Goal: Task Accomplishment & Management: Use online tool/utility

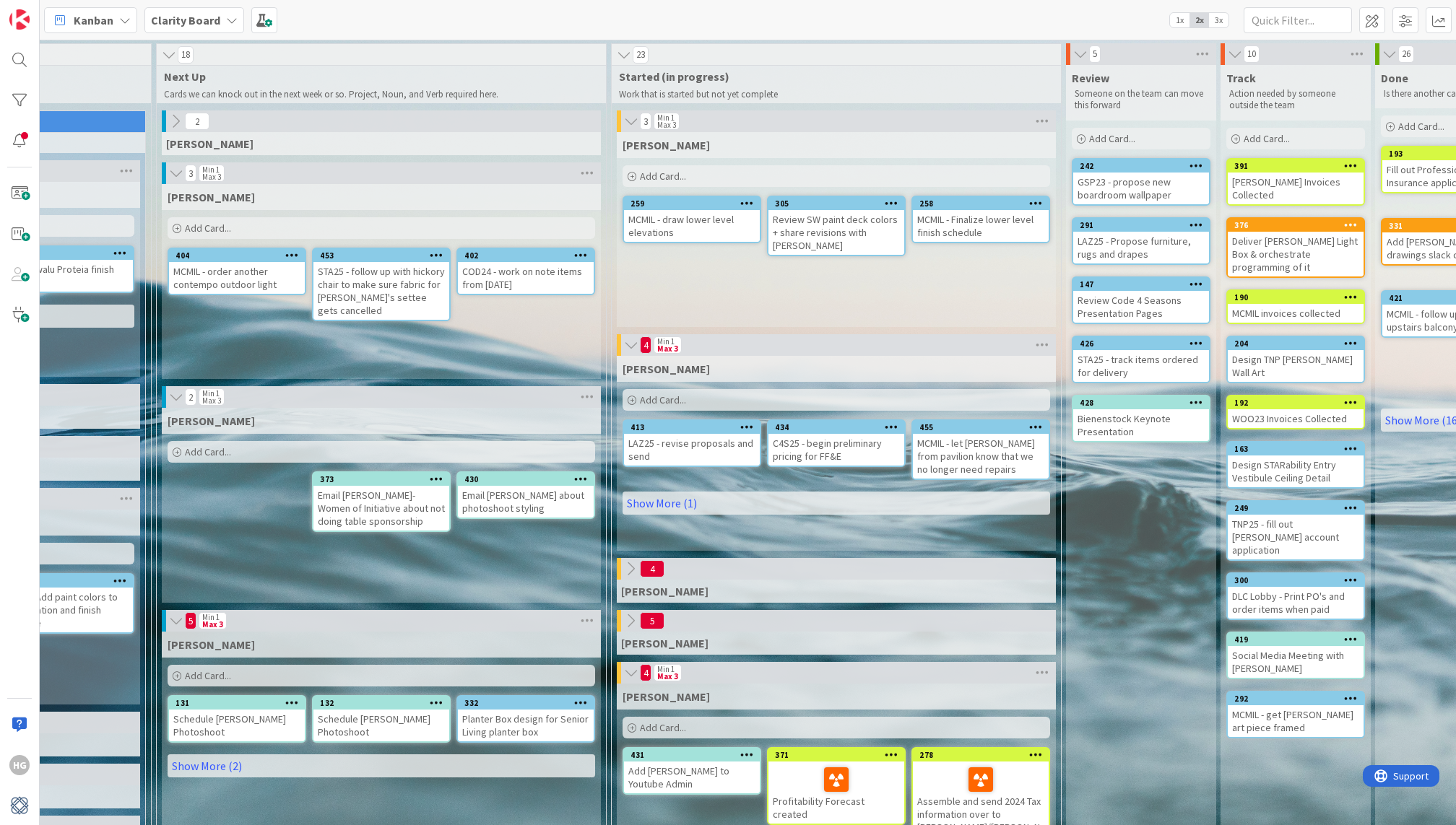
click at [1183, 21] on span "1x" at bounding box center [1179, 20] width 20 height 15
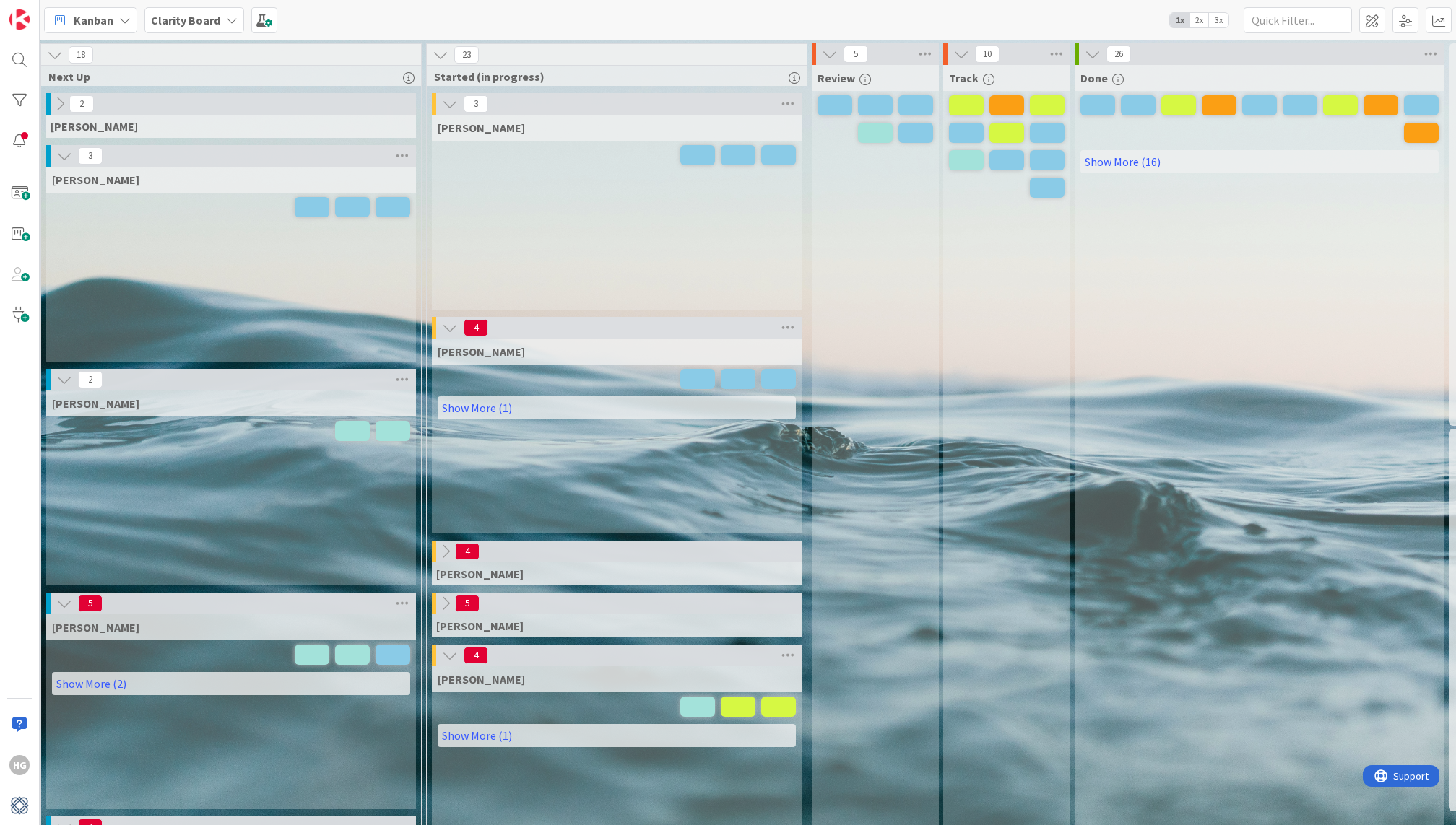
scroll to position [12, 644]
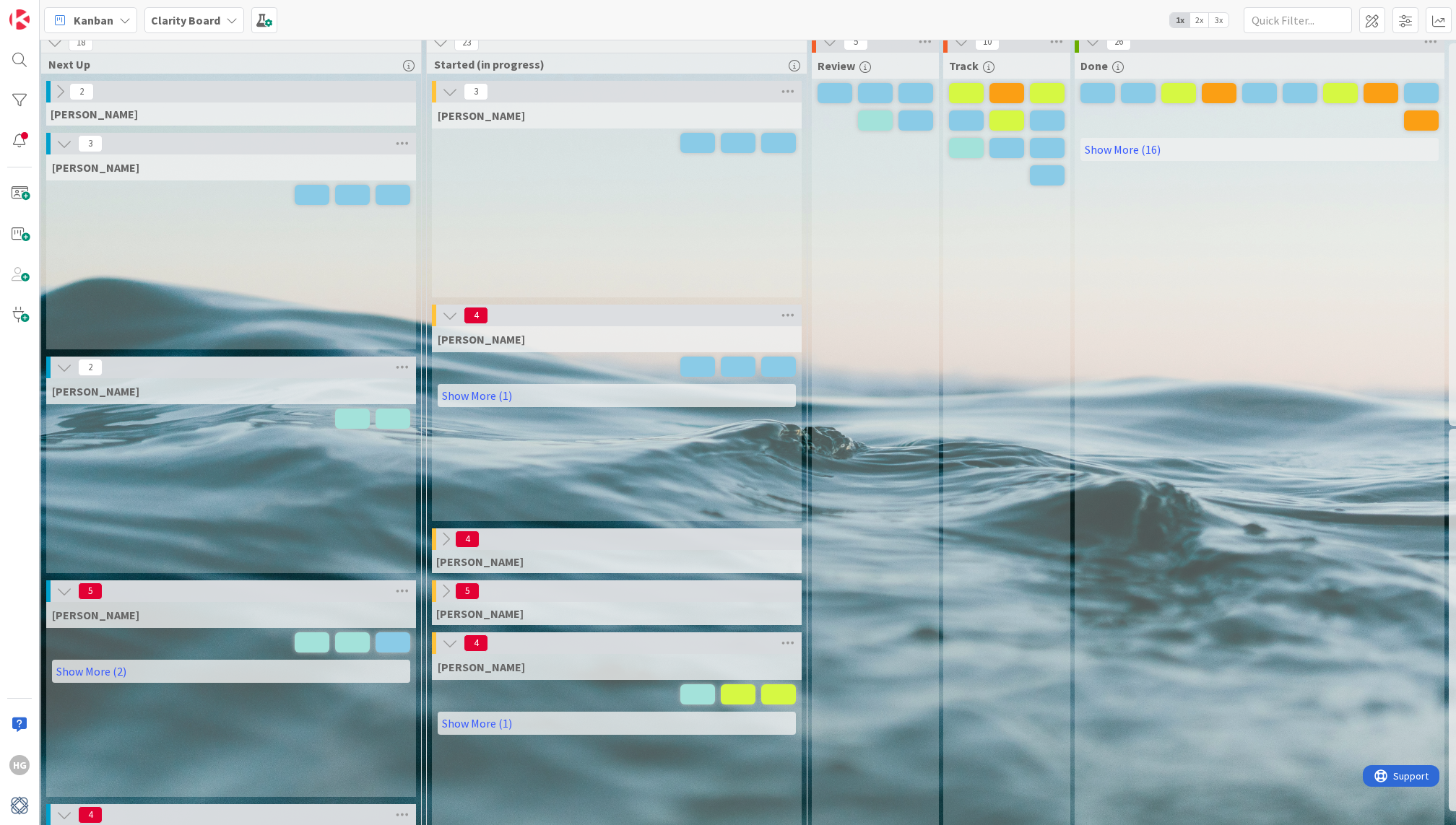
click at [441, 598] on icon at bounding box center [445, 591] width 16 height 16
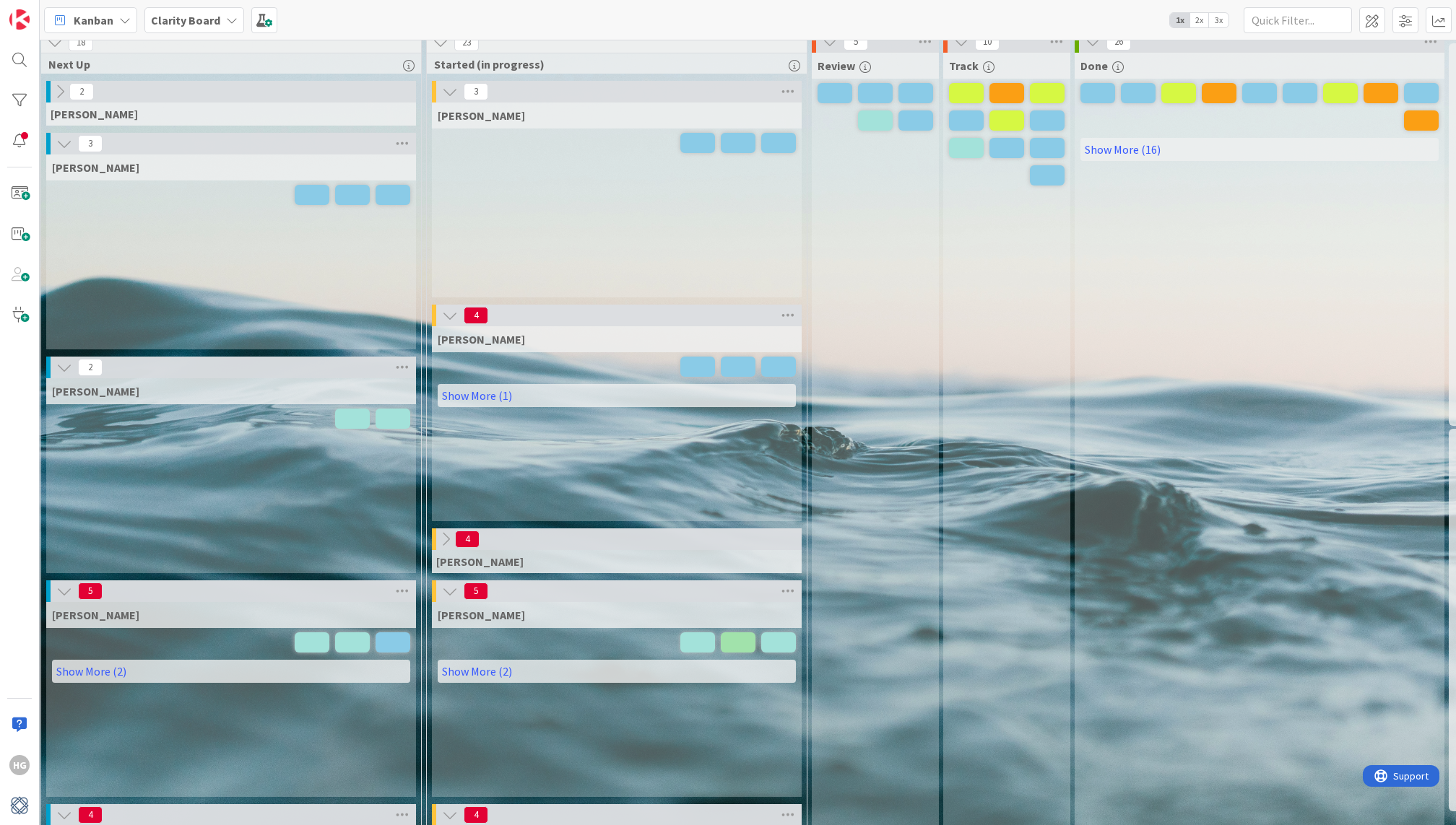
click at [442, 598] on icon at bounding box center [449, 591] width 16 height 16
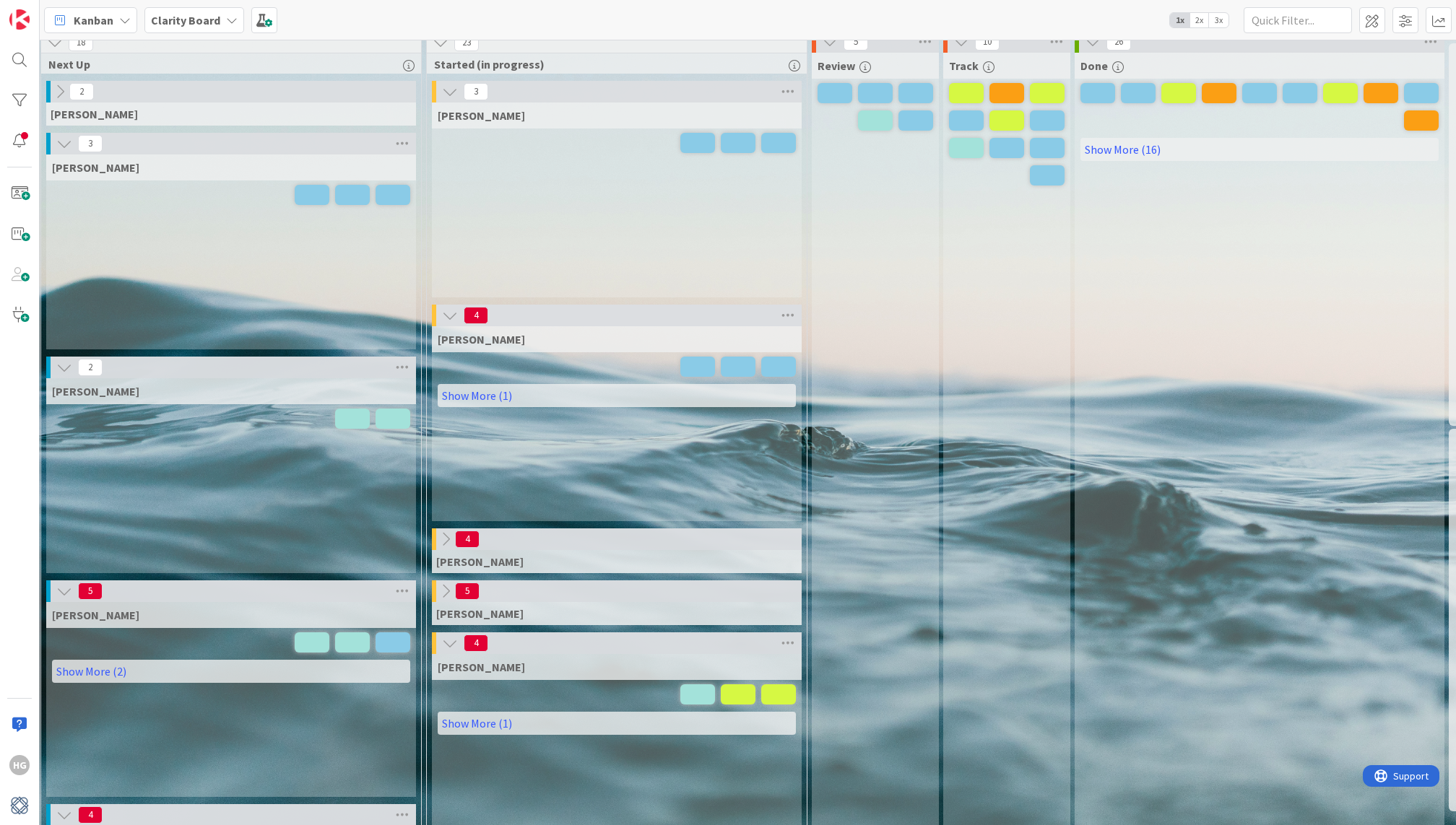
click at [441, 598] on icon at bounding box center [445, 591] width 16 height 16
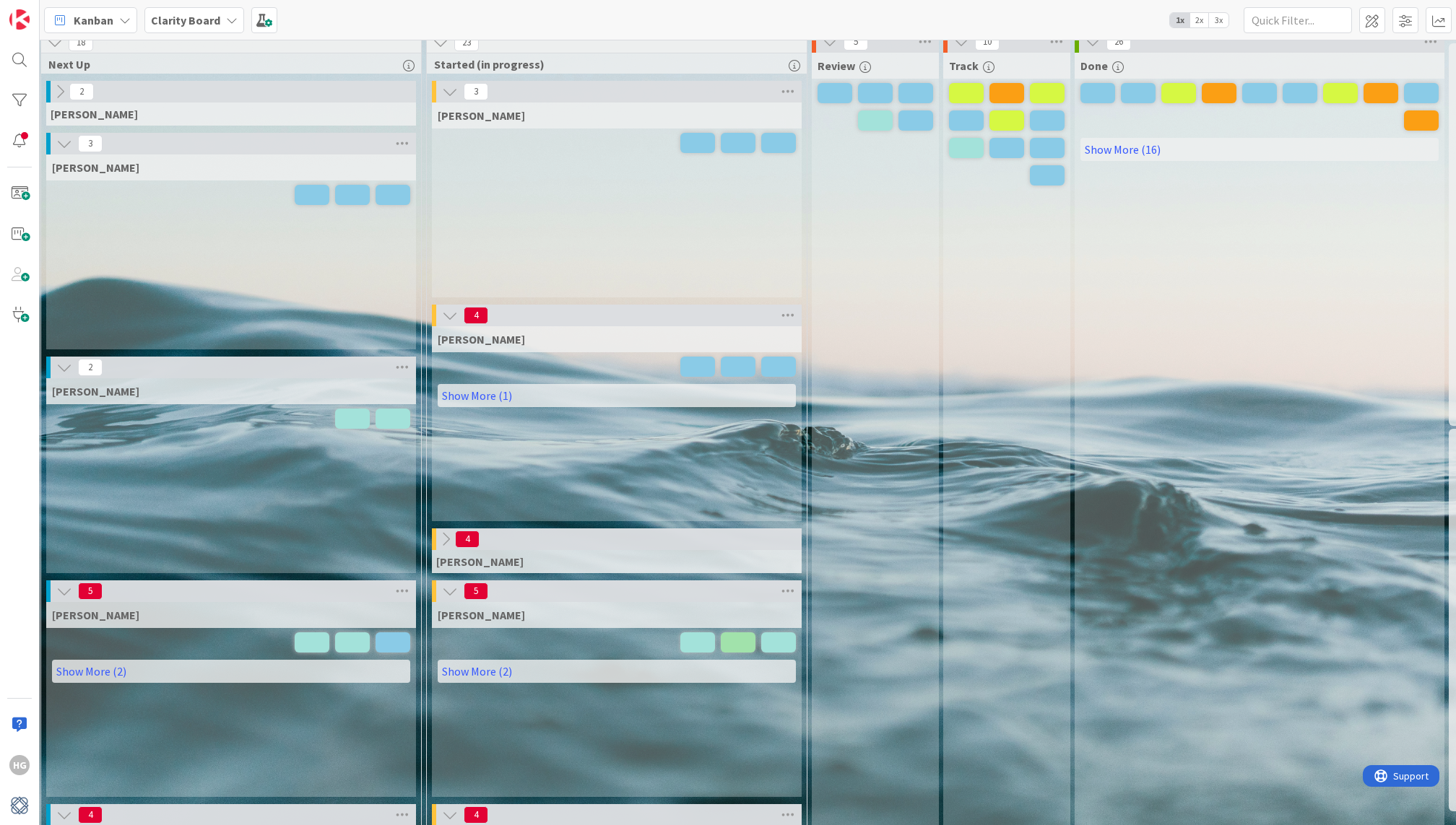
click at [1218, 18] on span "3x" at bounding box center [1218, 20] width 20 height 15
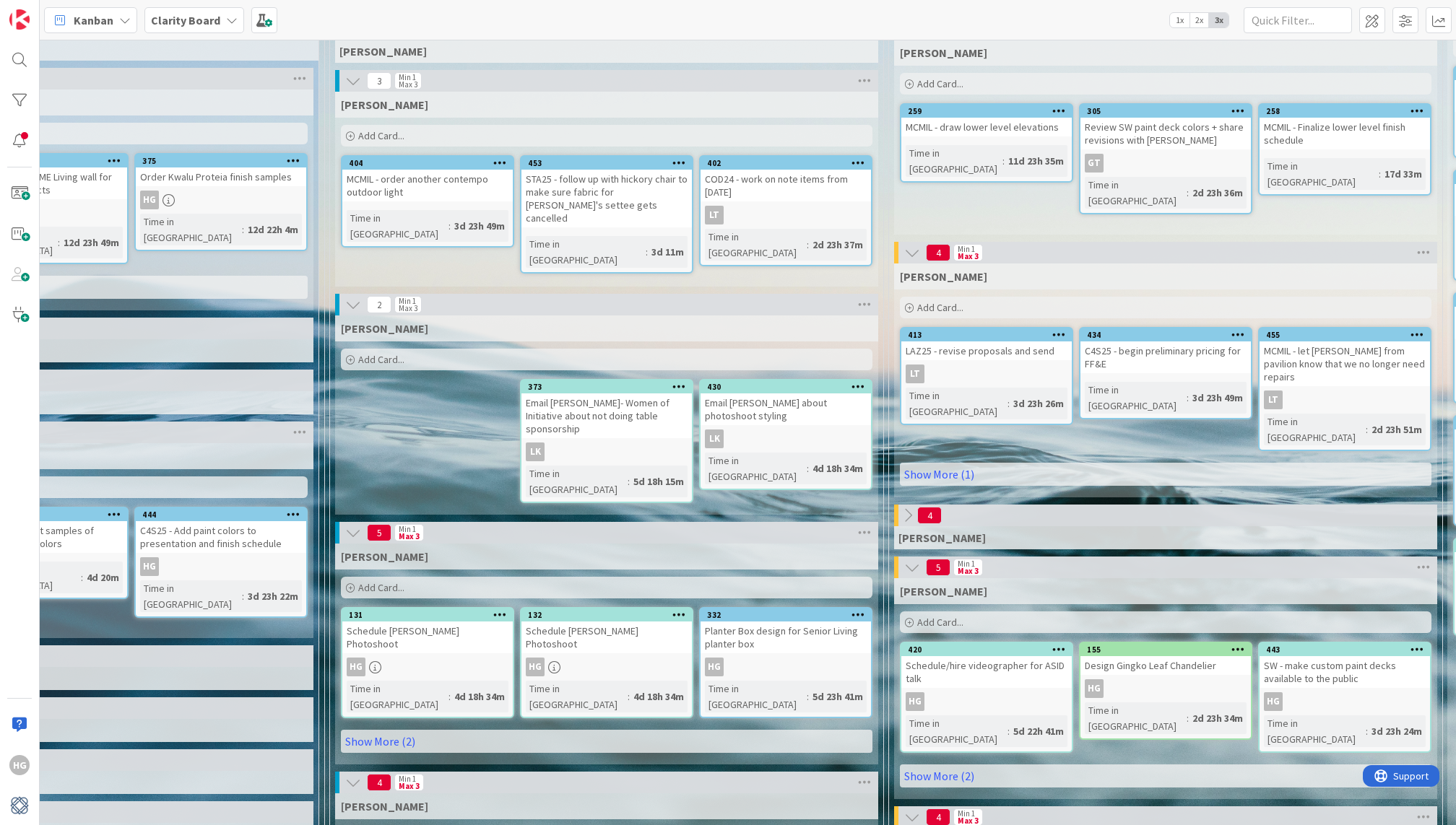
scroll to position [108, 644]
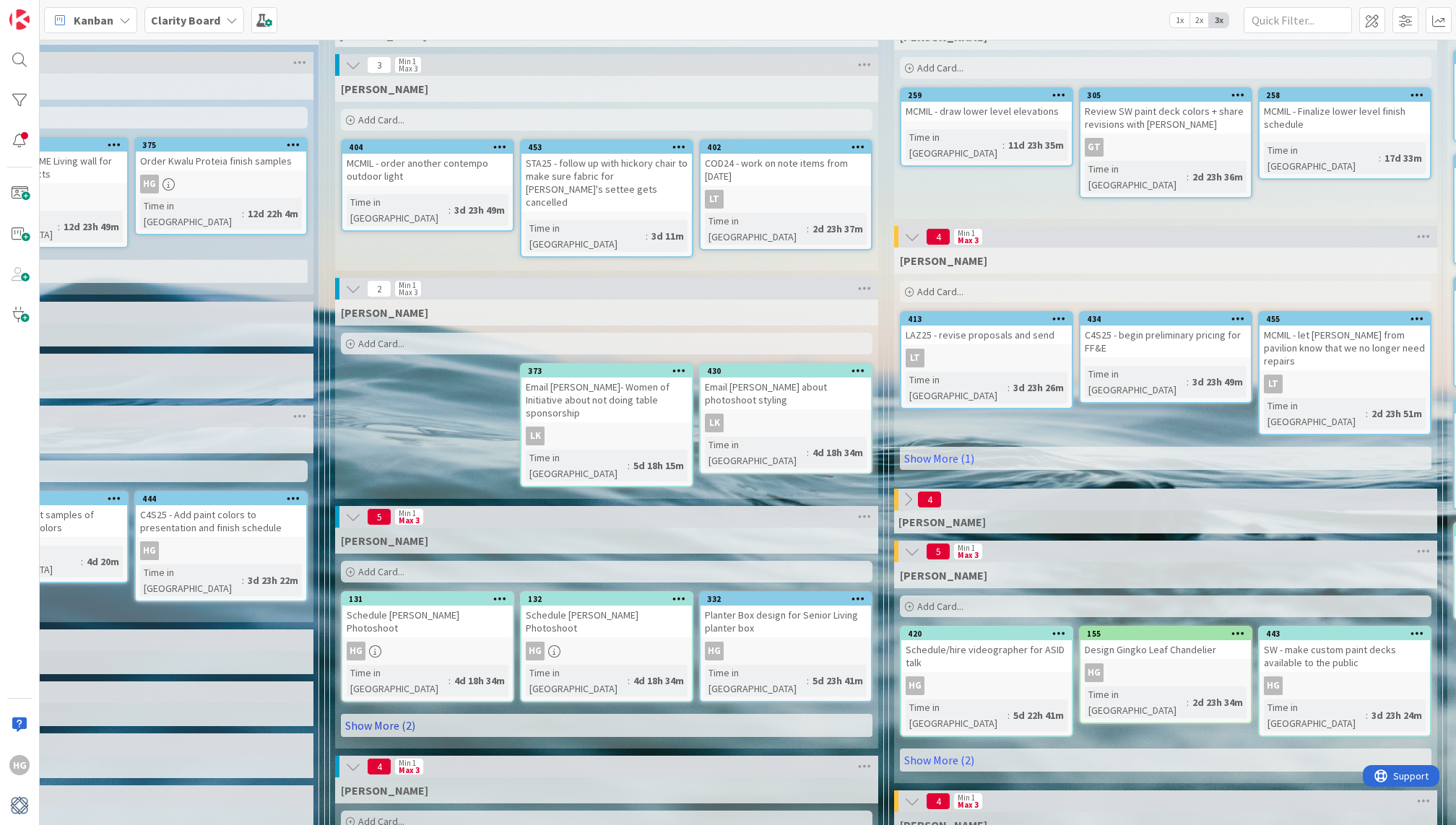
click at [464, 714] on link "Show More (2)" at bounding box center [607, 725] width 531 height 23
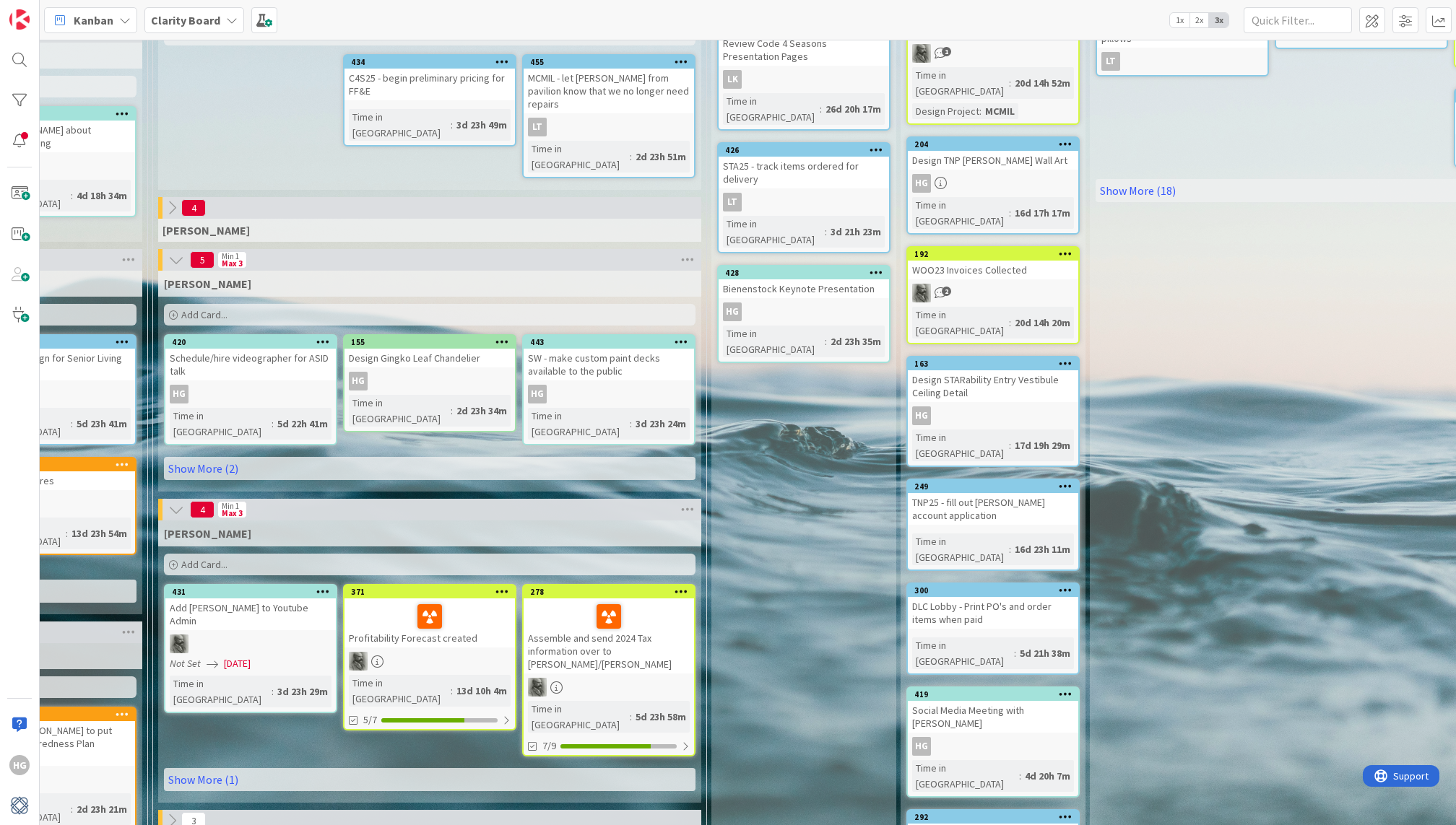
scroll to position [366, 1371]
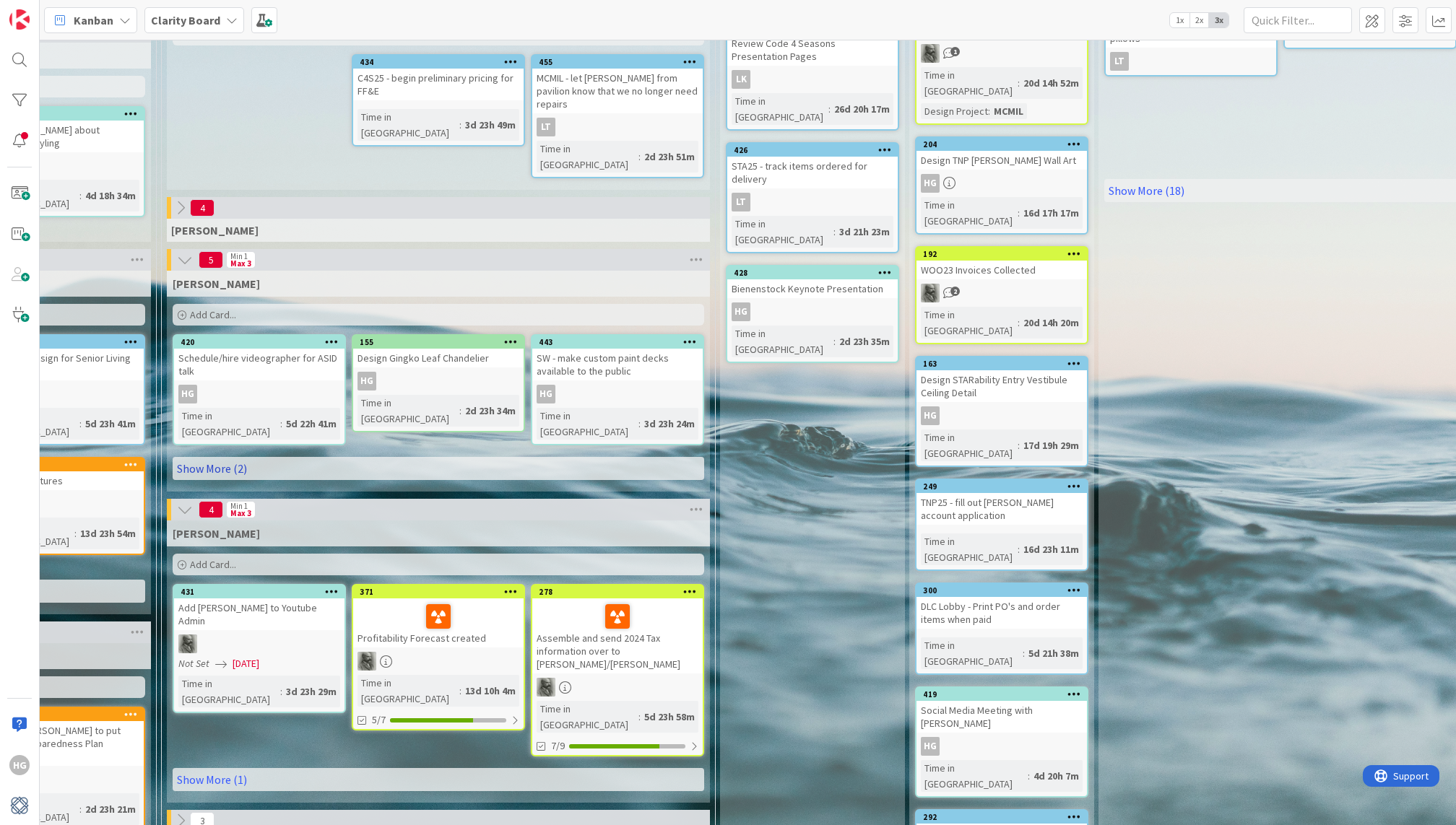
click at [198, 457] on link "Show More (2)" at bounding box center [438, 468] width 531 height 23
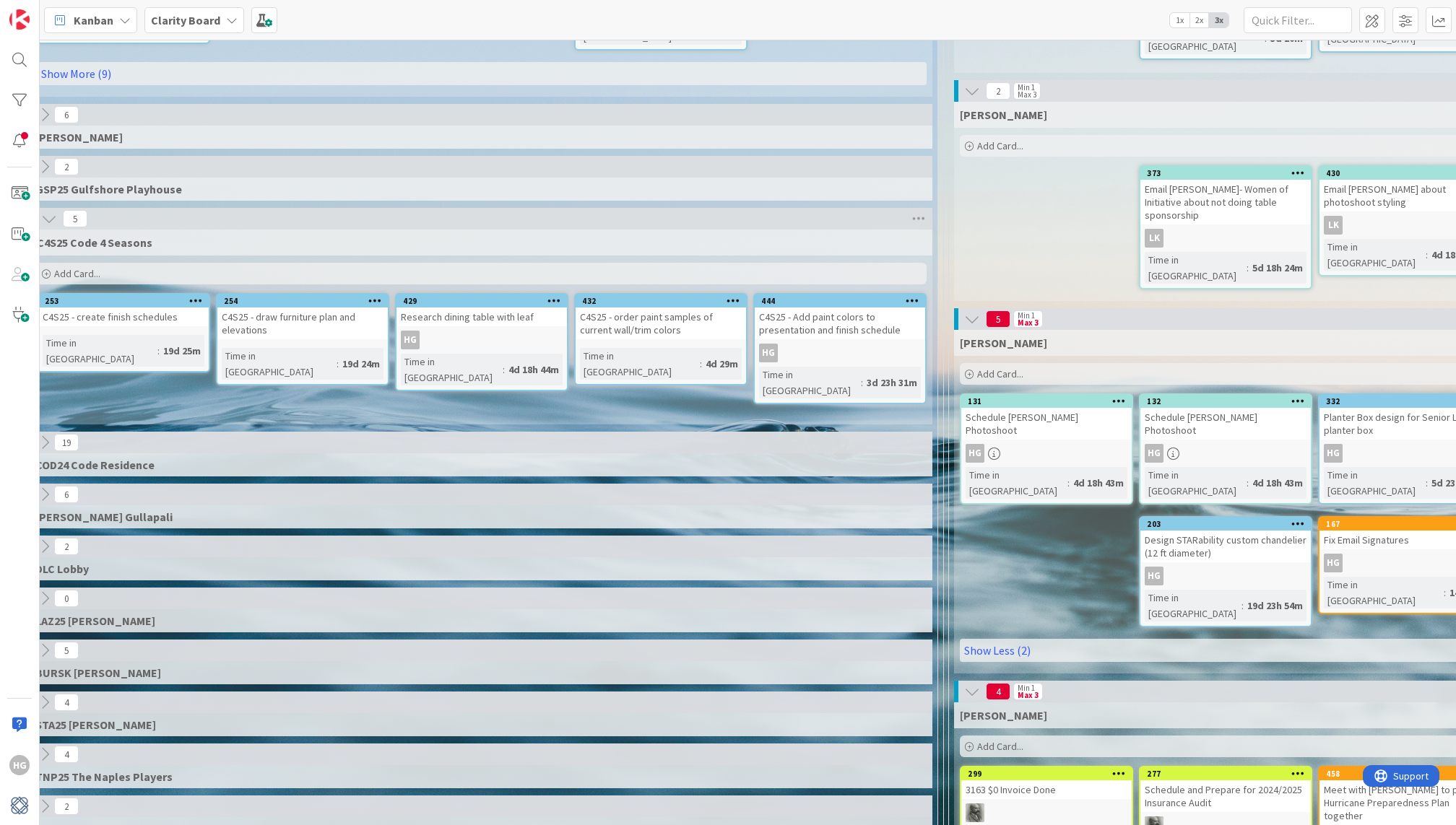
scroll to position [306, 0]
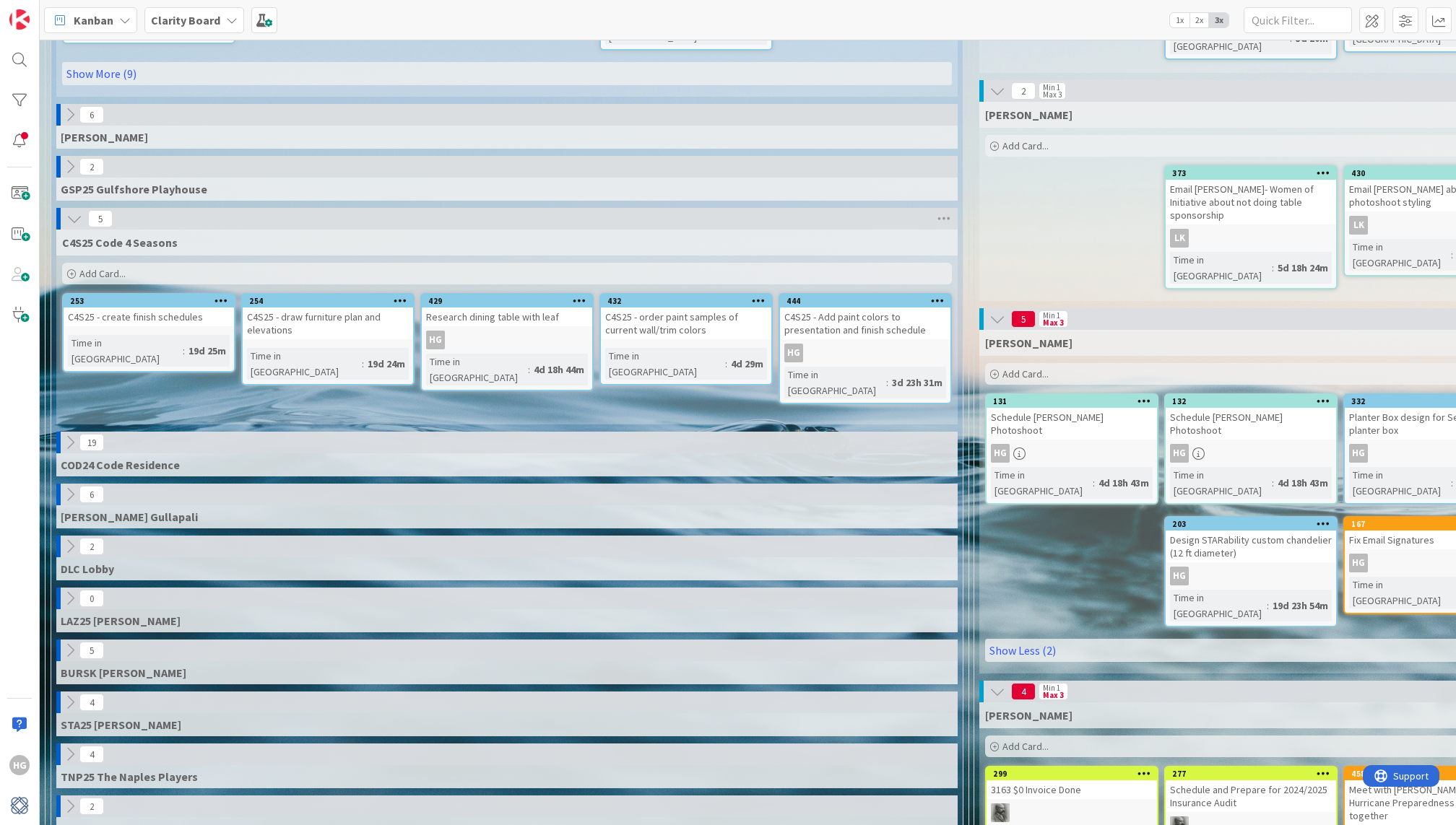
click at [71, 230] on div "C4S25 Code 4 Seasons" at bounding box center [507, 243] width 901 height 26
click at [73, 211] on icon at bounding box center [74, 219] width 16 height 16
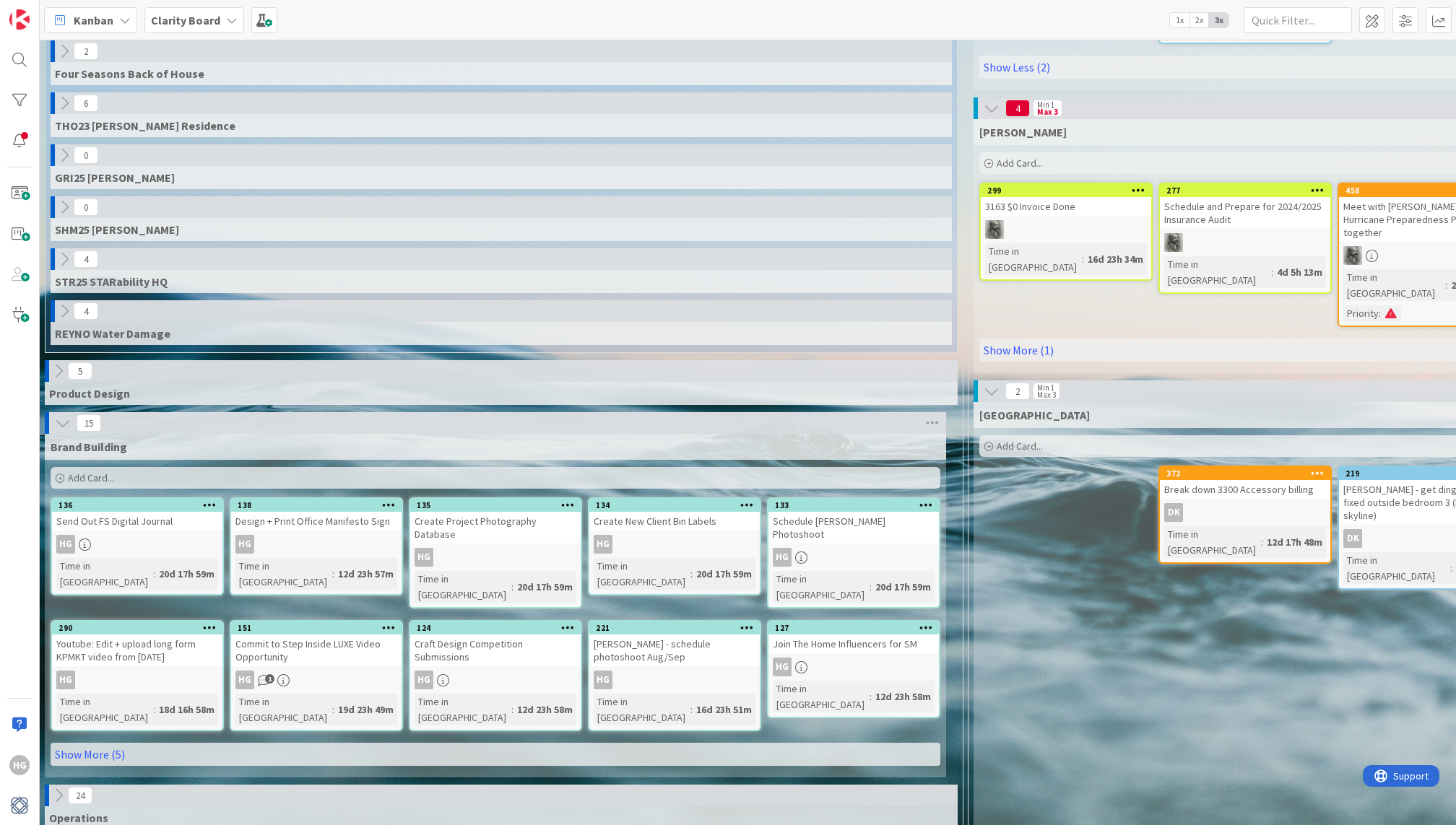
scroll to position [898, 6]
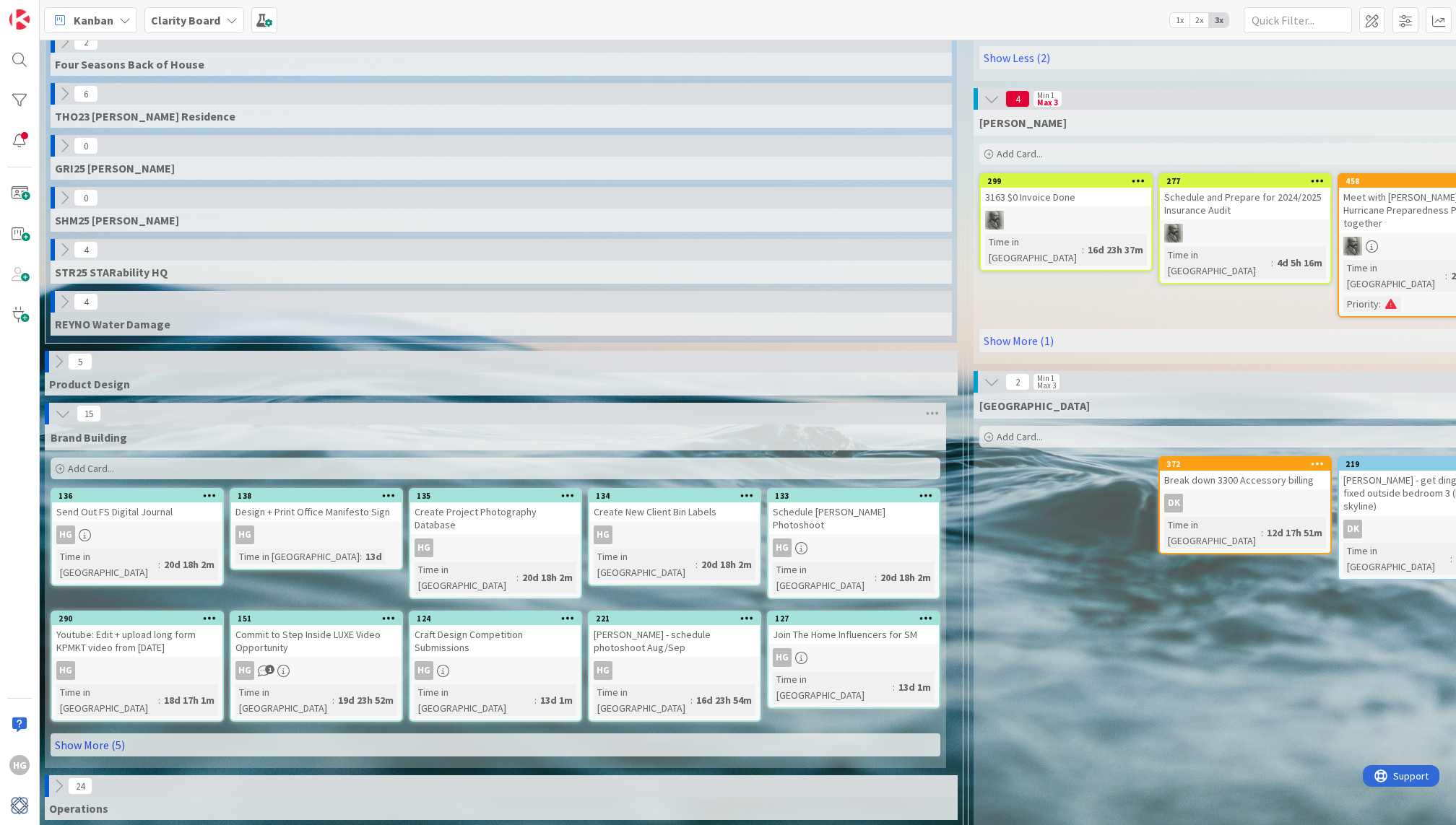
click at [245, 734] on link "Show More (5)" at bounding box center [495, 745] width 889 height 23
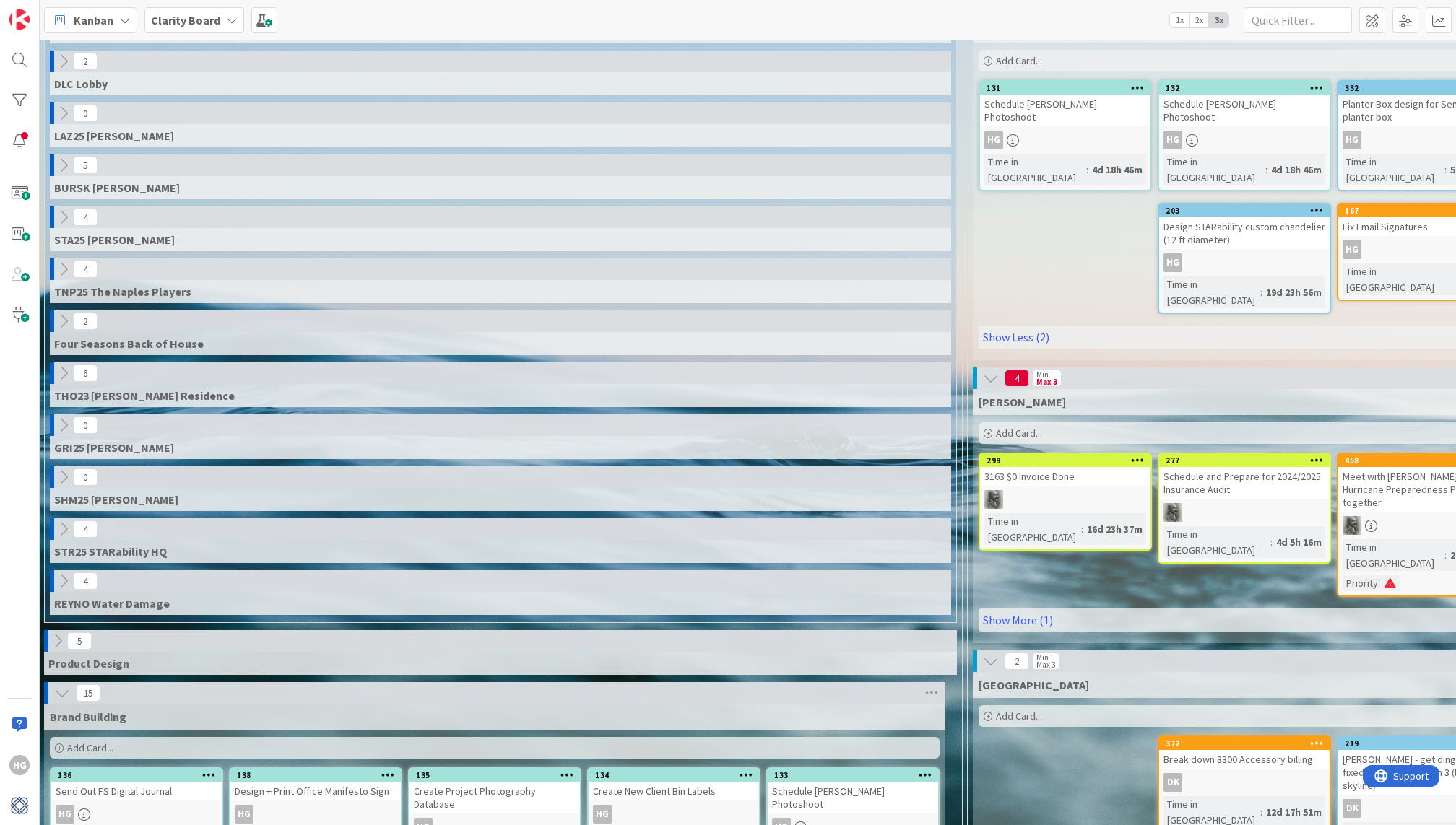
scroll to position [623, 7]
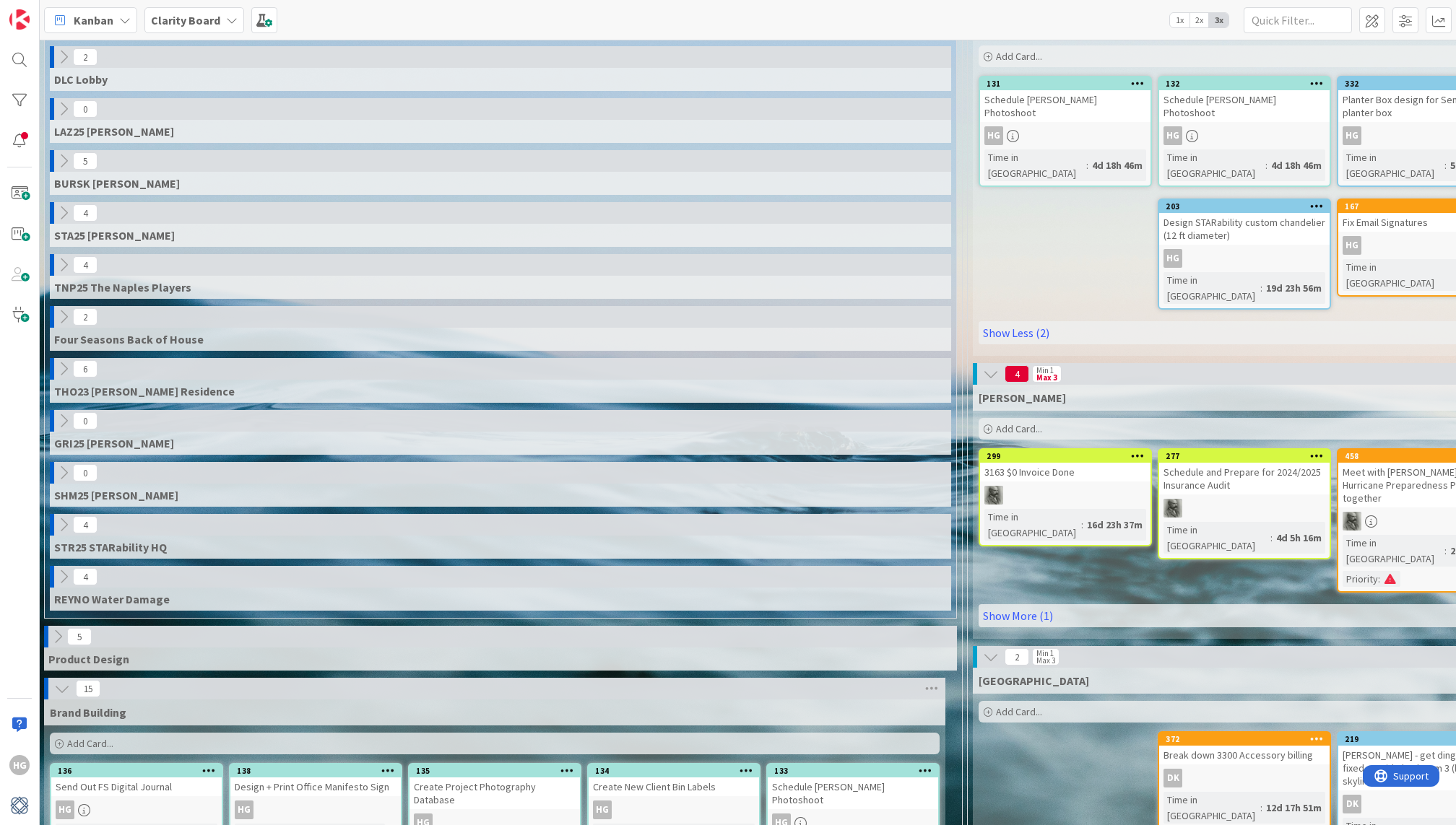
click at [988, 366] on icon at bounding box center [990, 374] width 16 height 16
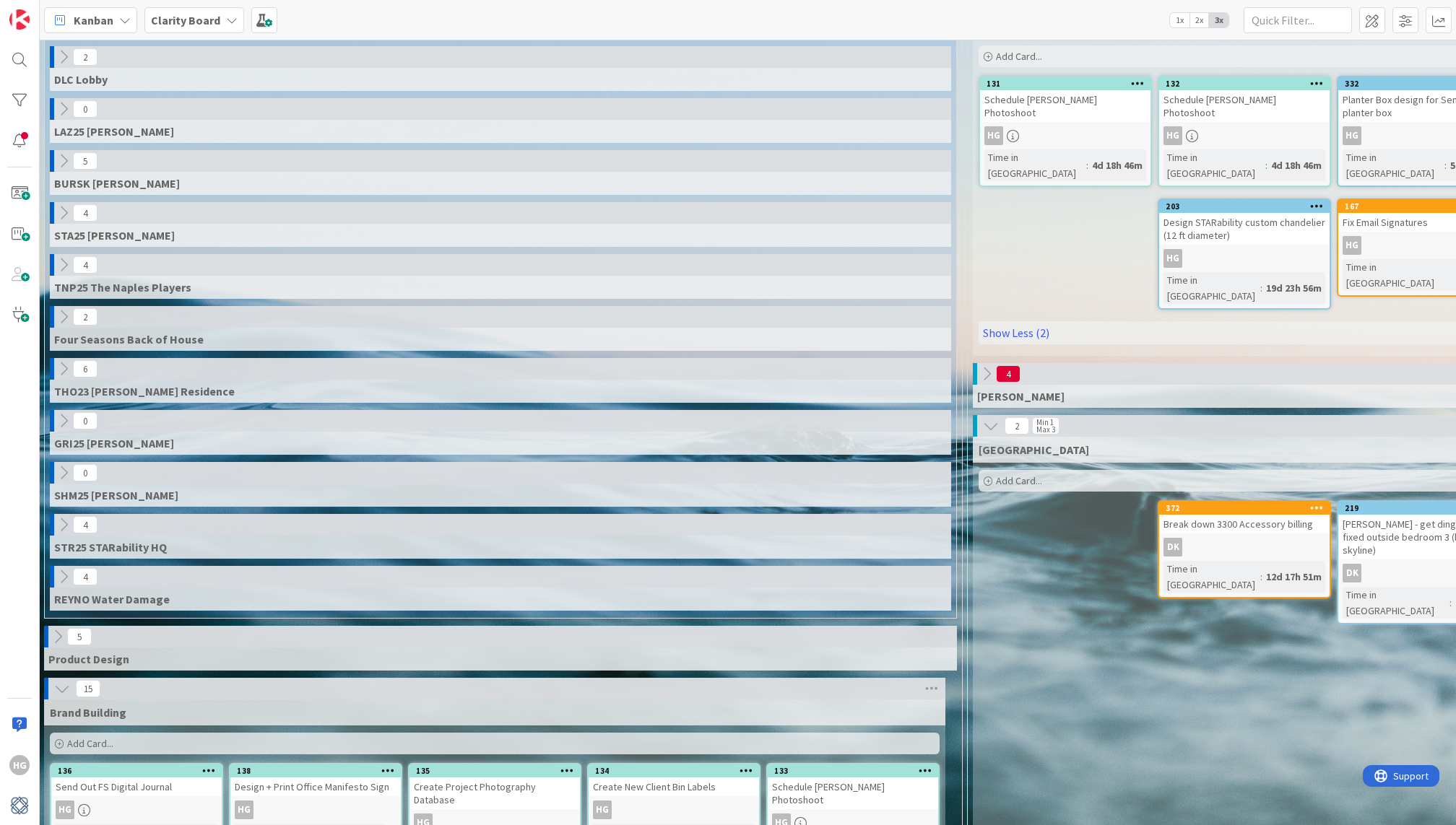
click at [989, 418] on icon at bounding box center [990, 425] width 16 height 16
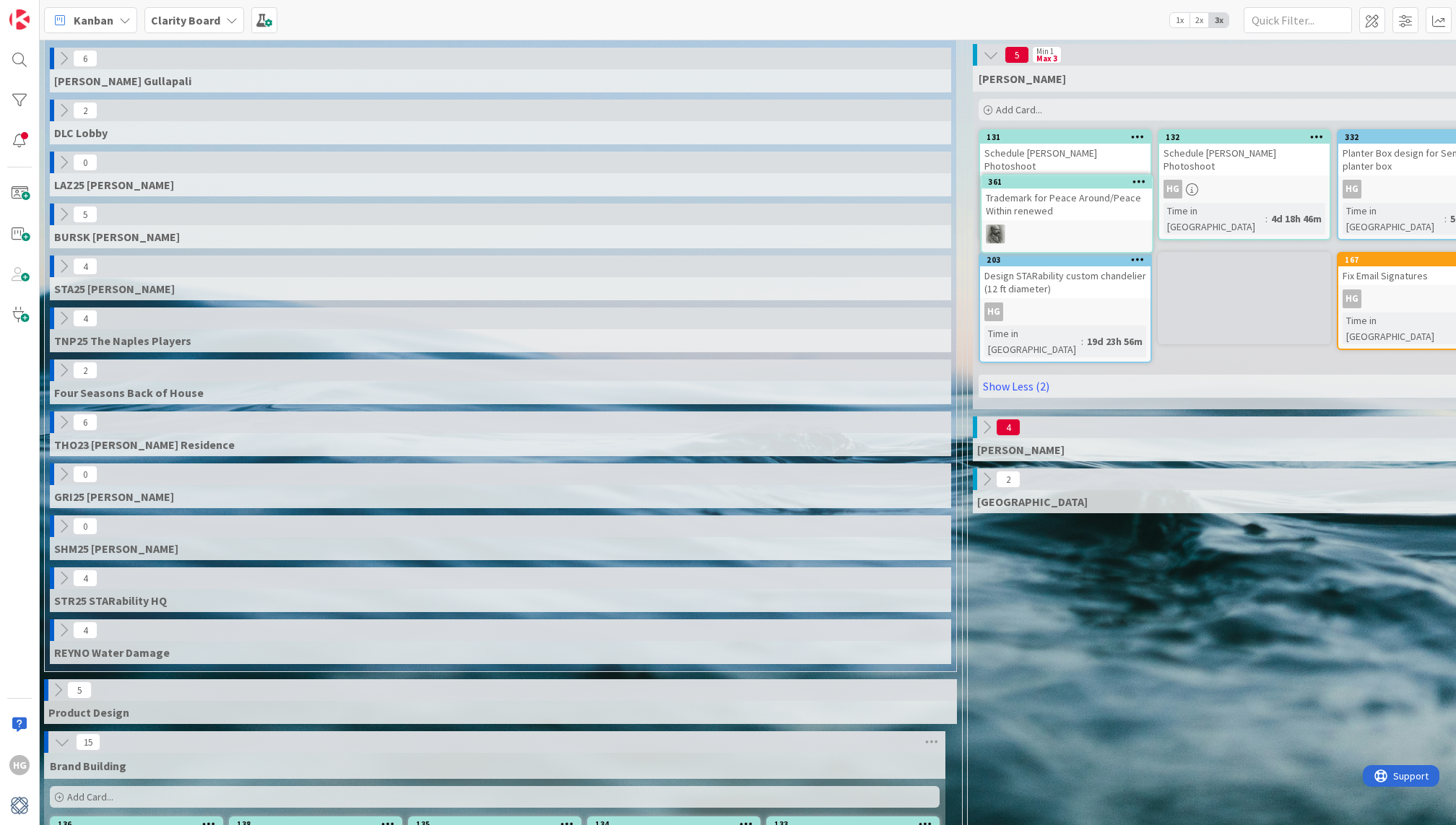
scroll to position [570, 7]
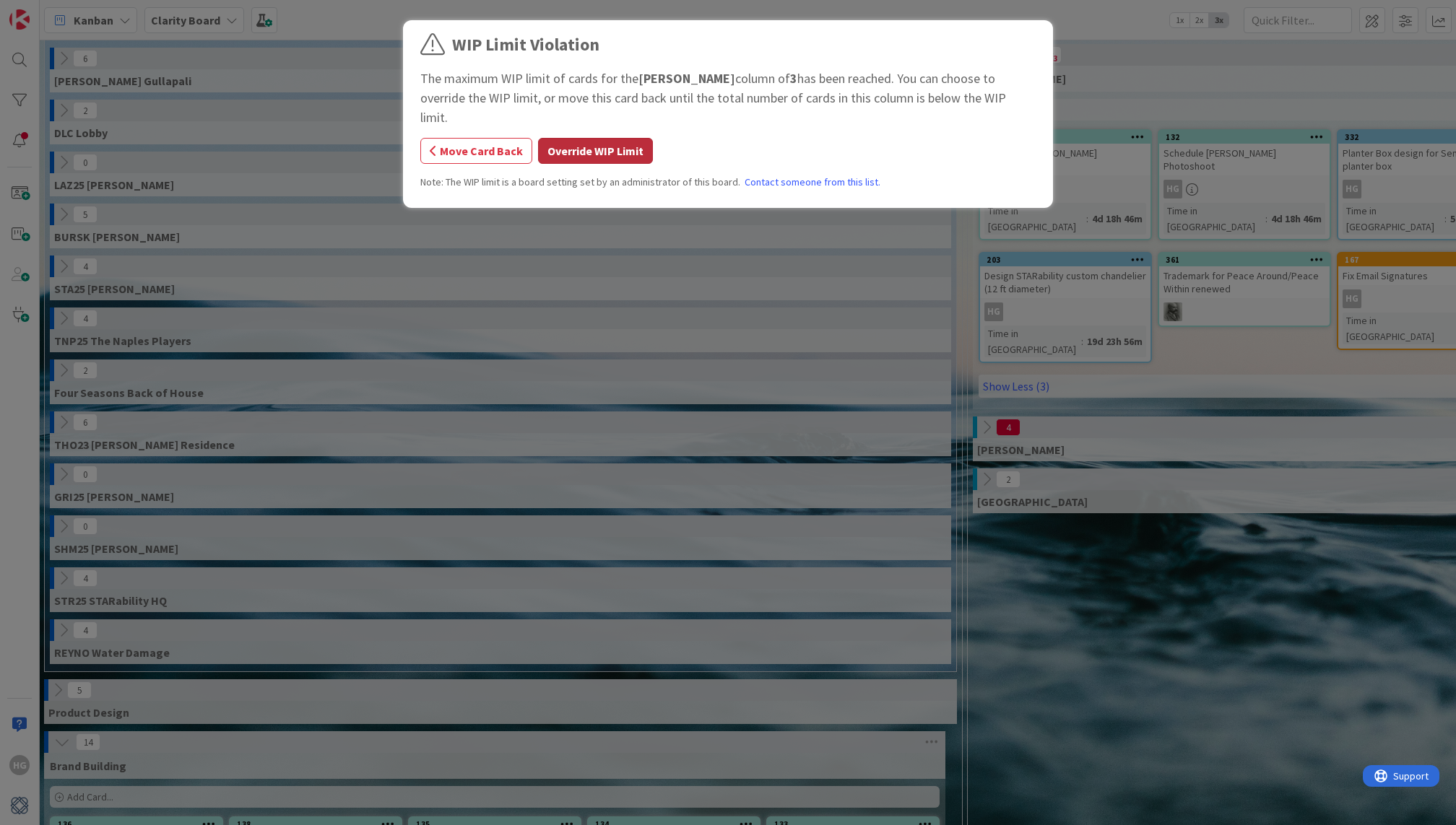
click at [614, 139] on button "Override WIP Limit" at bounding box center [596, 150] width 114 height 26
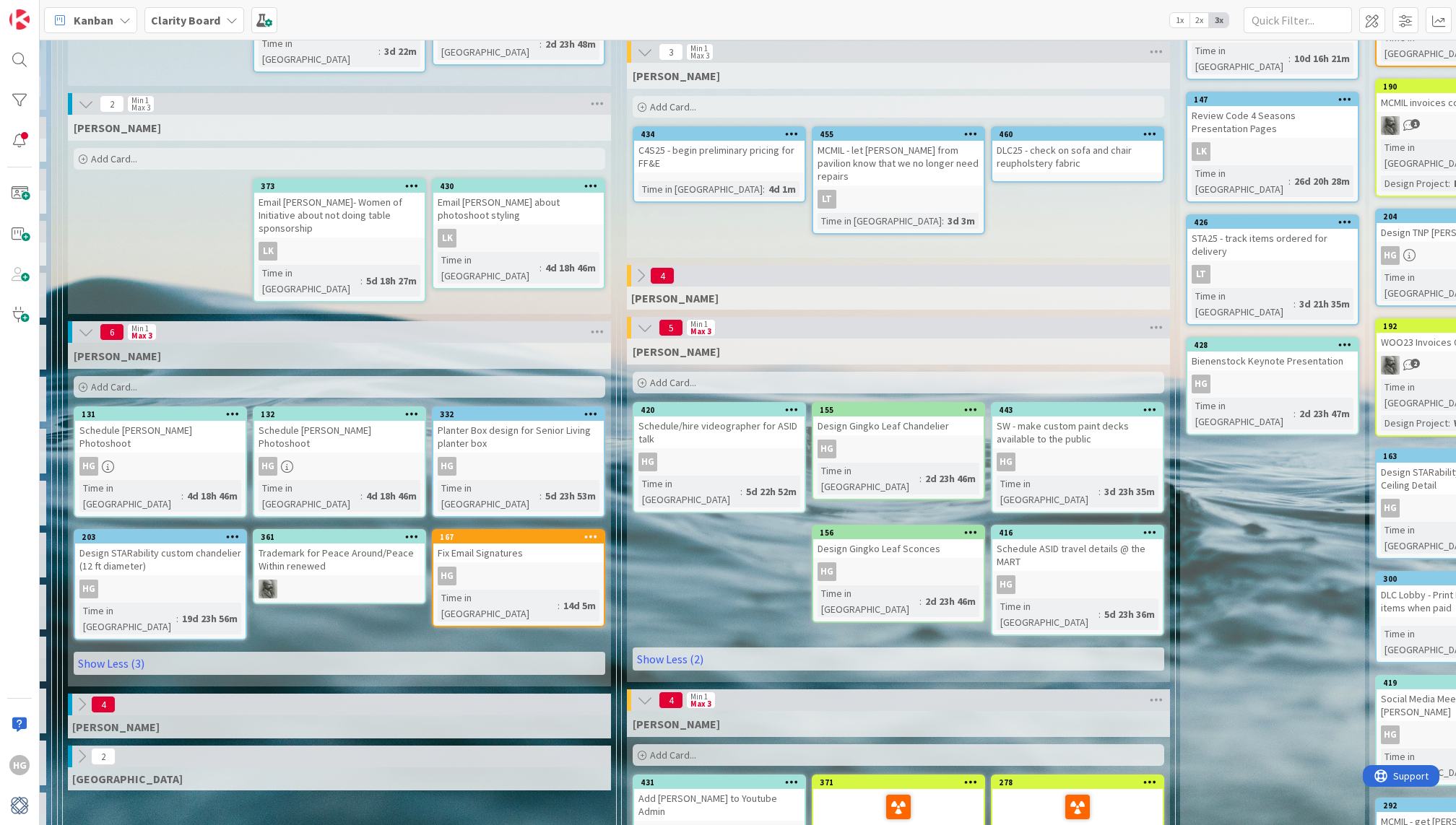
scroll to position [293, 891]
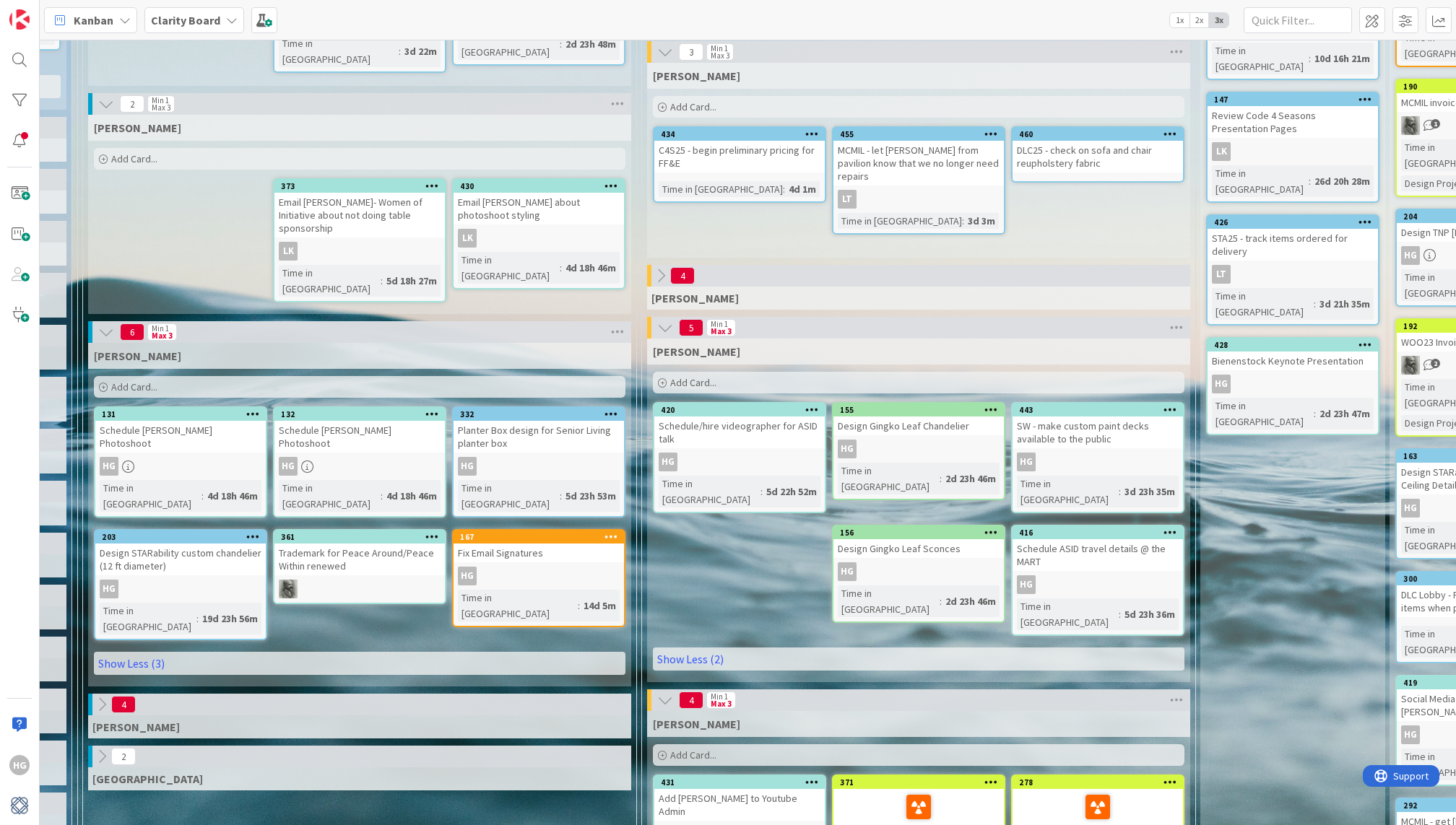
click at [740, 389] on div "Add Card..." at bounding box center [919, 382] width 531 height 21
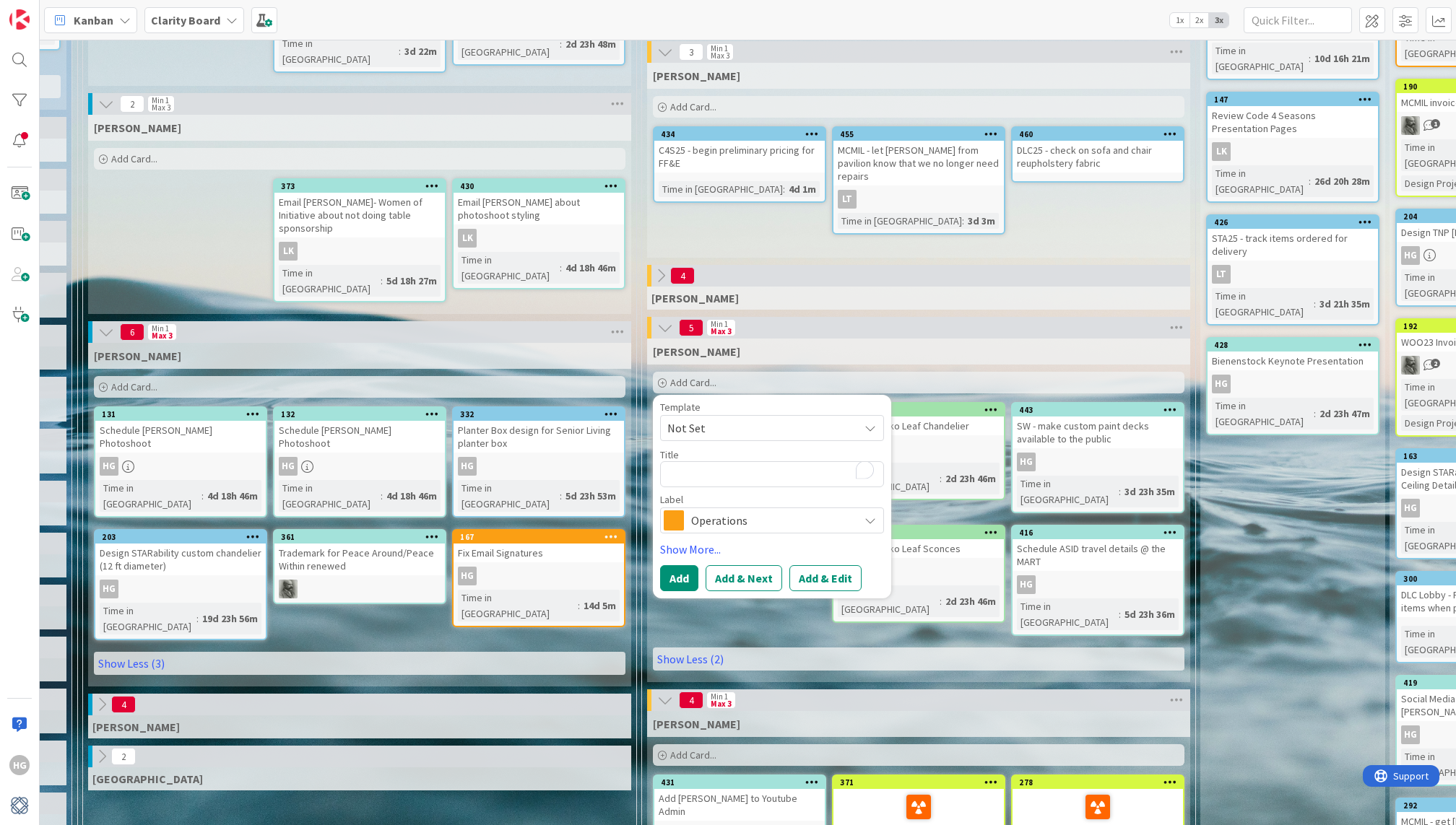
type textarea "x"
type textarea "S"
type textarea "x"
type textarea "SW"
type textarea "x"
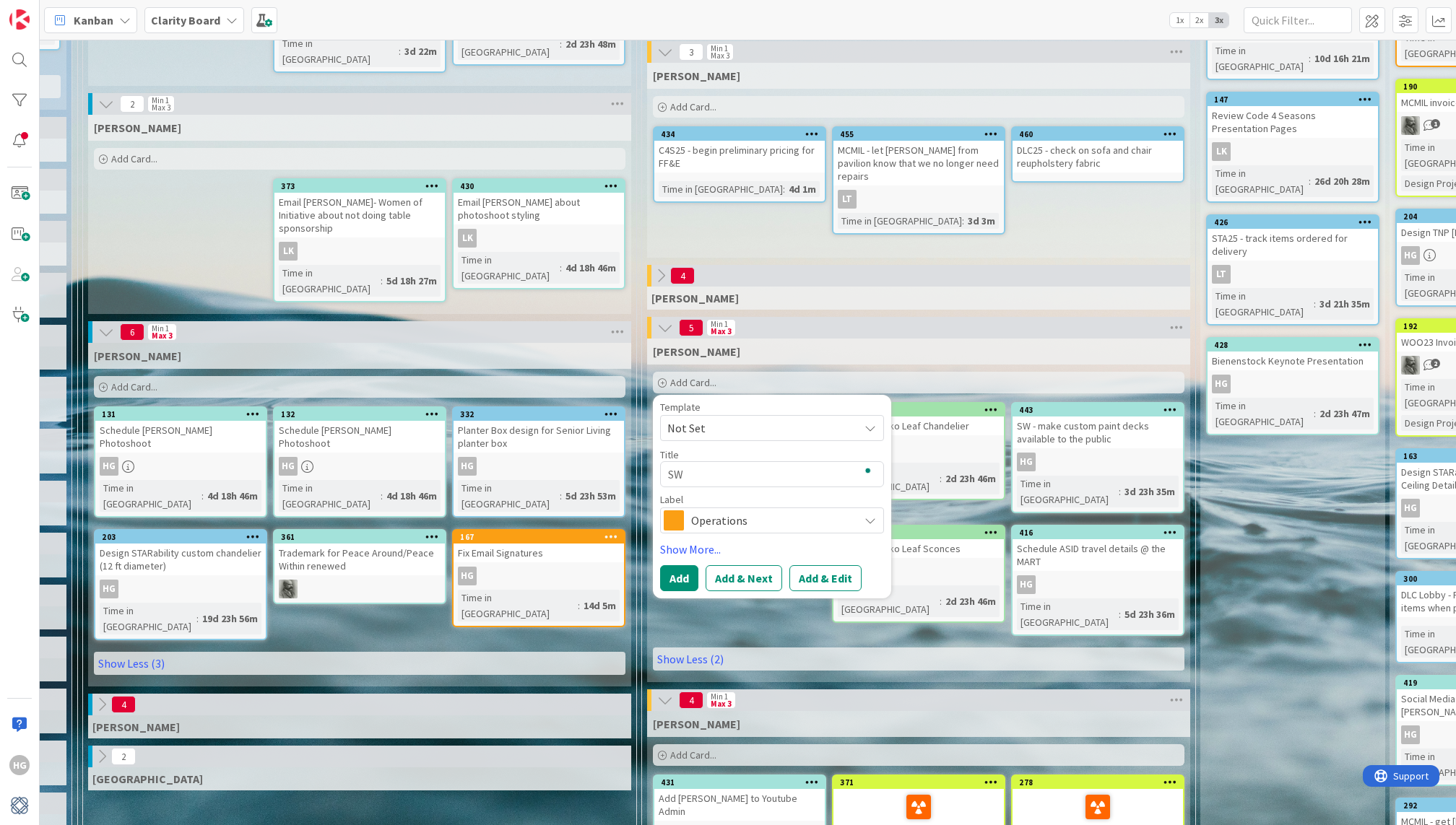
type textarea "SW S"
type textarea "x"
type textarea "SW Su"
type textarea "x"
type textarea "SW Sus"
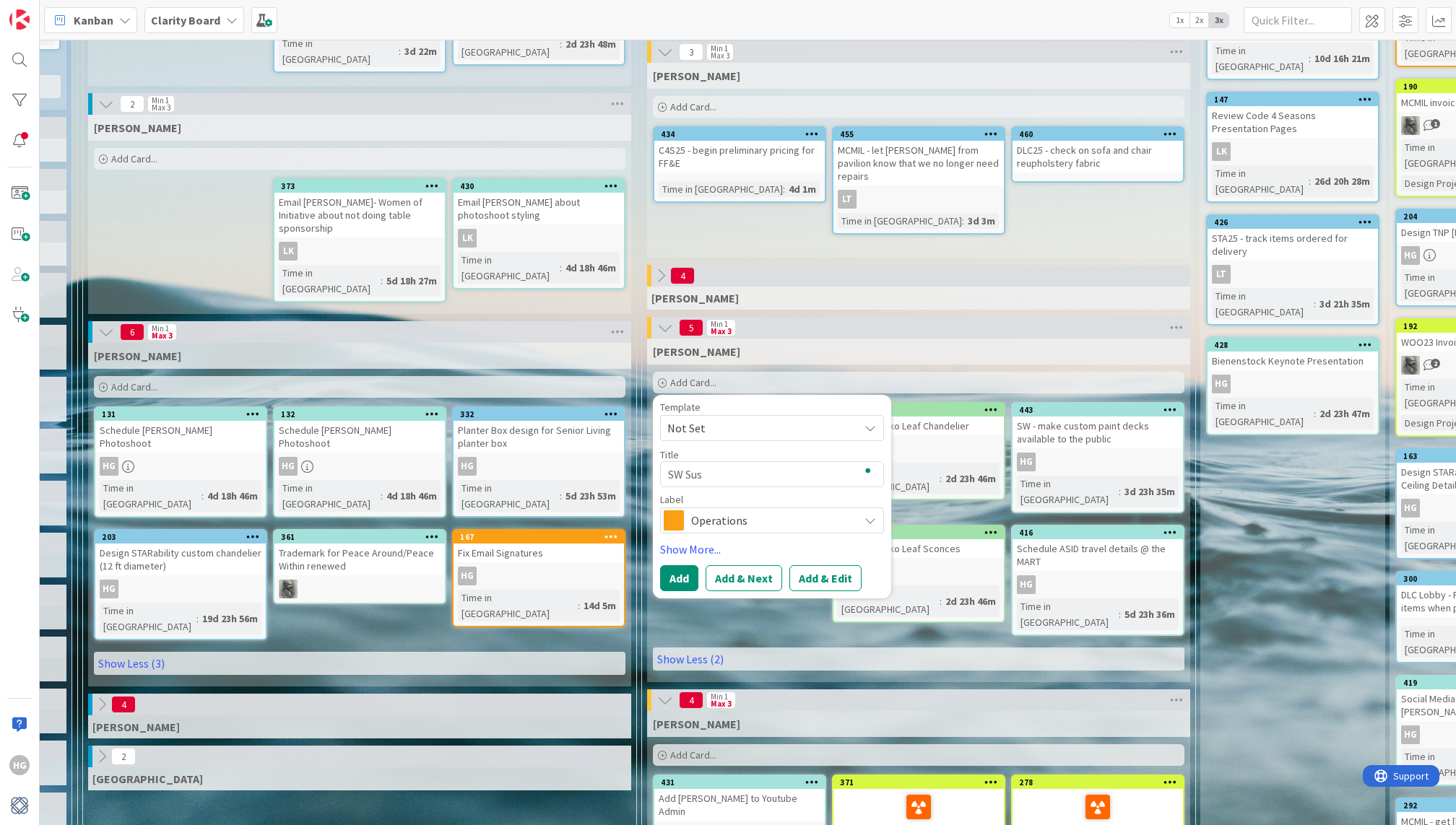
type textarea "x"
type textarea "SW Sust"
type textarea "x"
type textarea "SW Susta"
type textarea "x"
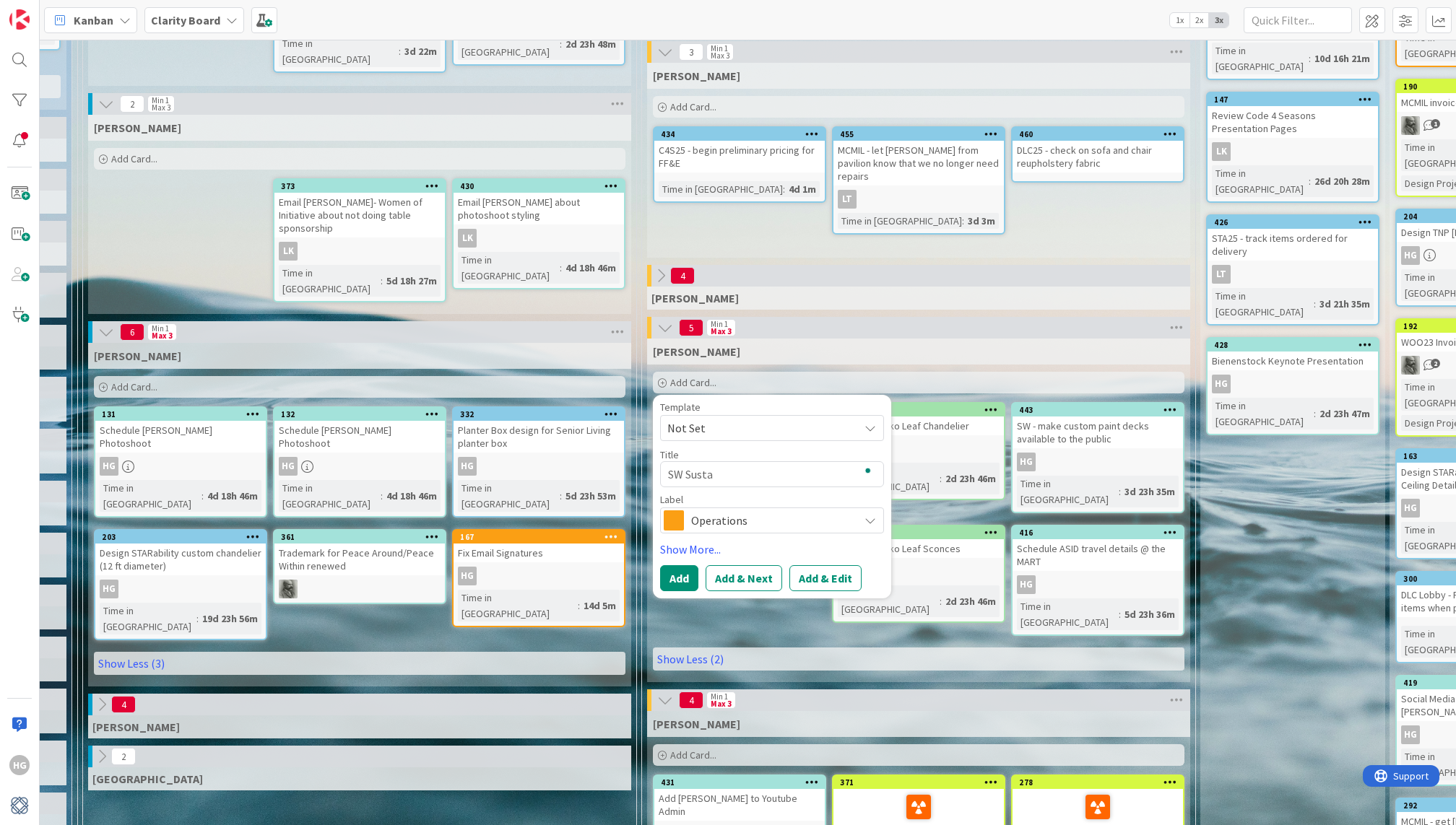
type textarea "SW Sustai"
type textarea "x"
type textarea "SW Sustain"
type textarea "x"
type textarea "SW Sustaina"
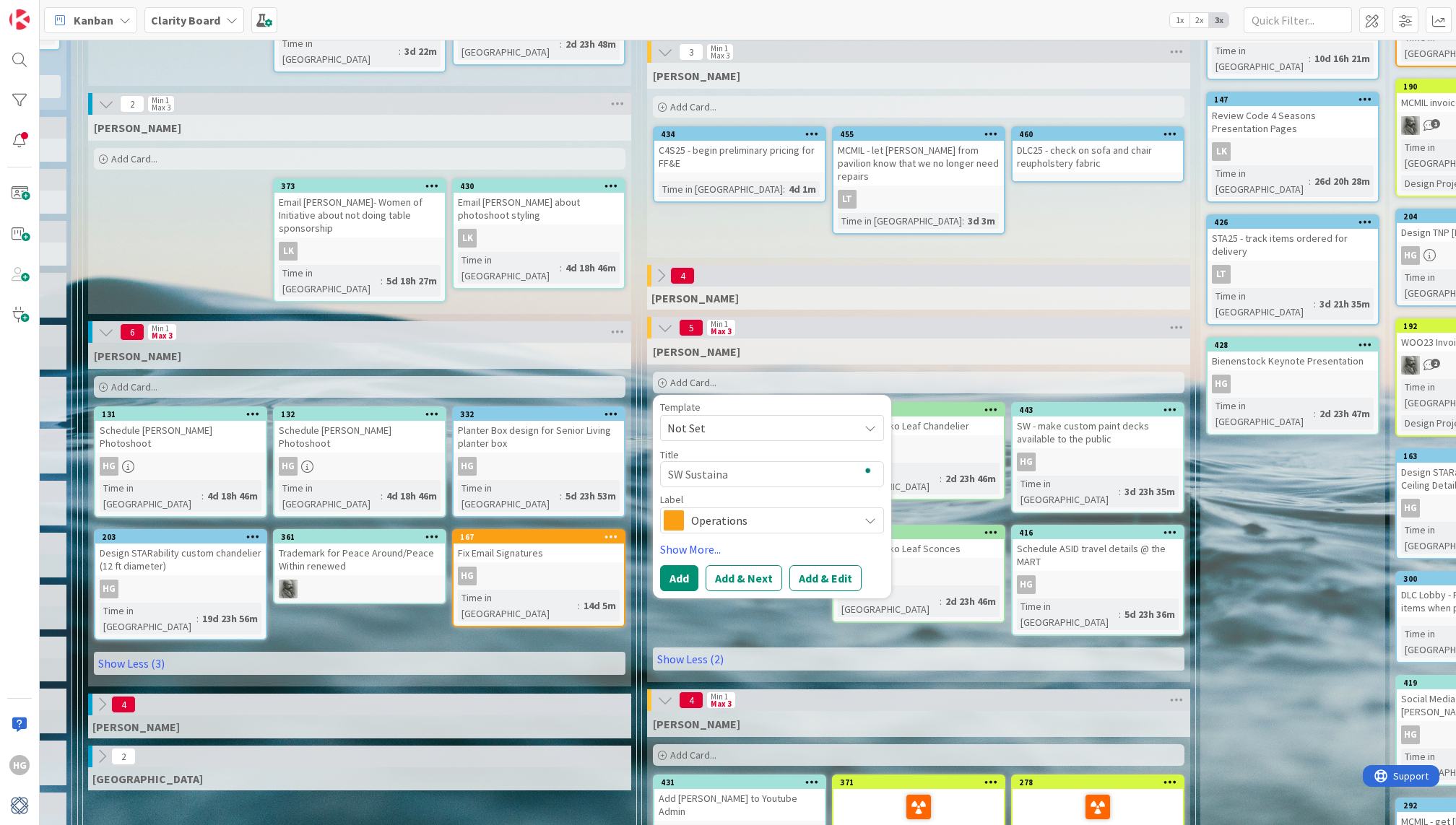
type textarea "x"
type textarea "SW Sustainab"
type textarea "x"
type textarea "SW Sustainabl"
type textarea "x"
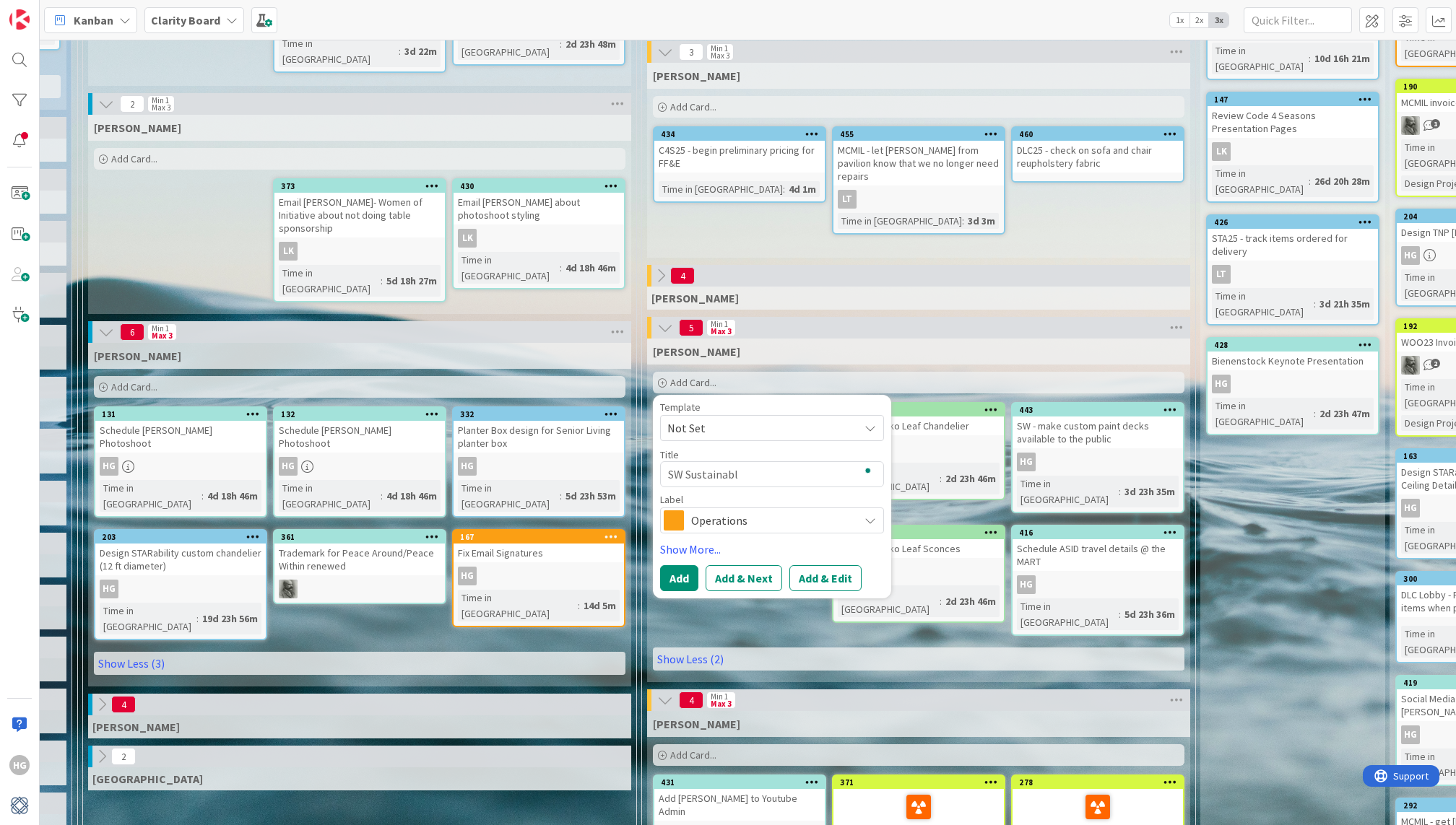
type textarea "SW Sustainable"
type textarea "x"
type textarea "SW Sustainable"
type textarea "x"
type textarea "SW Sustainable P"
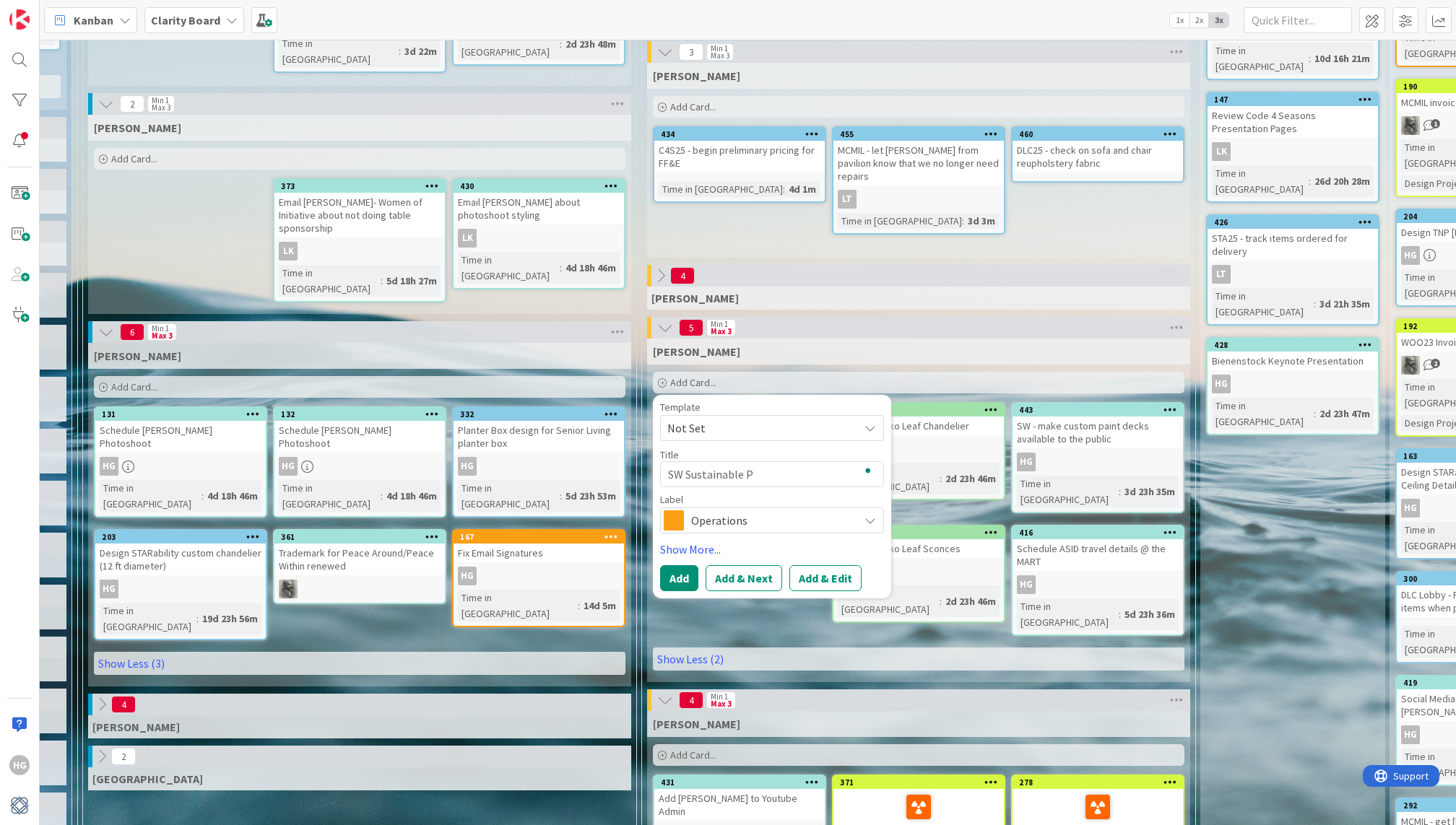
type textarea "x"
type textarea "SW Sustainable Pa"
type textarea "x"
type textarea "SW Sustainable Pai"
type textarea "x"
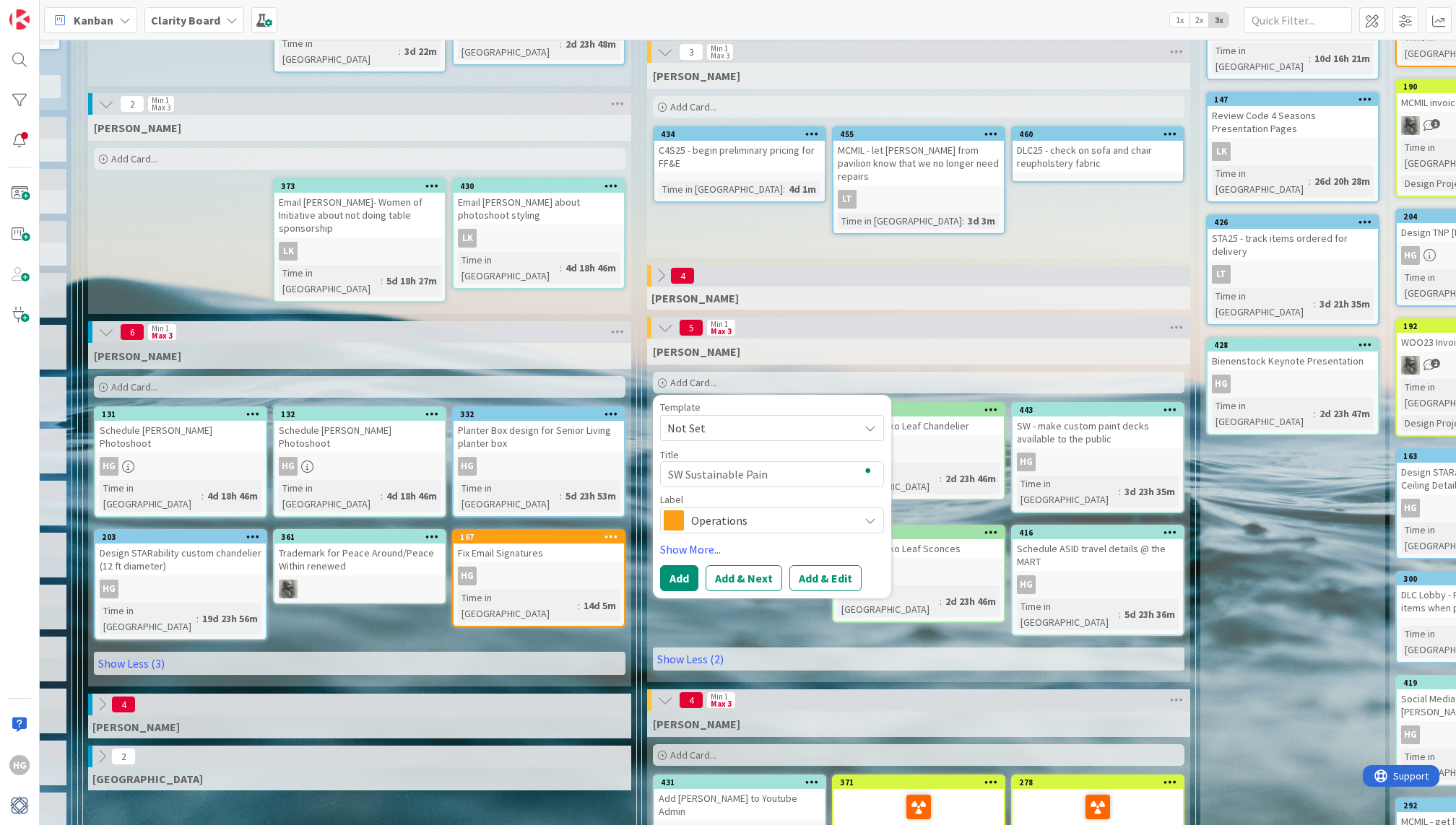
type textarea "SW Sustainable Paint"
type textarea "x"
type textarea "SW Sustainable Paint"
type textarea "x"
type textarea "SW Sustainable Paint O"
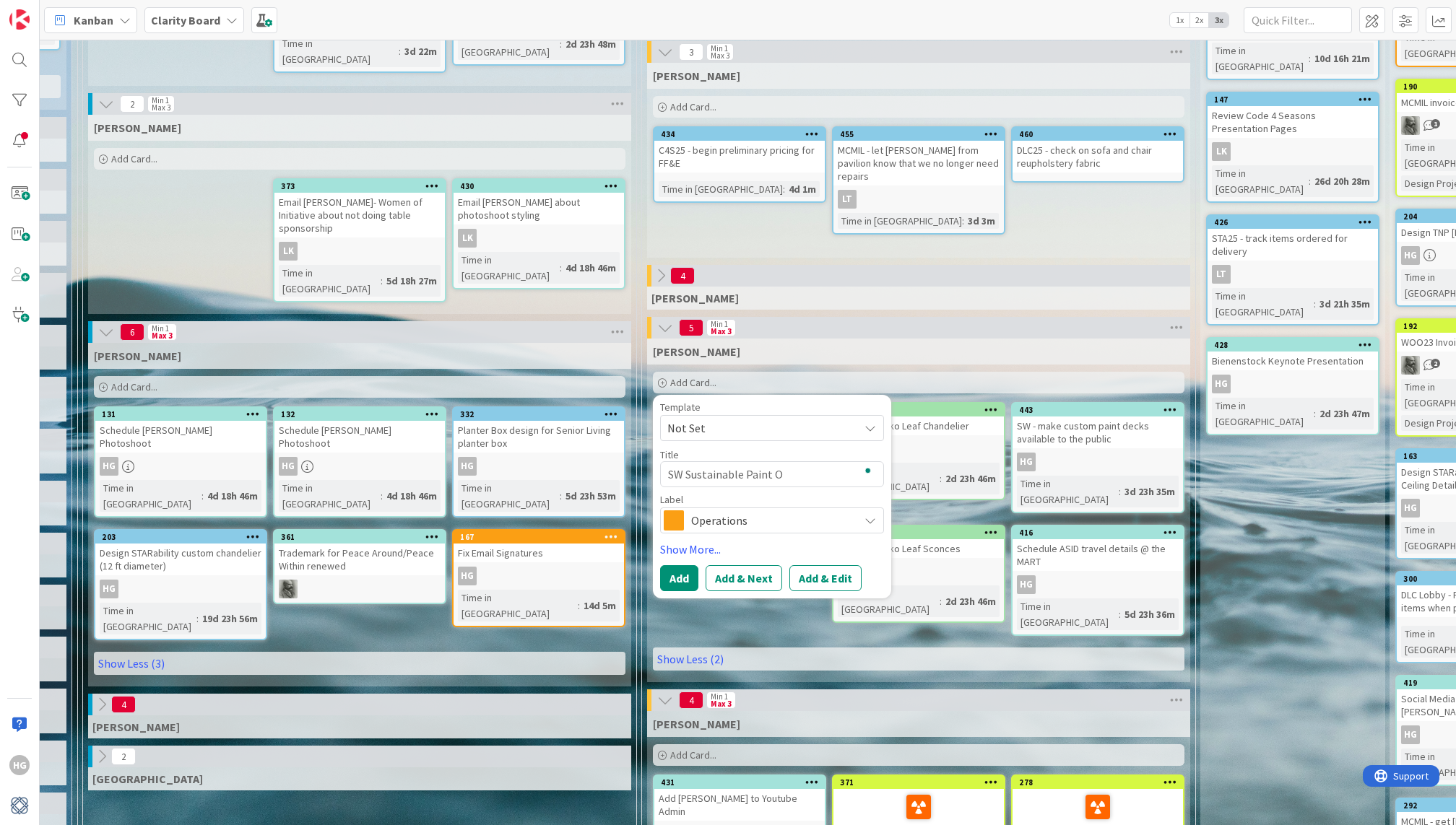
type textarea "x"
type textarea "SW Sustainable Paint Op"
type textarea "x"
type textarea "SW Sustainable Paint Opti"
type textarea "x"
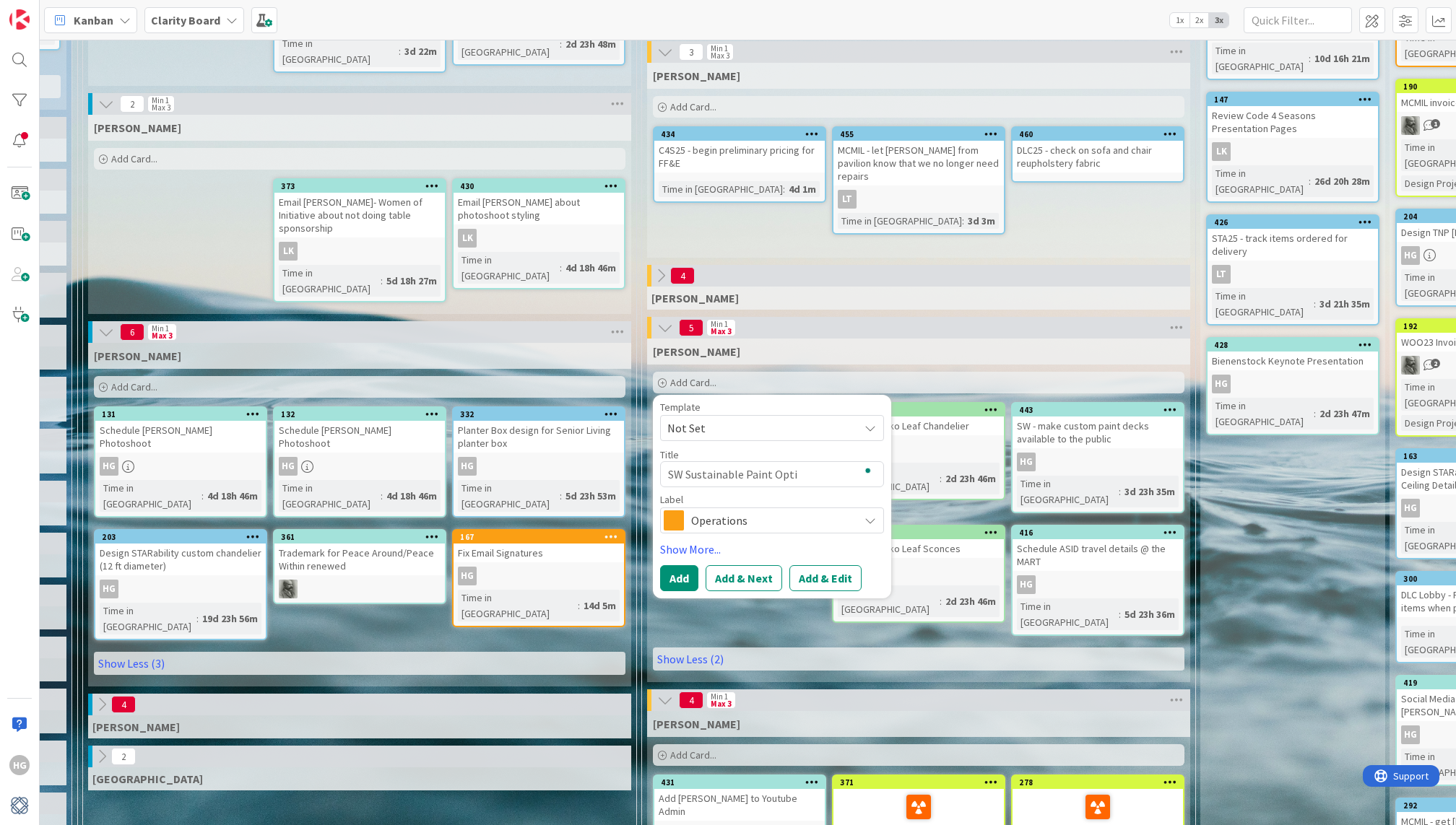
type textarea "SW Sustainable Paint Optio"
type textarea "x"
type textarea "SW Sustainable Paint Option"
type textarea "x"
type textarea "SW Sustainable Paint Options"
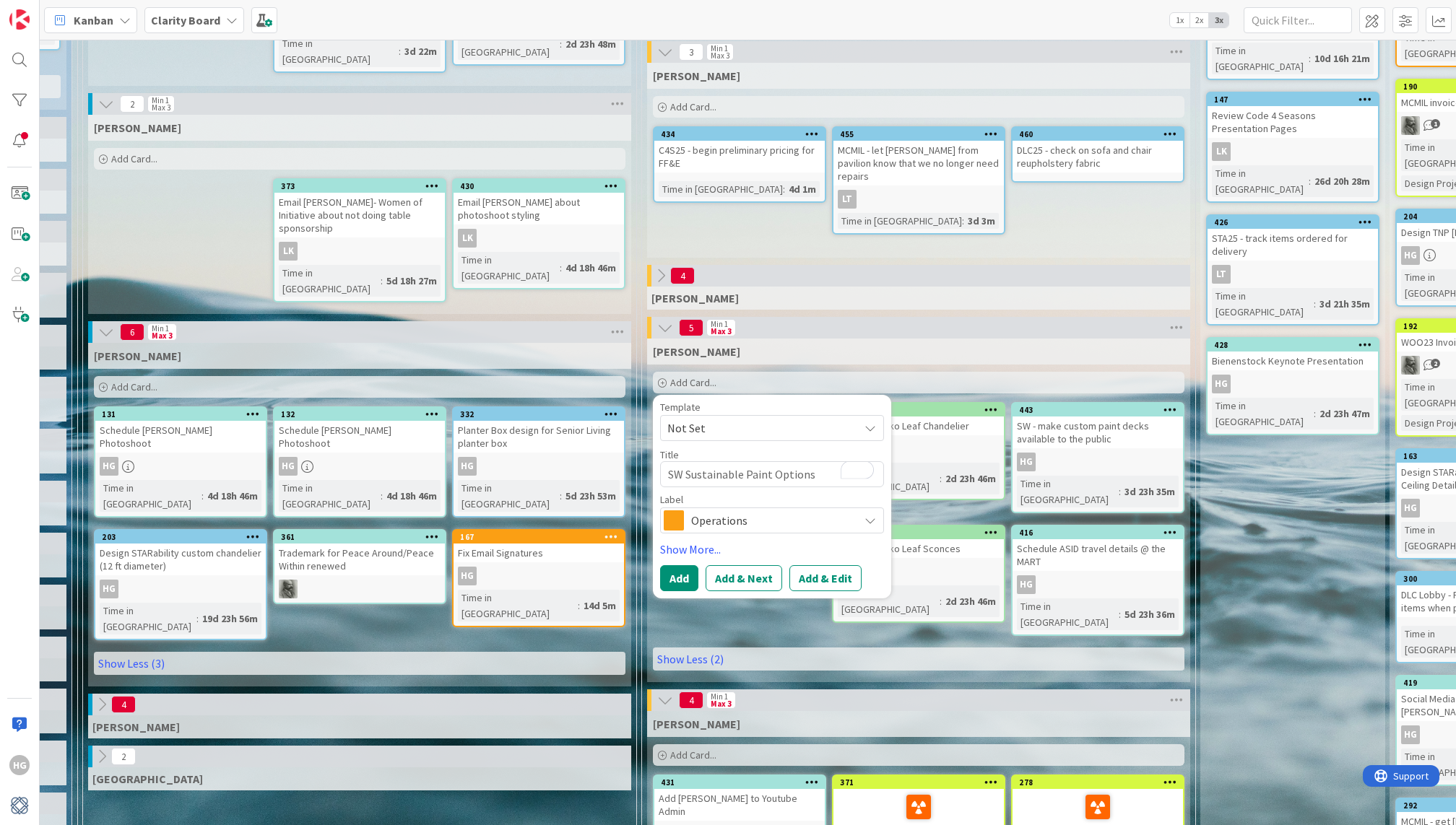
click at [730, 509] on div "Operations" at bounding box center [772, 520] width 224 height 26
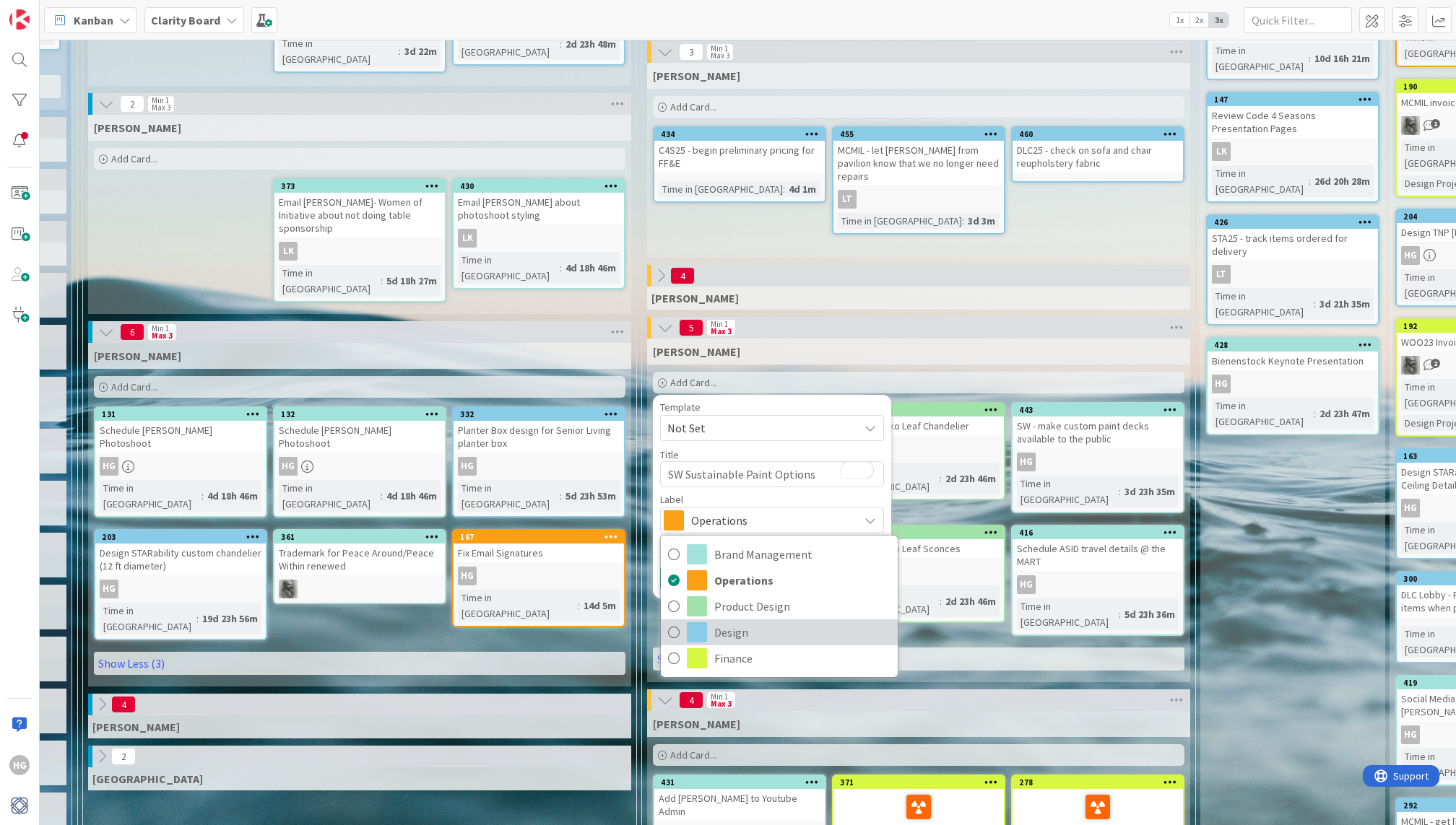
click at [738, 628] on span "Design" at bounding box center [802, 632] width 176 height 21
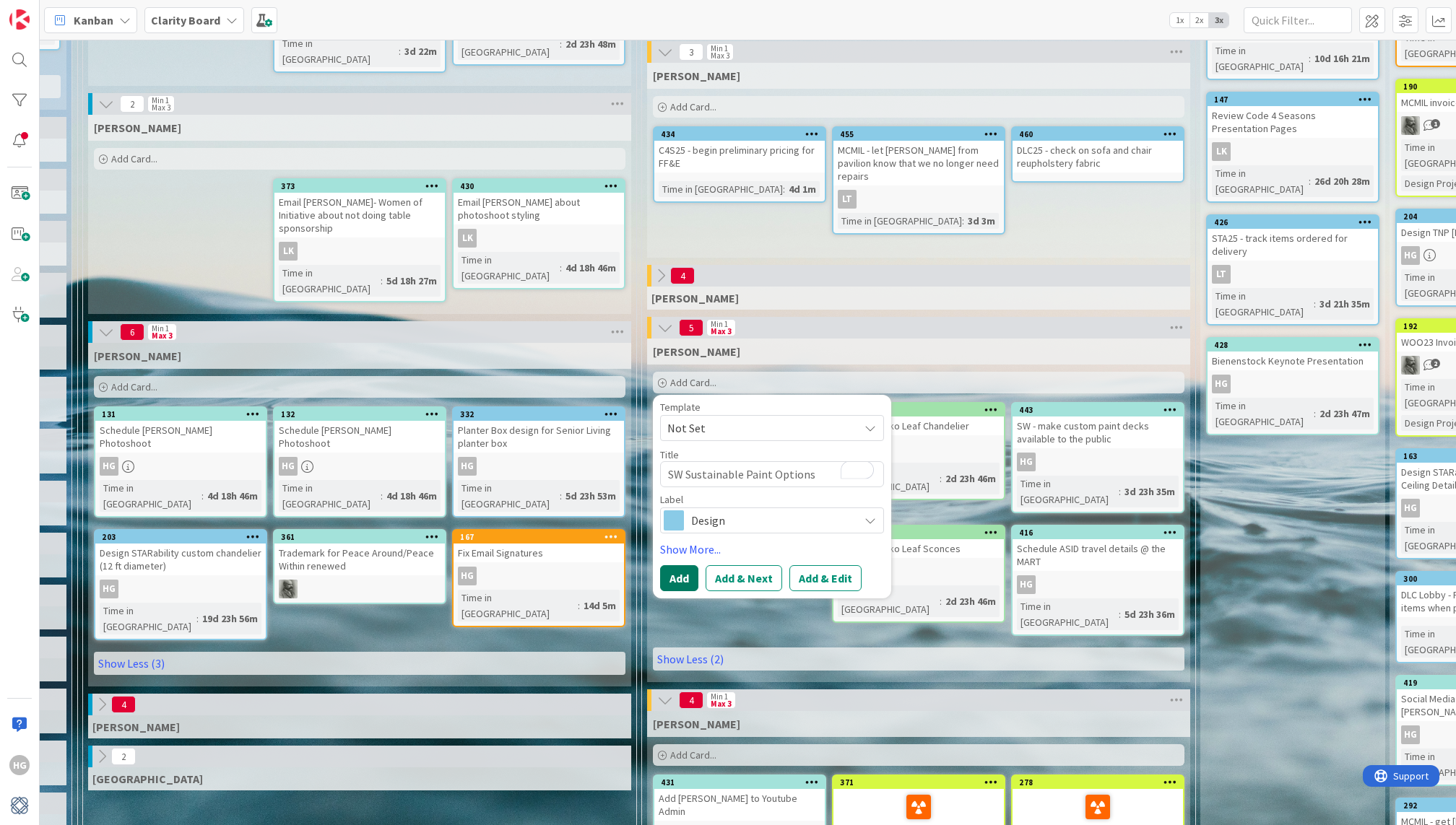
click at [677, 578] on button "Add" at bounding box center [679, 578] width 38 height 26
type textarea "x"
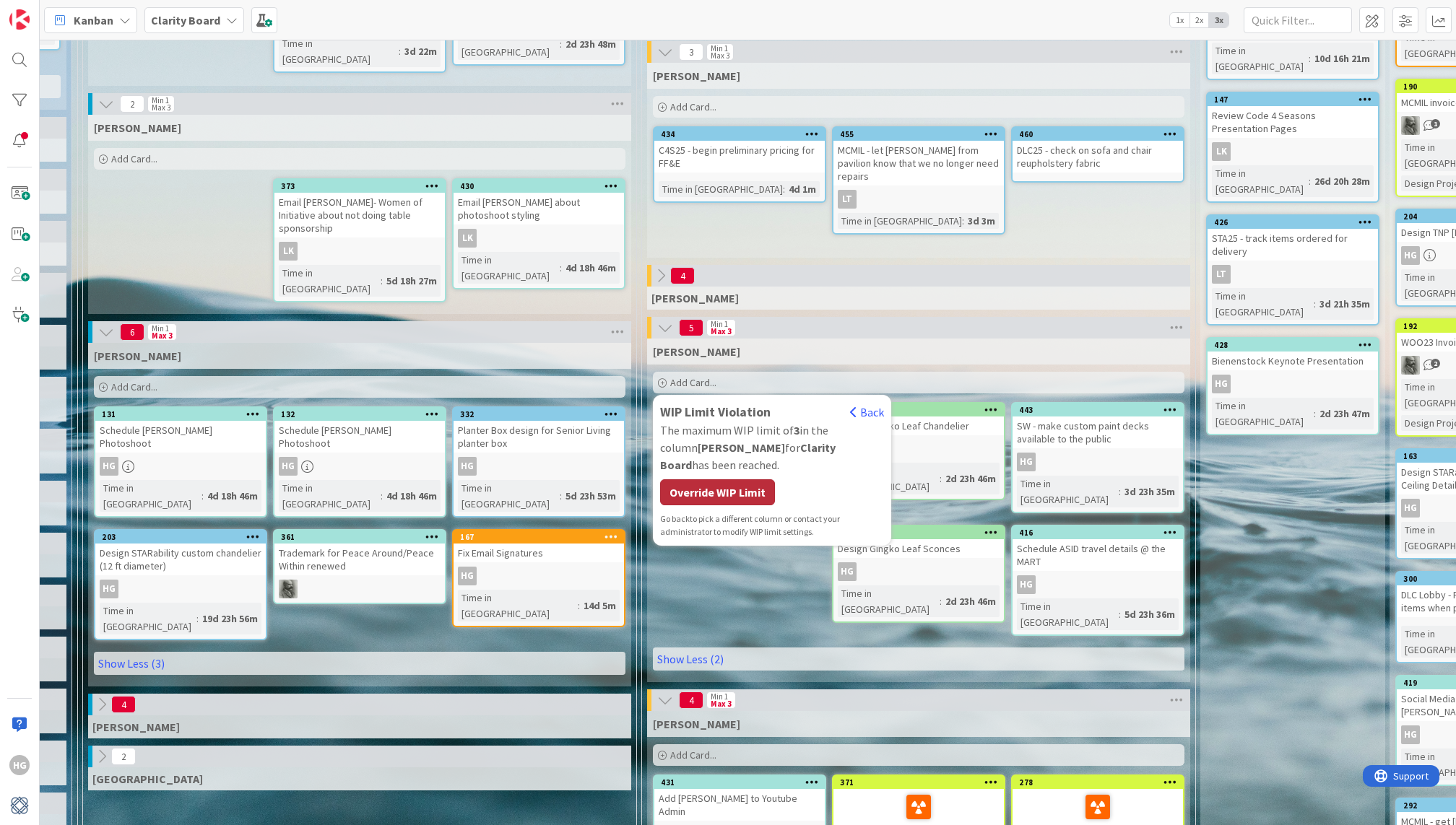
click at [745, 479] on div "Override WIP Limit" at bounding box center [718, 492] width 114 height 26
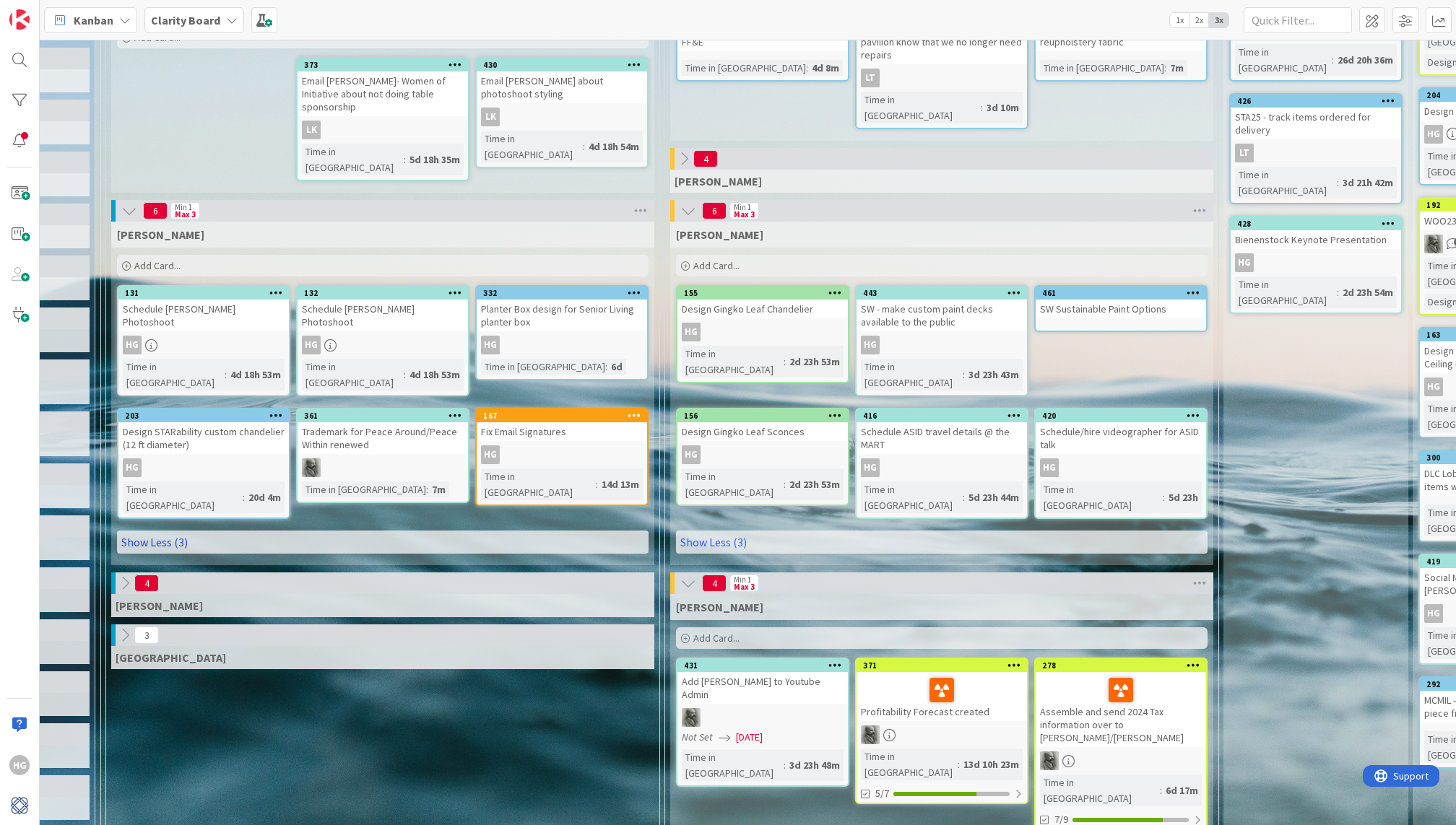
scroll to position [414, 871]
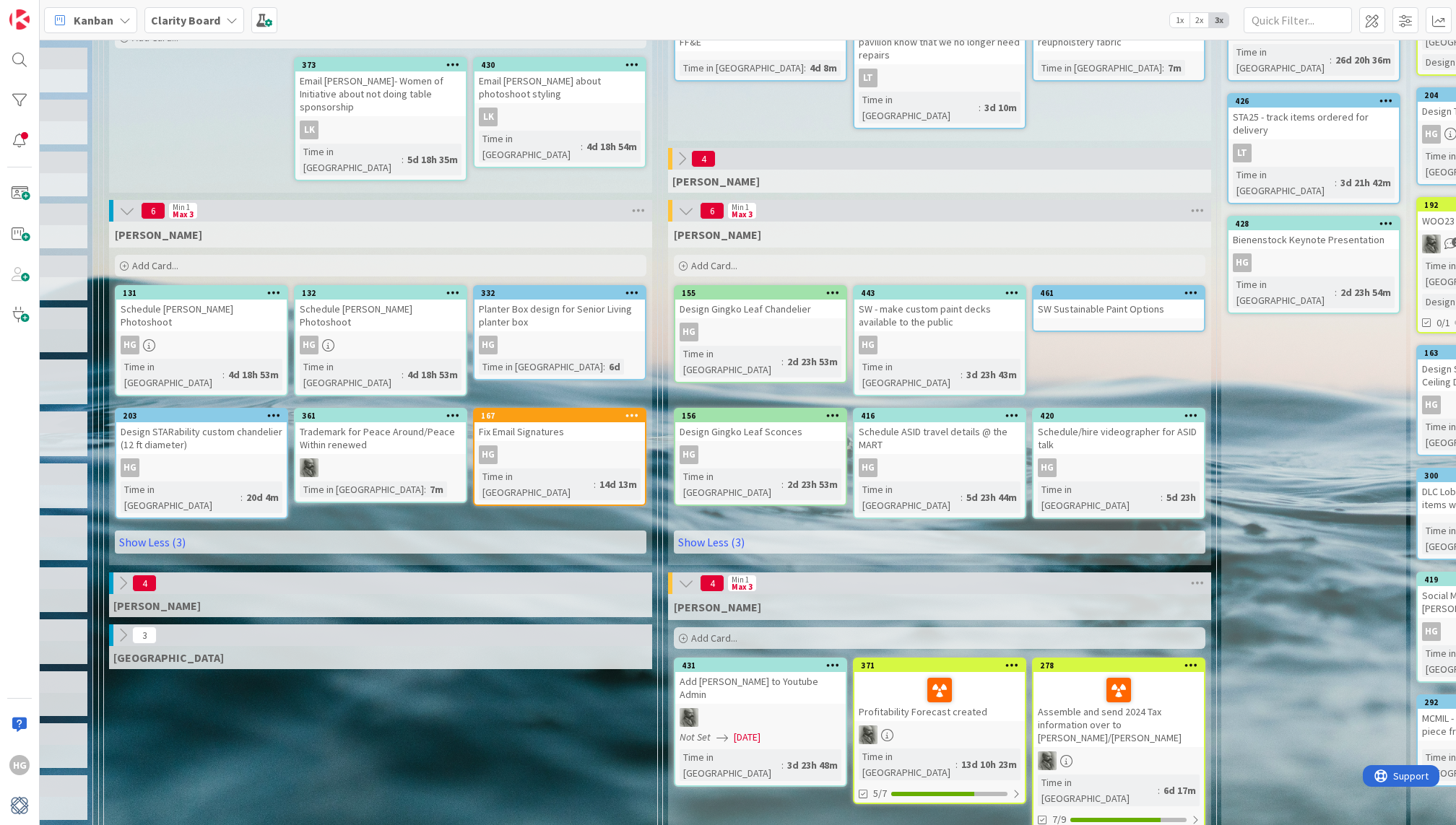
click at [238, 310] on div "Schedule [PERSON_NAME] Photoshoot" at bounding box center [201, 315] width 170 height 32
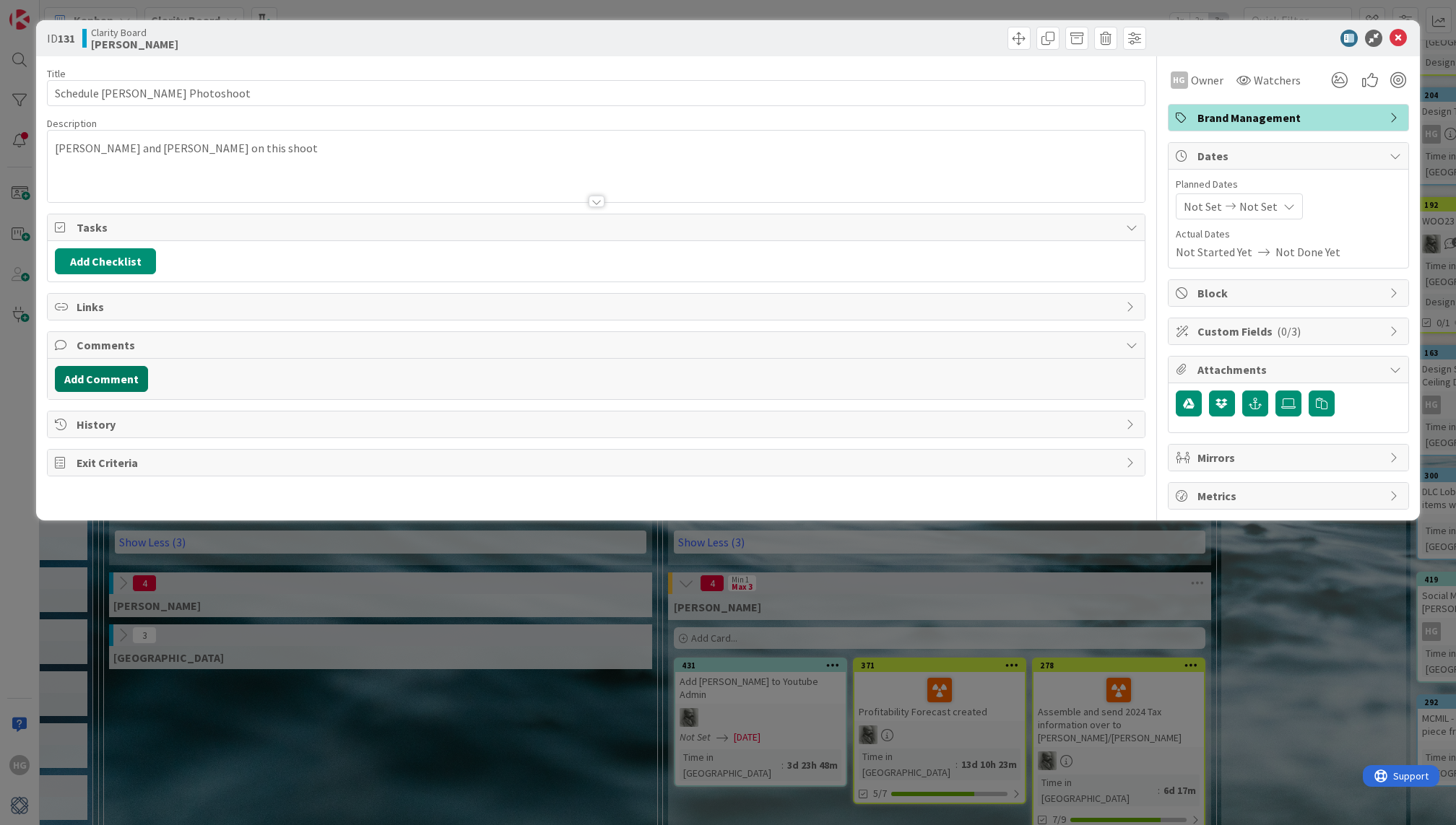
click at [92, 367] on button "Add Comment" at bounding box center [101, 379] width 93 height 26
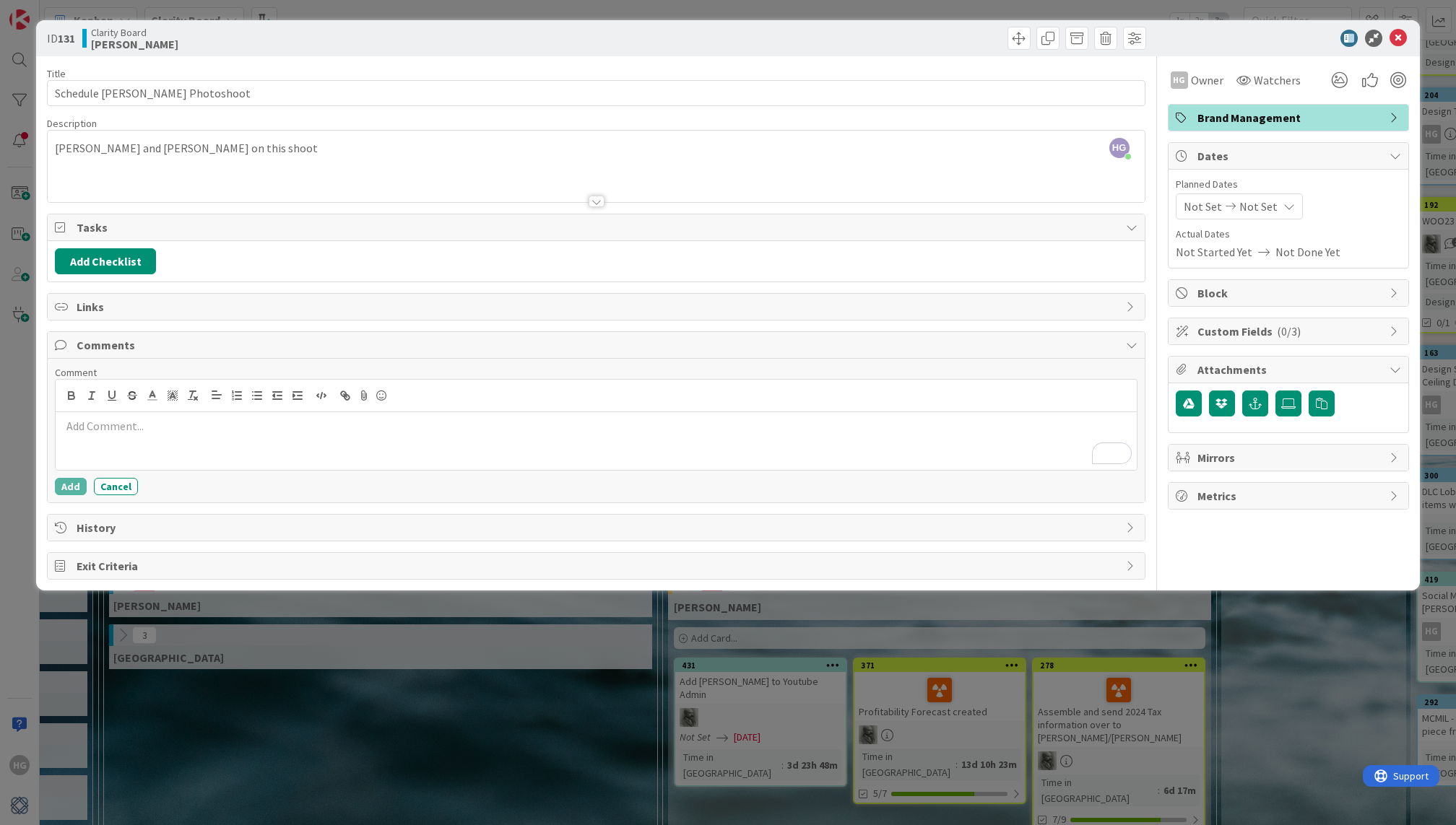
scroll to position [414, 0]
click at [261, 478] on li "LT Lisa Thomas" at bounding box center [177, 483] width 230 height 27
click at [287, 446] on div "﻿ @ Lisa Thomas ﻿ @devo DK Devon Kahn" at bounding box center [596, 442] width 1081 height 58
click at [229, 459] on li "DK Devon Kahn" at bounding box center [257, 456] width 230 height 27
drag, startPoint x: 308, startPoint y: 425, endPoint x: 222, endPoint y: 426, distance: 86.0
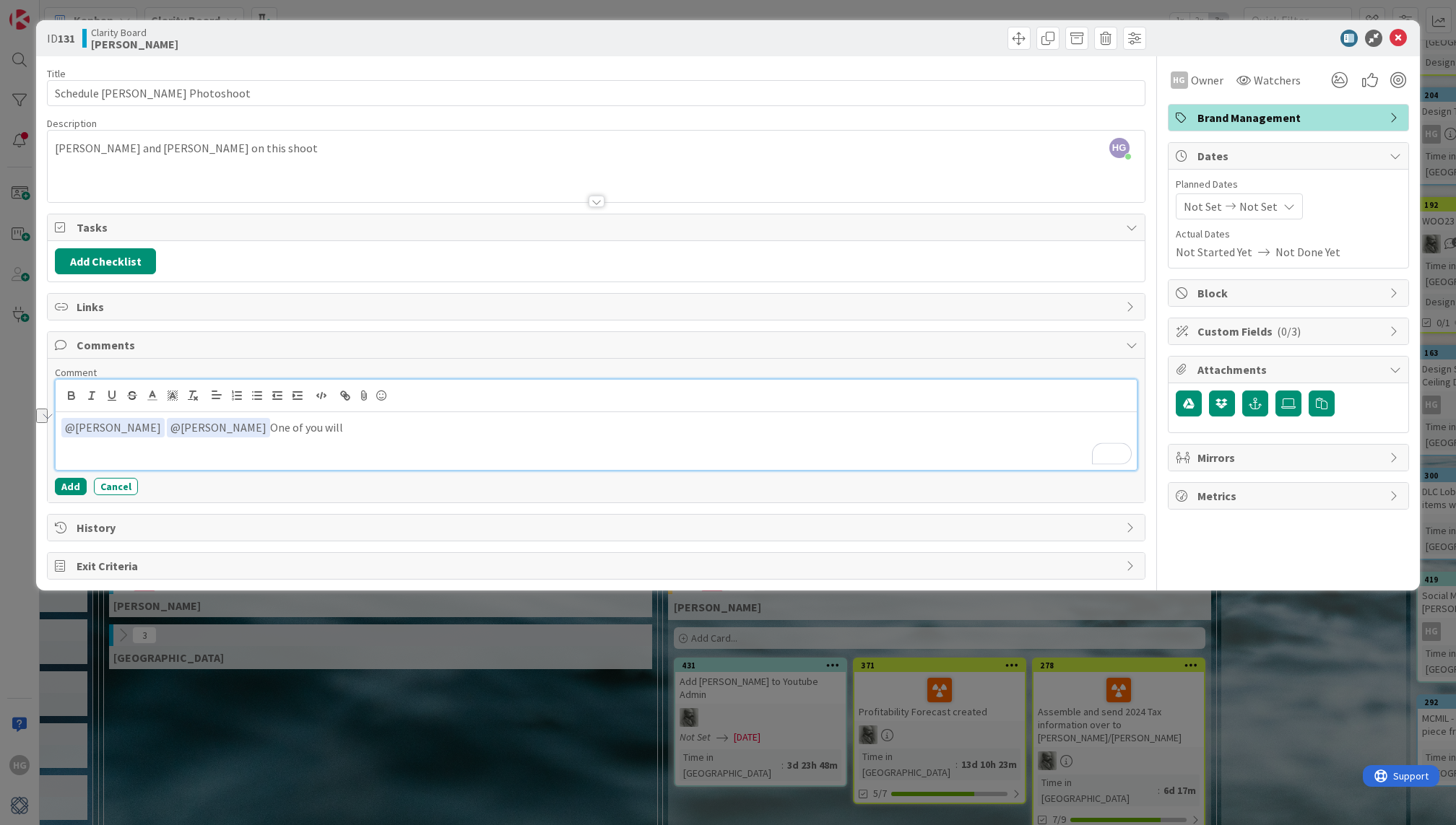
click at [222, 426] on p "﻿ @ Lisa Thomas ﻿ ﻿ @ Devon Kahn ﻿ One of you will" at bounding box center [596, 427] width 1069 height 20
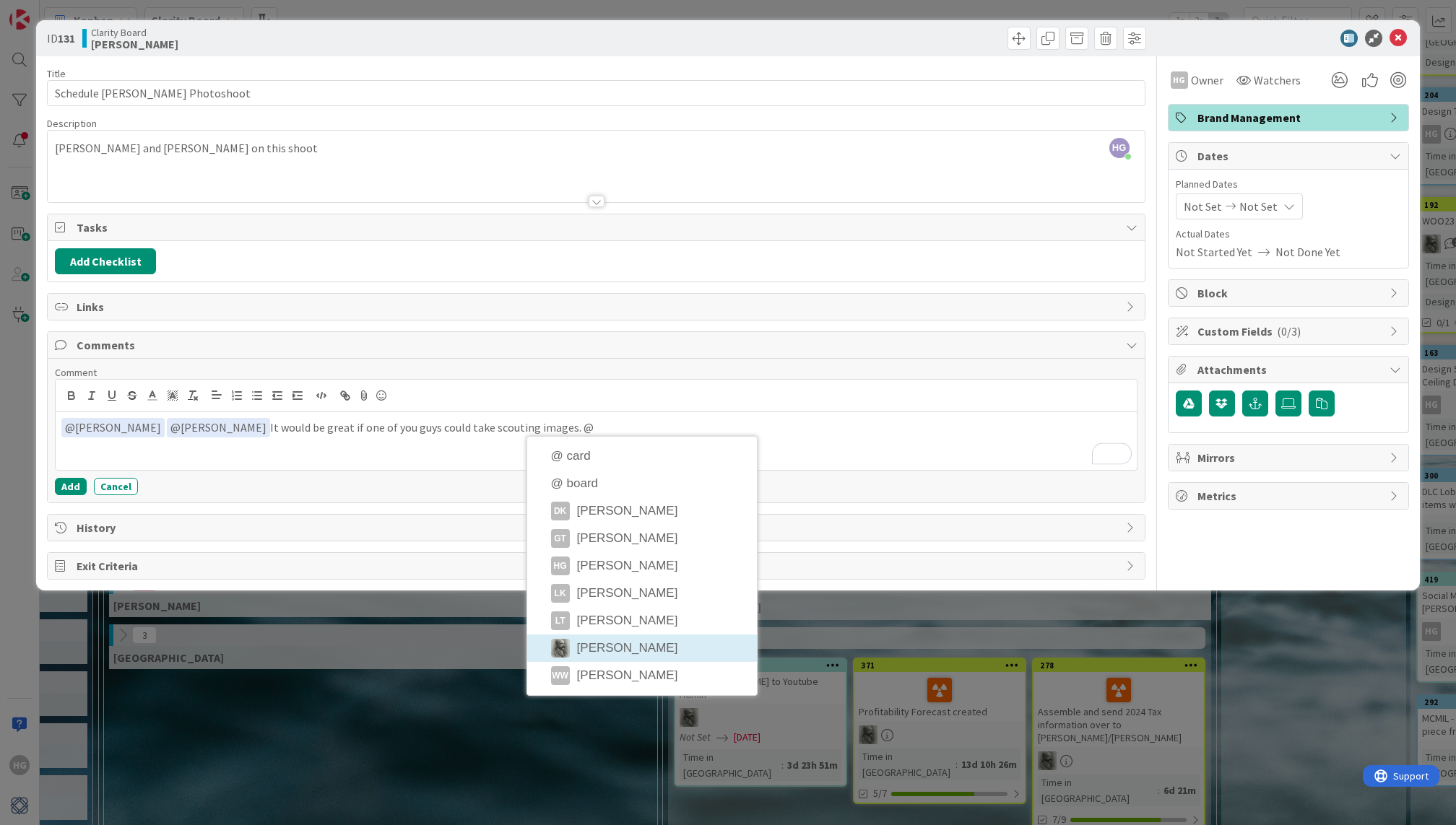
click at [628, 645] on li "[PERSON_NAME]" at bounding box center [642, 648] width 230 height 27
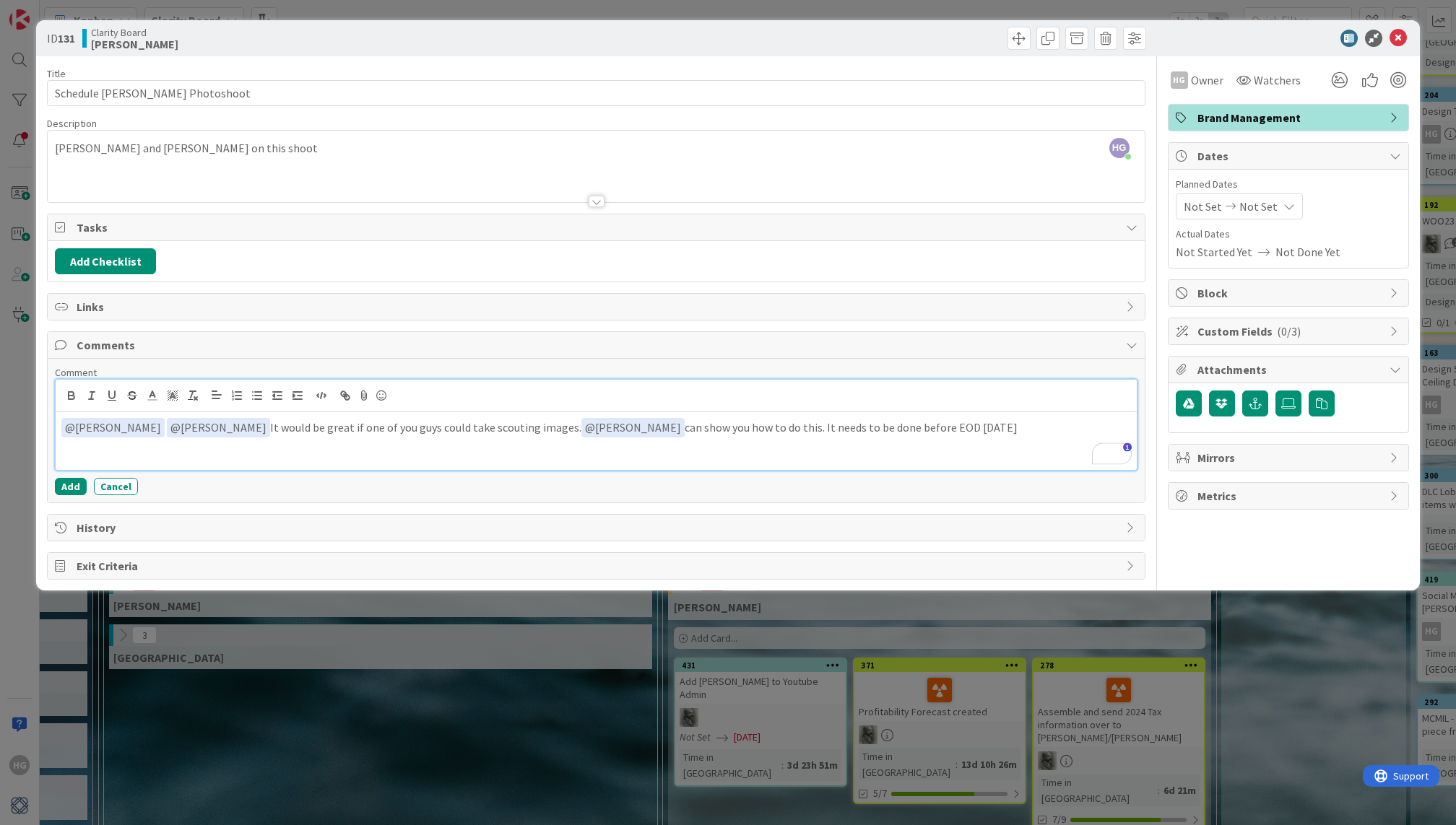
click at [760, 425] on p "﻿ @ Lisa Thomas ﻿ ﻿ @ Devon Kahn ﻿ It would be great if one of you guys could t…" at bounding box center [596, 427] width 1069 height 20
click at [936, 441] on div "﻿ @ Lisa Thomas ﻿ ﻿ @ Devon Kahn ﻿ It would be great if one of you guys could t…" at bounding box center [596, 442] width 1081 height 58
drag, startPoint x: 1042, startPoint y: 419, endPoint x: 37, endPoint y: 431, distance: 1005.1
click at [37, 431] on div "ID 131 Clarity Board Hannah Title 28 / 128 Schedule Stomberg Photoshoot Descrip…" at bounding box center [727, 306] width 1383 height 570
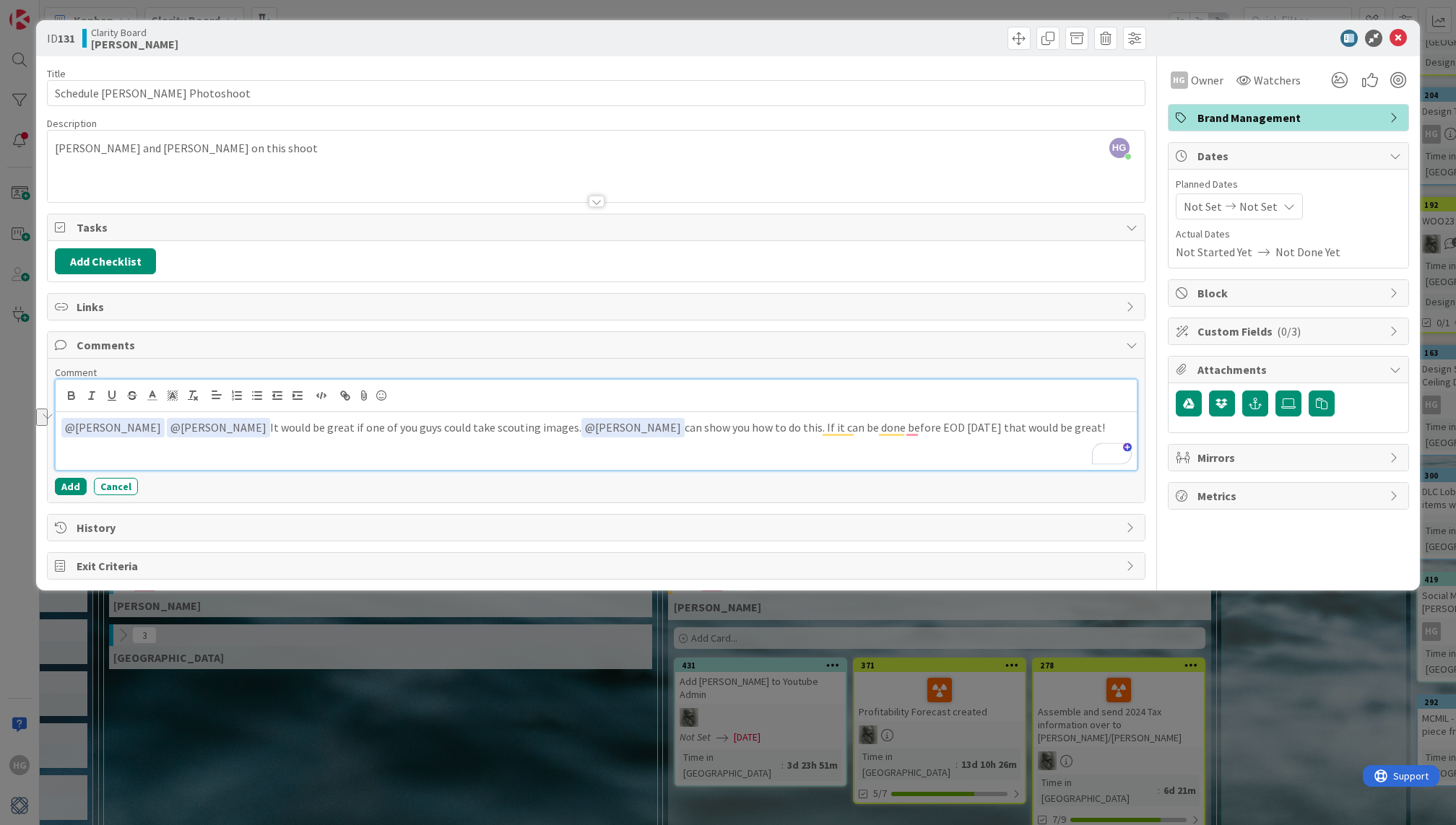
copy p "﻿ @ Lisa Thomas ﻿ ﻿ @ Devon Kahn ﻿ It would be great if one of you guys could t…"
click at [908, 431] on p "﻿ @ Lisa Thomas ﻿ ﻿ @ Devon Kahn ﻿ It would be great if one of you guys could t…" at bounding box center [596, 427] width 1069 height 20
click at [918, 430] on p "﻿ @ Lisa Thomas ﻿ ﻿ @ Devon Kahn ﻿ It would be great if one of you guys could t…" at bounding box center [596, 427] width 1069 height 20
click at [1030, 407] on div at bounding box center [596, 396] width 1081 height 32
click at [1030, 418] on p "﻿ @ Lisa Thomas ﻿ ﻿ @ Devon Kahn ﻿ It would be great if one of you guys could t…" at bounding box center [596, 427] width 1069 height 20
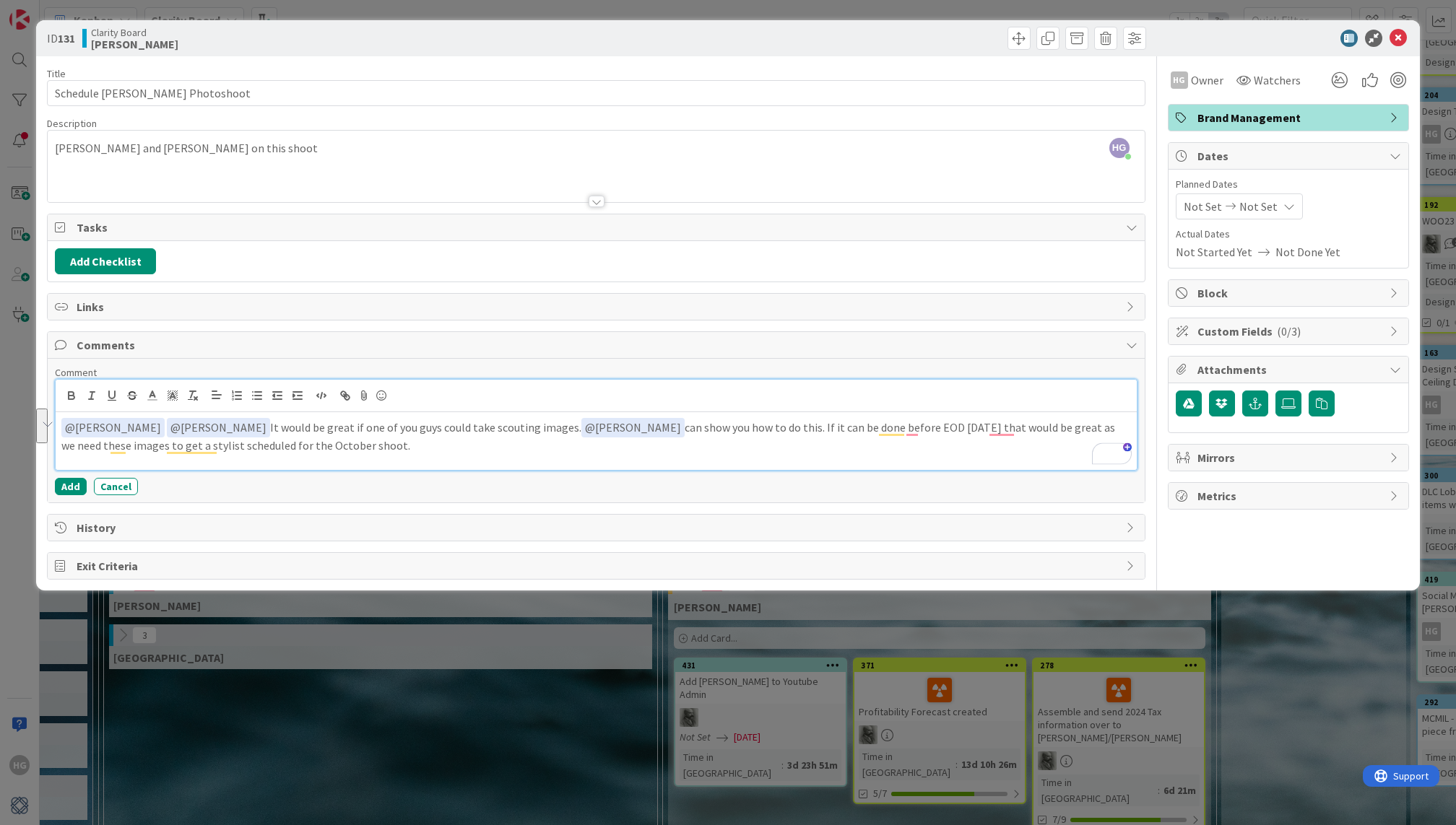
drag, startPoint x: 377, startPoint y: 445, endPoint x: 44, endPoint y: 418, distance: 334.1
click at [44, 418] on div "ID 131 Clarity Board Hannah Title 28 / 128 Schedule Stomberg Photoshoot Descrip…" at bounding box center [727, 306] width 1383 height 570
copy p "﻿ @ Lisa Thomas ﻿ ﻿ @ Devon Kahn ﻿ It would be great if one of you guys could t…"
click at [767, 441] on p "﻿ @ Lisa Thomas ﻿ ﻿ @ Devon Kahn ﻿ It would be great if one of you guys could t…" at bounding box center [596, 435] width 1069 height 35
click at [1015, 427] on p "﻿ @ Lisa Thomas ﻿ ﻿ @ Devon Kahn ﻿ It would be great if one of you guys could t…" at bounding box center [596, 435] width 1069 height 35
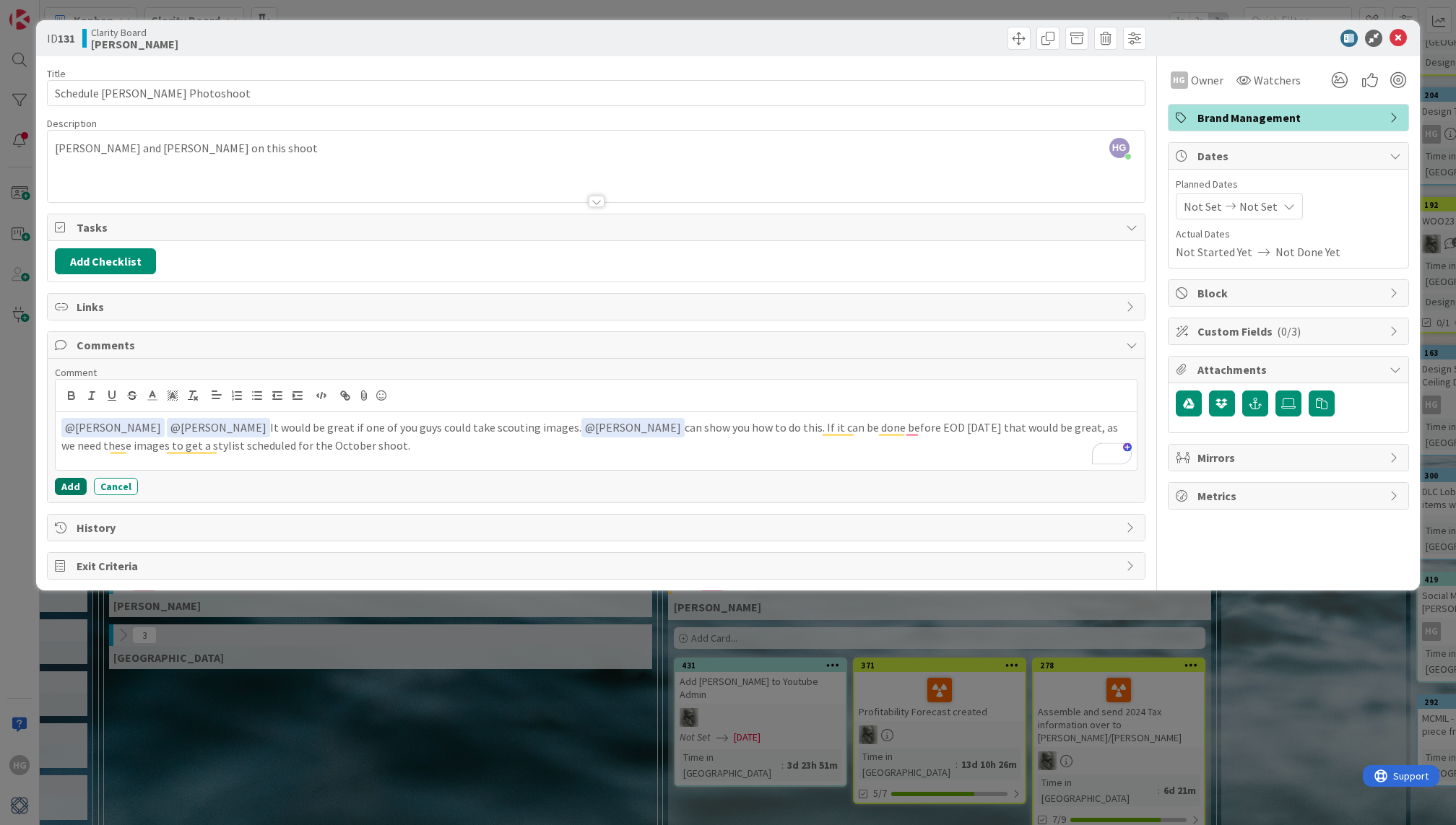
click at [65, 478] on button "Add" at bounding box center [70, 487] width 32 height 17
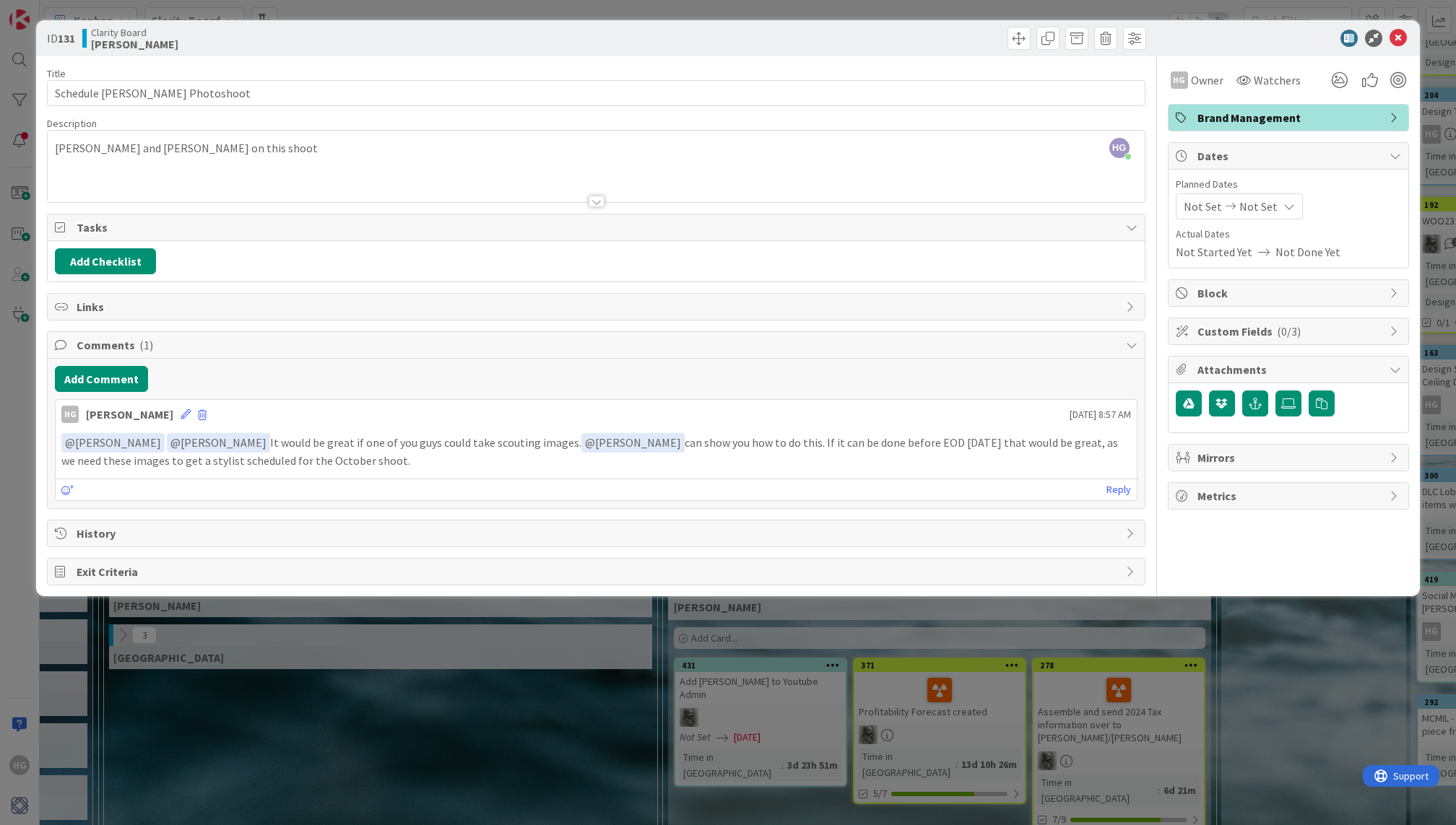
click at [1398, 47] on div "ID 131 Clarity Board Hannah" at bounding box center [727, 38] width 1383 height 36
click at [1393, 38] on icon at bounding box center [1398, 38] width 17 height 17
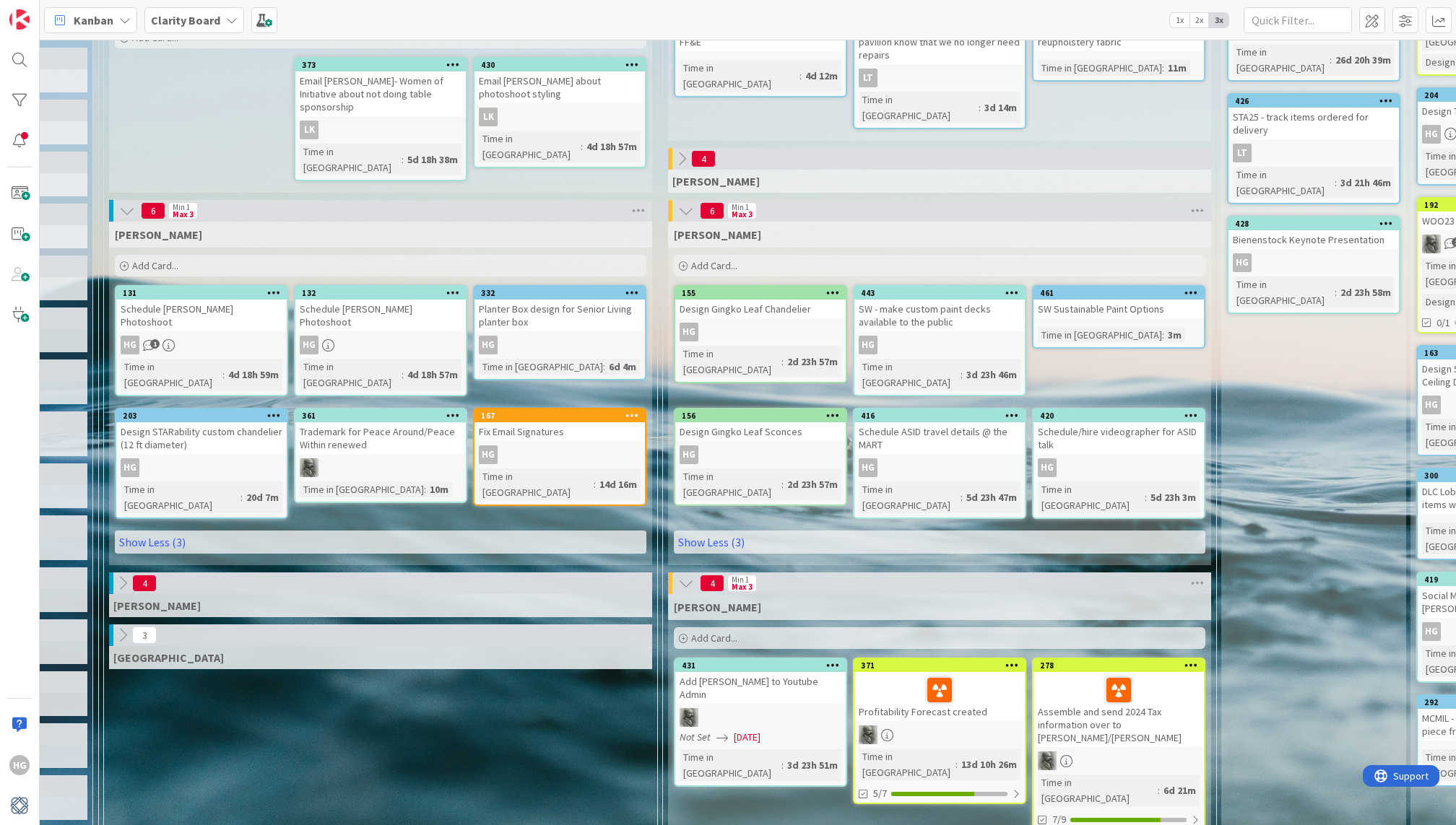
click at [445, 359] on div "Time in Column : 4d 18h 57m" at bounding box center [380, 374] width 161 height 32
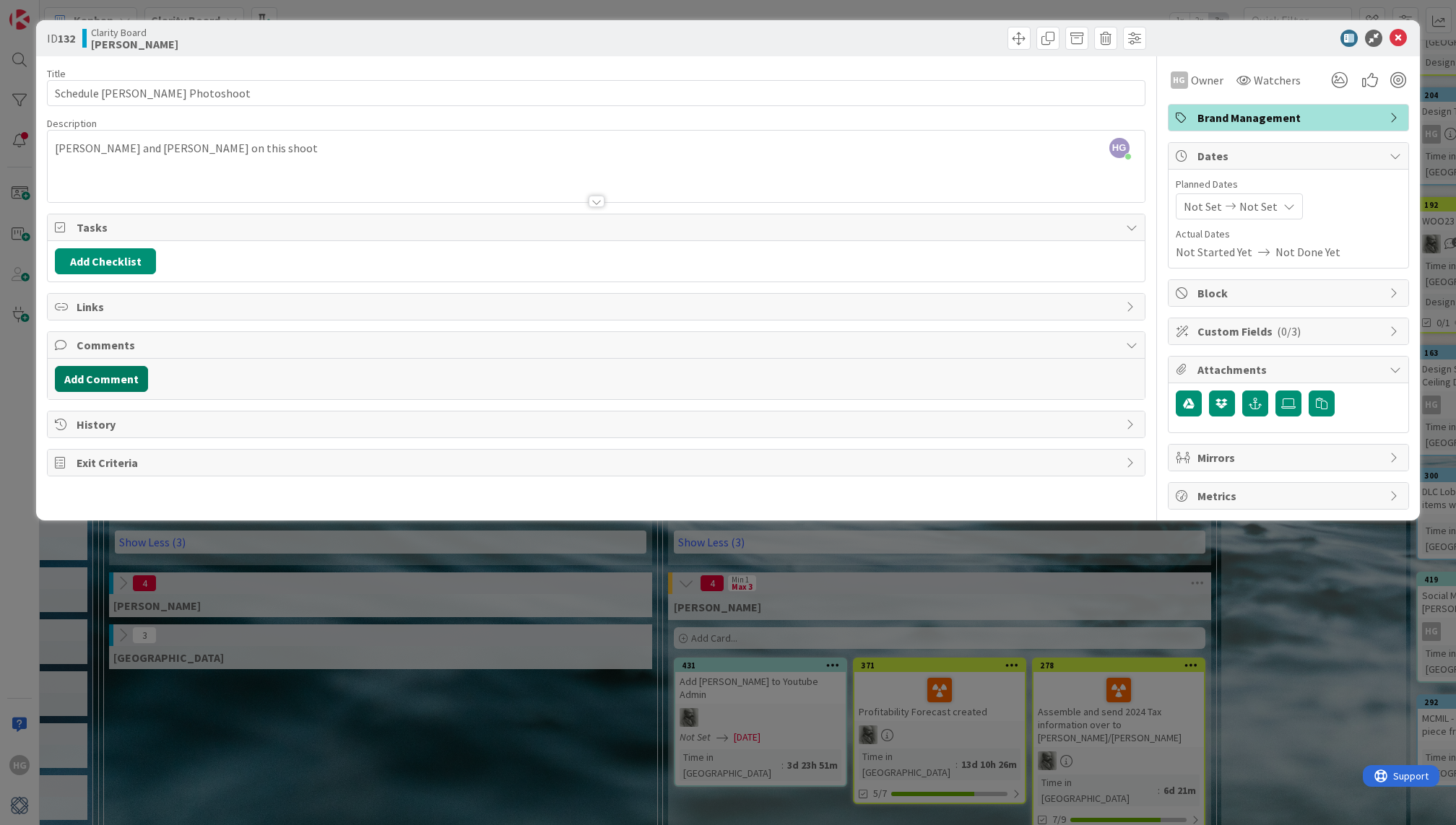
click at [106, 376] on button "Add Comment" at bounding box center [101, 379] width 93 height 26
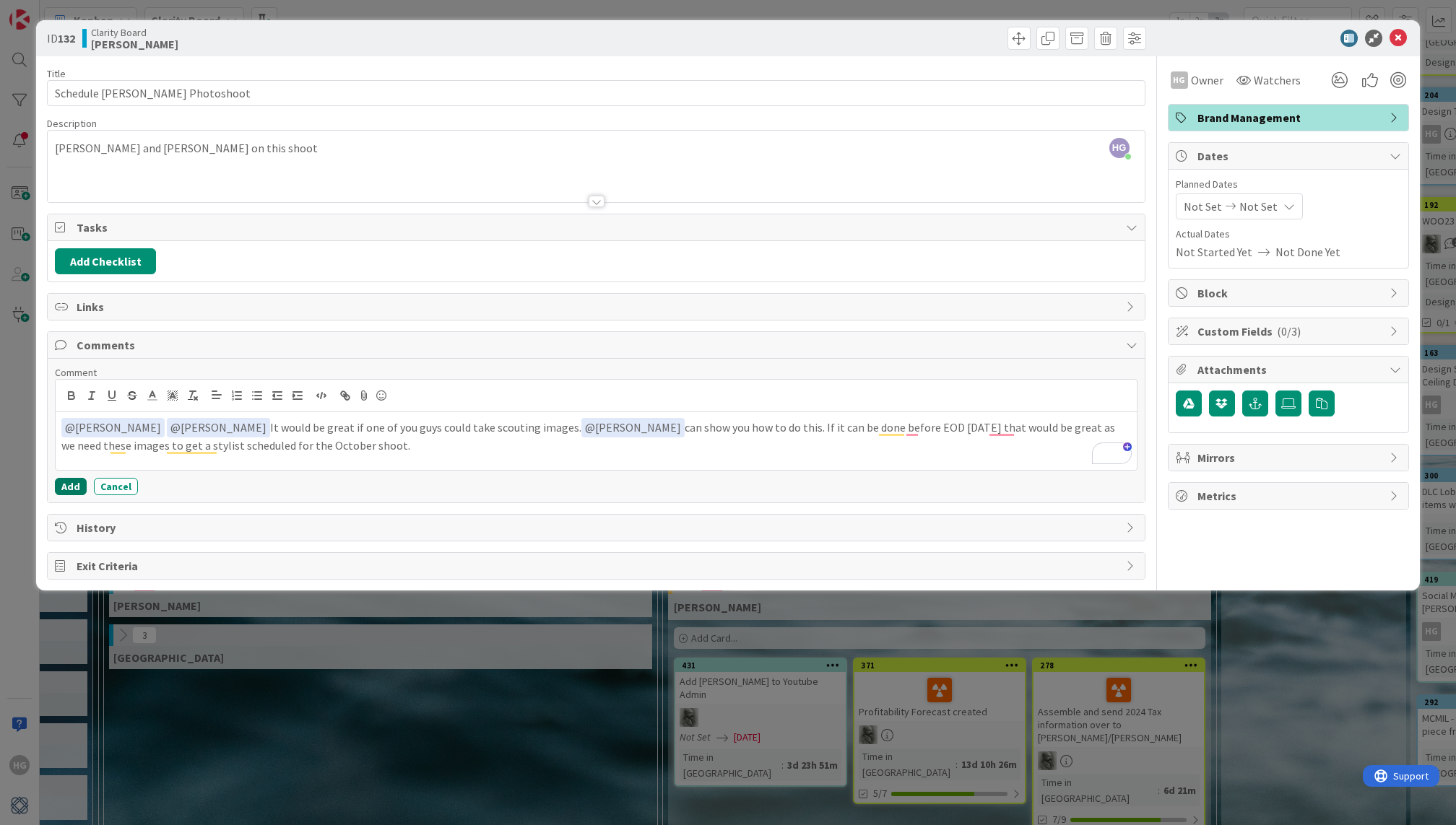
click at [64, 478] on button "Add" at bounding box center [70, 487] width 32 height 17
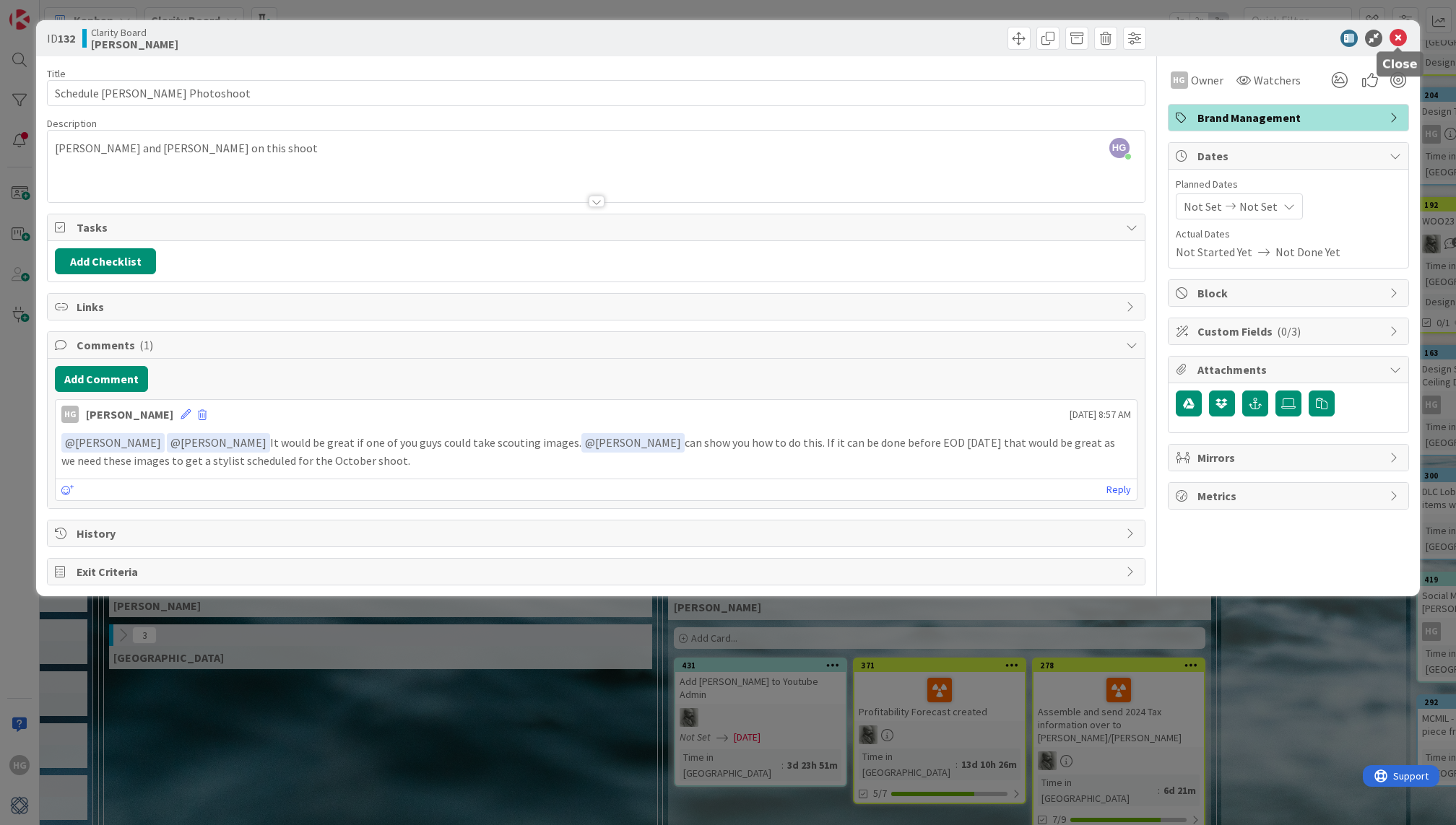
click at [1403, 35] on icon at bounding box center [1398, 38] width 17 height 17
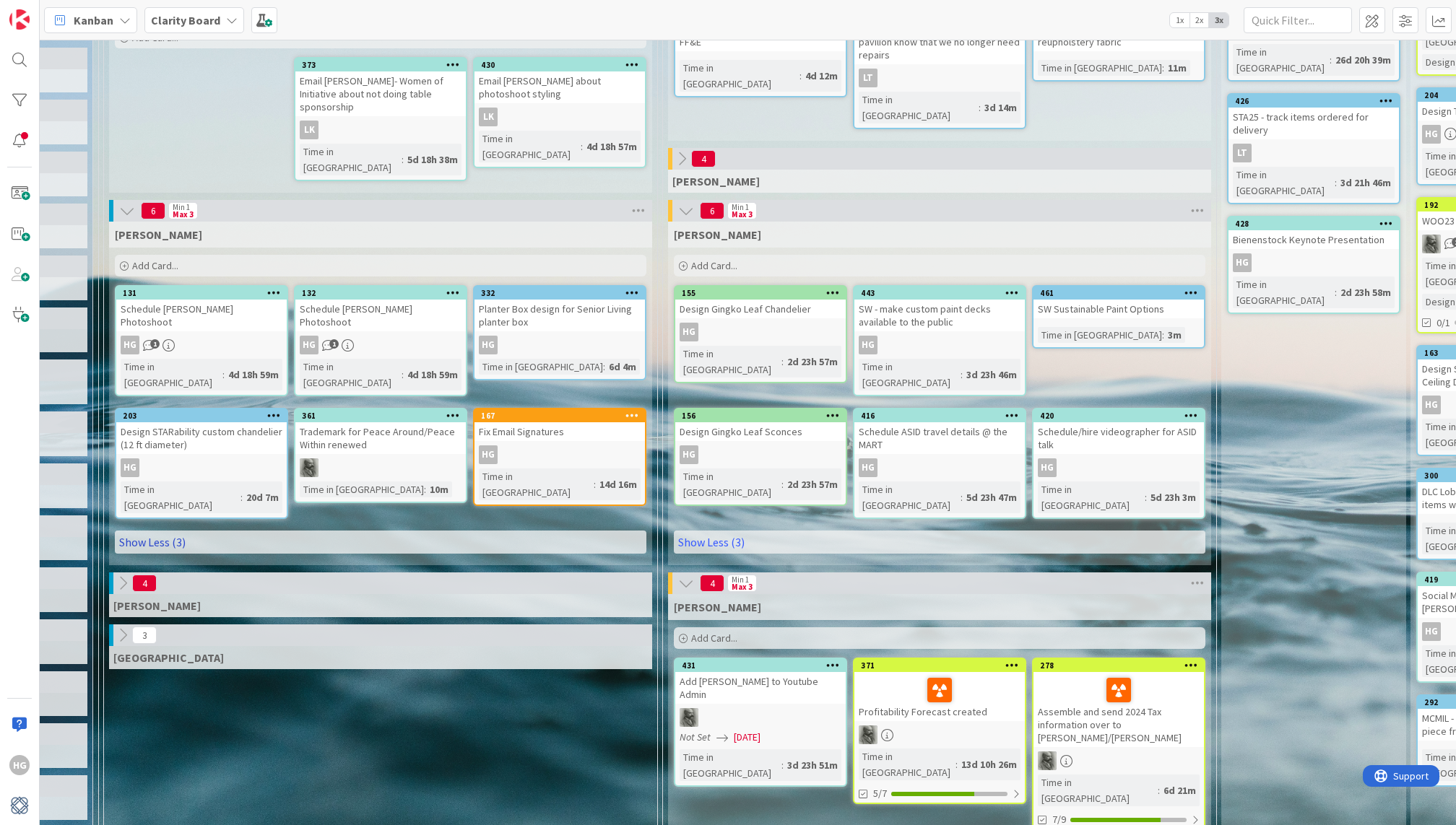
click at [337, 530] on link "Show Less (3)" at bounding box center [380, 541] width 531 height 23
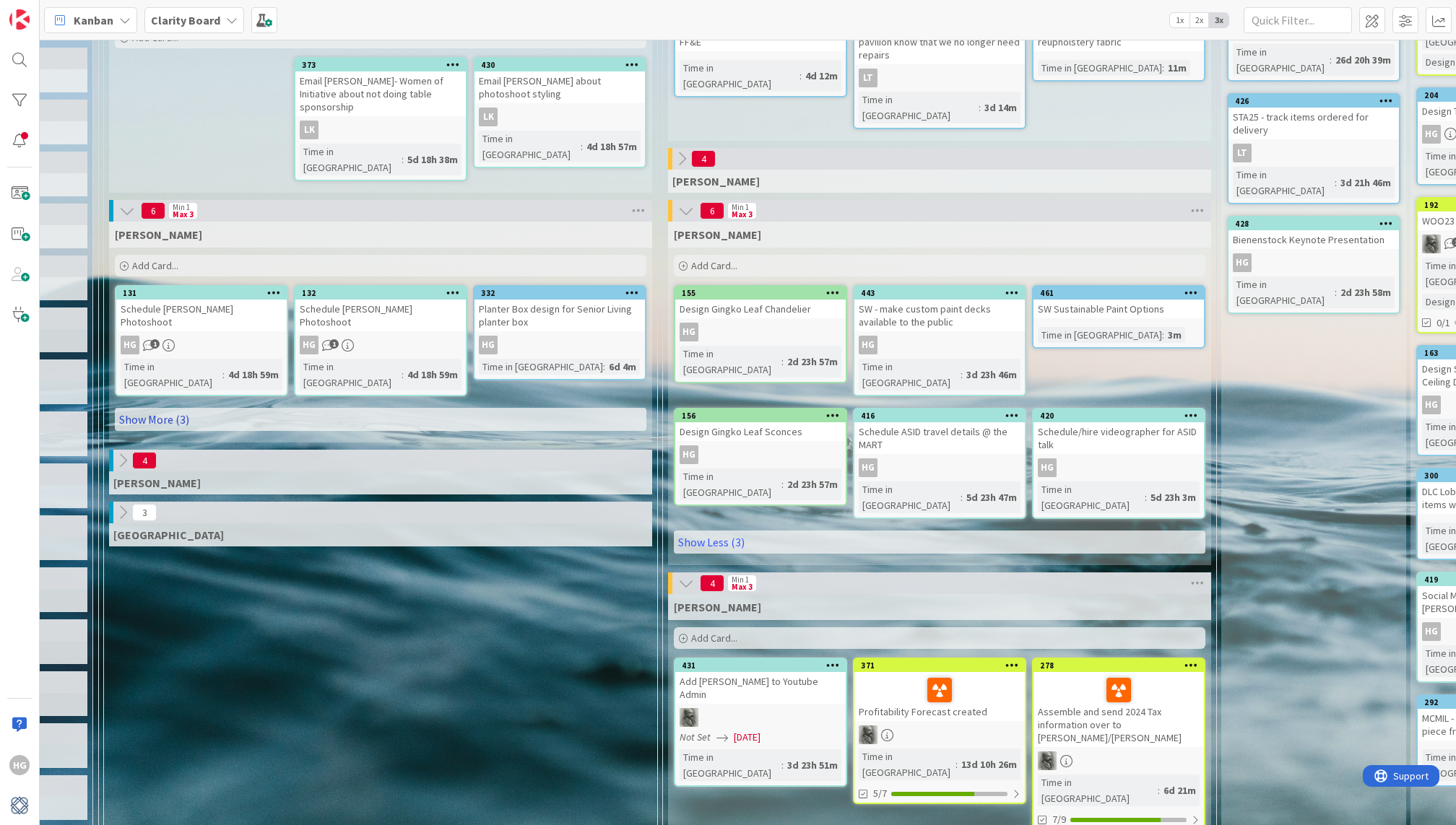
click at [320, 408] on link "Show More (3)" at bounding box center [380, 419] width 531 height 23
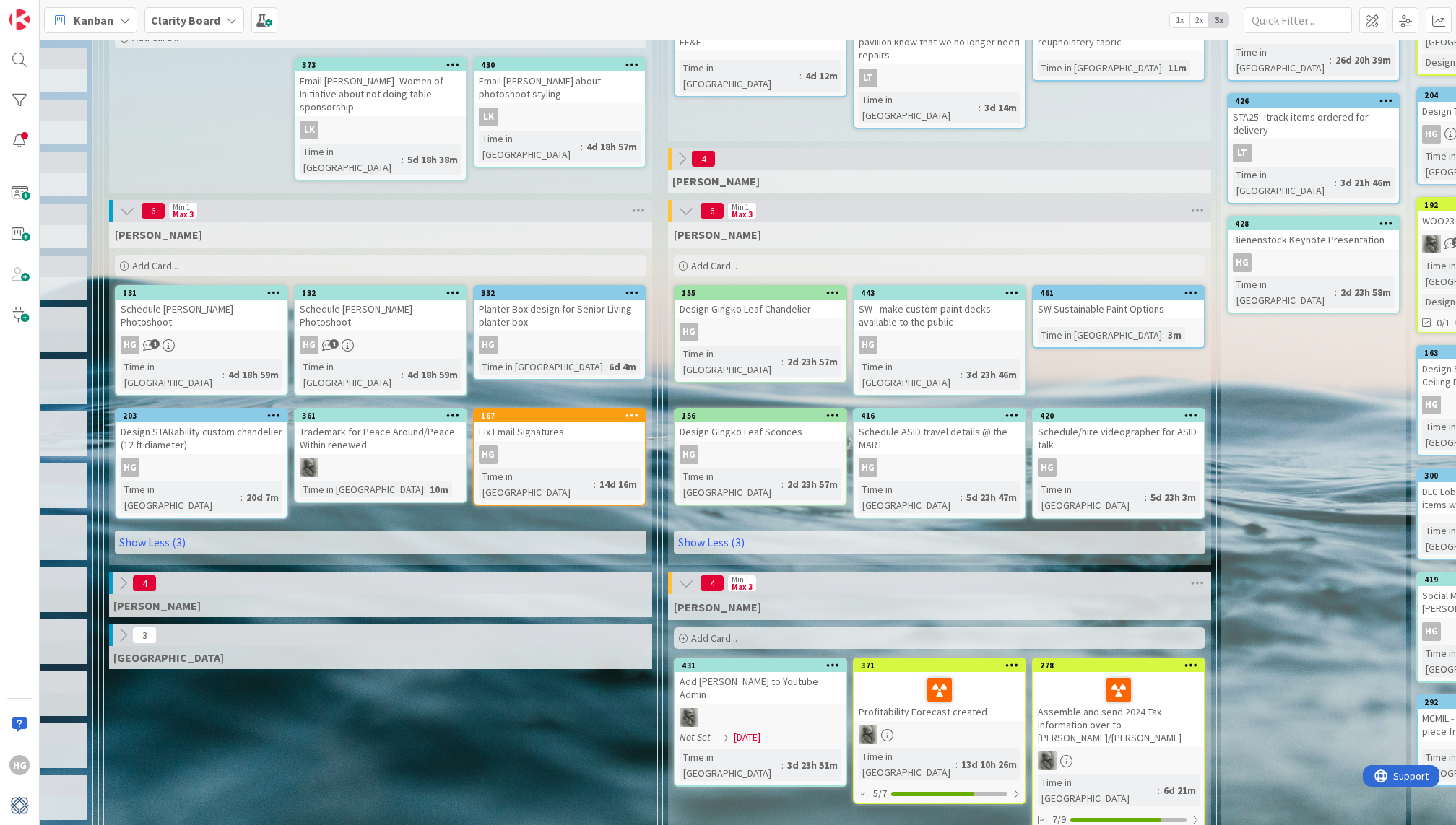
click at [1165, 310] on div "SW Sustainable Paint Options" at bounding box center [1118, 309] width 170 height 19
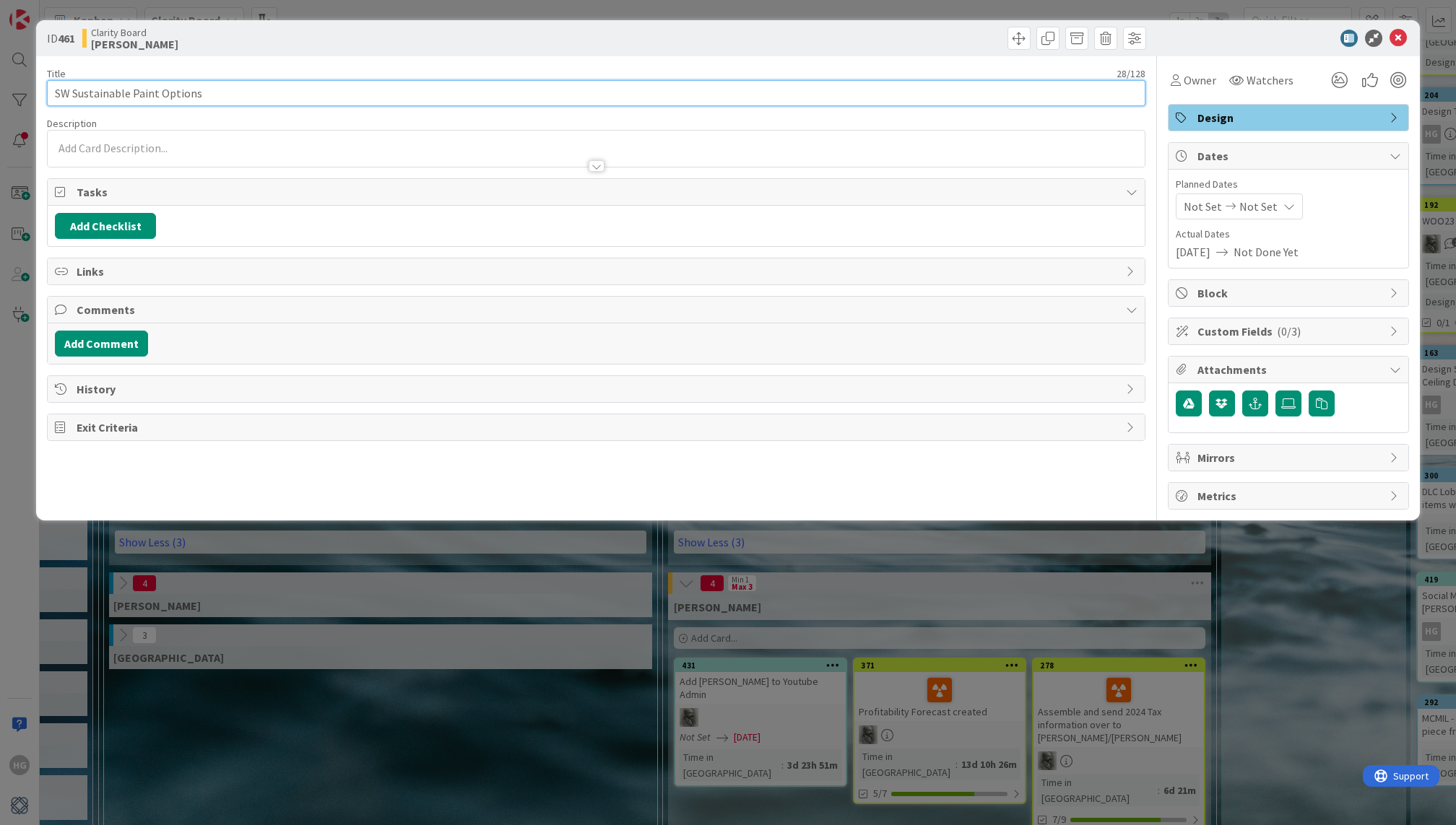
click at [56, 96] on input "SW Sustainable Paint Options" at bounding box center [596, 93] width 1098 height 26
type input "Get more info on SW Sustainable Paint Options"
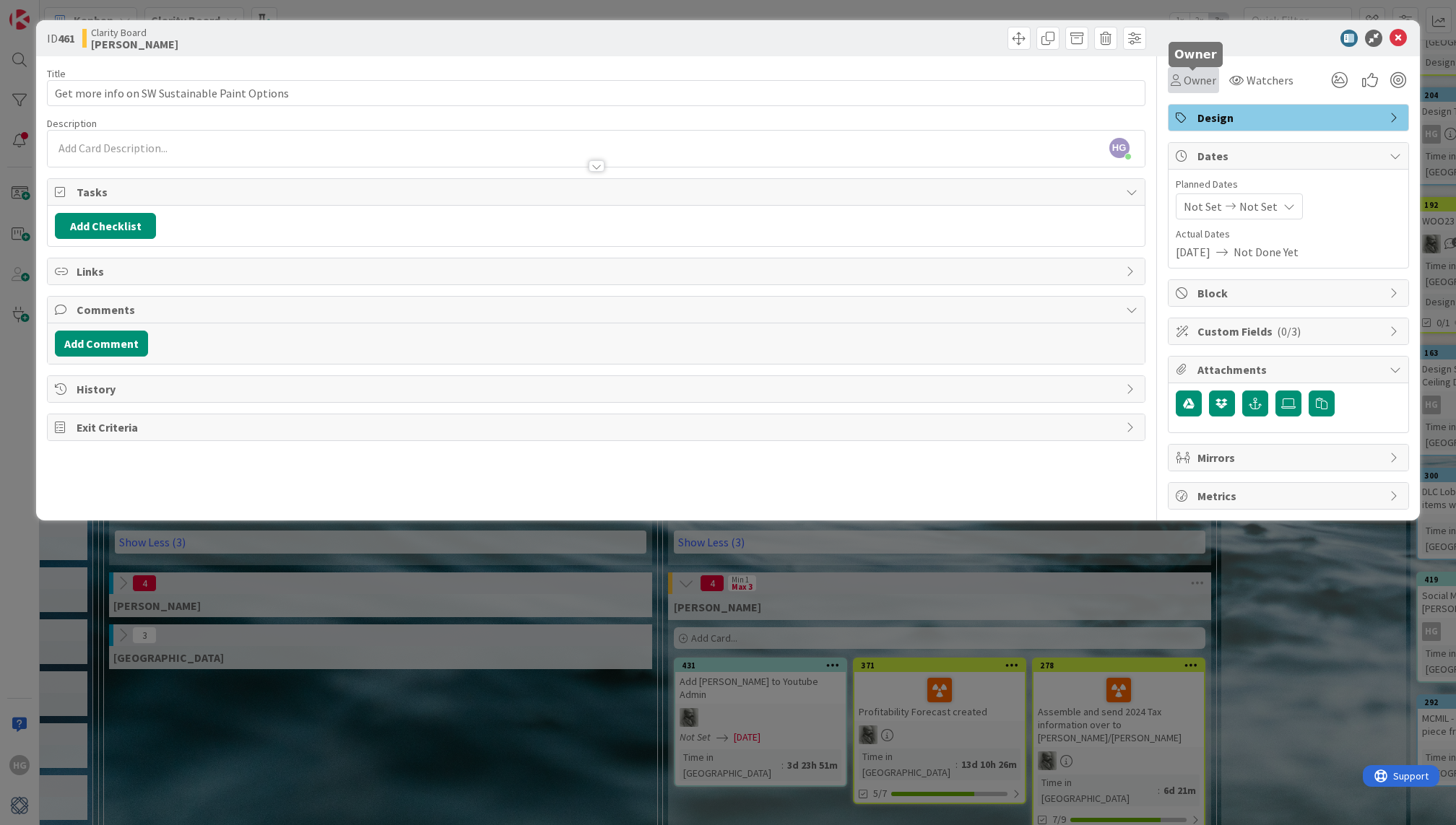
click at [1207, 84] on span "Owner" at bounding box center [1200, 80] width 32 height 17
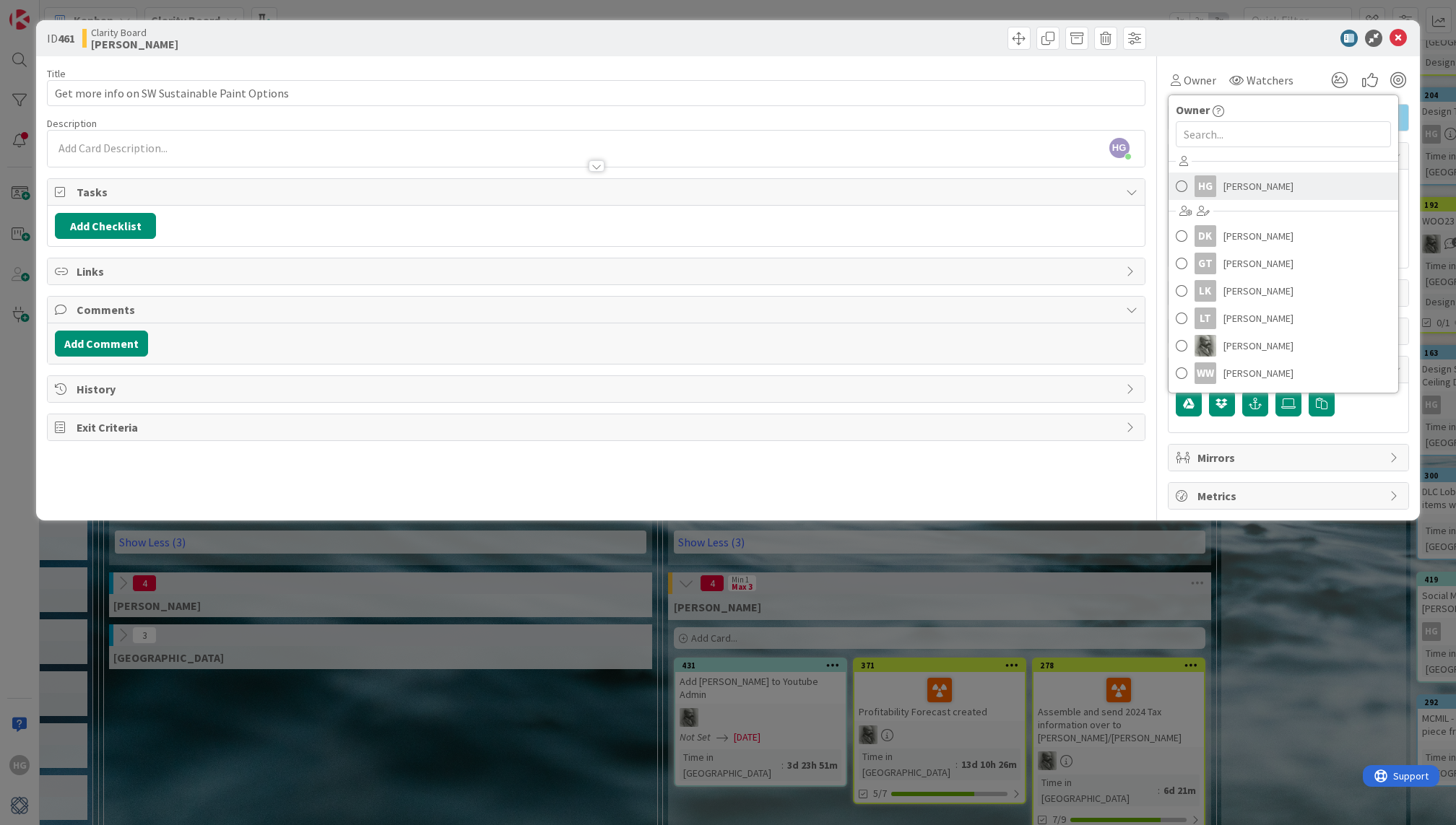
click at [1217, 188] on link "HG [PERSON_NAME]" at bounding box center [1283, 186] width 230 height 27
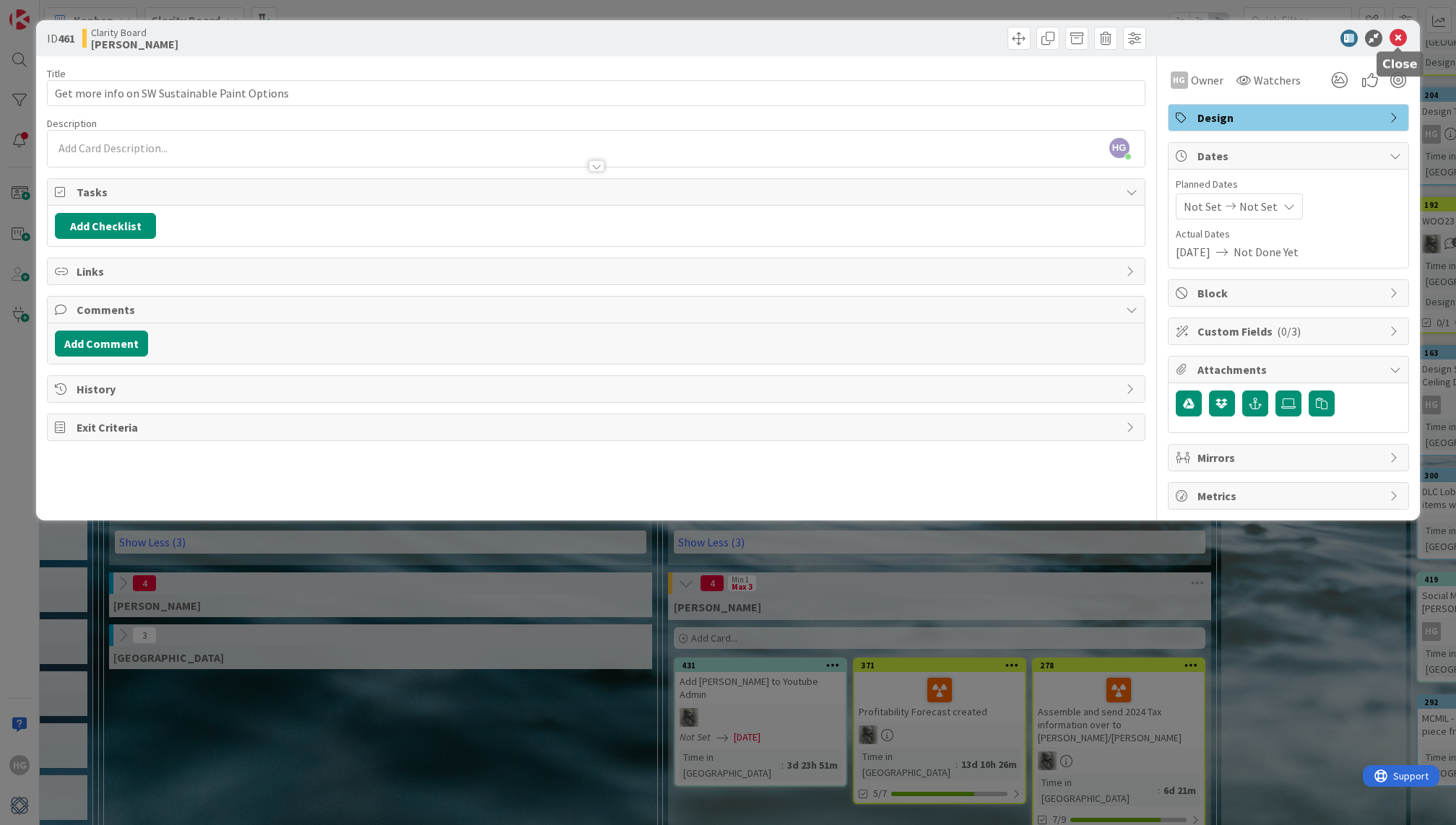
click at [1392, 38] on icon at bounding box center [1398, 38] width 17 height 17
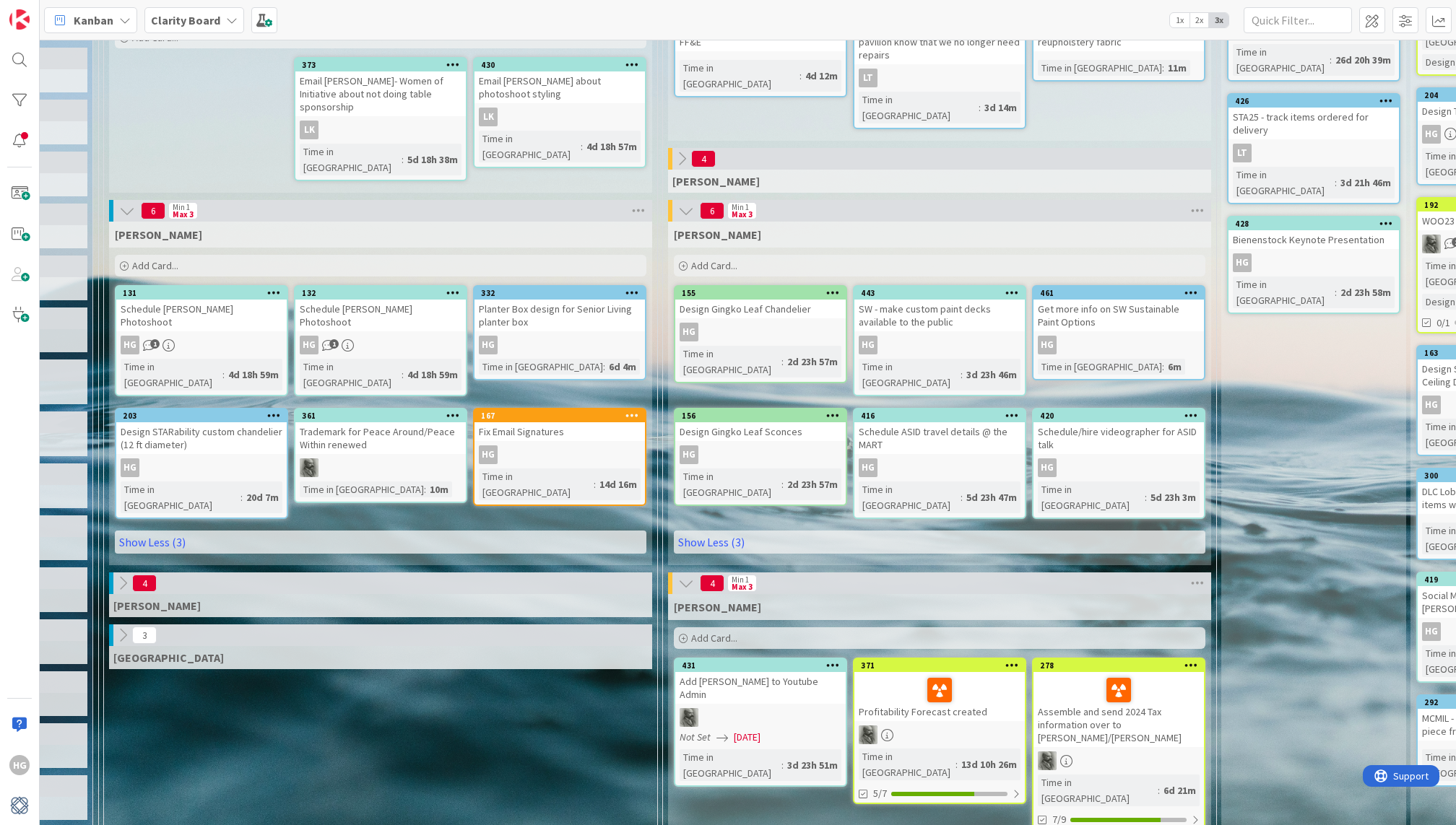
click at [431, 436] on link "361 Trademark for Peace Around/Peace Within renewed Time in Column : 10m" at bounding box center [380, 456] width 173 height 96
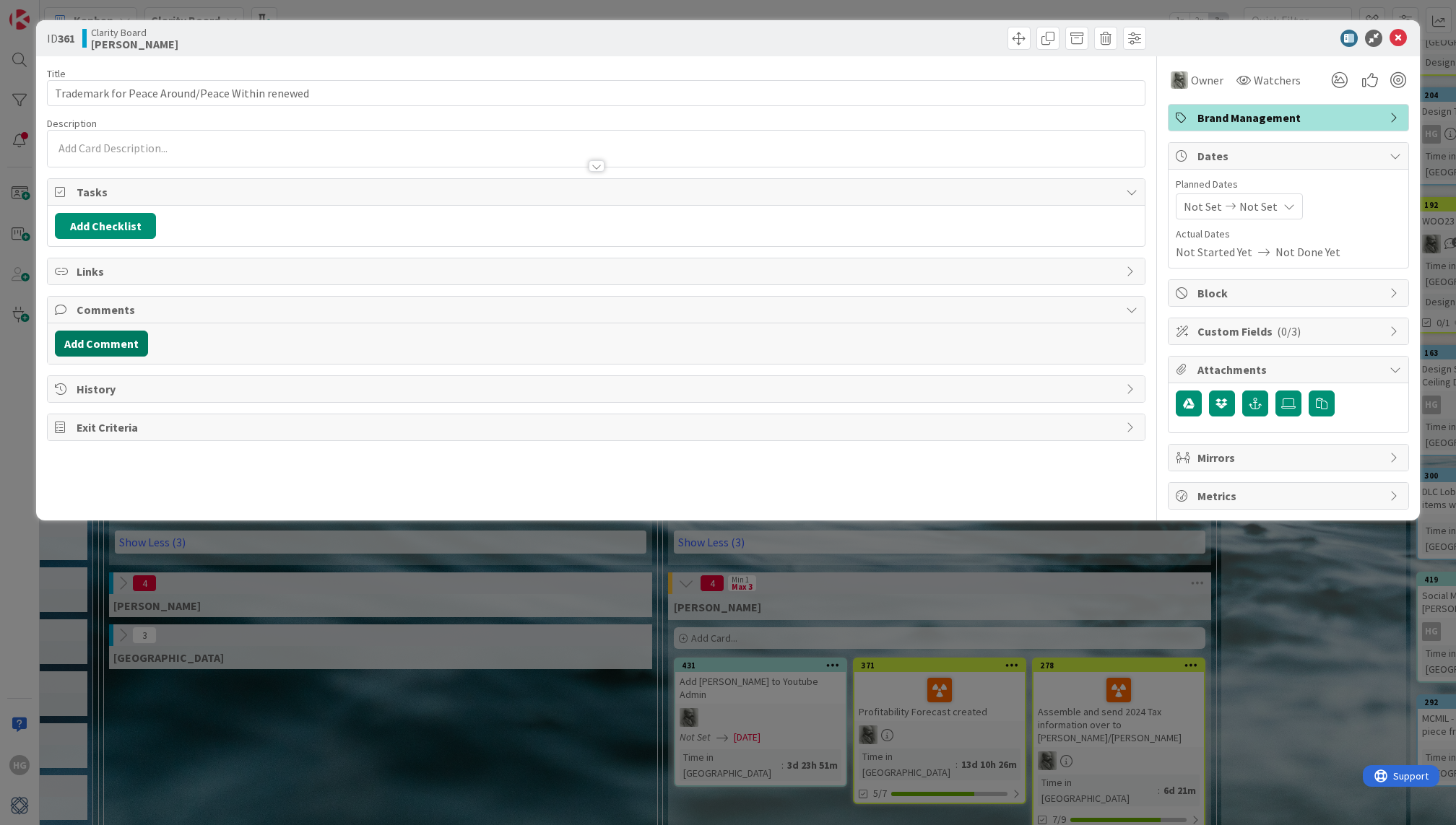
click at [128, 342] on button "Add Comment" at bounding box center [101, 343] width 93 height 26
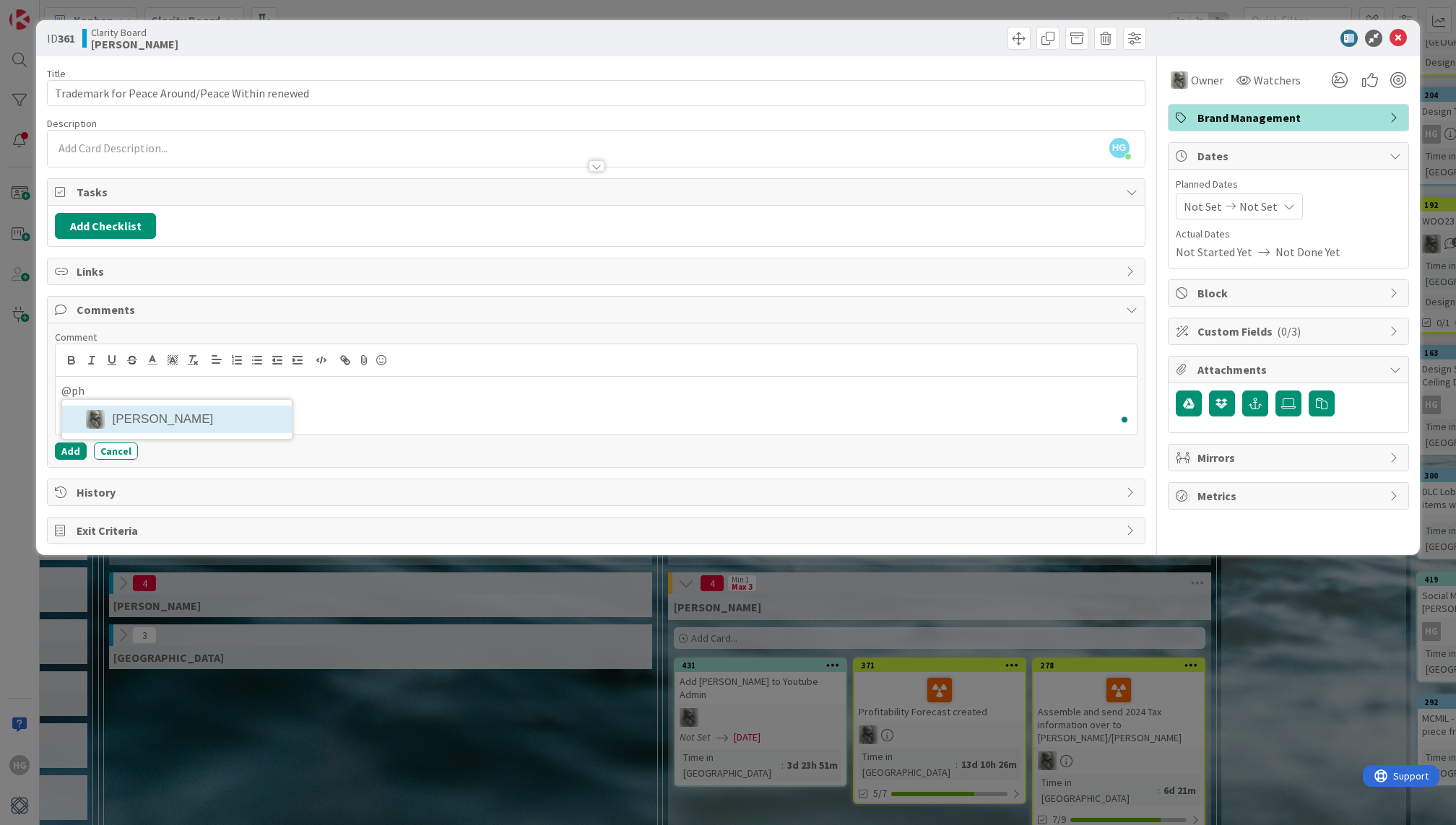
click at [166, 427] on div "@ph Philip Allen" at bounding box center [596, 406] width 1081 height 58
click at [169, 418] on li "[PERSON_NAME]" at bounding box center [177, 419] width 230 height 27
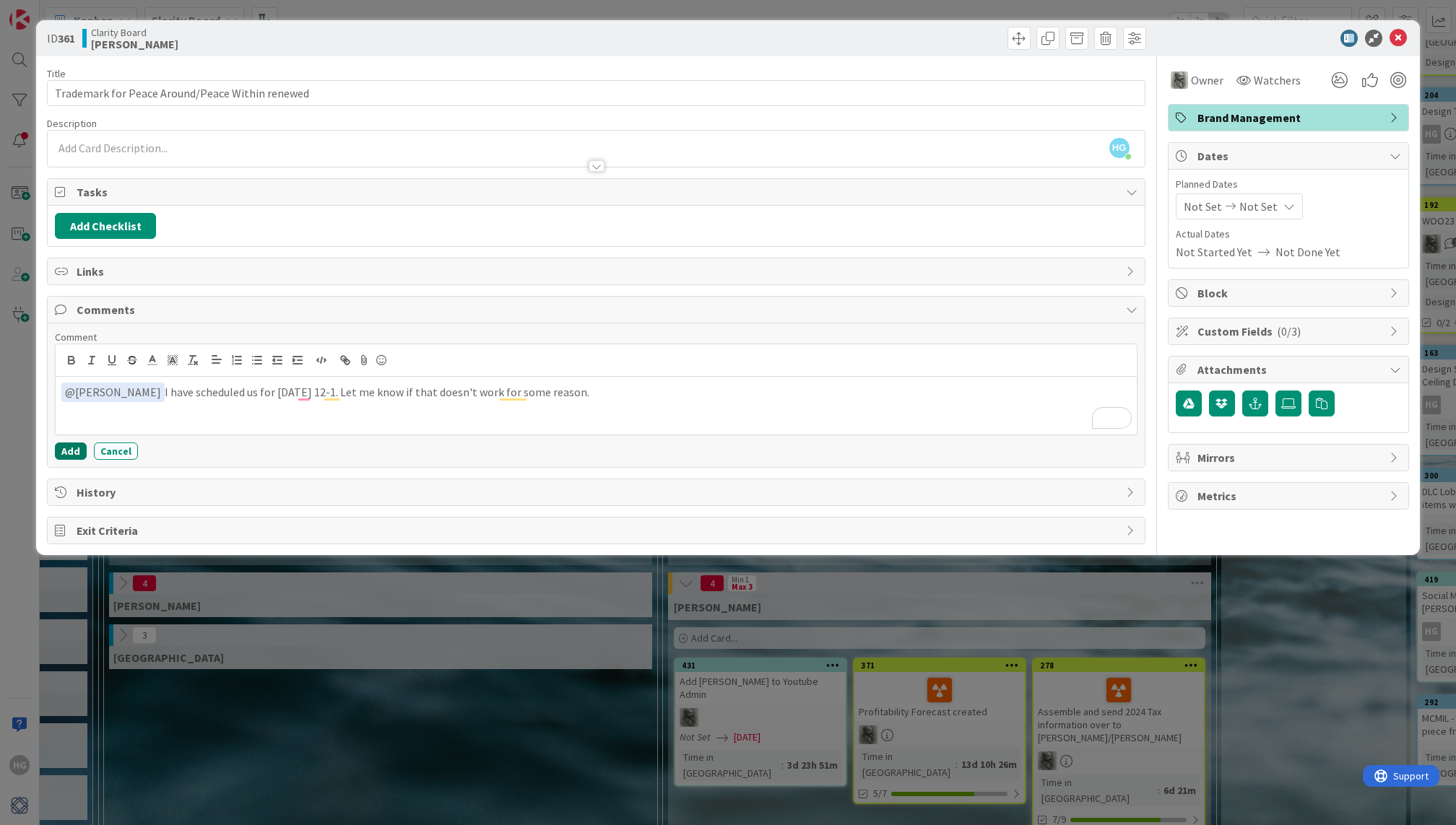
click at [67, 448] on button "Add" at bounding box center [70, 451] width 32 height 17
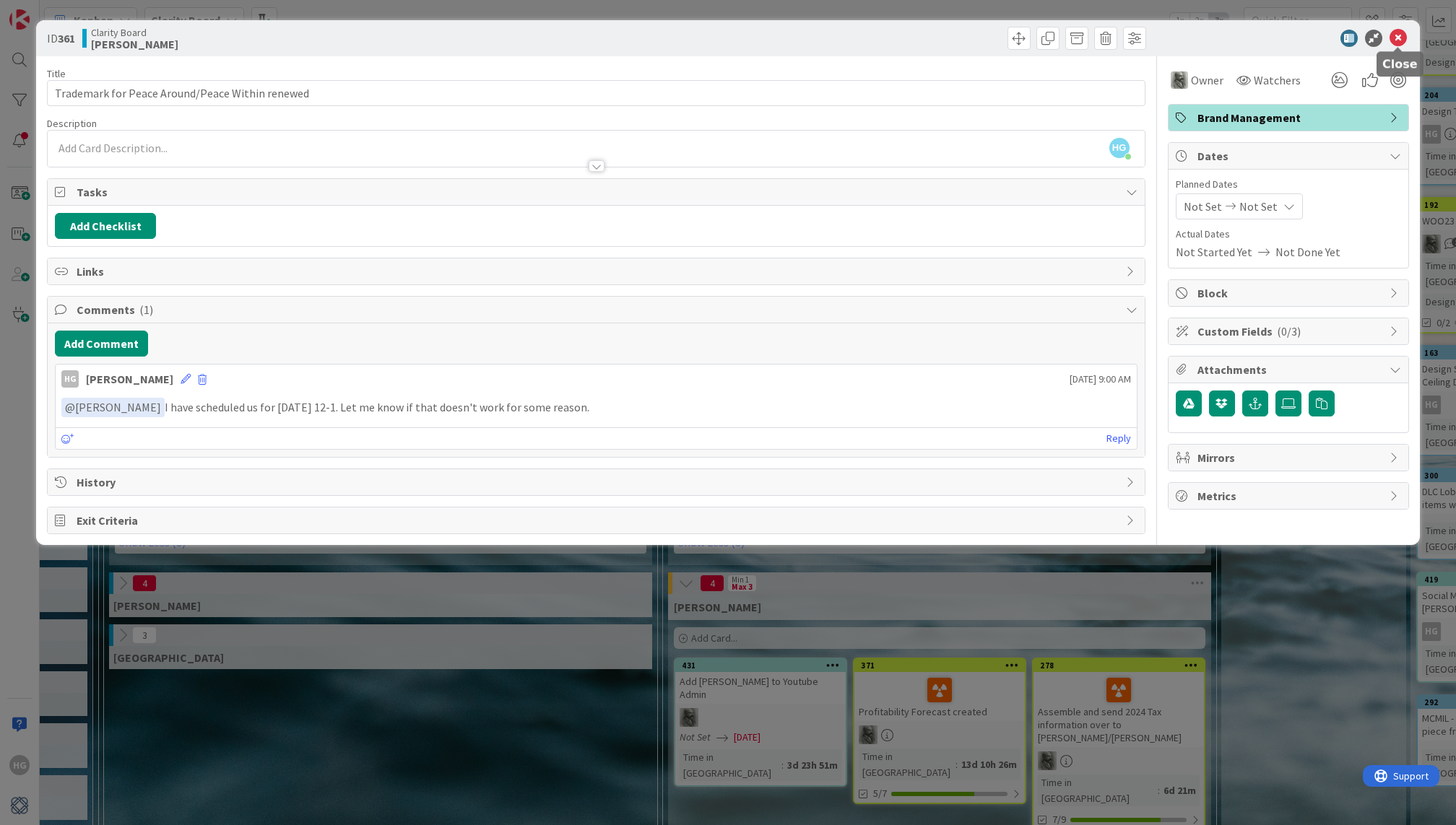
click at [1398, 30] on icon at bounding box center [1398, 38] width 17 height 17
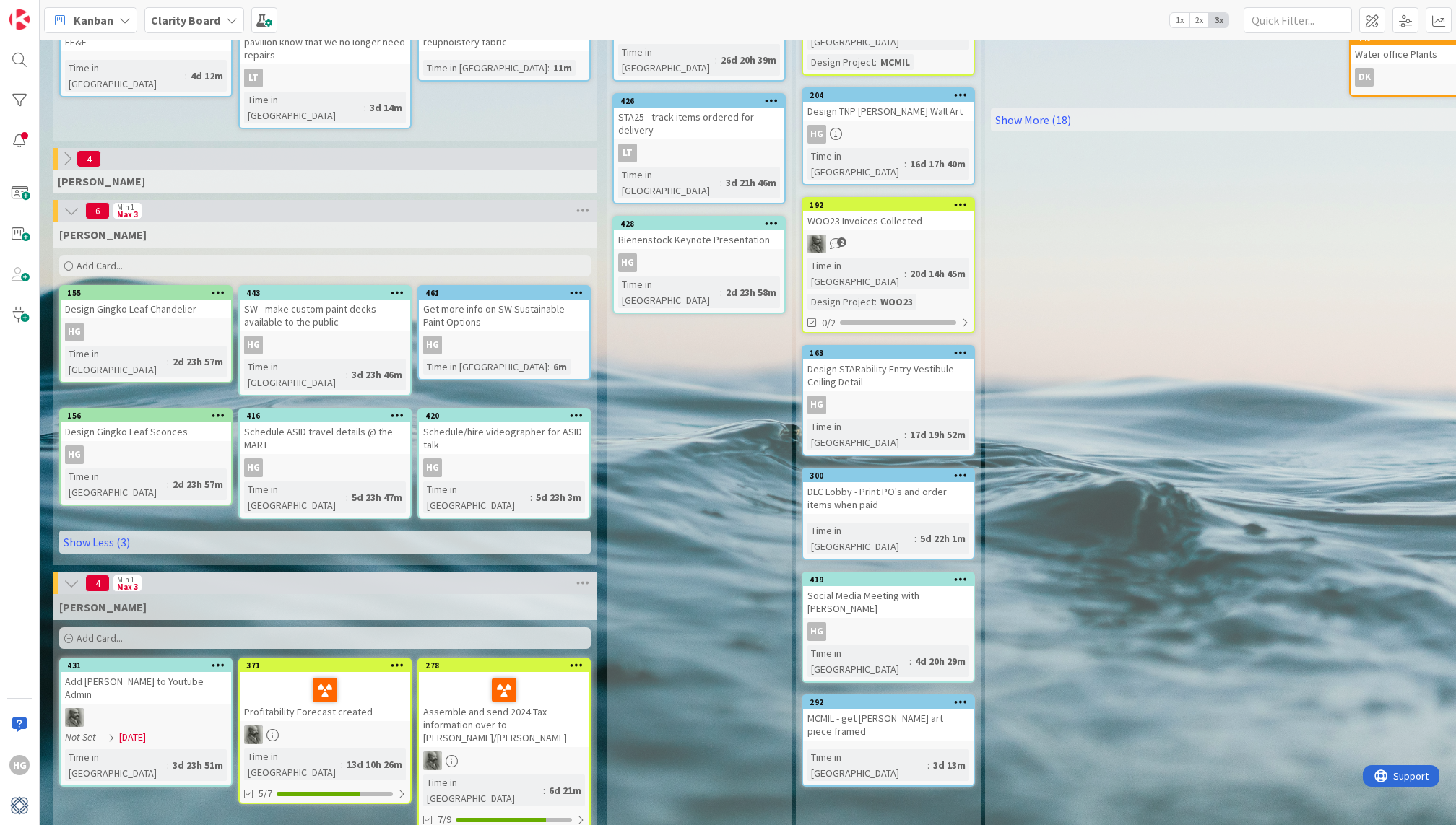
scroll to position [0, 1485]
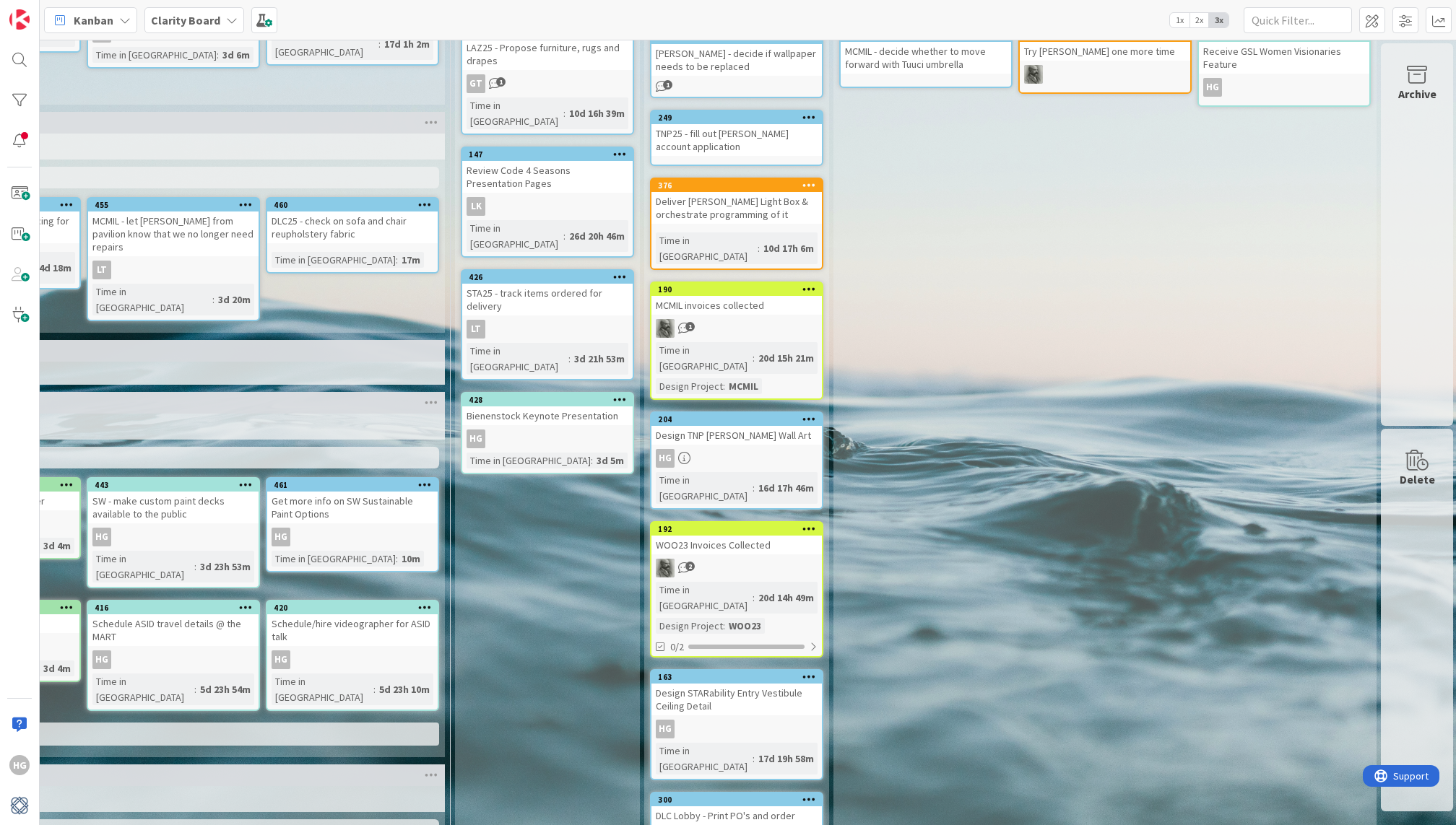
scroll to position [0, 1636]
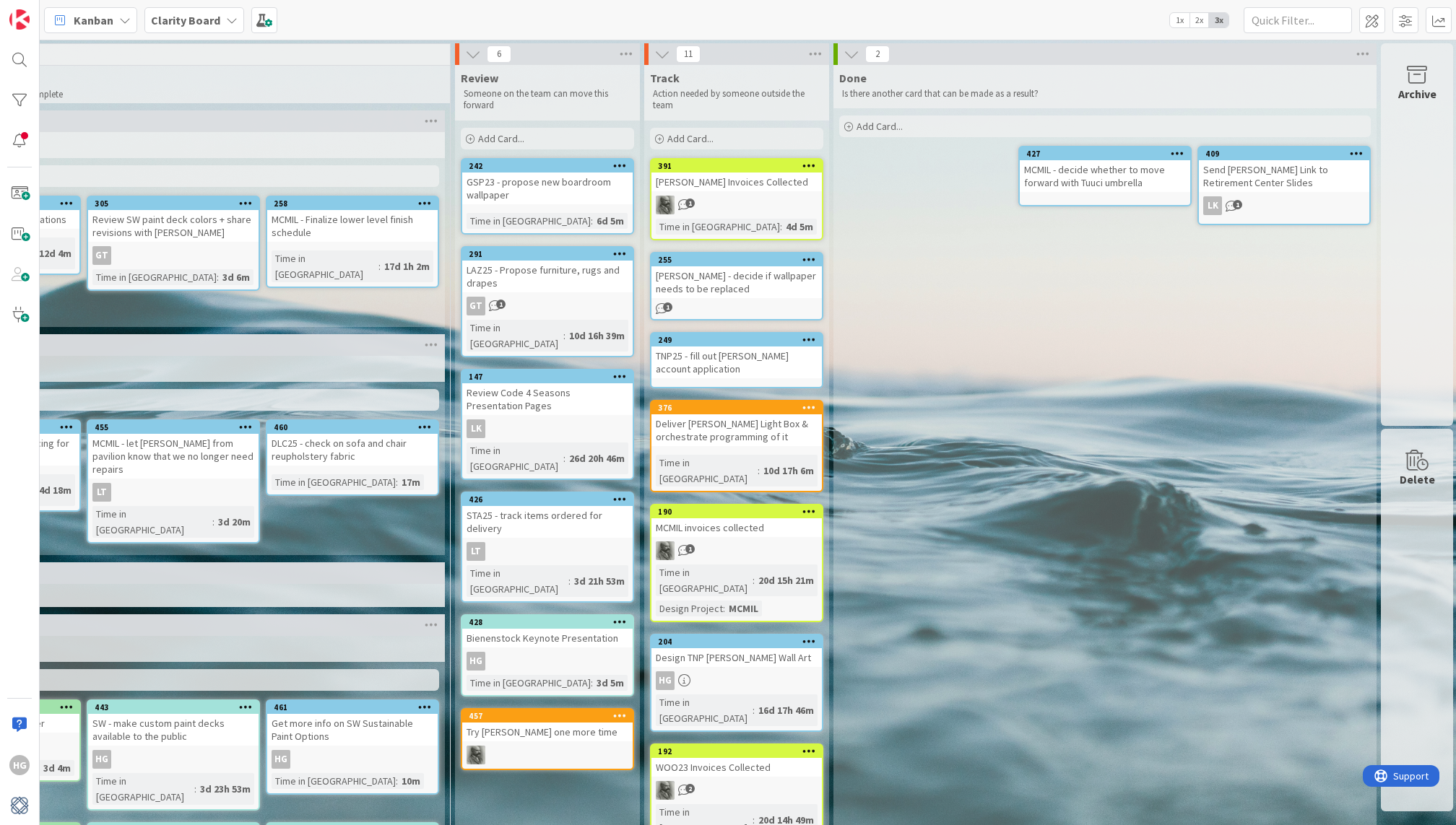
click at [1233, 201] on span "1" at bounding box center [1237, 204] width 9 height 9
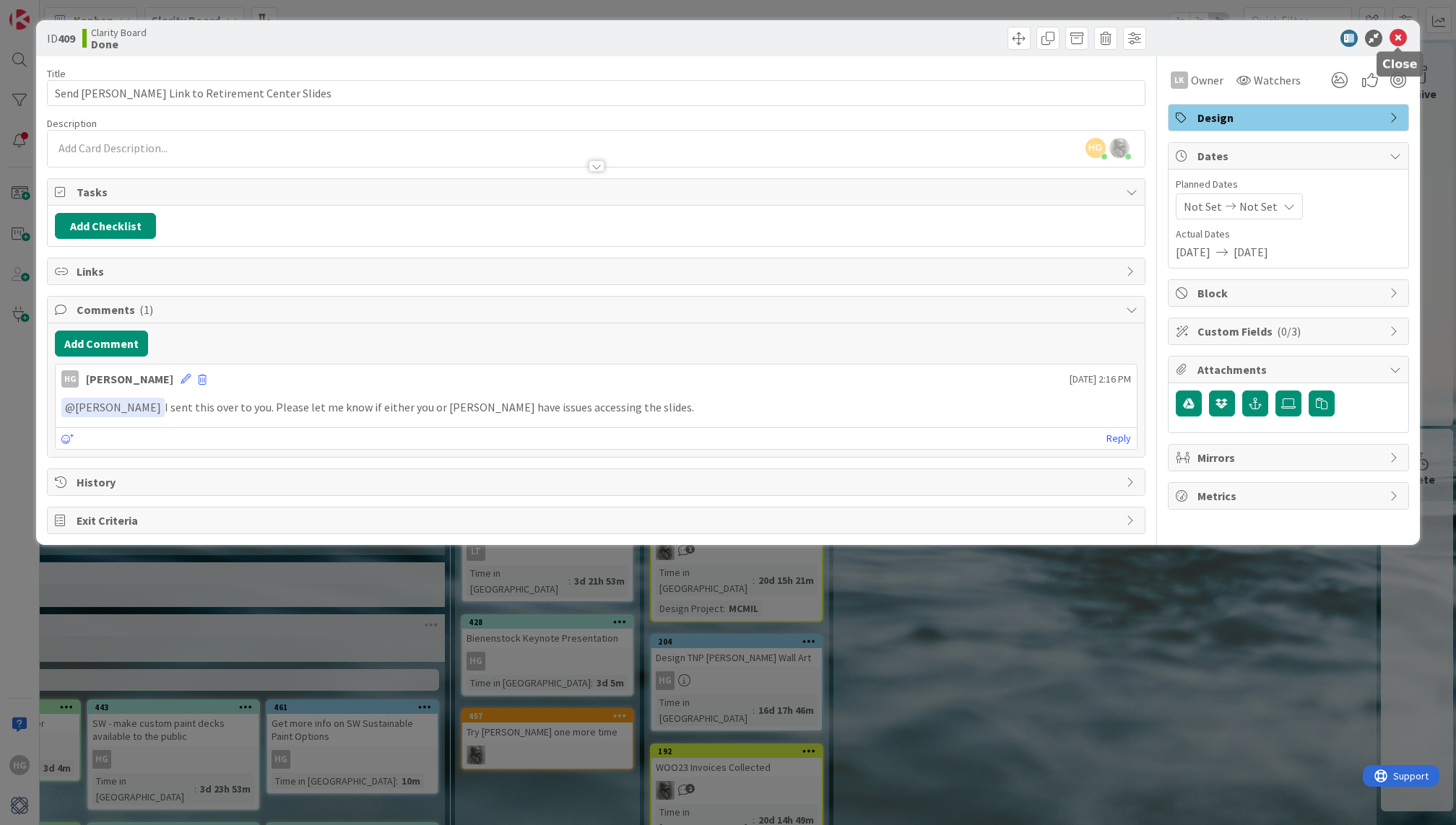
click at [1399, 38] on icon at bounding box center [1398, 38] width 17 height 17
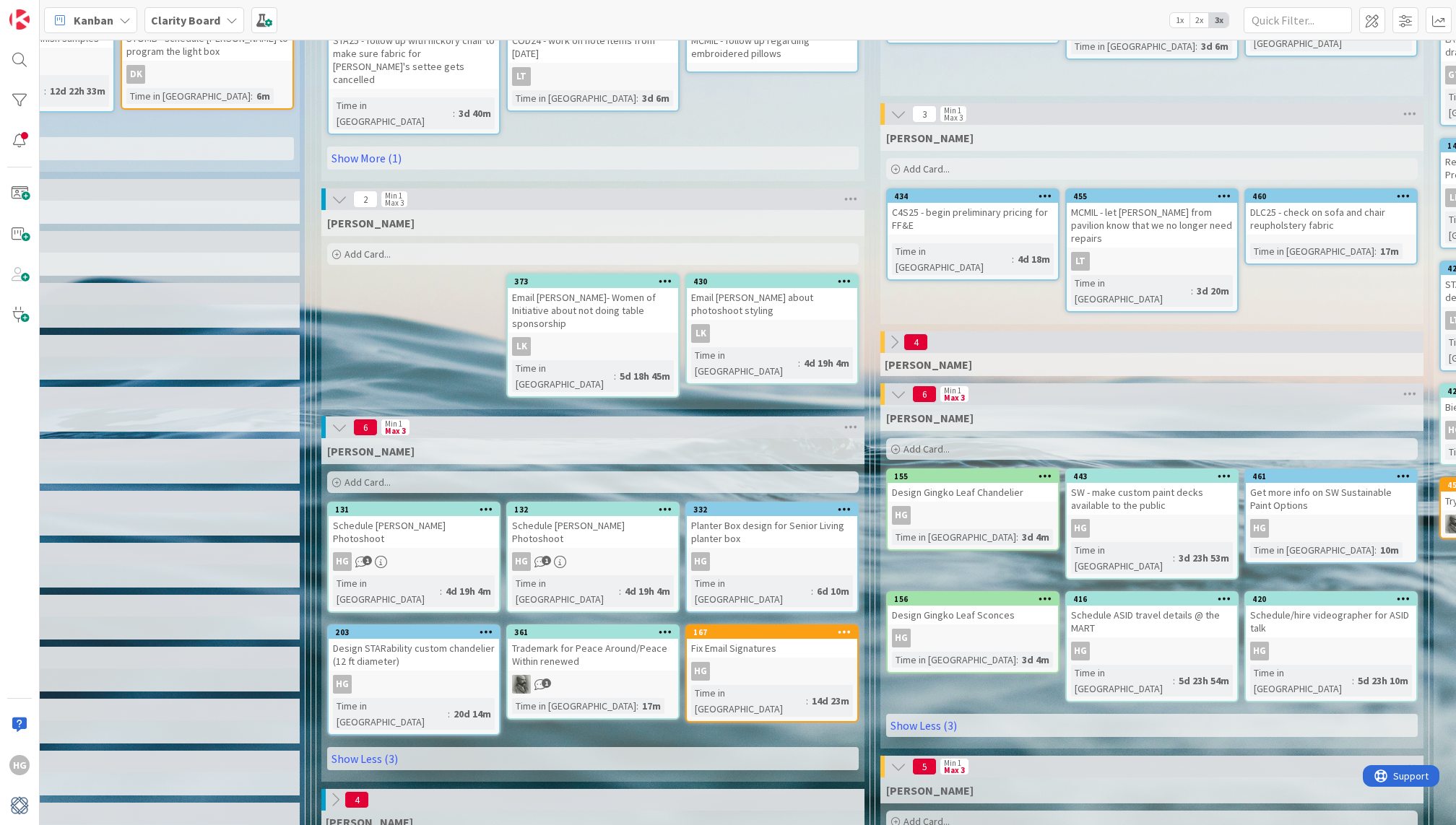
scroll to position [305, 658]
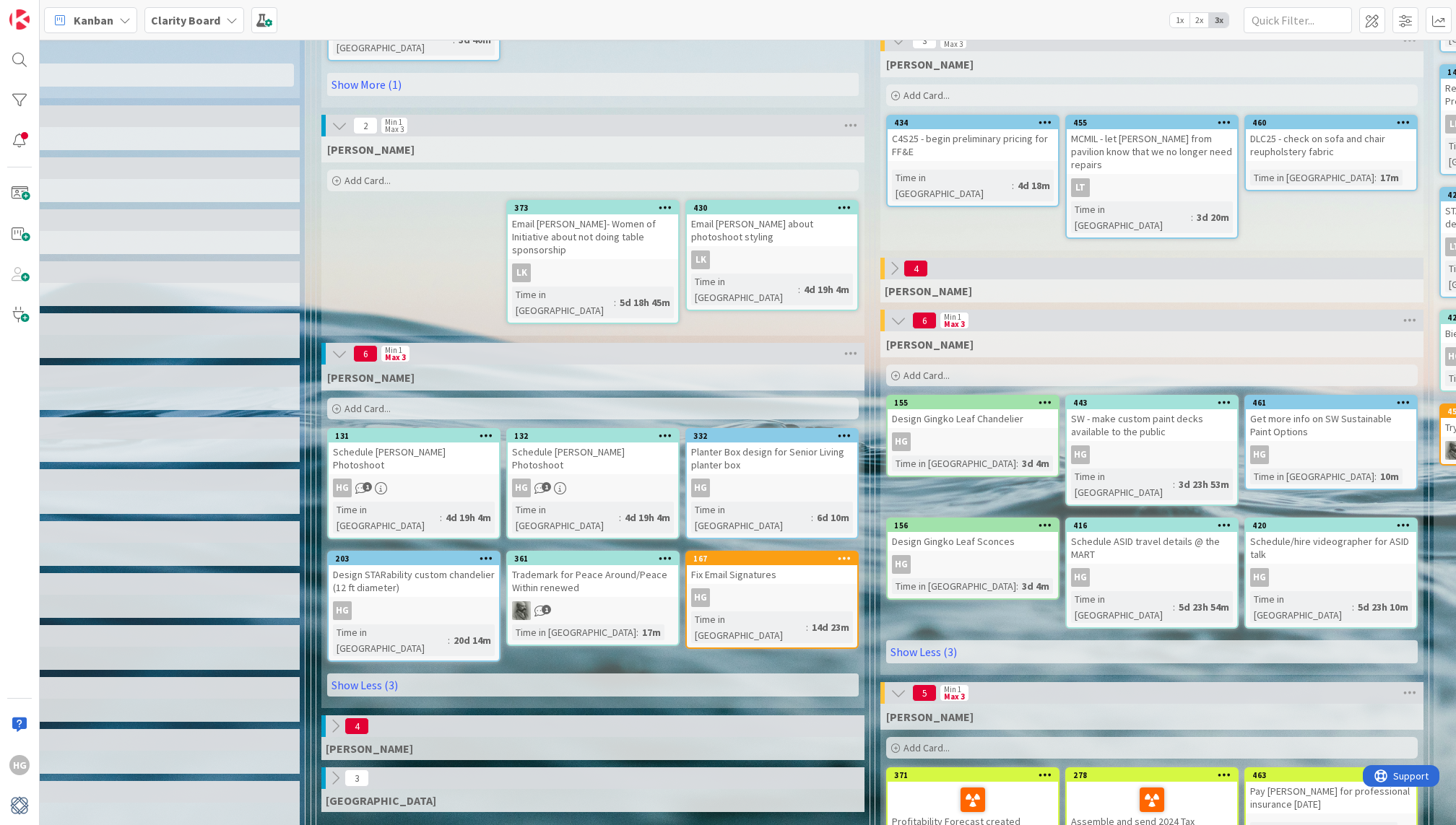
click at [404, 398] on div "Add Card..." at bounding box center [593, 408] width 531 height 21
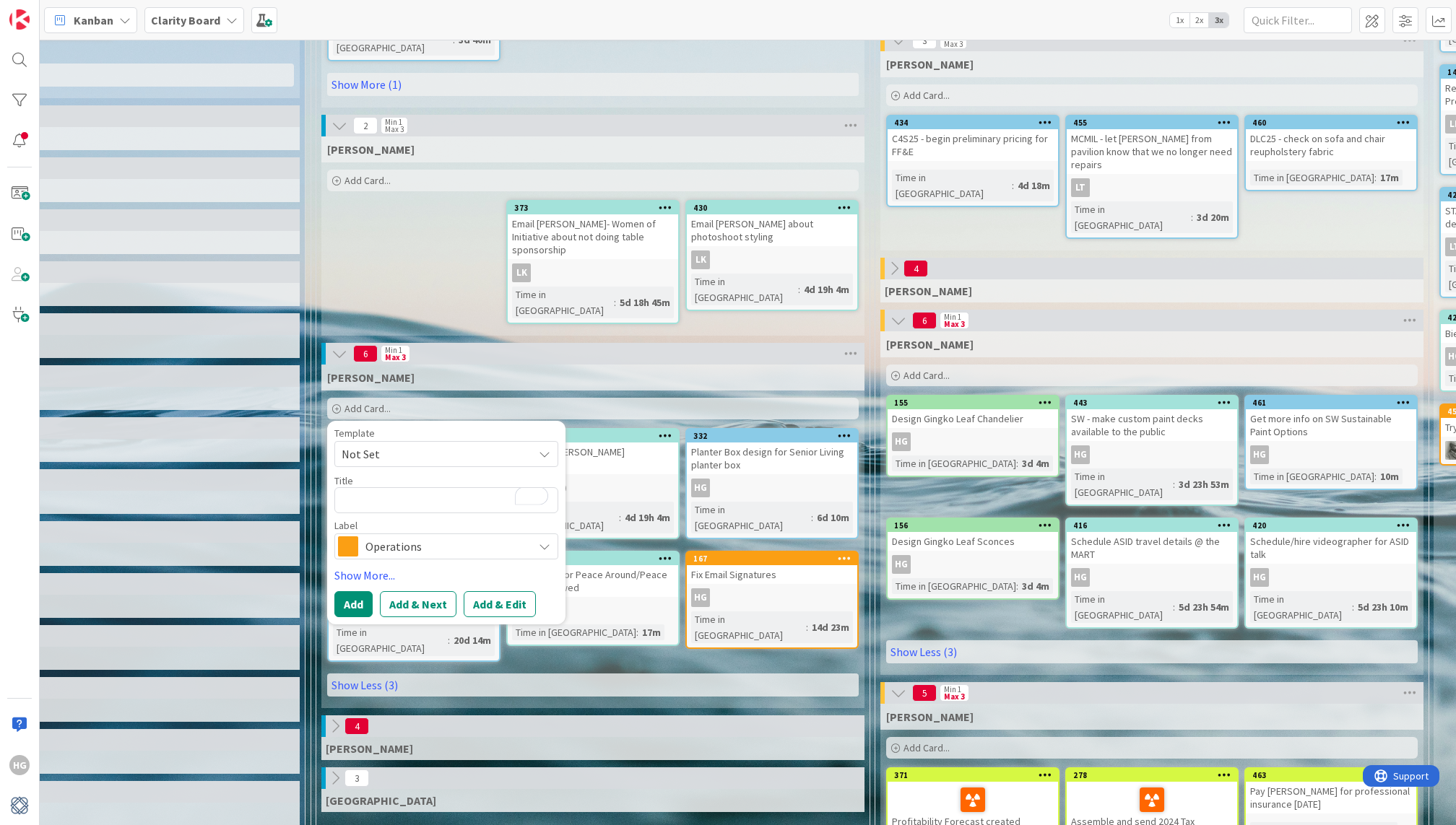
type textarea "x"
type textarea "Gulfshore Life Presents: Men + Women of the Year | 2025 Honoree"
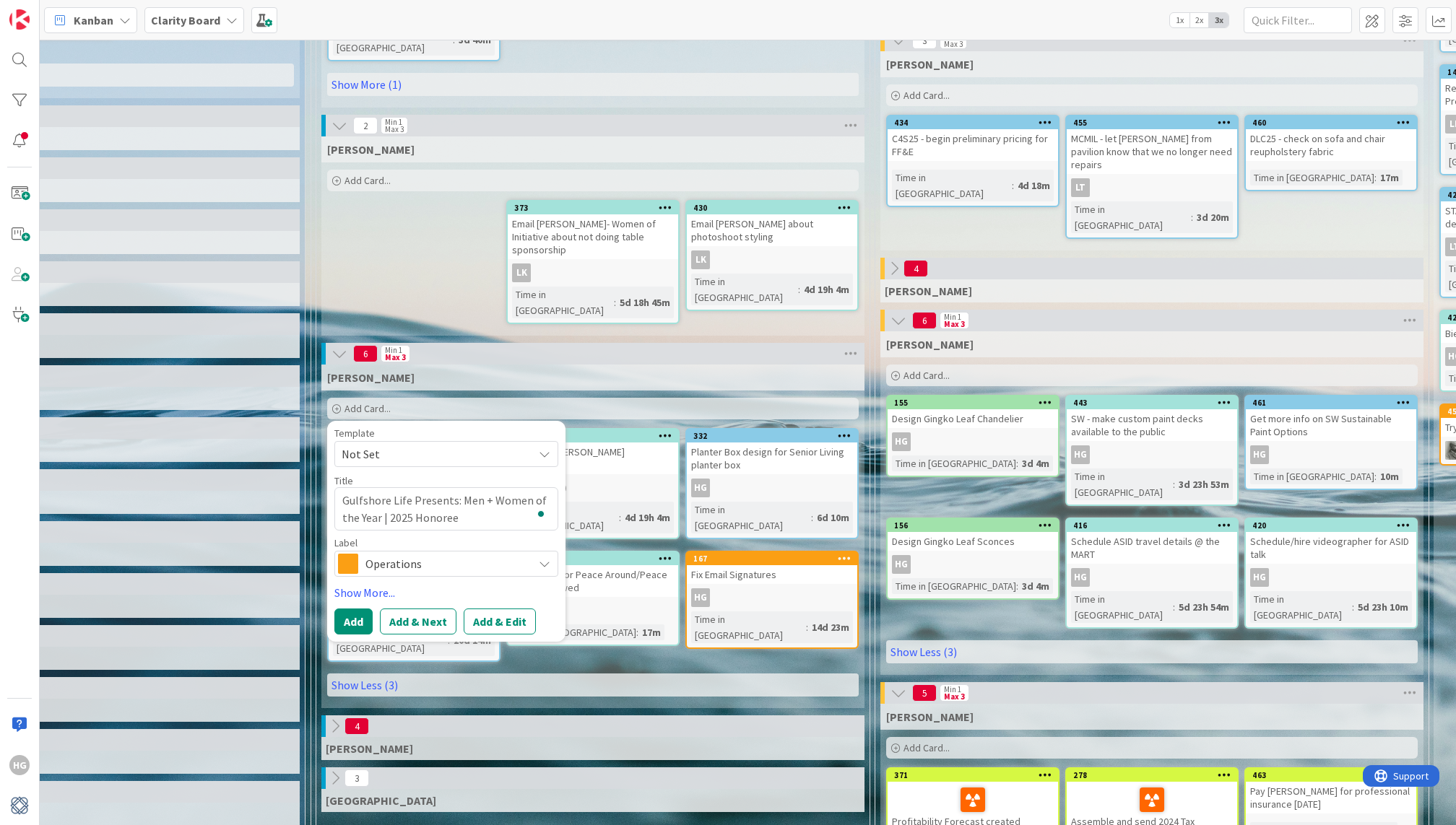
click at [344, 488] on textarea "Gulfshore Life Presents: Men + Women of the Year | 2025 Honoree" at bounding box center [446, 509] width 224 height 43
type textarea "x"
type textarea "SGulfshore Life Presents: Men + Women of the Year | 2025 Honoree"
type textarea "x"
type textarea "SeGulfshore Life Presents: Men + Women of the Year | 2025 Honoree"
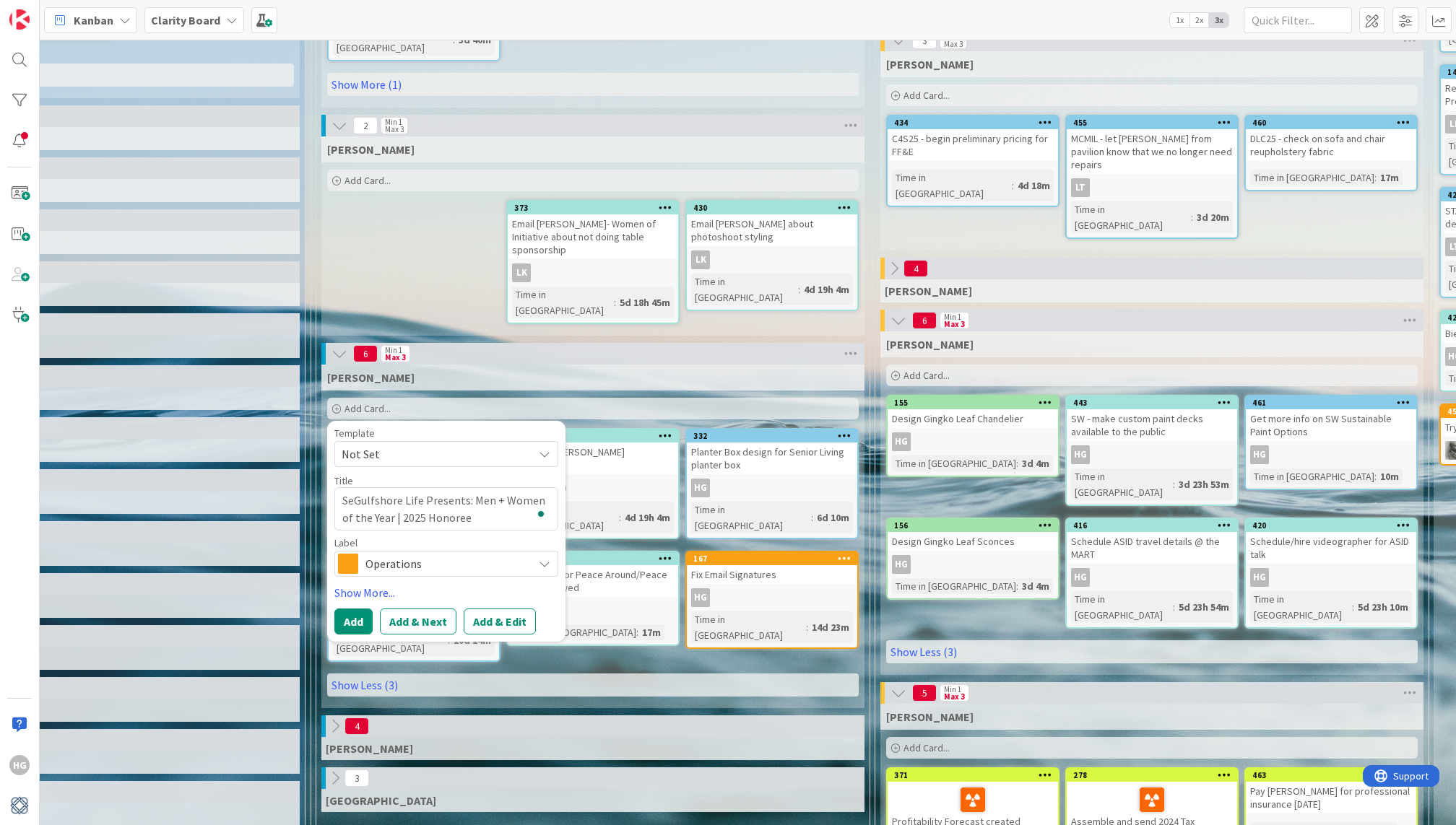
type textarea "x"
type textarea "SelGulfshore Life Presents: Men + Women of the Year | 2025 Honoree"
type textarea "x"
type textarea "SeleGulfshore Life Presents: Men + Women of the Year | 2025 Honoree"
type textarea "x"
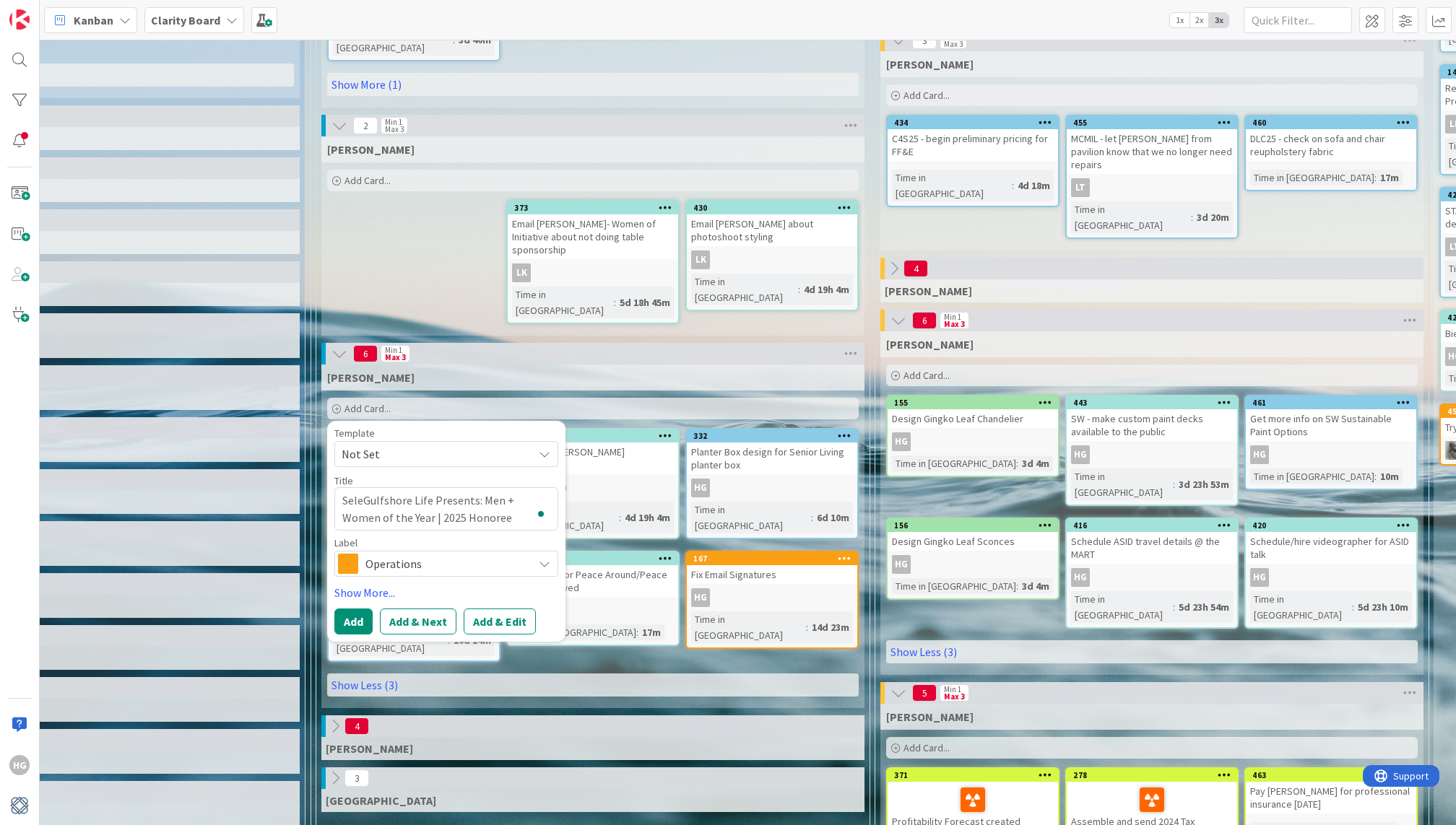
type textarea "SelecGulfshore Life Presents: Men + Women of the Year | 2025 Honoree"
type textarea "x"
type textarea "SelectGulfshore Life Presents: Men + Women of the Year | 2025 Honoree"
type textarea "x"
type textarea "Select Gulfshore Life Presents: Men + Women of the Year | 2025 Honoree"
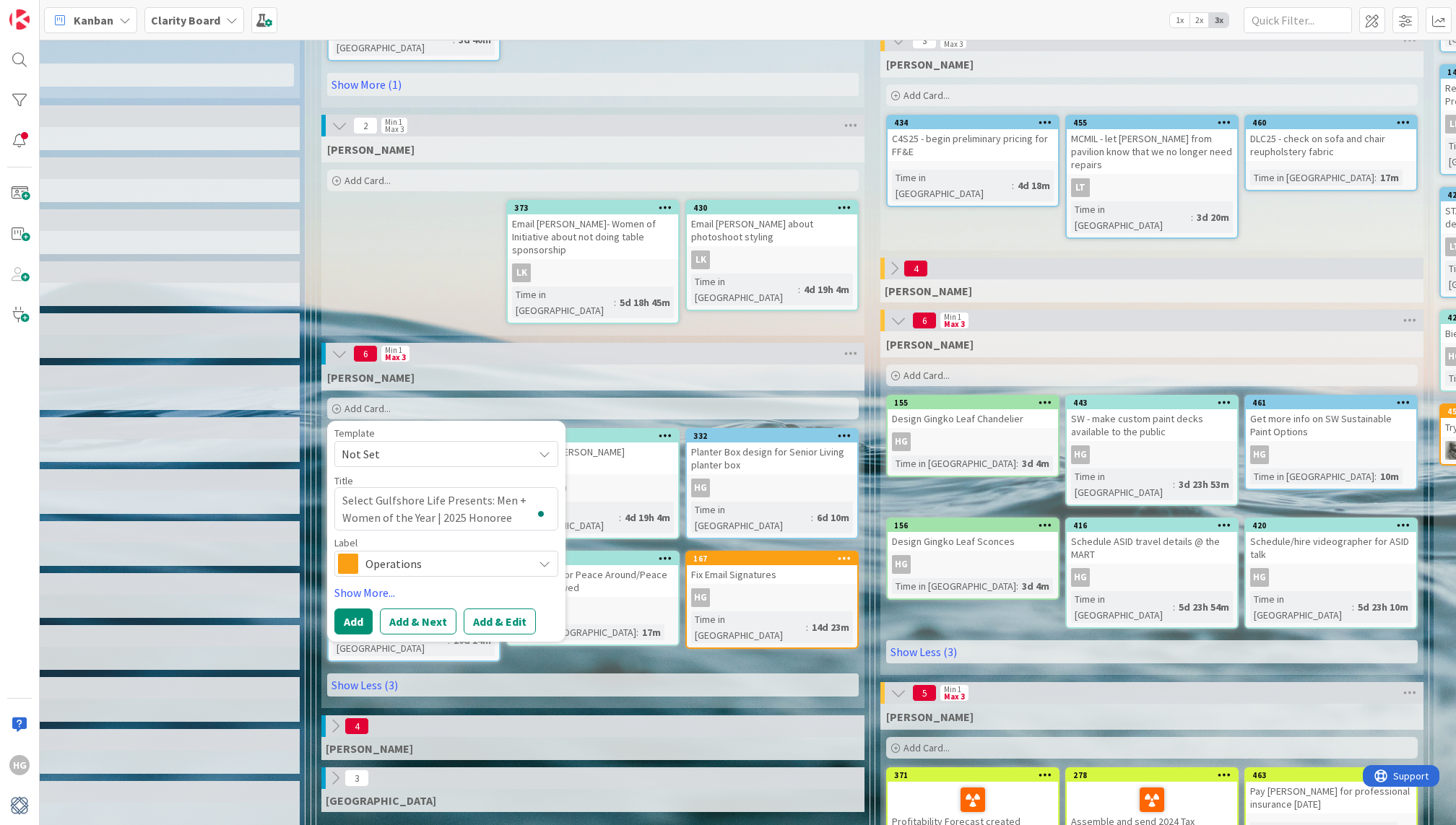
type textarea "x"
type textarea "Select SpGulfshore Life Presents: Men + Women of the Year | 2025 Honoree"
type textarea "x"
type textarea "Select SpoGulfshore Life Presents: Men + Women of the Year | 2025 Honoree"
type textarea "x"
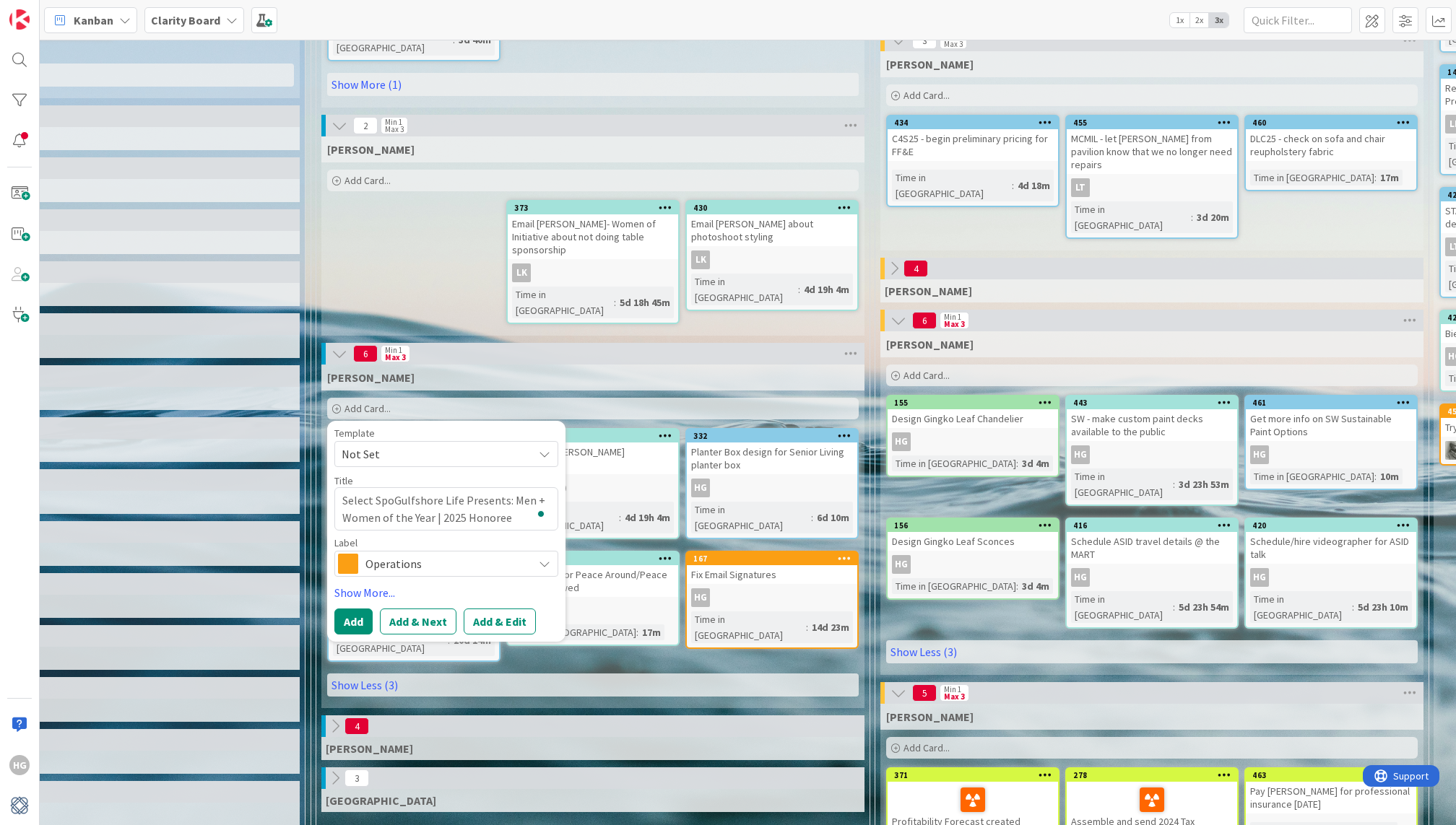
type textarea "Select SponGulfshore Life Presents: Men + Women of the Year | 2025 Honoree"
type textarea "x"
type textarea "Select SponsGulfshore Life Presents: Men + Women of the Year | 2025 Honoree"
type textarea "x"
type textarea "Select SponsoGulfshore Life Presents: Men + Women of the Year | 2025 Honoree"
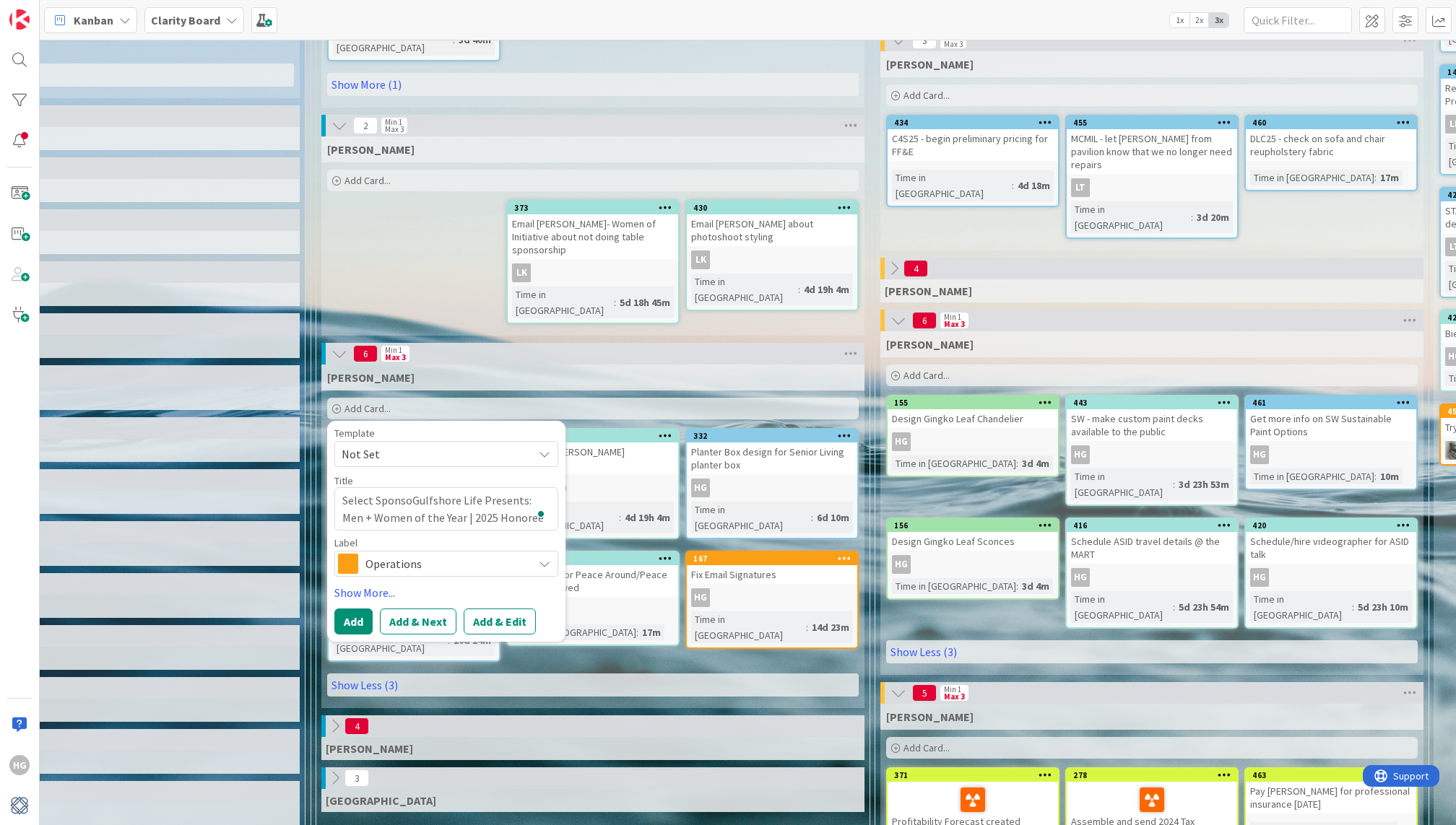
type textarea "x"
type textarea "Select SponsorGulfshore Life Presents: Men + Women of the Year | 2025 Honoree"
type textarea "x"
type textarea "Select SponsorsGulfshore Life Presents: Men + Women of the Year | 2025 Honoree"
type textarea "x"
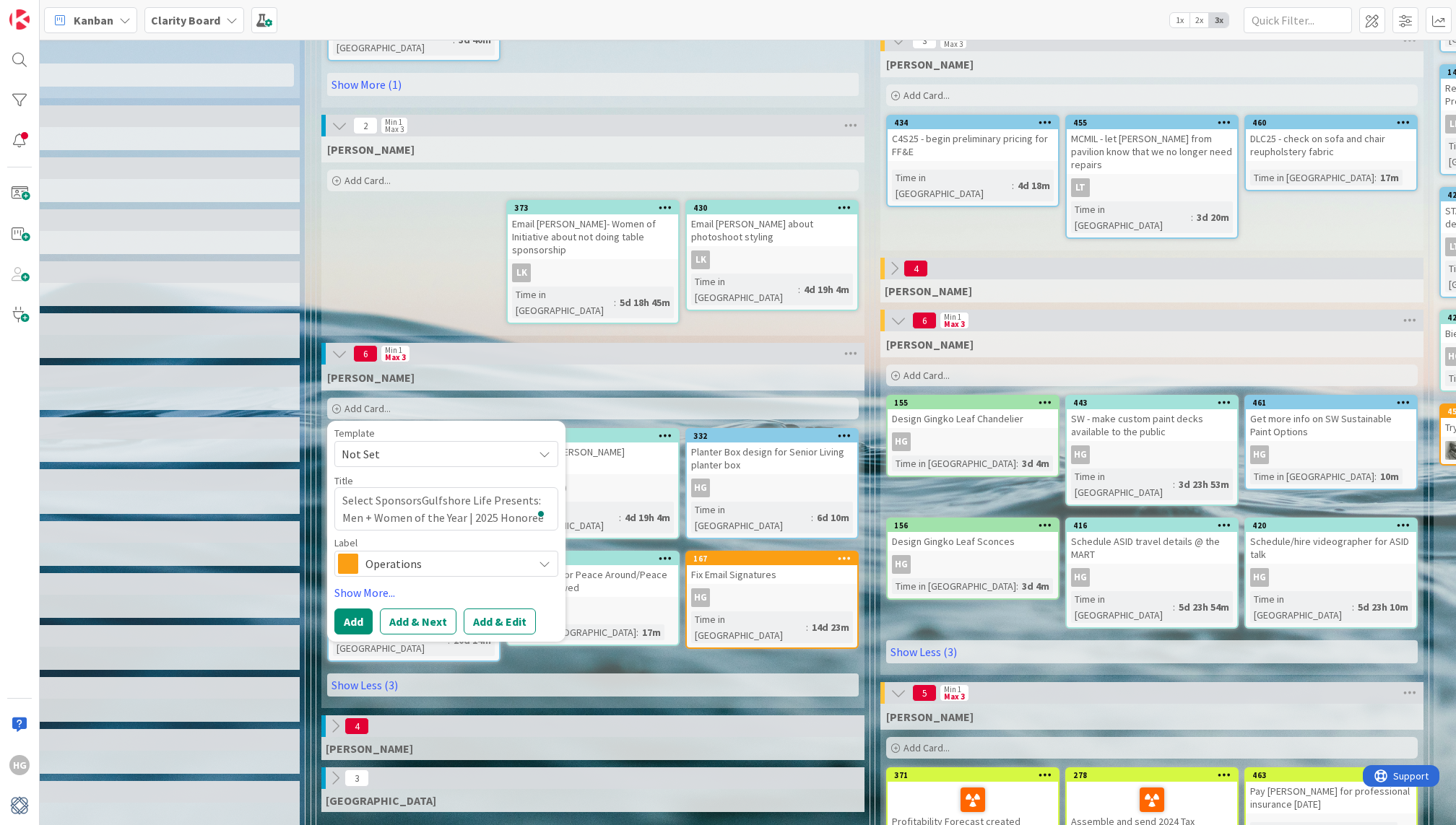
type textarea "Select SponsorshGulfshore Life Presents: Men + Women of the Year | 2025 Honoree"
type textarea "x"
type textarea "Select SponsorshiGulfshore Life Presents: Men + Women of the Year | 2025 Honoree"
type textarea "x"
type textarea "Select SponsorshipGulfshore Life Presents: Men + Women of the Year | 2025 Honor…"
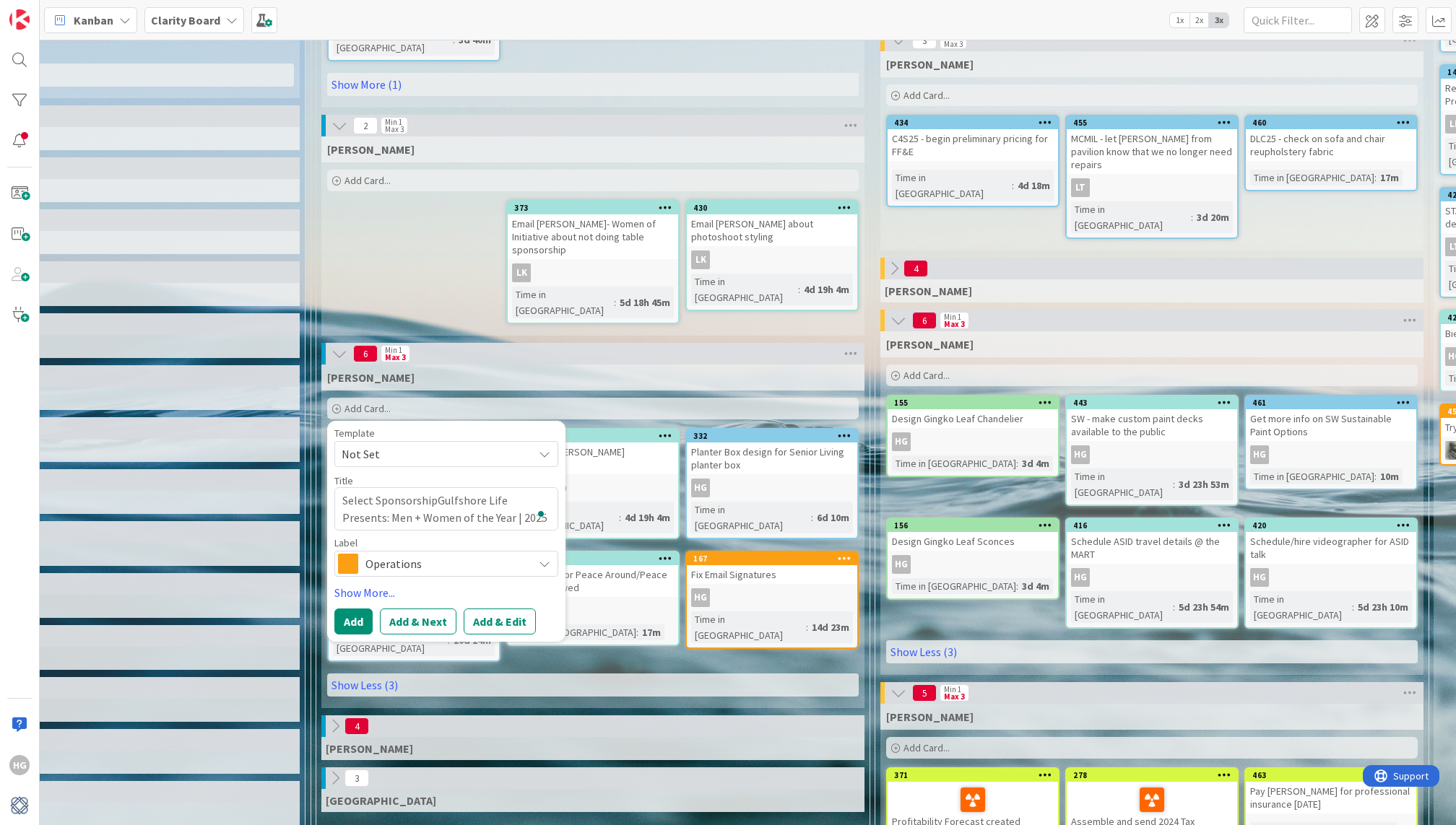
type textarea "x"
type textarea "Select Sponsorship Gulfshore Life Presents: Men + Women of the Year | 2025 Hono…"
type textarea "x"
type textarea "Select Sponsorship fGulfshore Life Presents: Men + Women of the Year | 2025 Hon…"
type textarea "x"
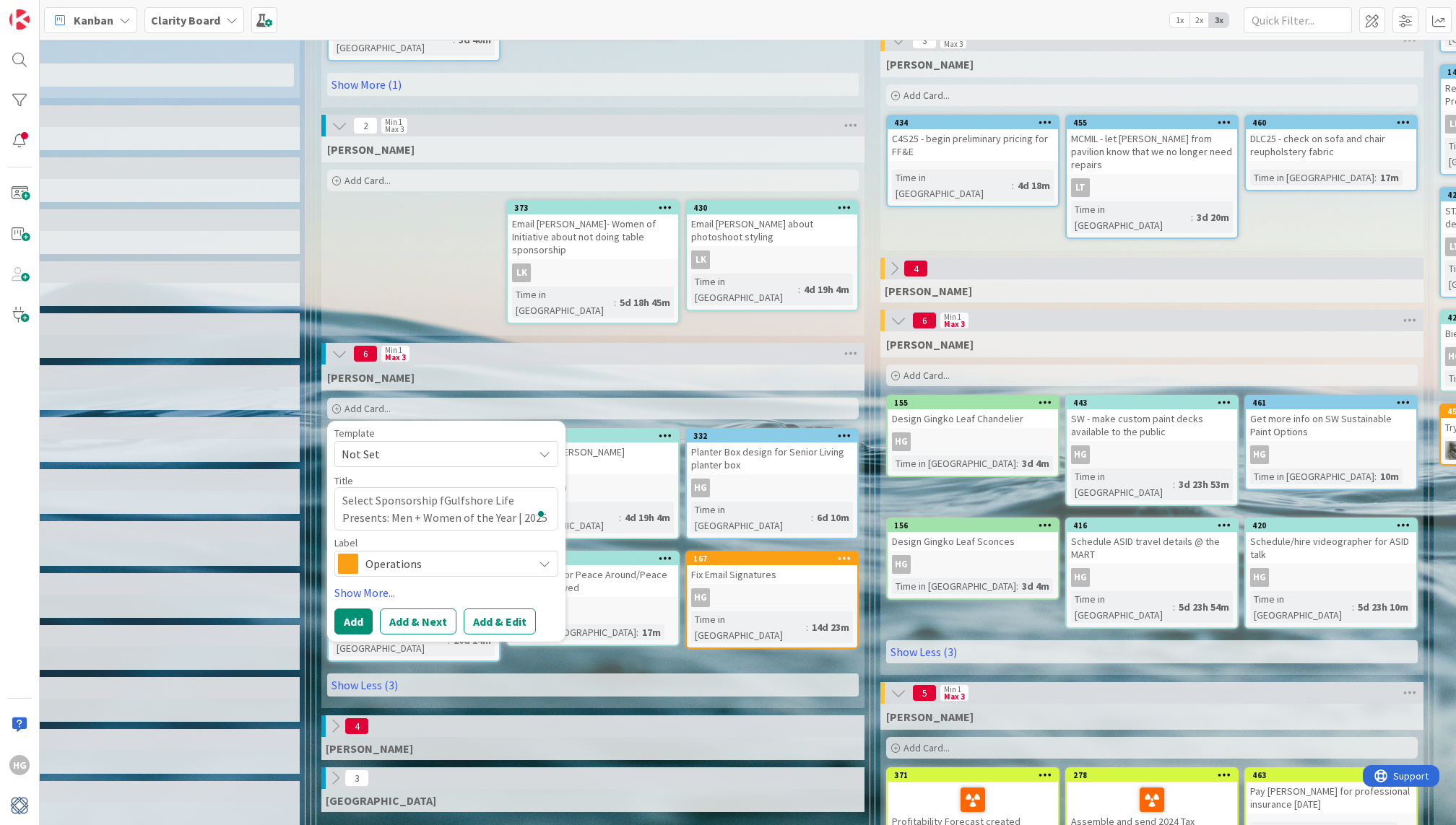
type textarea "Select Sponsorship foGulfshore Life Presents: Men + Women of the Year | 2025 Ho…"
type textarea "x"
type textarea "Select Sponsorship forGulfshore Life Presents: Men + Women of the Year | 2025 H…"
type textarea "x"
type textarea "Select Sponsorship for Gulfshore Life Presents: Men + Women of the Year | 2025 …"
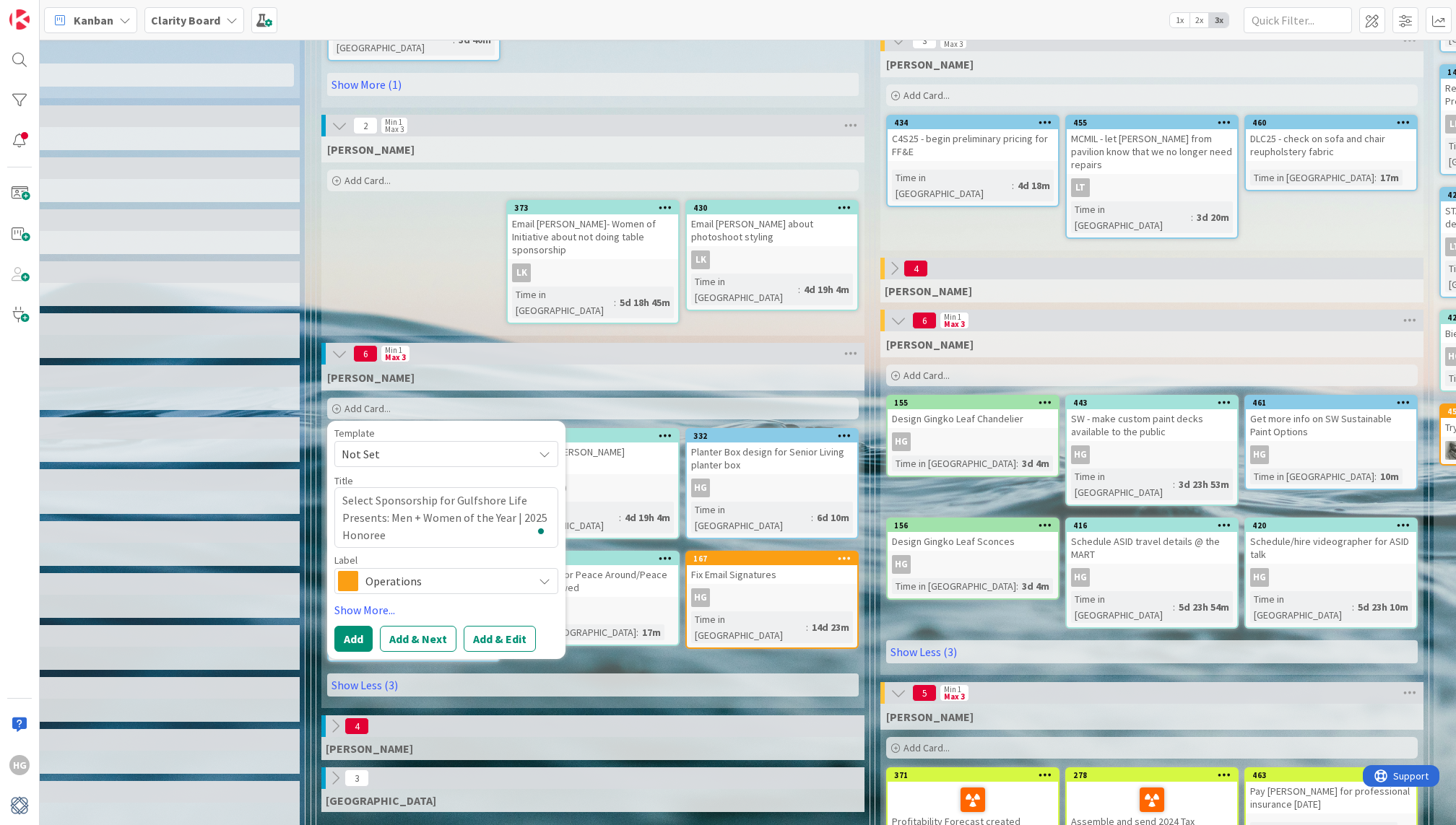
drag, startPoint x: 387, startPoint y: 494, endPoint x: 326, endPoint y: 482, distance: 62.2
click at [327, 482] on div "Template Not Set Title 86 / 128 Select Sponsorship for Gulfshore Life Presents:…" at bounding box center [446, 540] width 238 height 237
type textarea "x"
type textarea "Select Sponsorship for Gulfshore Life Men + Women of the Year | 2025 Honoree"
drag, startPoint x: 513, startPoint y: 488, endPoint x: 432, endPoint y: 485, distance: 81.1
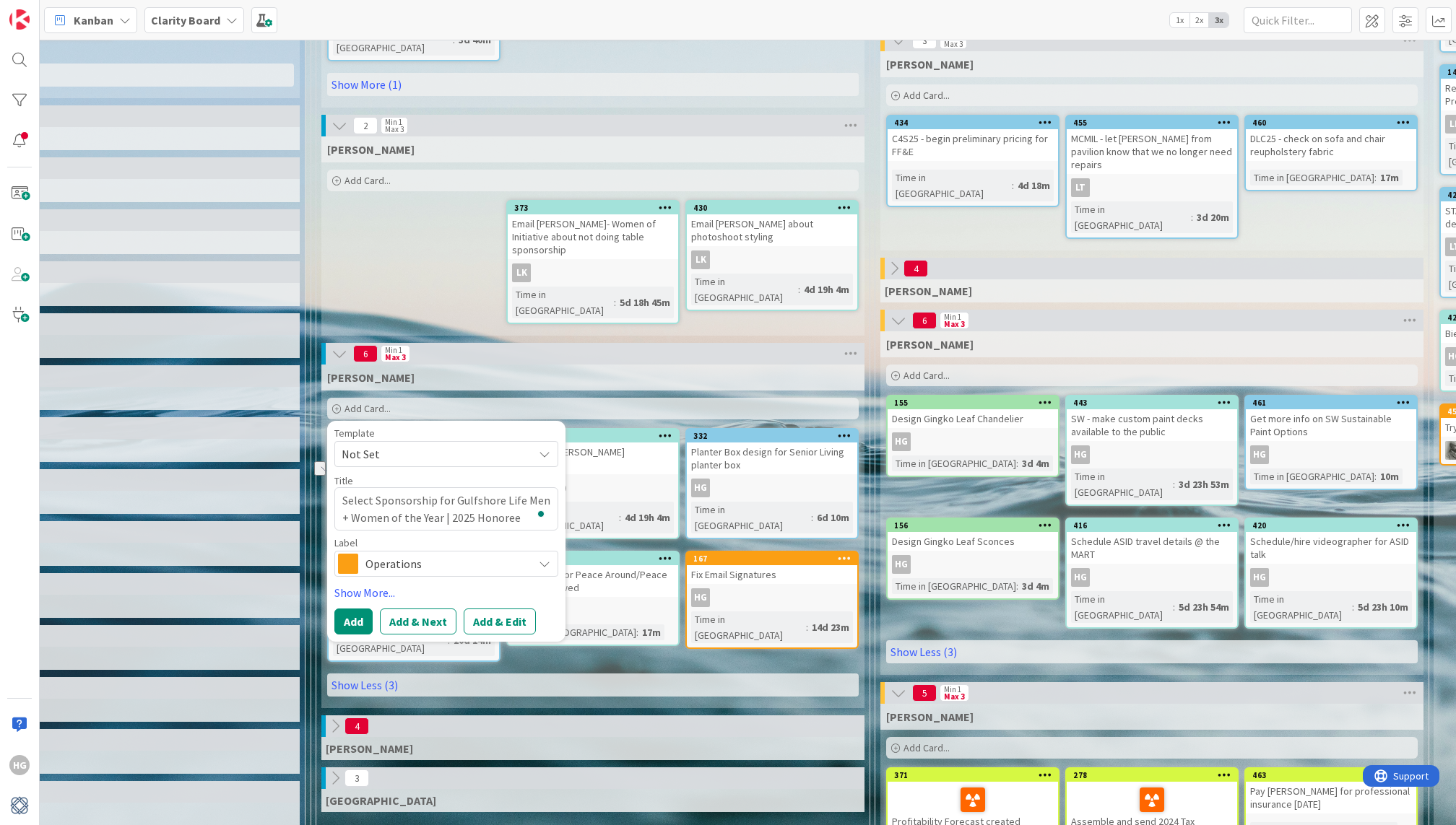
click at [432, 488] on textarea "Select Sponsorship for Gulfshore Life Men + Women of the Year | 2025 Honoree" at bounding box center [446, 509] width 224 height 43
type textarea "x"
type textarea "Select Sponsorship for Gulfshore Life Men + Women of the Year E"
type textarea "x"
type textarea "Select Sponsorship for Gulfshore Life Men + Women of the Year Ev"
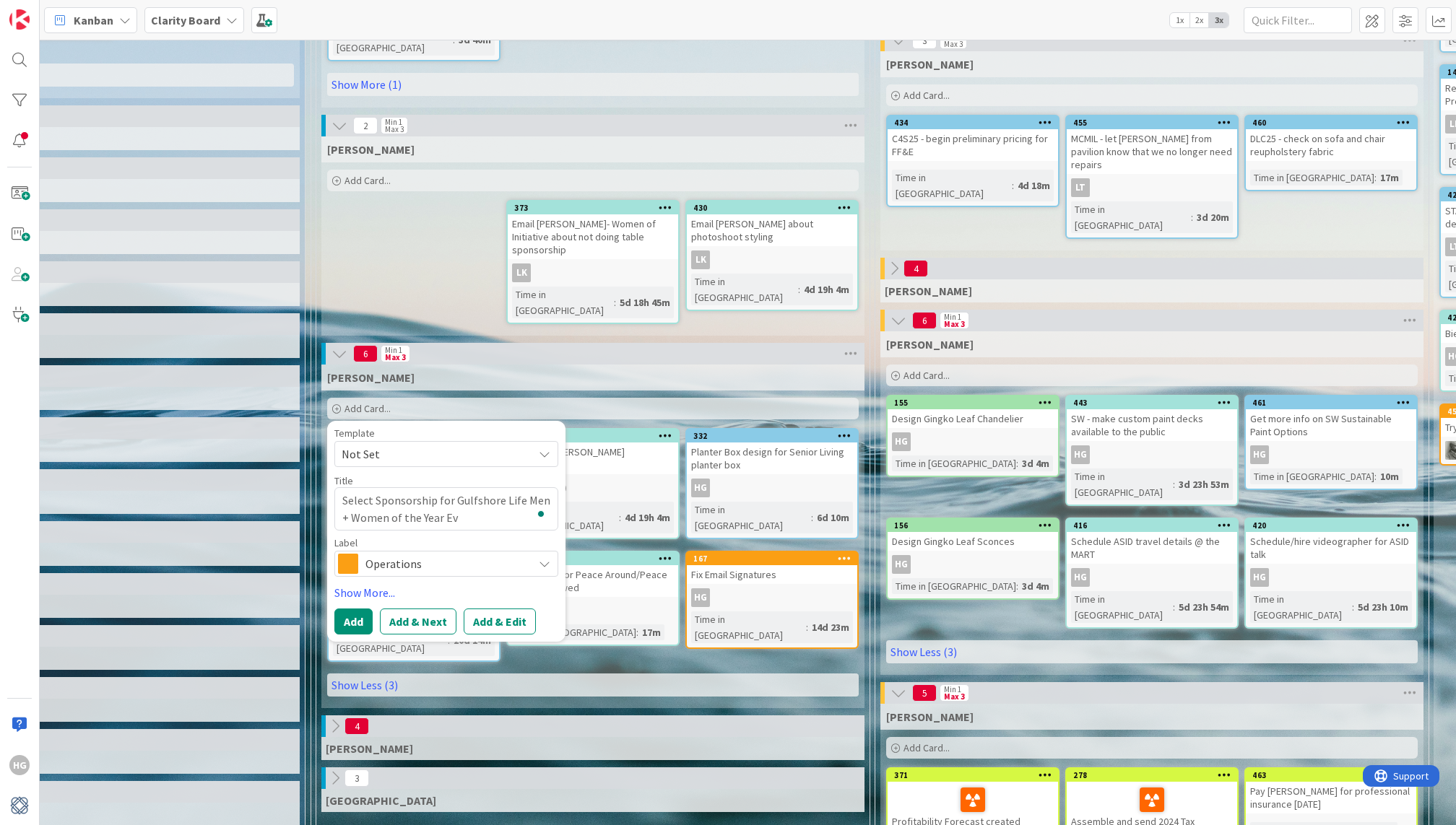
type textarea "x"
type textarea "Select Sponsorship for Gulfshore Life Men + Women of the Year Eve"
type textarea "x"
type textarea "Select Sponsorship for Gulfshore Life Men + Women of the Year Even"
type textarea "x"
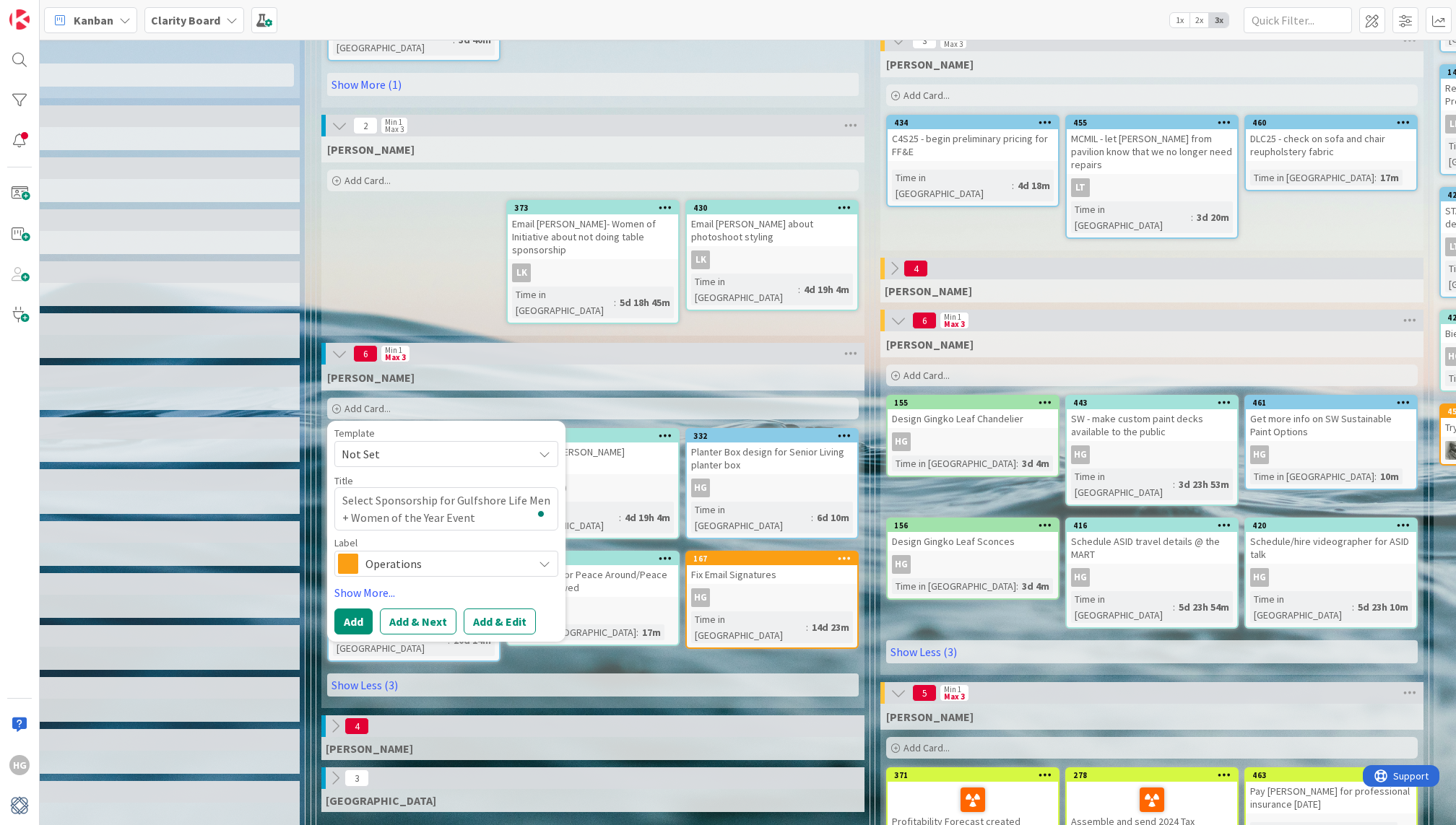
type textarea "Select Sponsorship for Gulfshore Life Men + Women of the Year Event"
click at [379, 553] on span "Operations" at bounding box center [446, 564] width 161 height 20
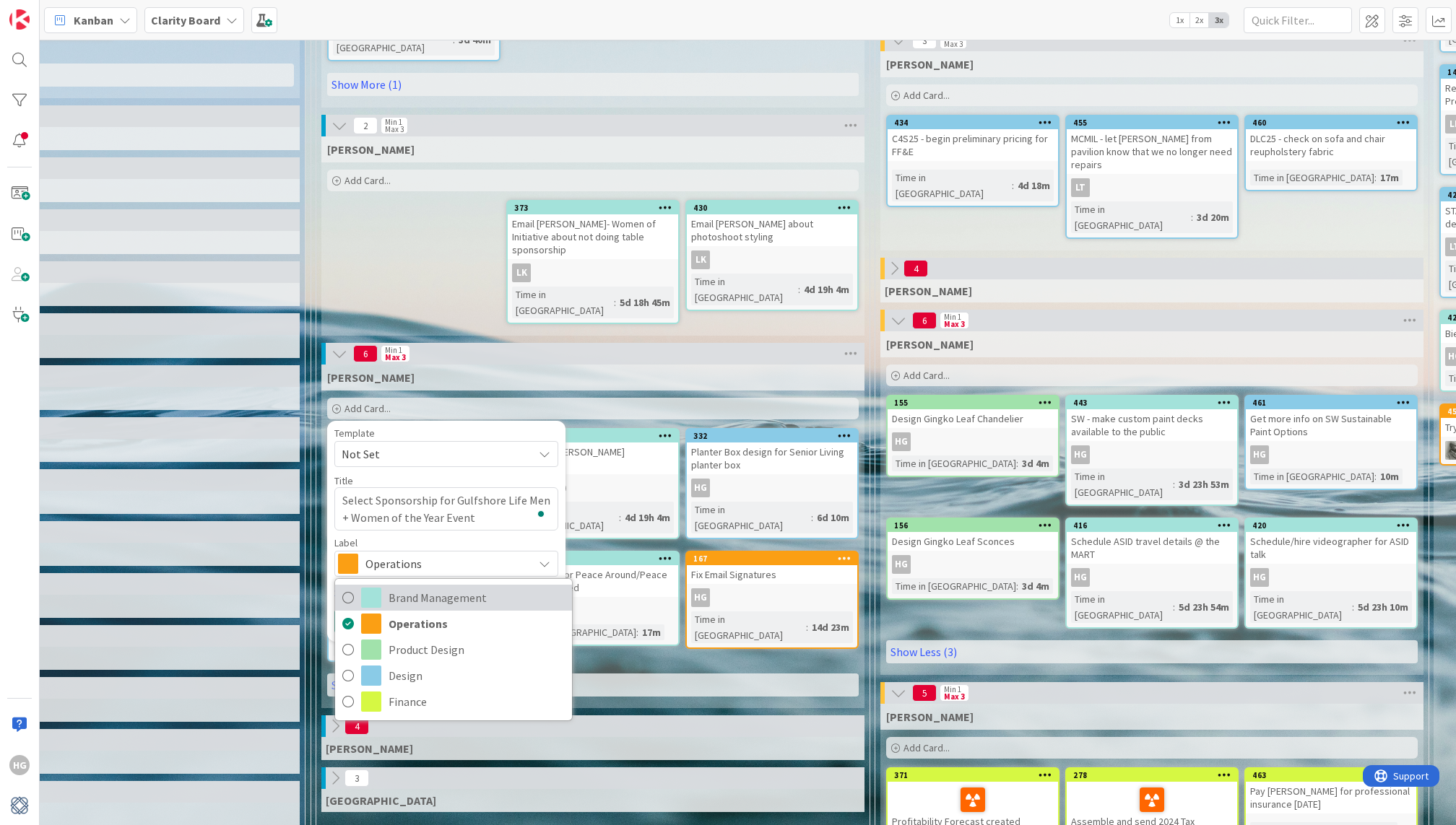
click at [407, 587] on span "Brand Management" at bounding box center [477, 597] width 176 height 21
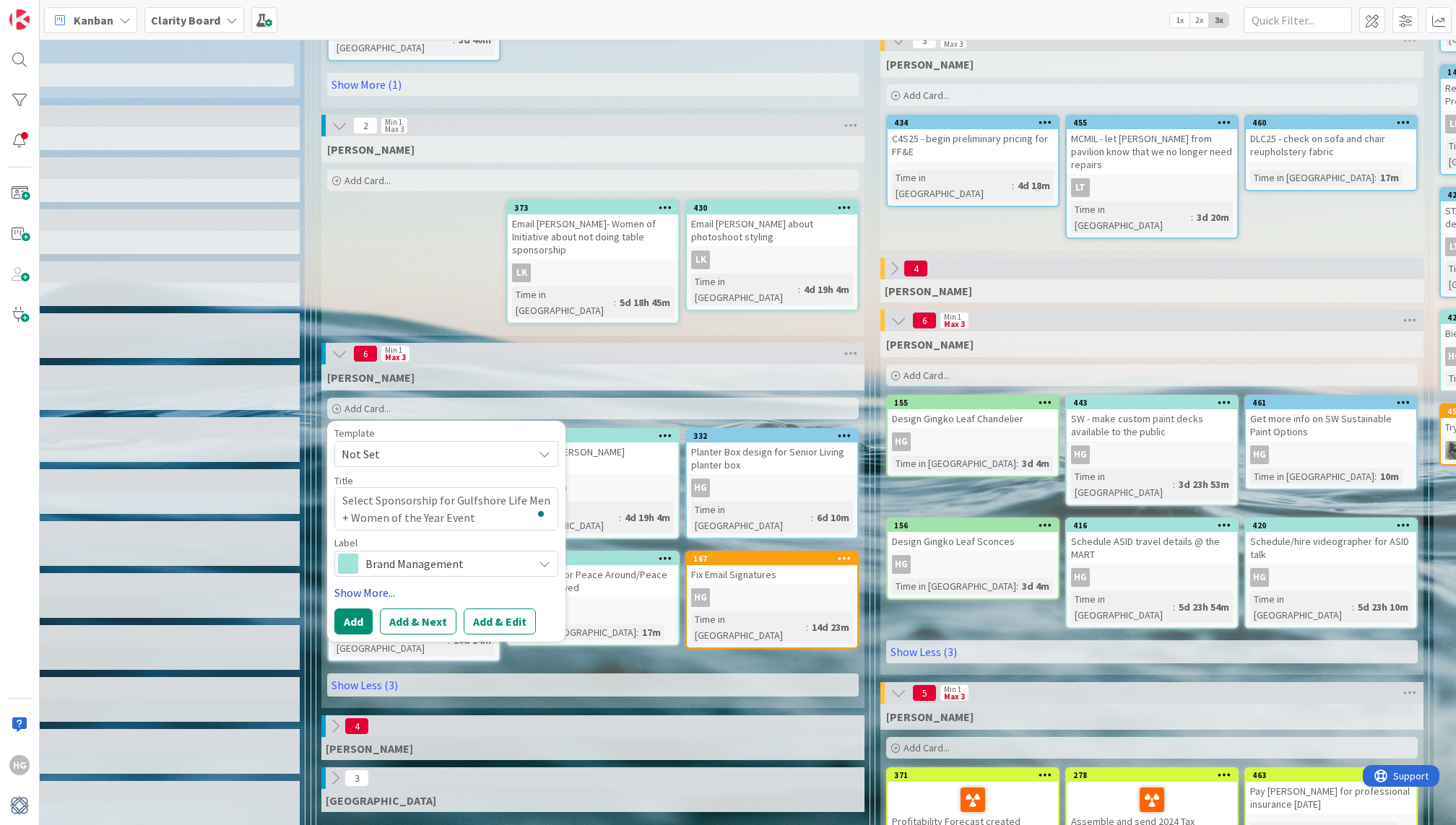
click at [360, 584] on link "Show More..." at bounding box center [446, 593] width 224 height 17
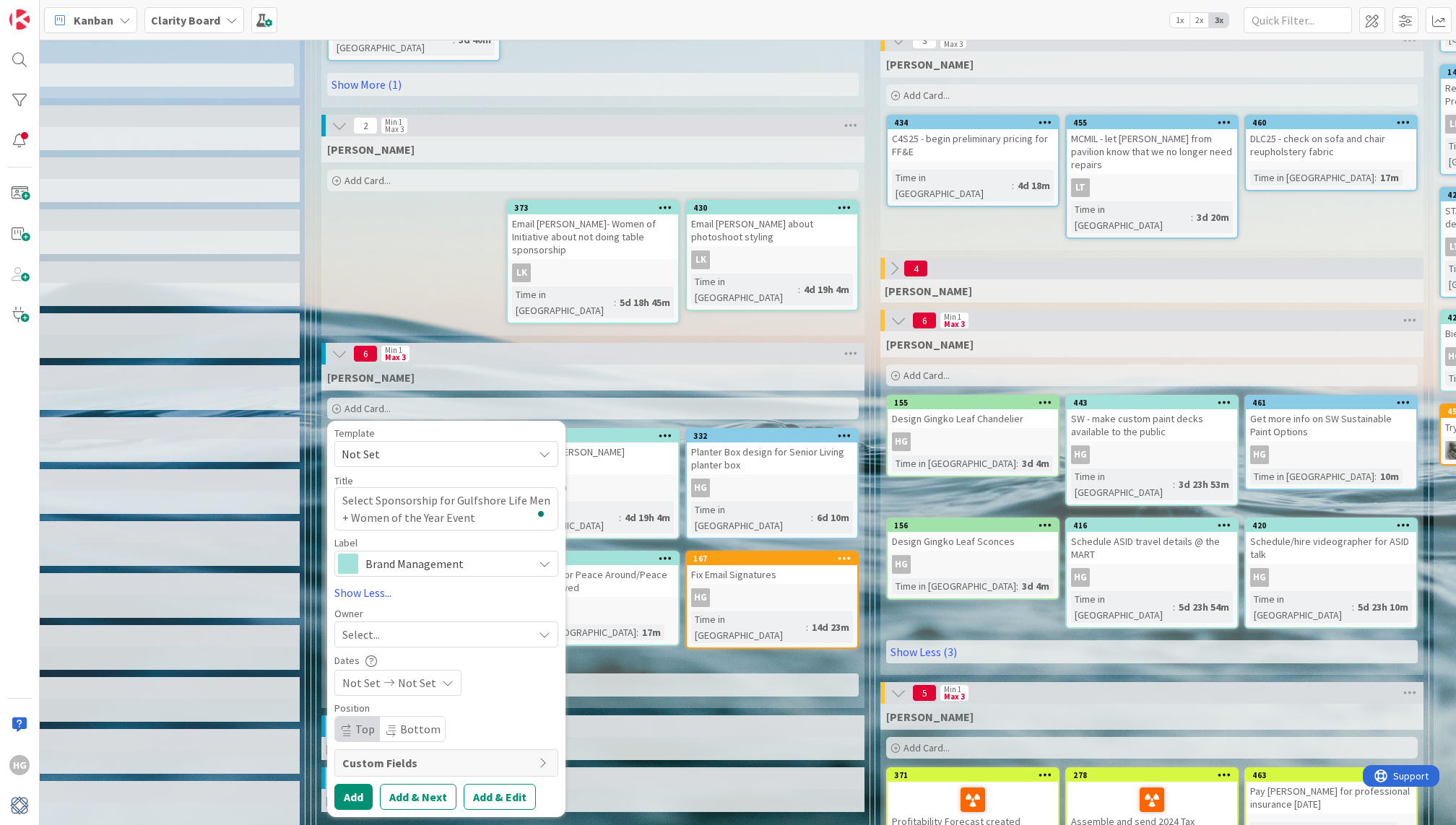
click at [361, 626] on span "Select..." at bounding box center [361, 635] width 38 height 17
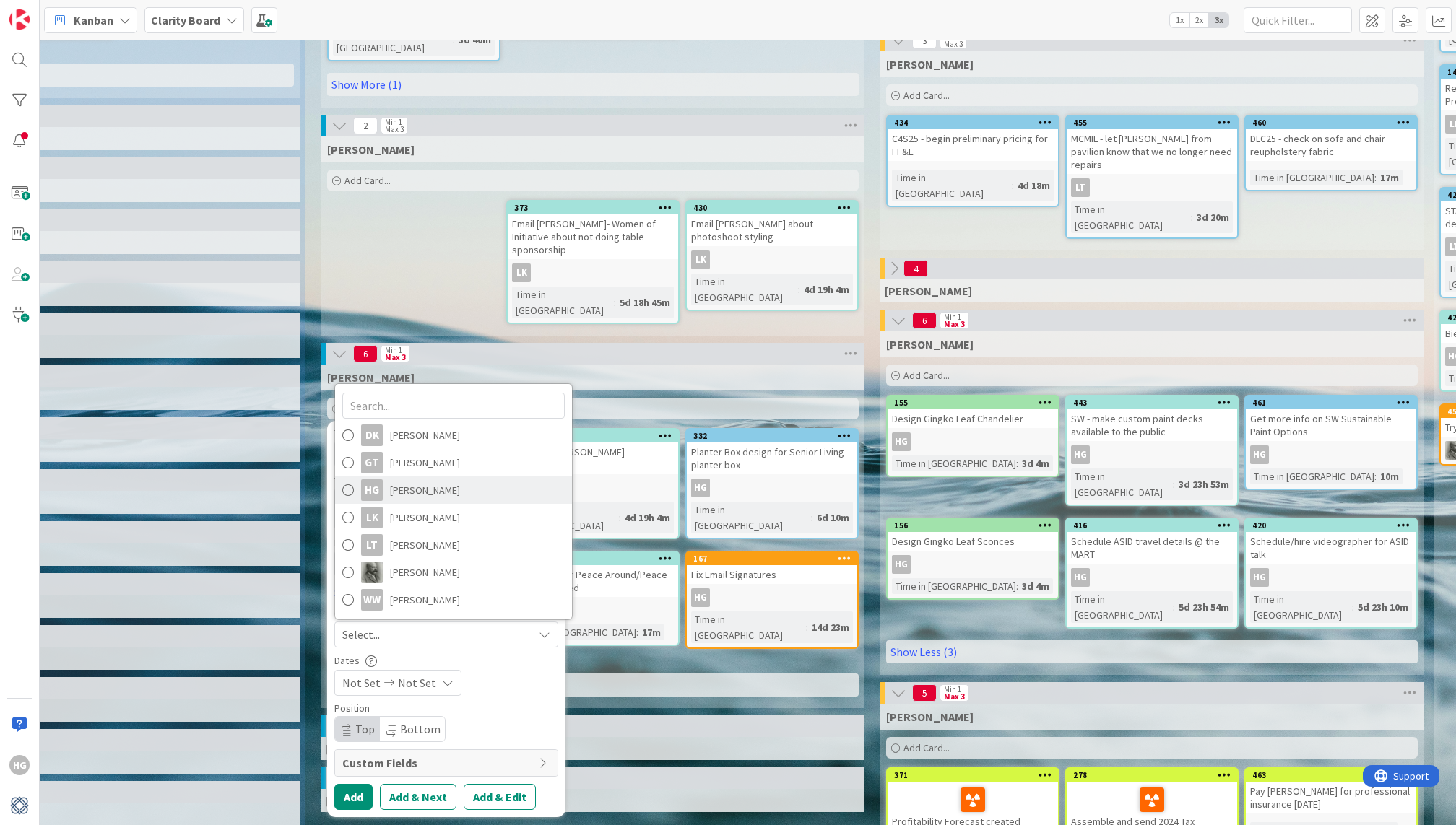
click at [394, 479] on span "[PERSON_NAME]" at bounding box center [425, 489] width 70 height 21
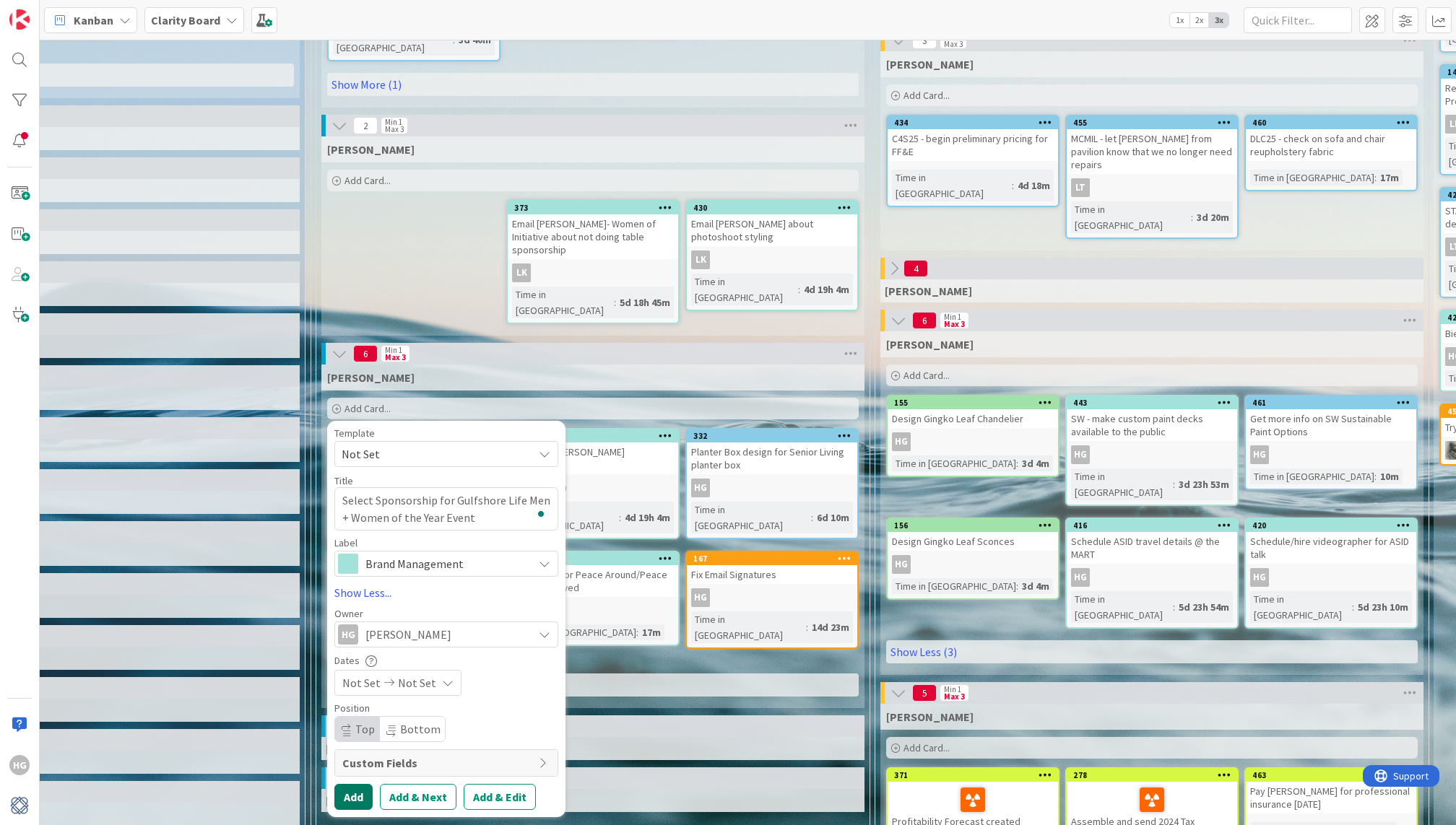
click at [354, 784] on button "Add" at bounding box center [353, 797] width 38 height 26
type textarea "x"
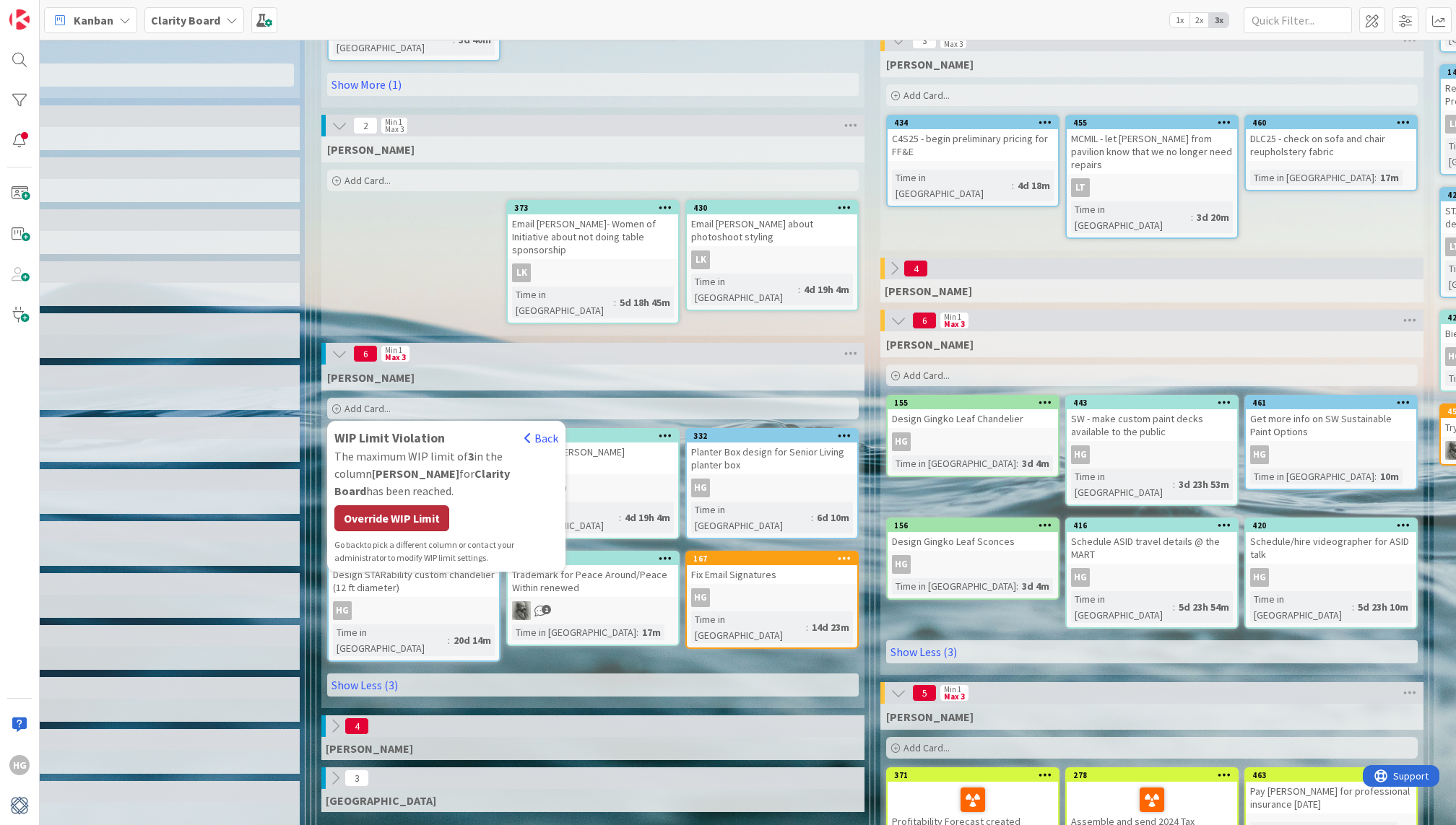
click at [420, 506] on div "Override WIP Limit" at bounding box center [391, 518] width 114 height 26
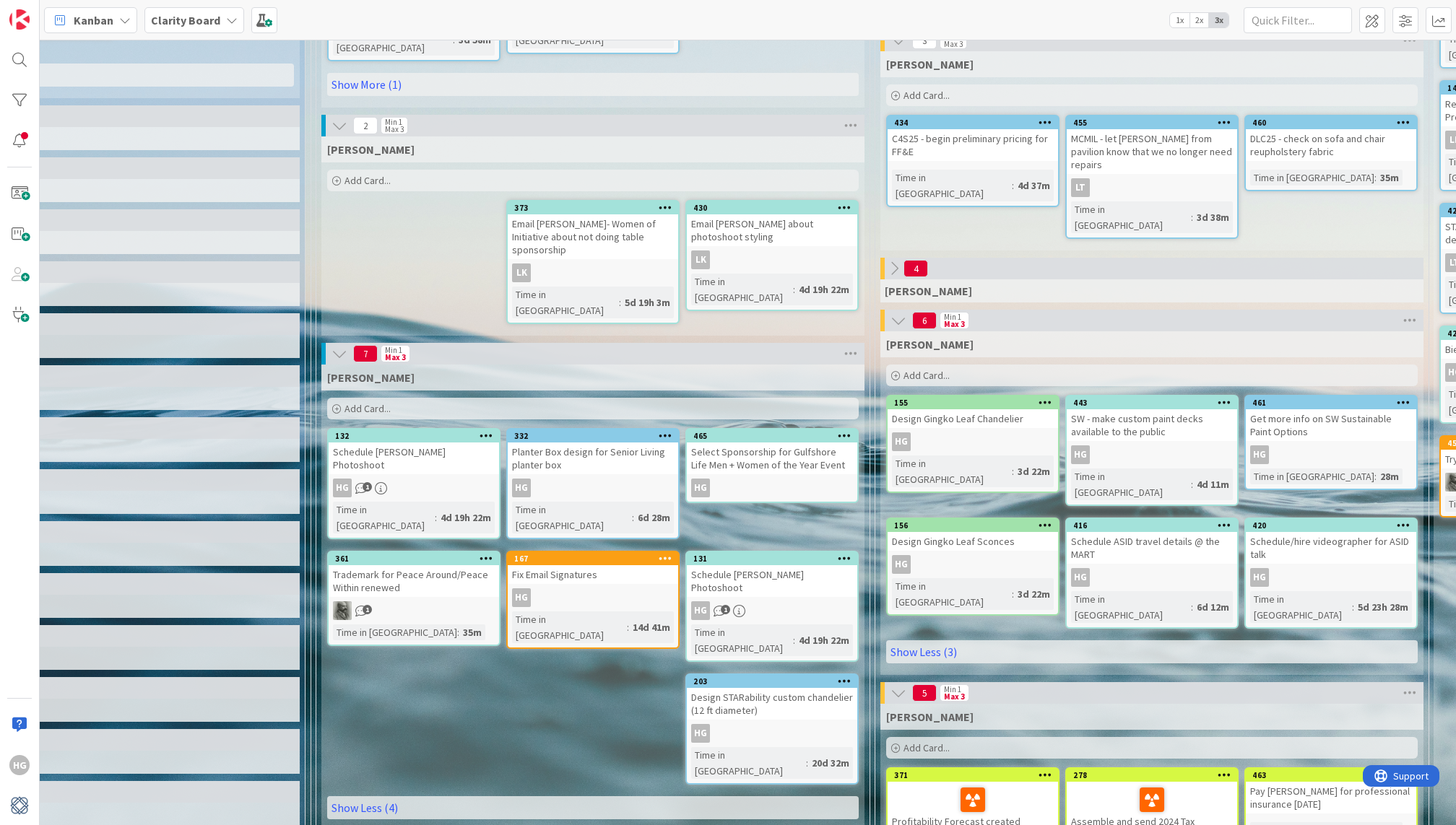
click at [766, 478] on div "HG" at bounding box center [772, 488] width 170 height 19
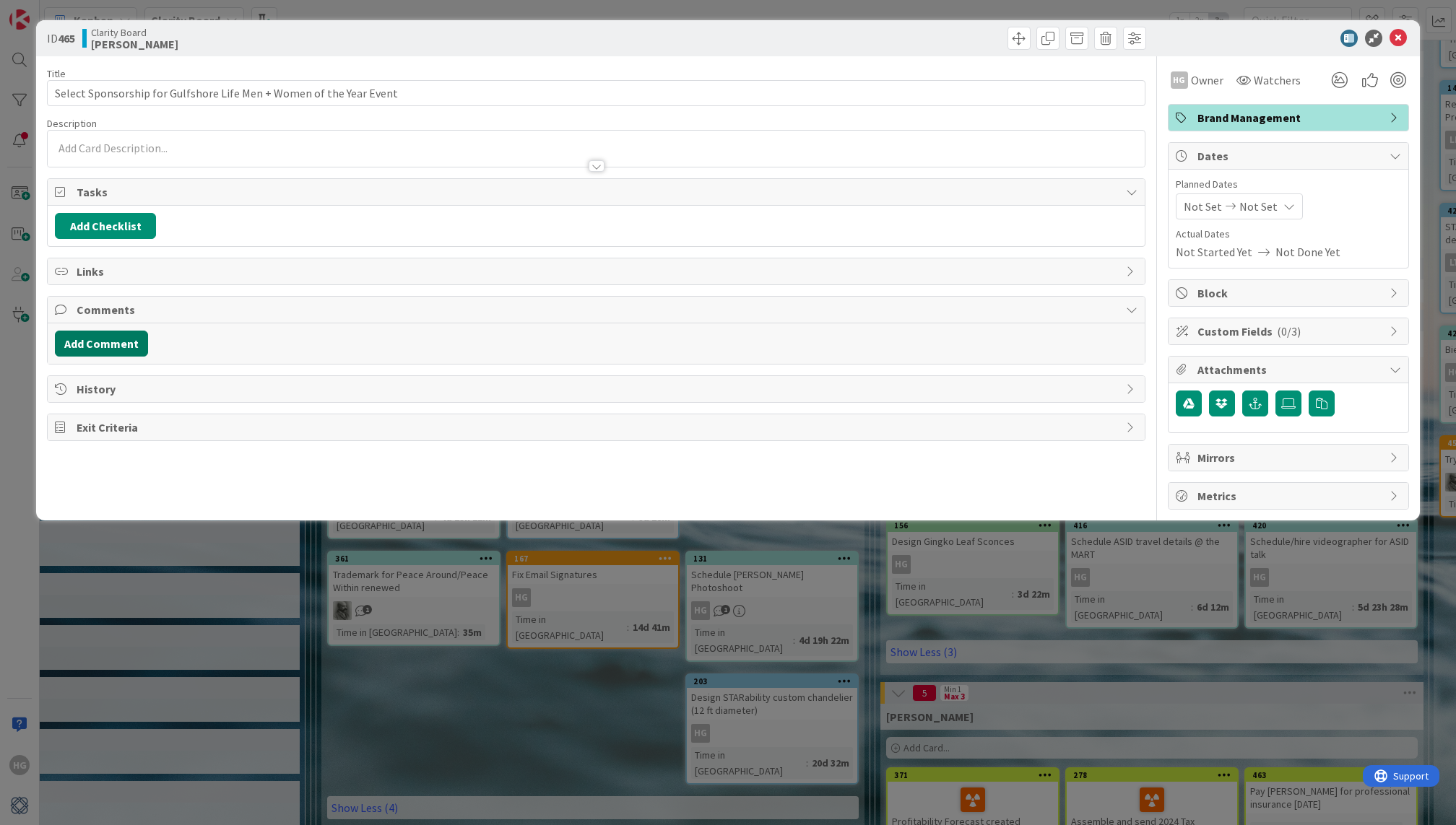
click at [78, 331] on button "Add Comment" at bounding box center [101, 343] width 93 height 26
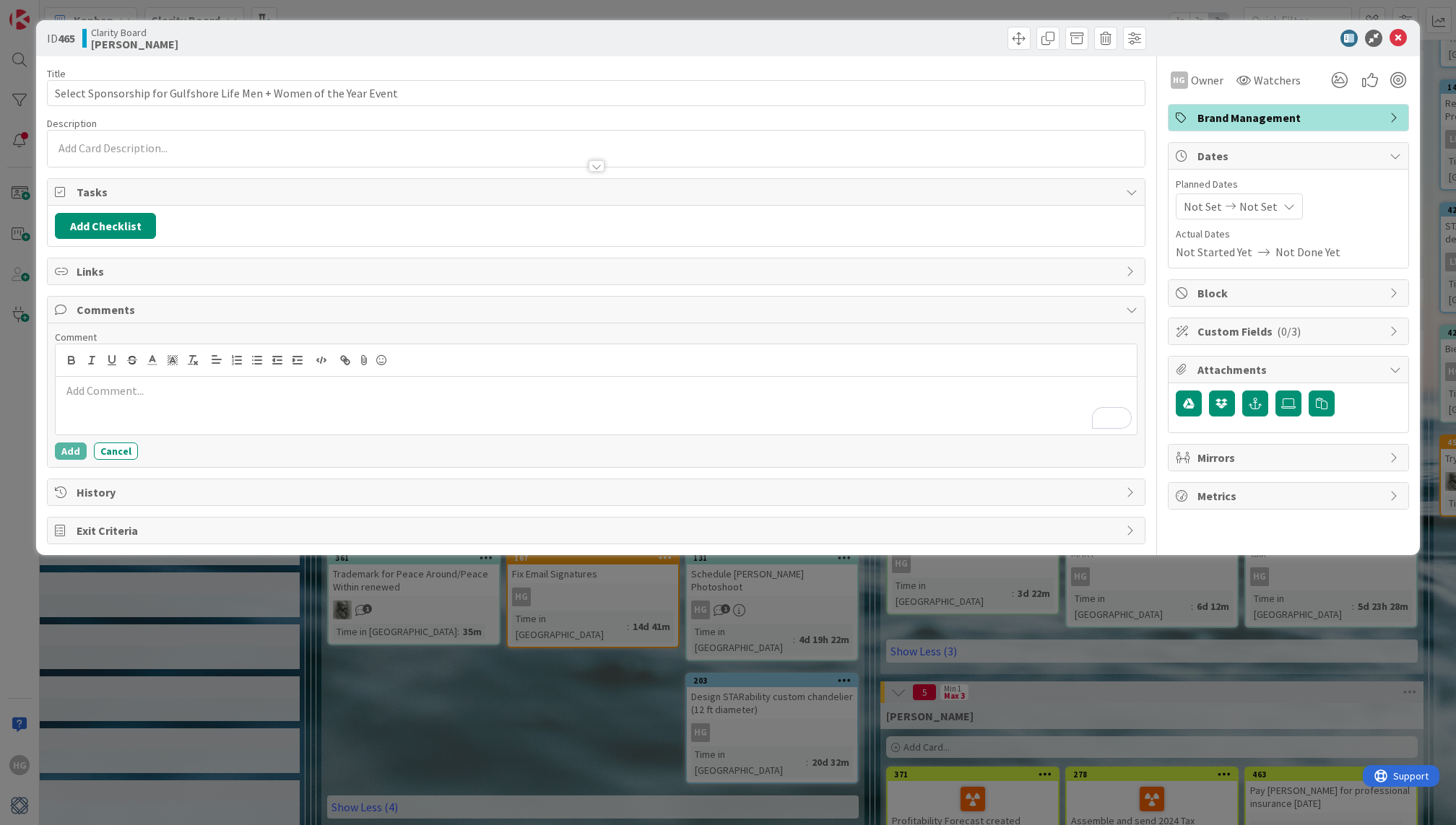
scroll to position [306, 0]
click at [168, 407] on li "LK Lisa Kahn" at bounding box center [177, 419] width 230 height 27
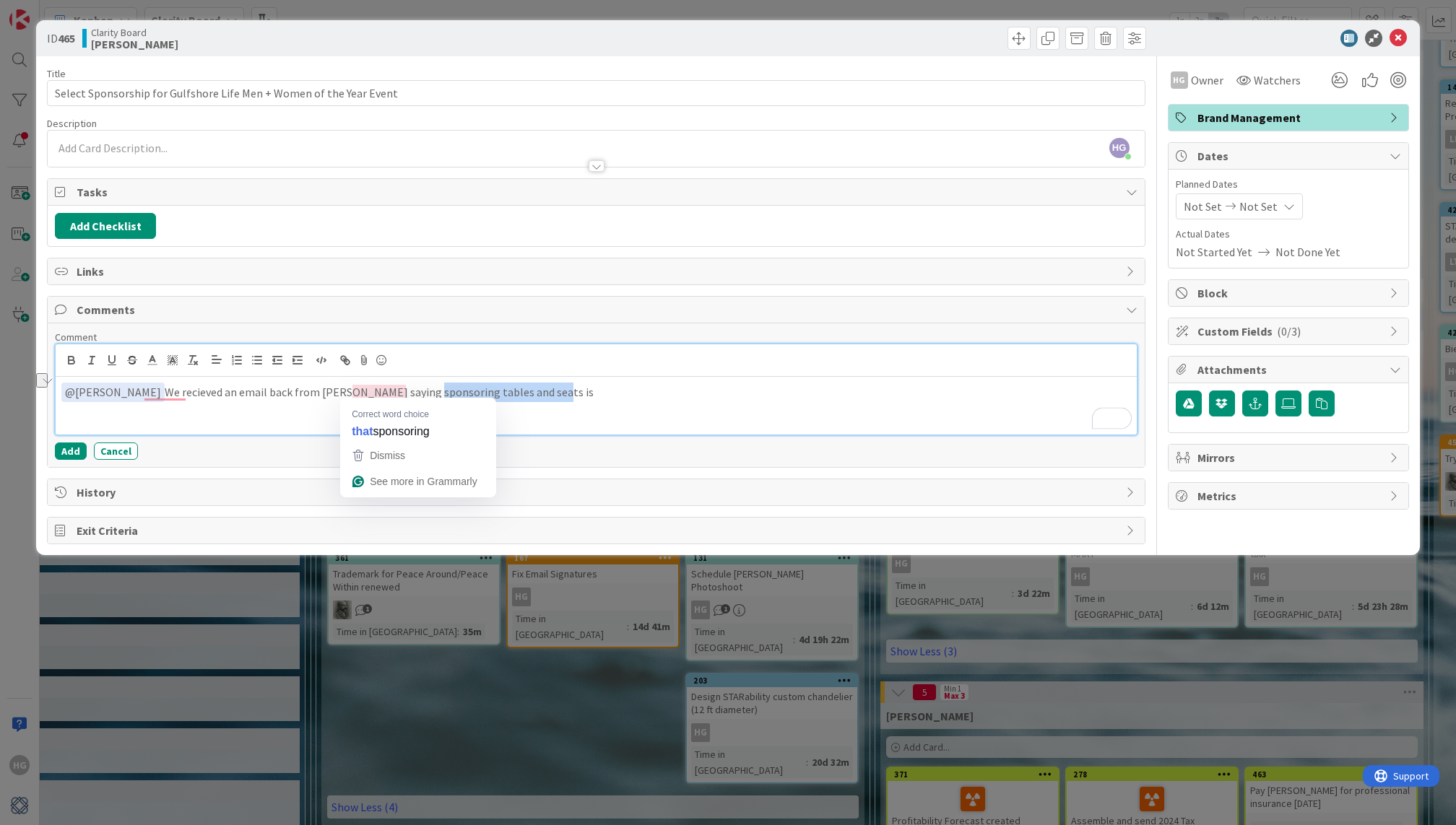
drag, startPoint x: 507, startPoint y: 391, endPoint x: 379, endPoint y: 389, distance: 128.0
click at [380, 389] on p "﻿ @ Lisa Kahn ﻿ We recieved an email back from Natalie saying sponsoring tables…" at bounding box center [596, 392] width 1069 height 20
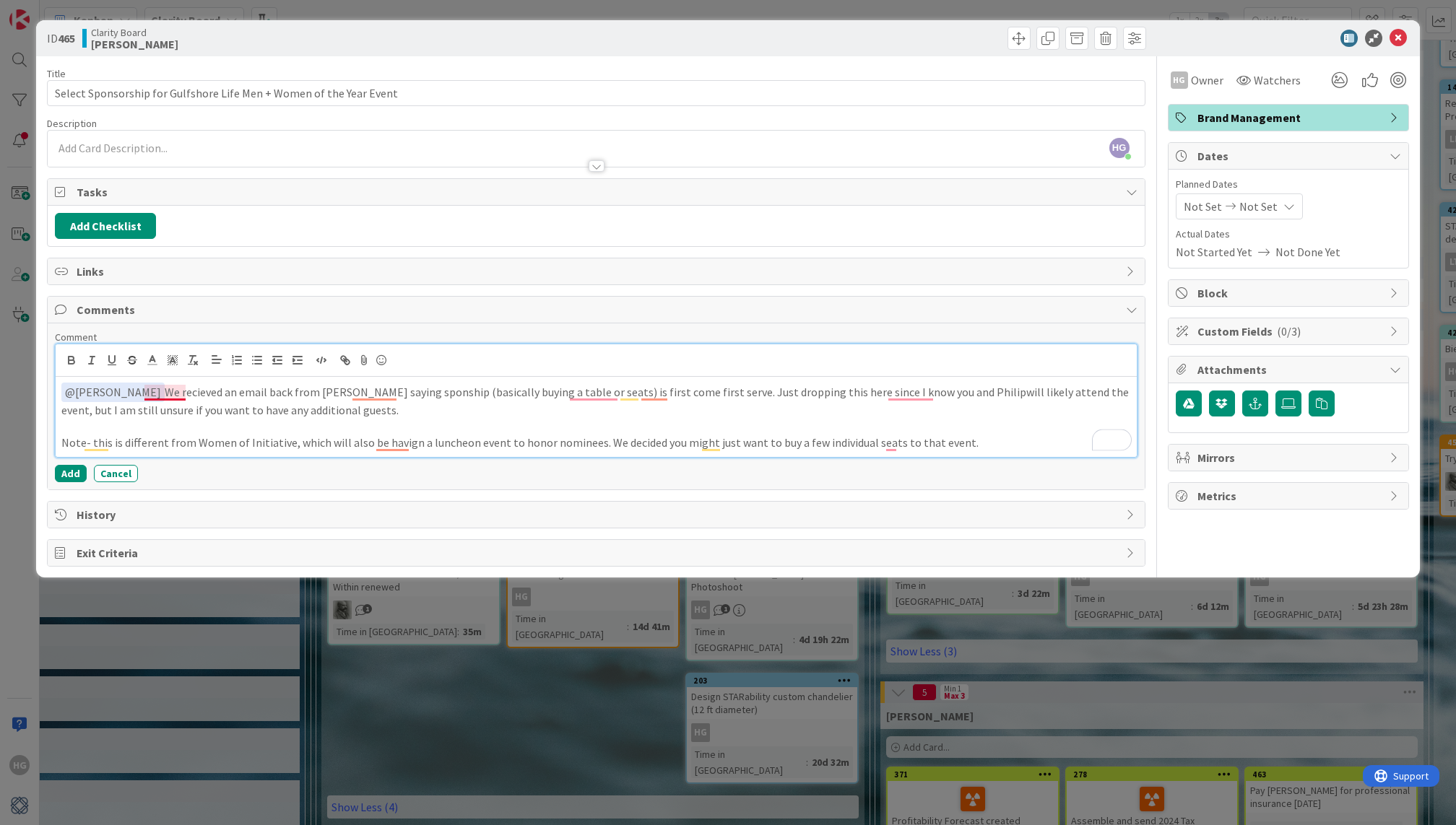
click at [175, 389] on p "﻿ @ Lisa Kahn ﻿ We recieved an email back from Natalie saying sponship (basical…" at bounding box center [596, 400] width 1069 height 35
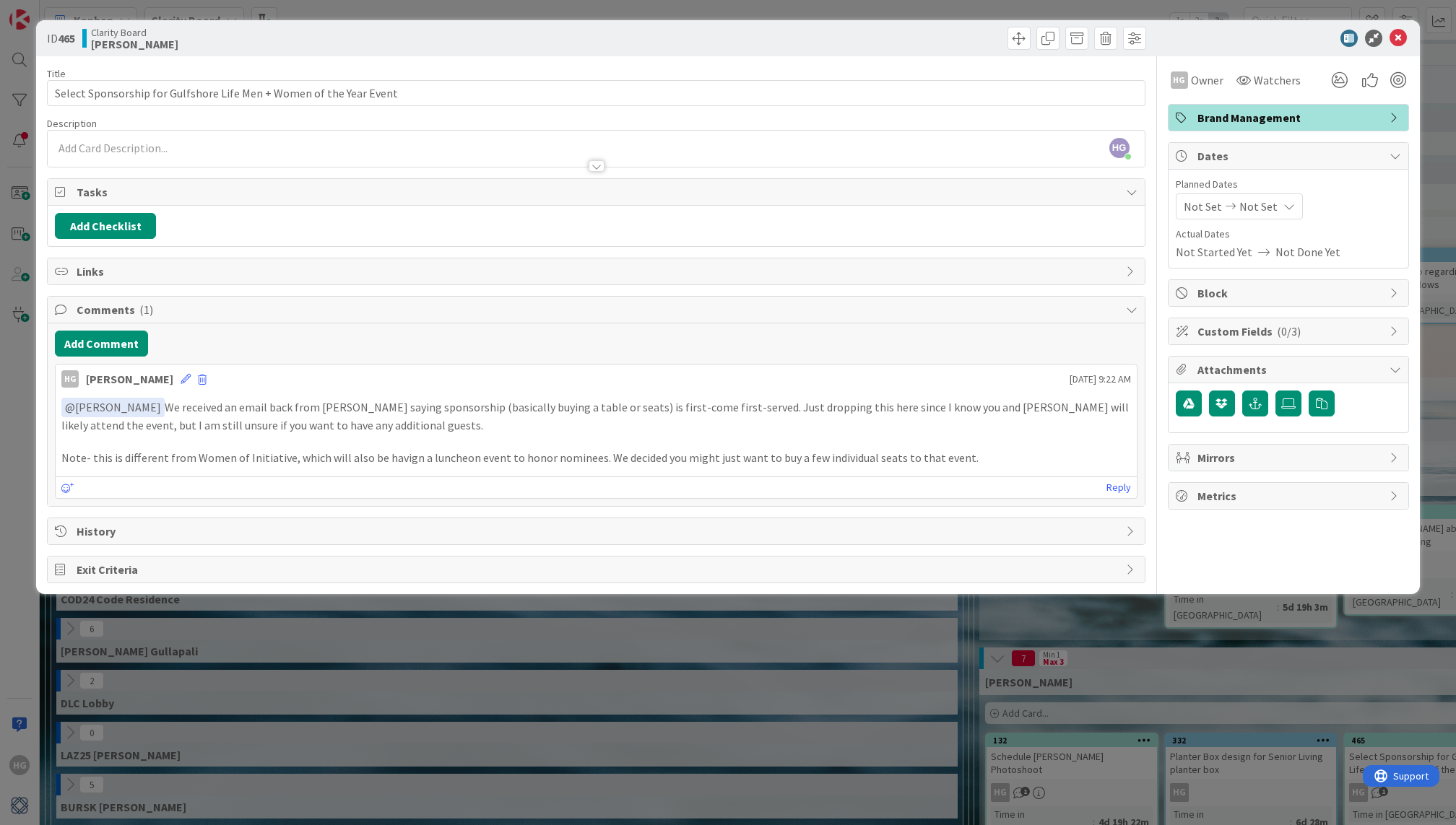
scroll to position [306, 0]
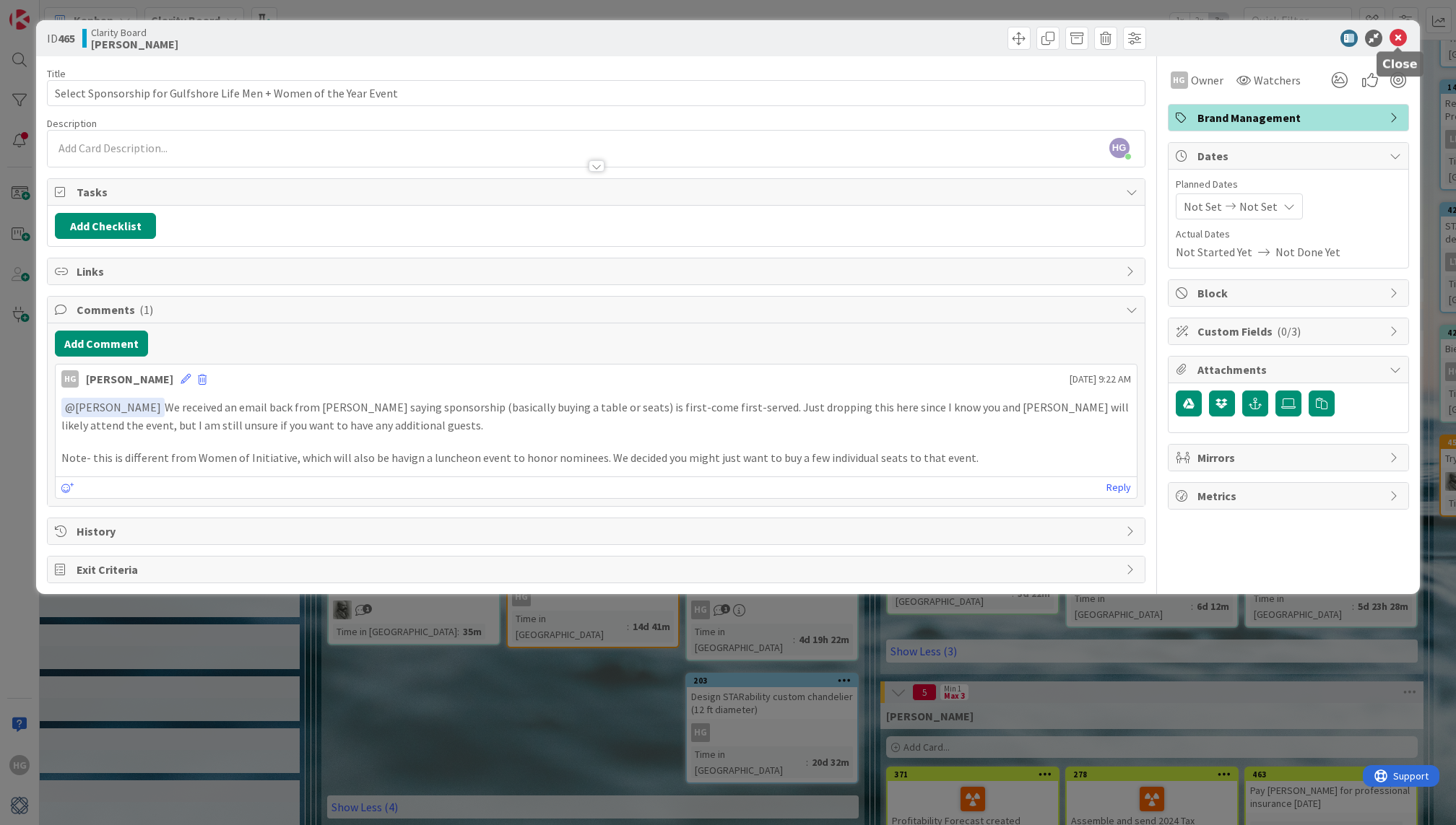
click at [1406, 39] on icon at bounding box center [1398, 38] width 17 height 17
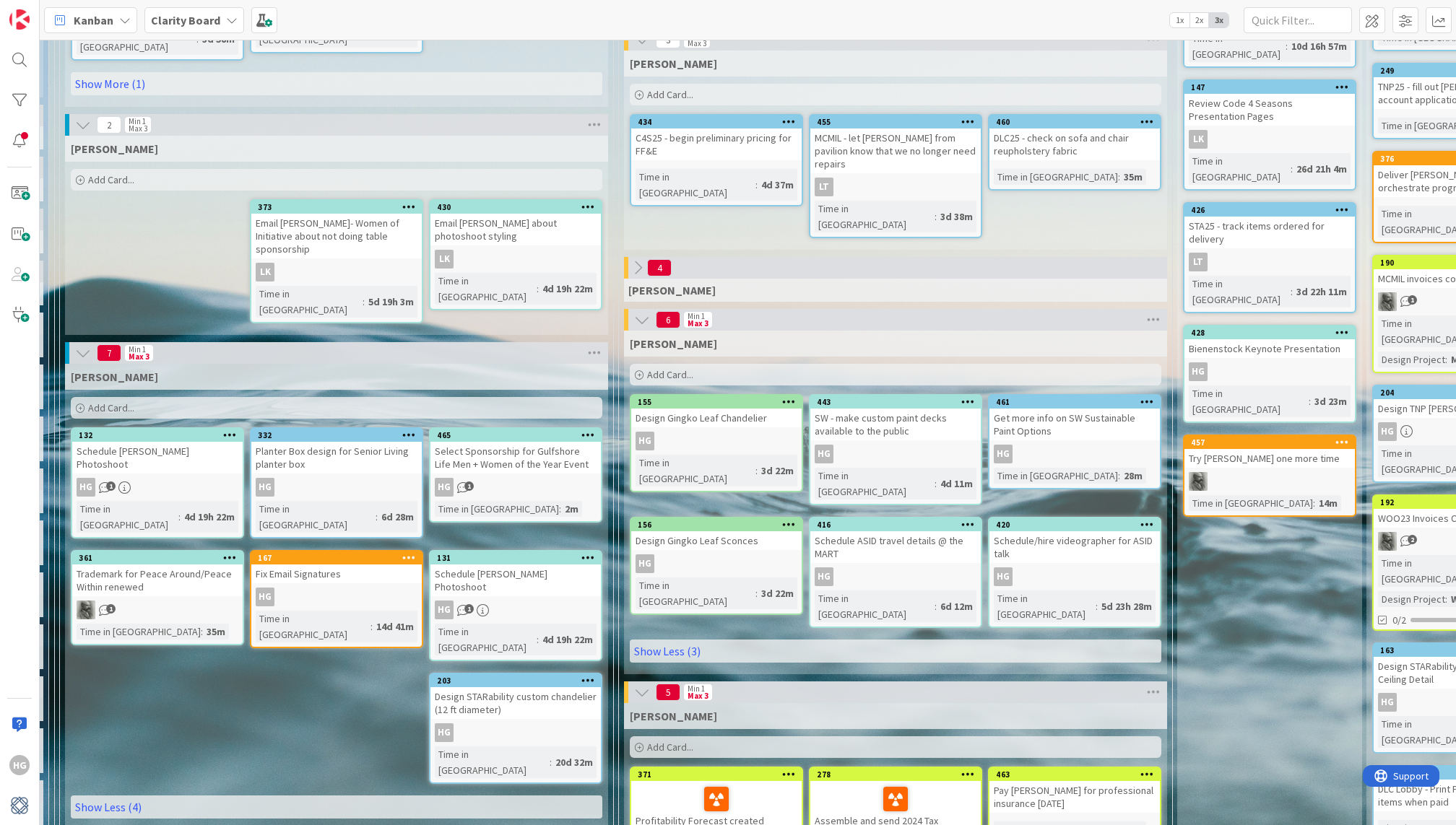
scroll to position [306, 926]
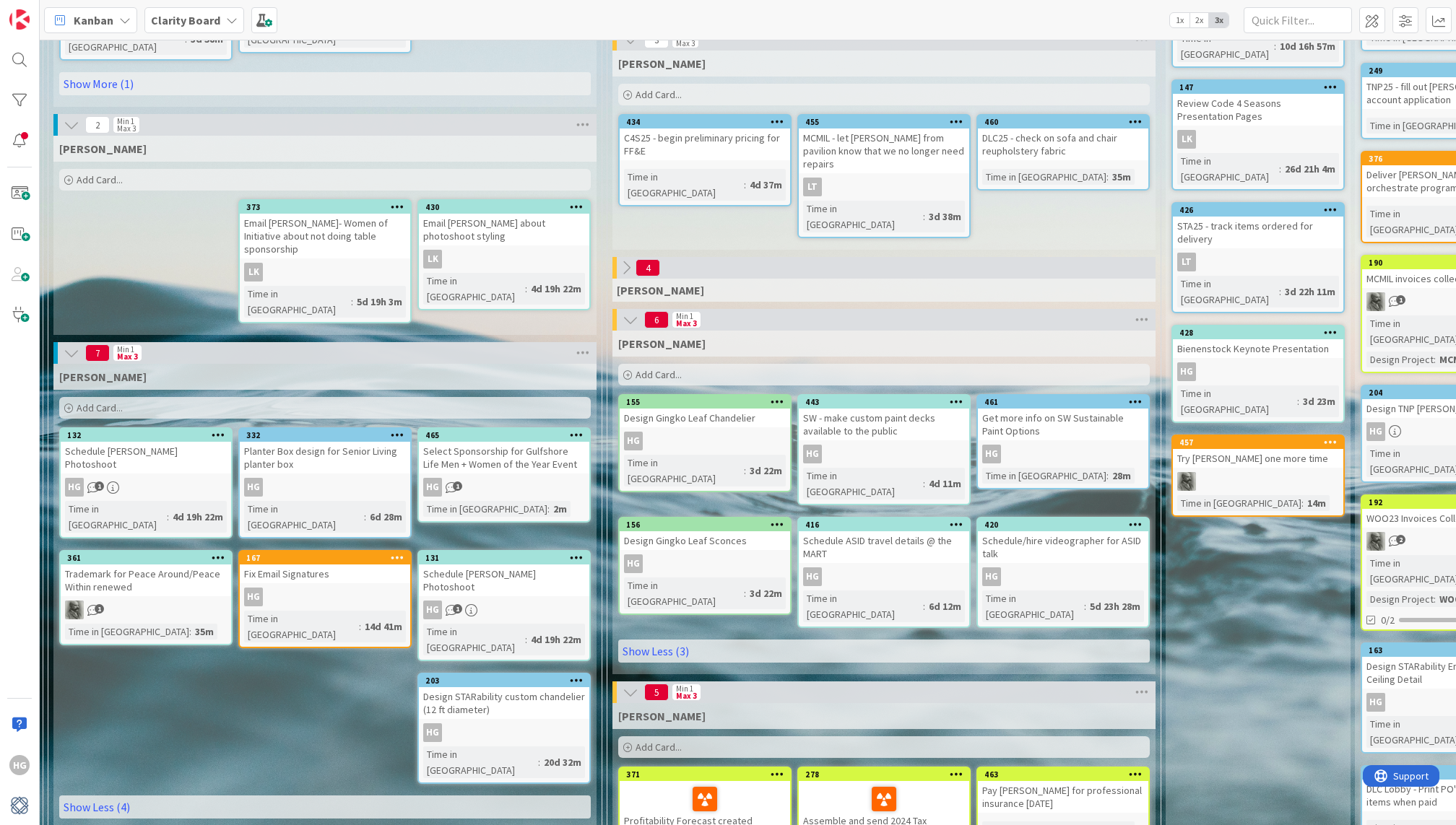
click at [1062, 372] on div "Add Card..." at bounding box center [884, 374] width 531 height 21
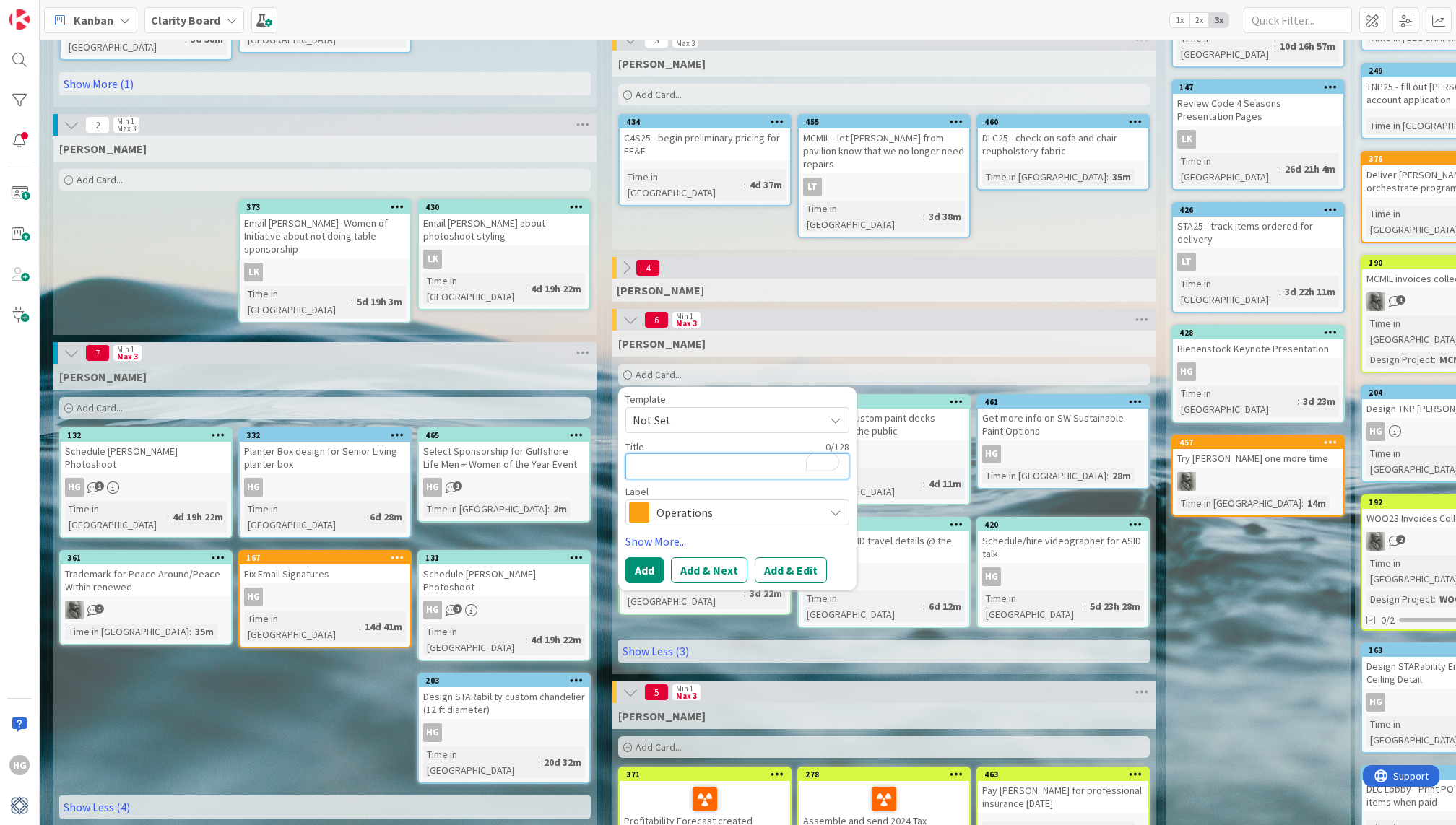
paste textarea "Alexandra Glass Designs"
type textarea "Alexandra Glass Designs"
type textarea "x"
click at [631, 464] on textarea "Alexandra Glass Designs" at bounding box center [737, 466] width 224 height 26
type textarea "GAlexandra Glass Designs"
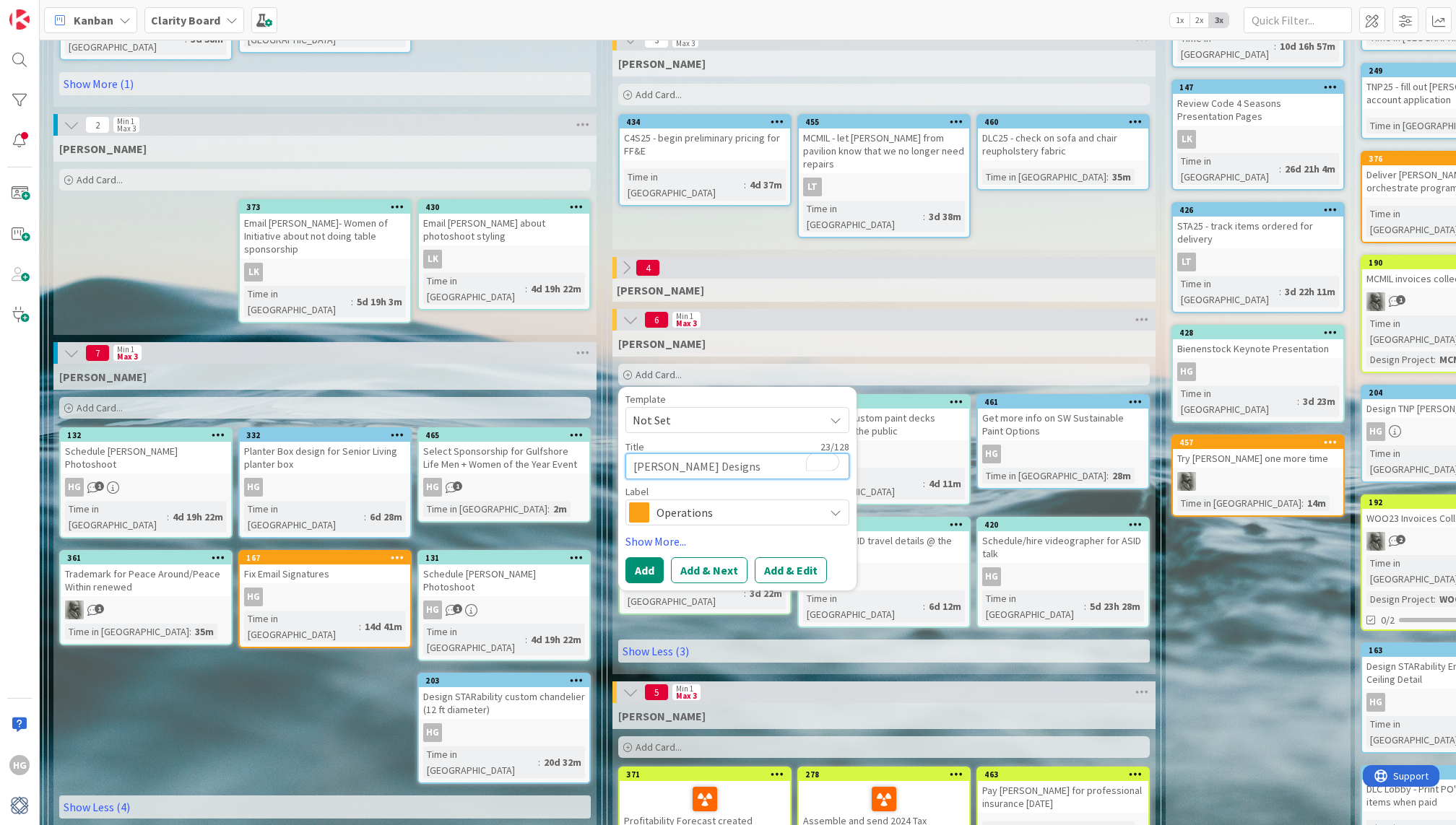
type textarea "x"
type textarea "GeAlexandra Glass Designs"
type textarea "x"
type textarea "GetAlexandra Glass Designs"
type textarea "x"
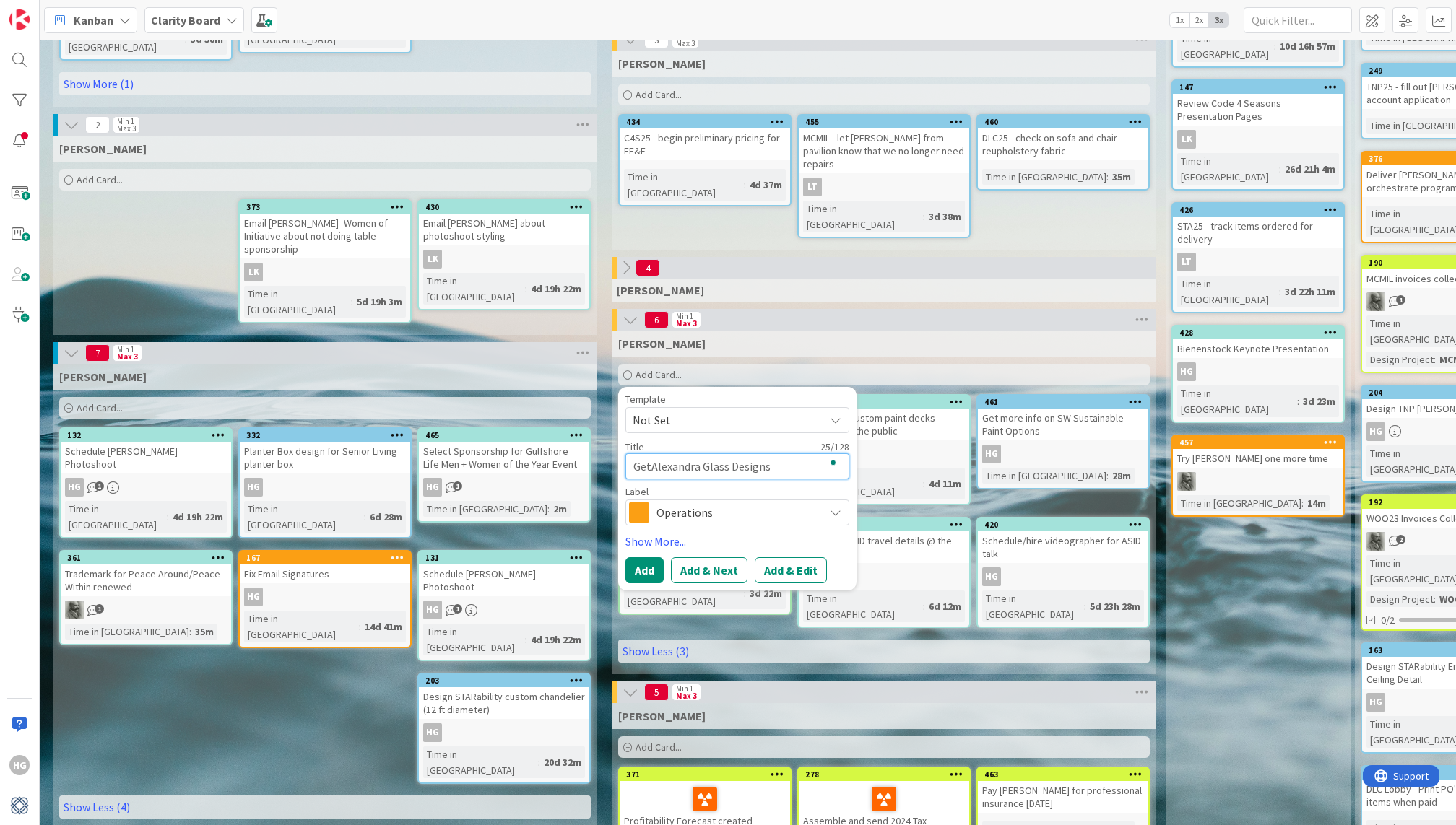
type textarea "Get Alexandra Glass Designs"
type textarea "x"
type textarea "Get iAlexandra Glass Designs"
type textarea "x"
type textarea "Get inAlexandra Glass Designs"
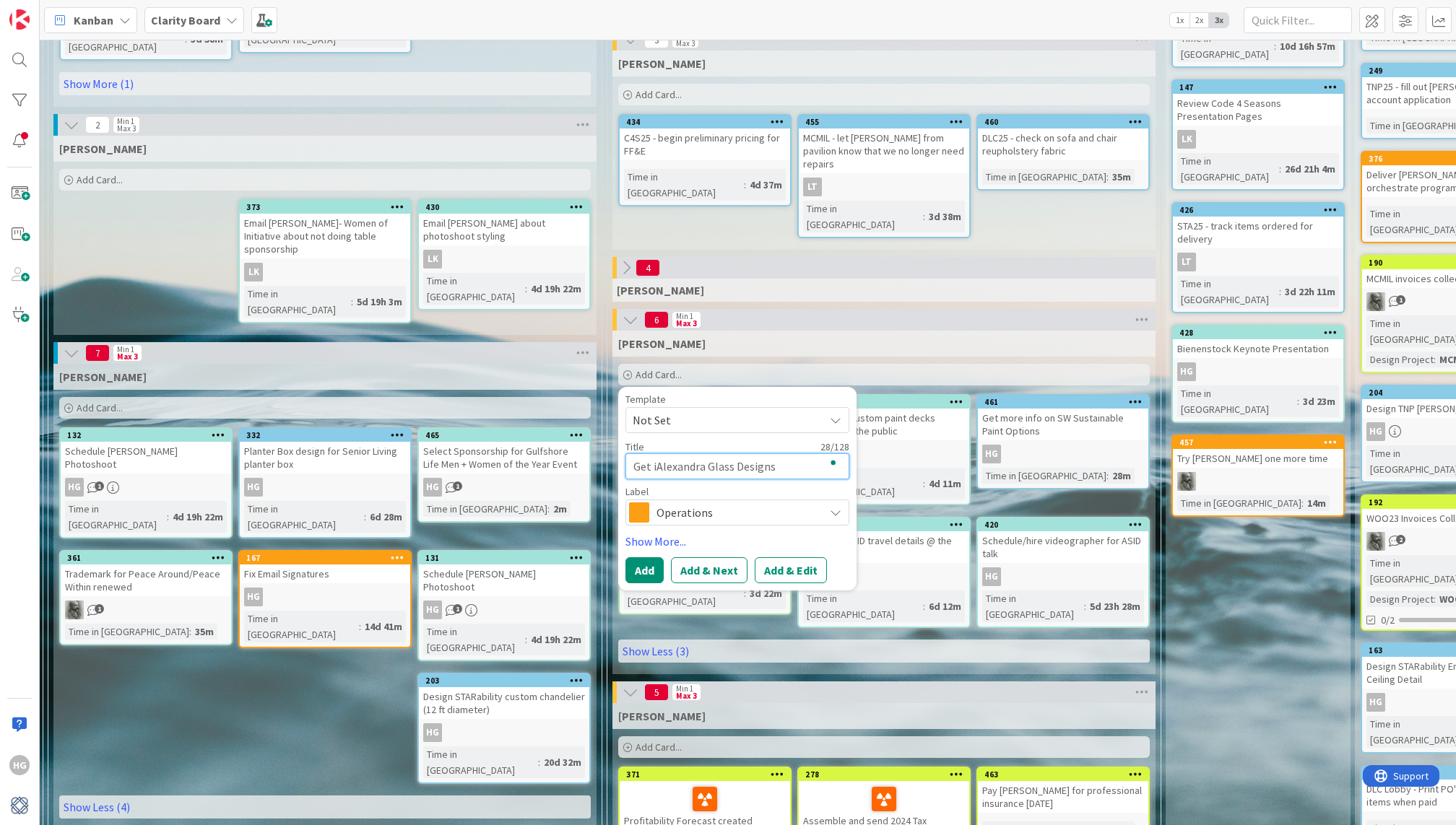
type textarea "x"
type textarea "Get infAlexandra Glass Designs"
type textarea "x"
type textarea "Get infoAlexandra Glass Designs"
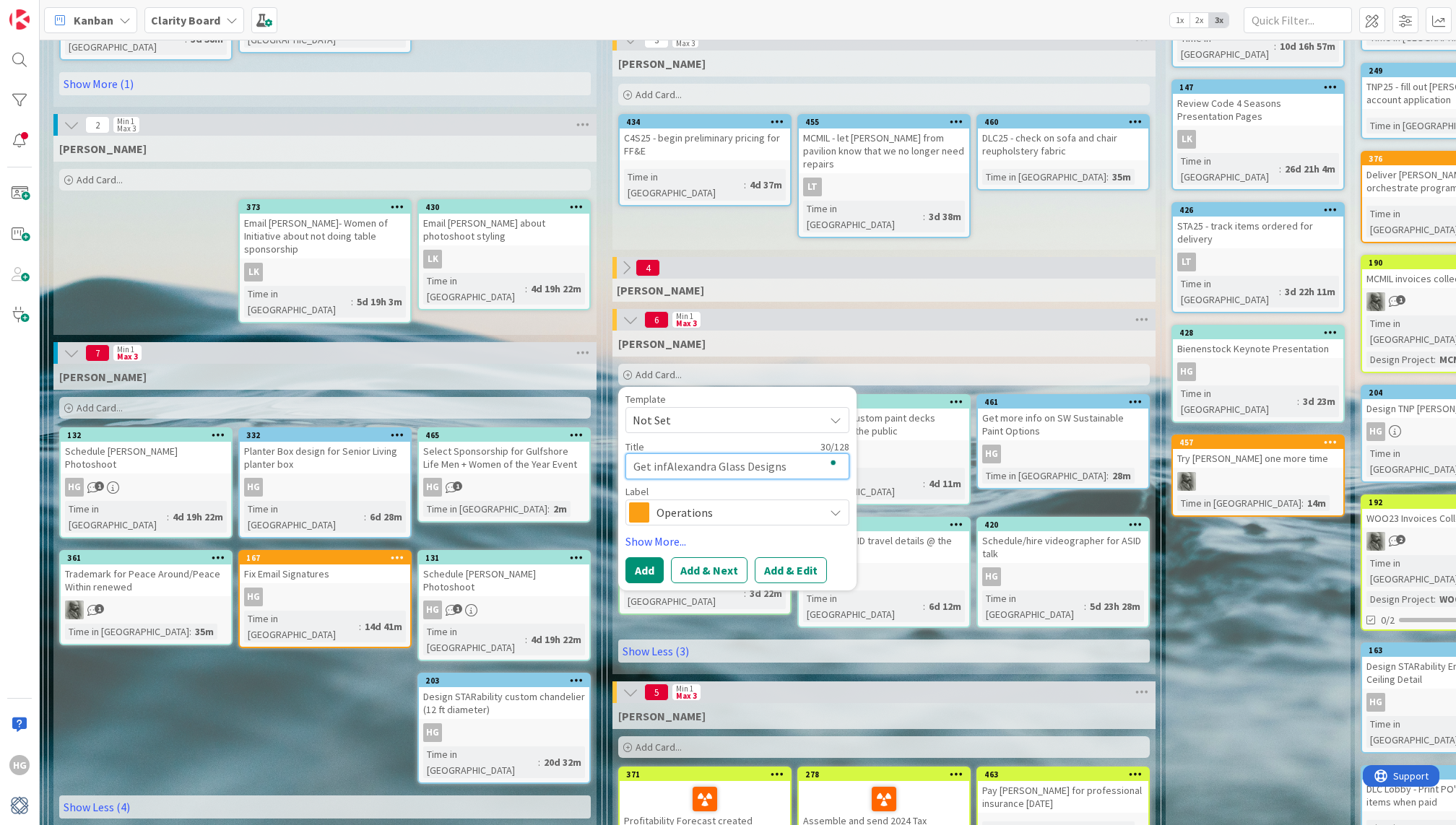
type textarea "x"
type textarea "Get info Alexandra Glass Designs"
type textarea "x"
type textarea "Get info oAlexandra Glass Designs"
type textarea "x"
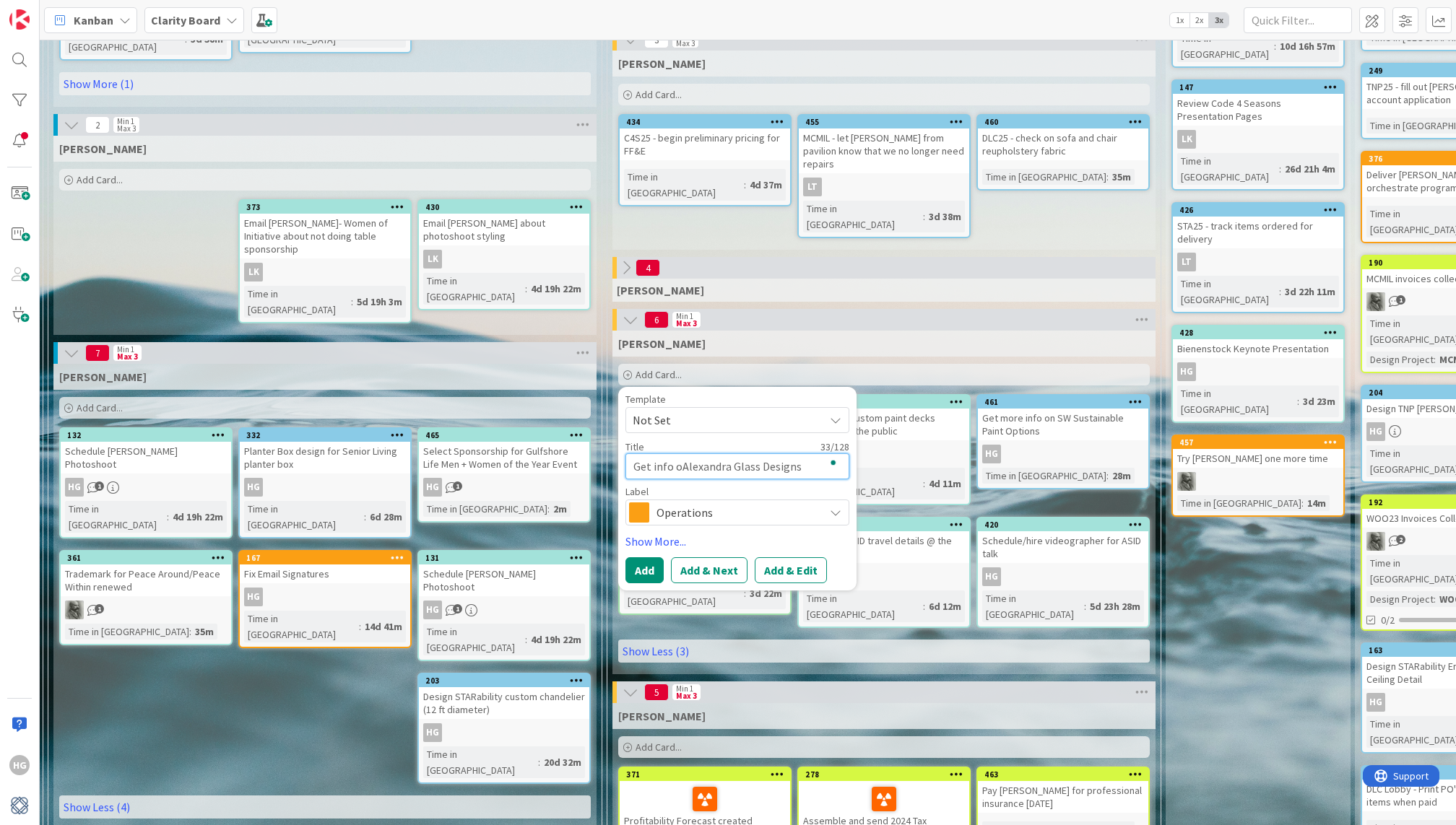
type textarea "Get info onAlexandra Glass Designs"
type textarea "x"
type textarea "Get info on [PERSON_NAME] Designs"
type textarea "x"
type textarea "Get info on [PERSON_NAME] Designs"
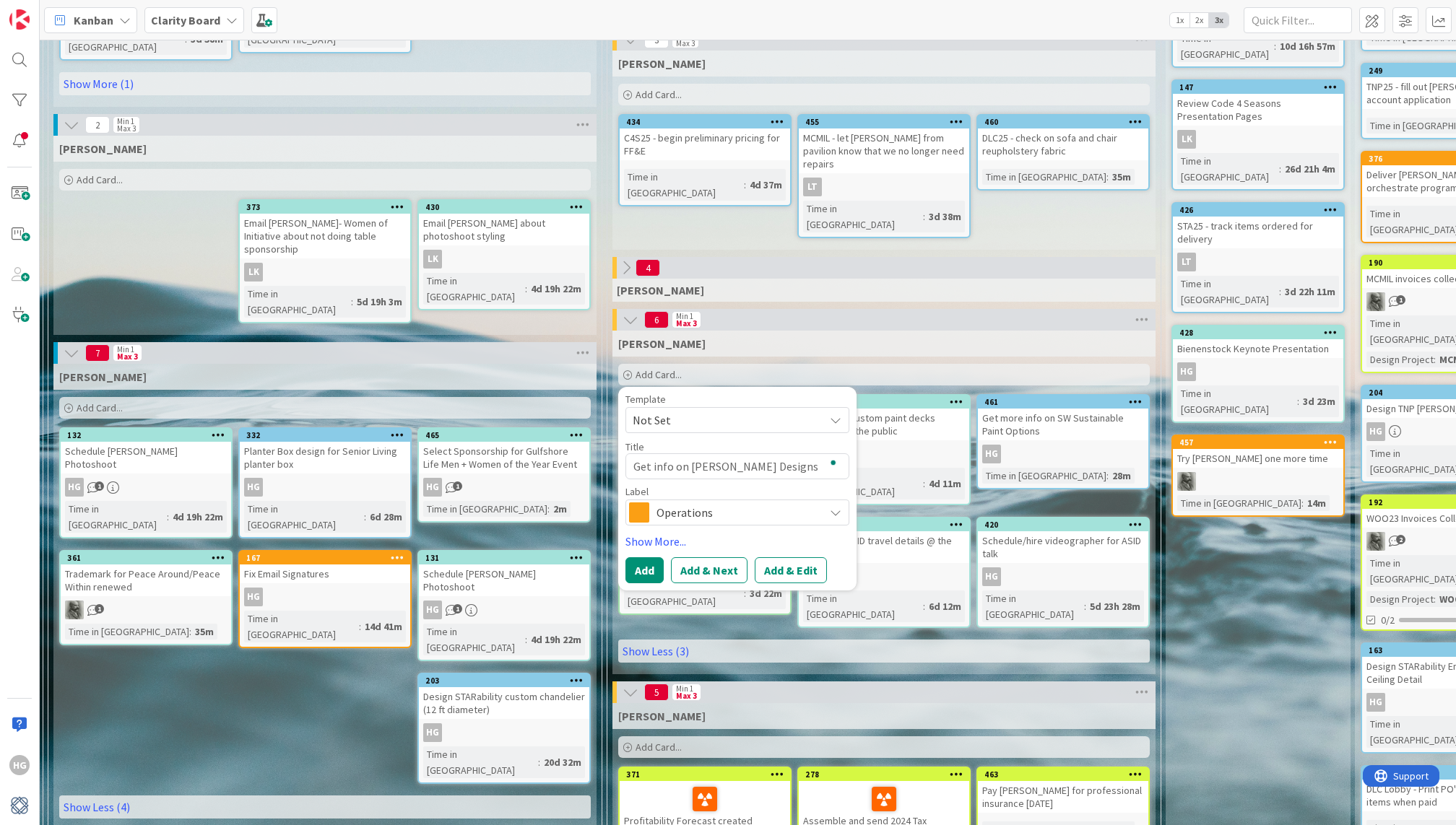
click at [660, 517] on span "Operations" at bounding box center [737, 512] width 161 height 20
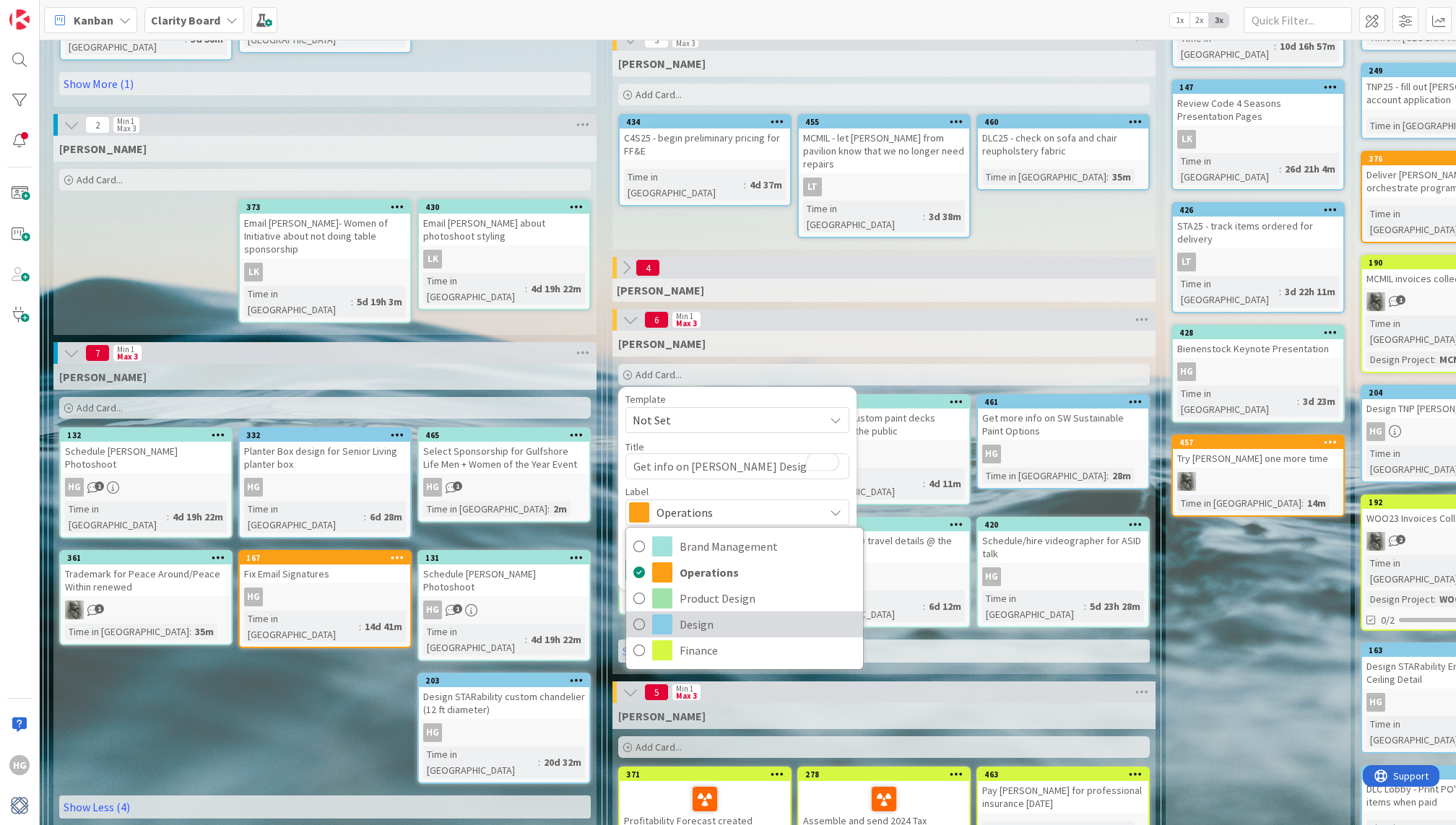
click at [668, 615] on span at bounding box center [662, 624] width 21 height 20
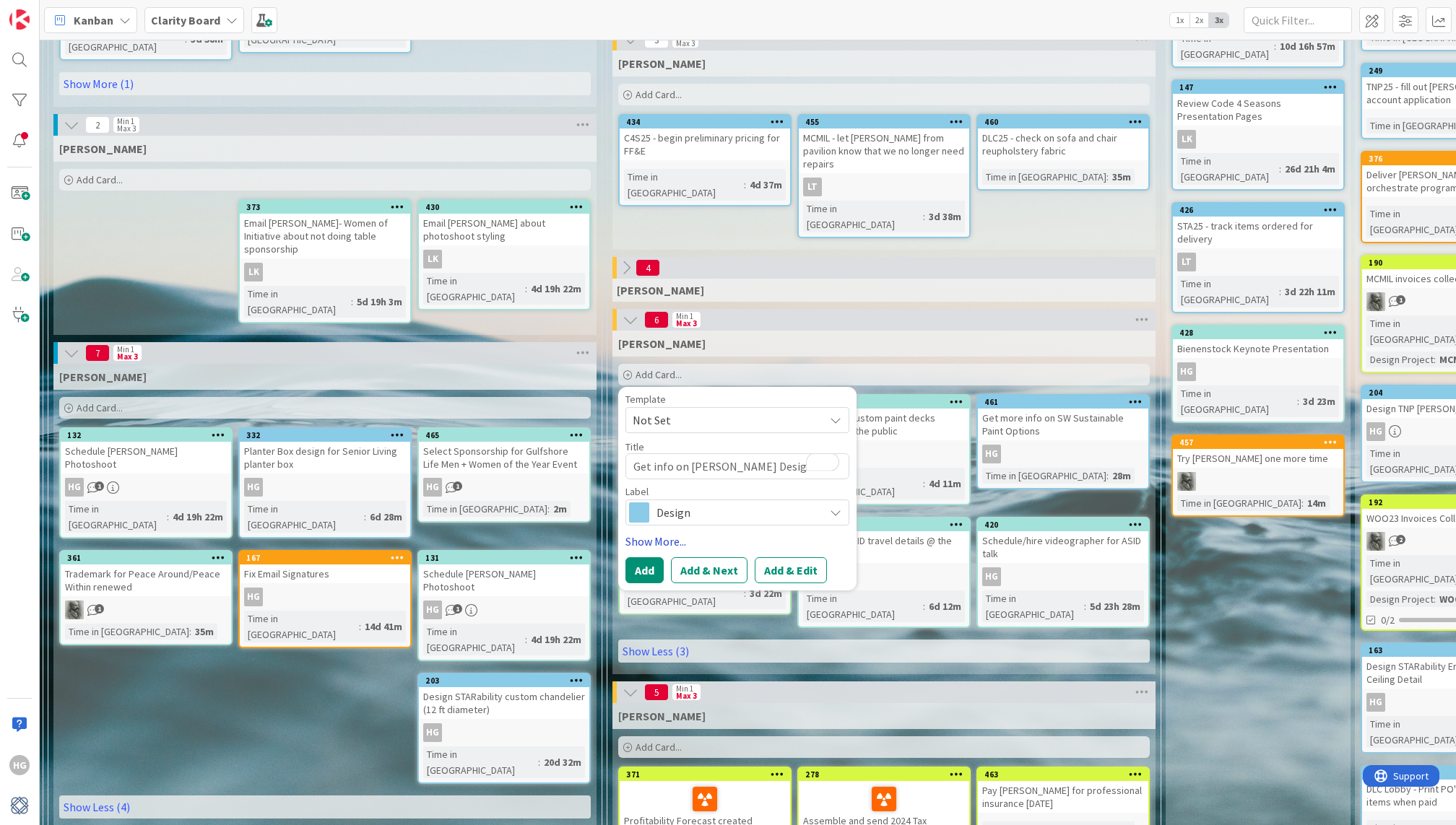
click at [642, 535] on link "Show More..." at bounding box center [737, 541] width 224 height 17
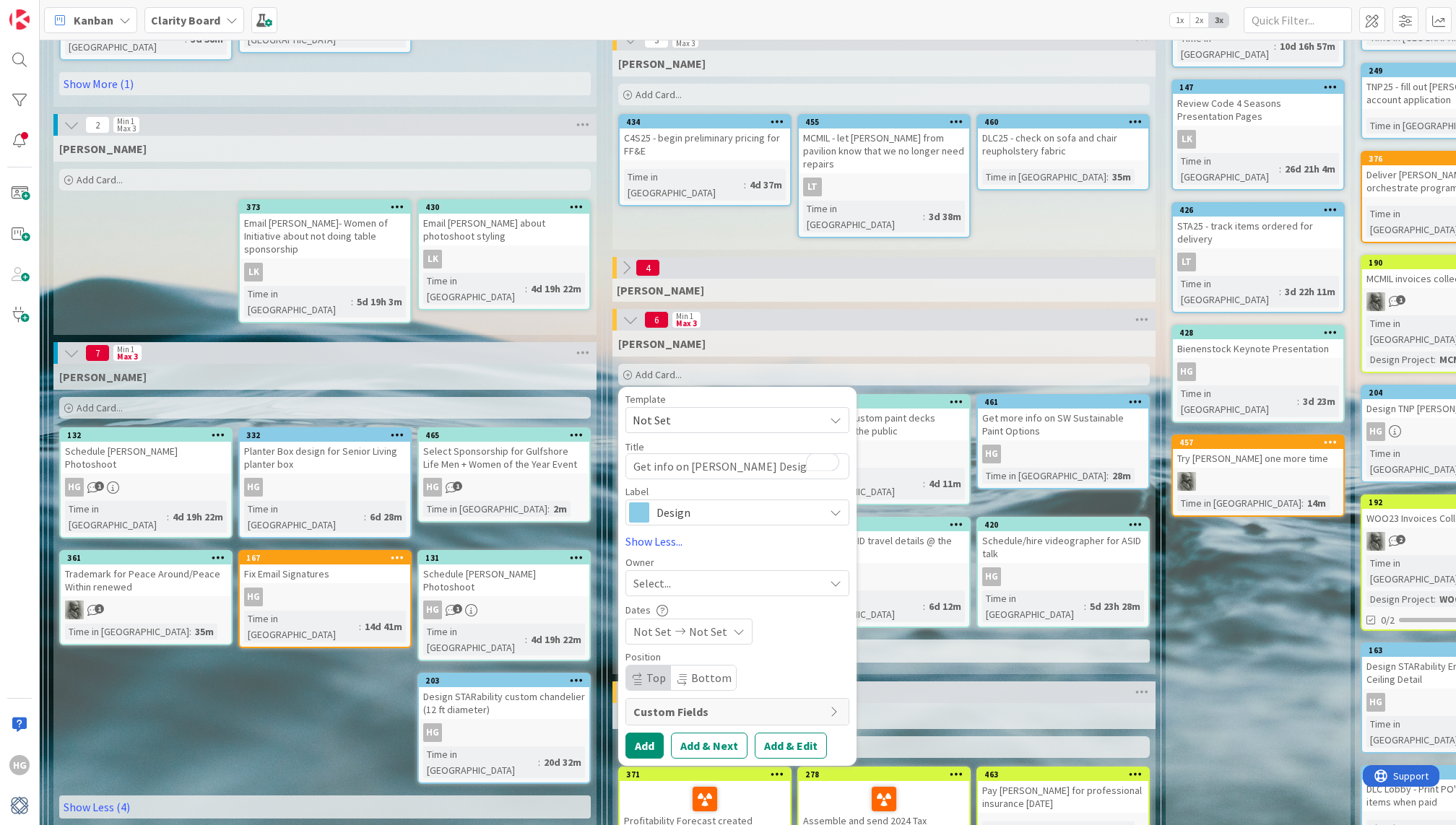
click at [660, 592] on div "Template Not Set Title 35 / 128 Get info on Alexandra Glass Designs Label Desig…" at bounding box center [737, 576] width 224 height 365
click at [661, 575] on span "Select..." at bounding box center [652, 583] width 38 height 17
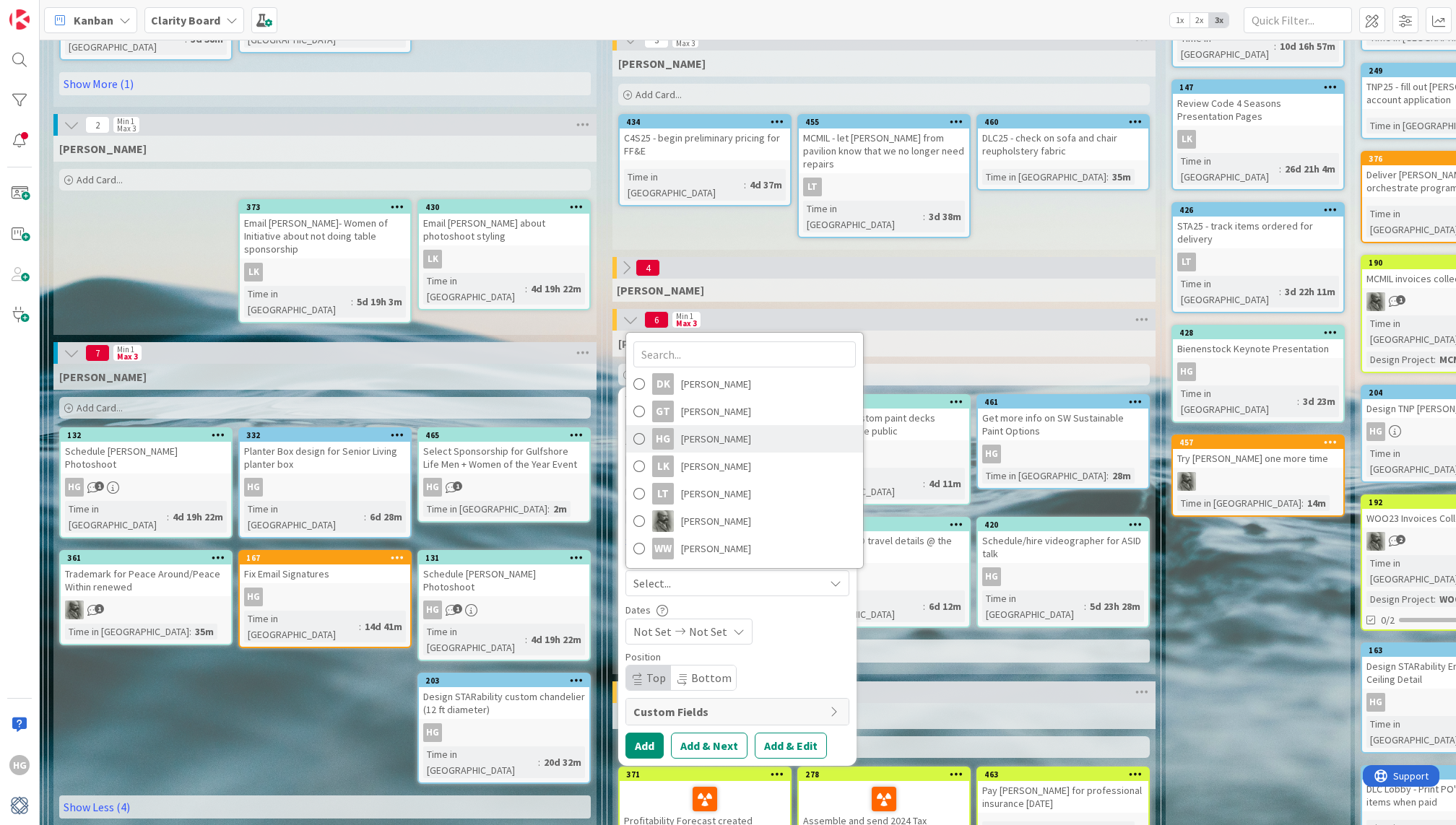
click at [672, 441] on link "HG [PERSON_NAME]" at bounding box center [744, 439] width 237 height 27
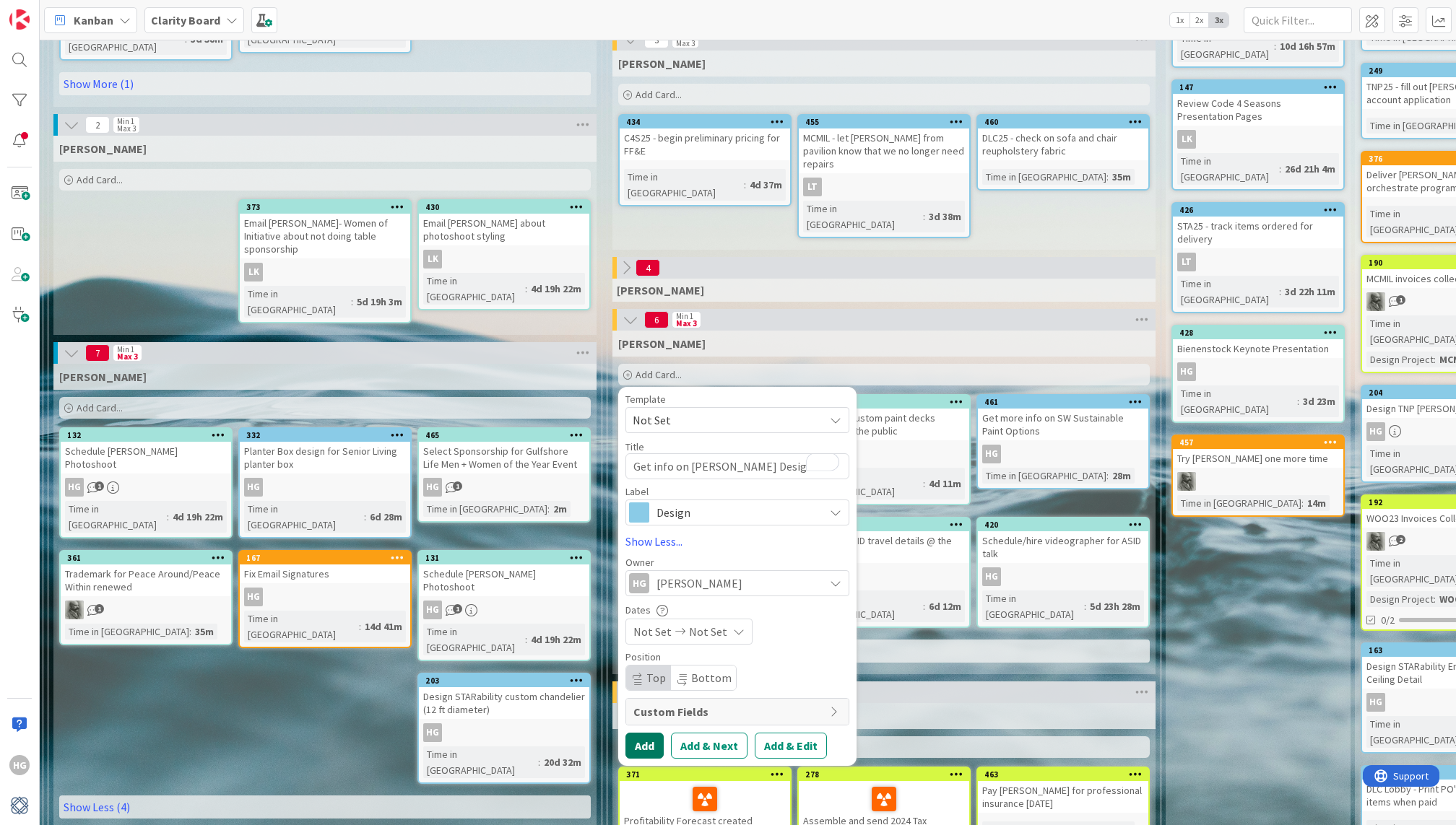
click at [647, 740] on button "Add" at bounding box center [644, 746] width 38 height 26
type textarea "x"
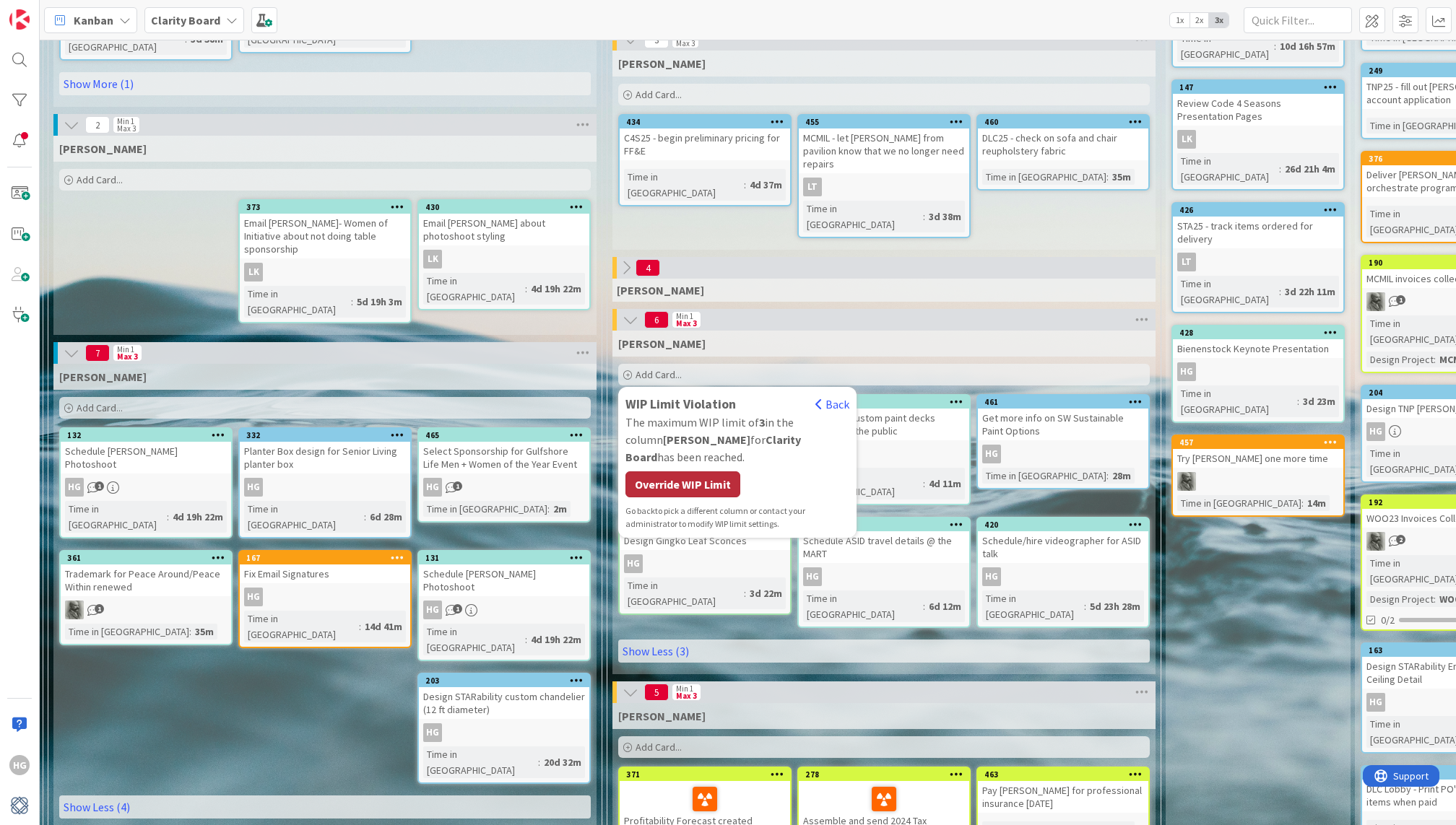
click at [717, 471] on div "Override WIP Limit" at bounding box center [683, 484] width 114 height 26
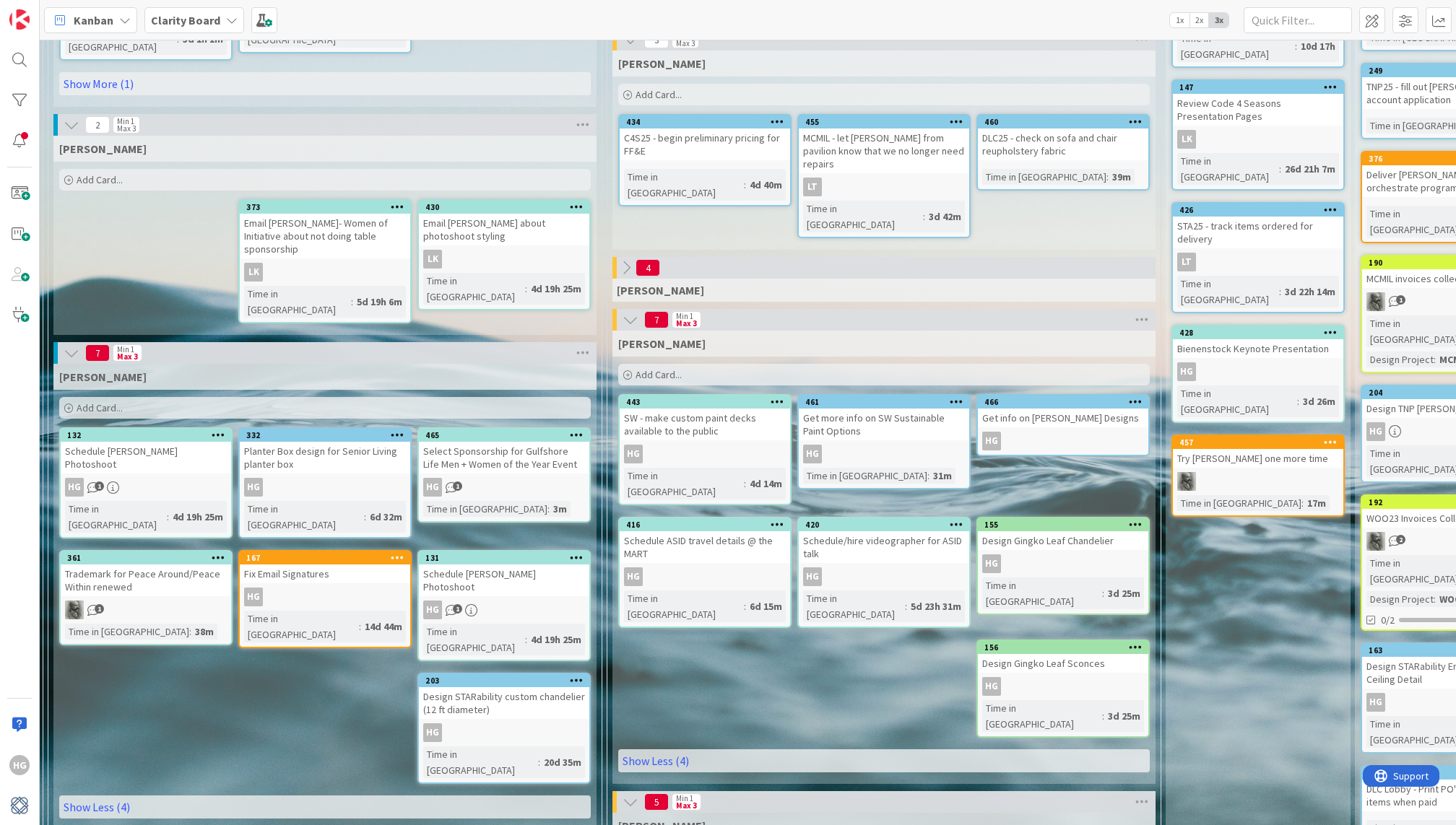
click at [1048, 424] on link "466 Get info on Alexandra Glass Designs HG" at bounding box center [1063, 425] width 173 height 62
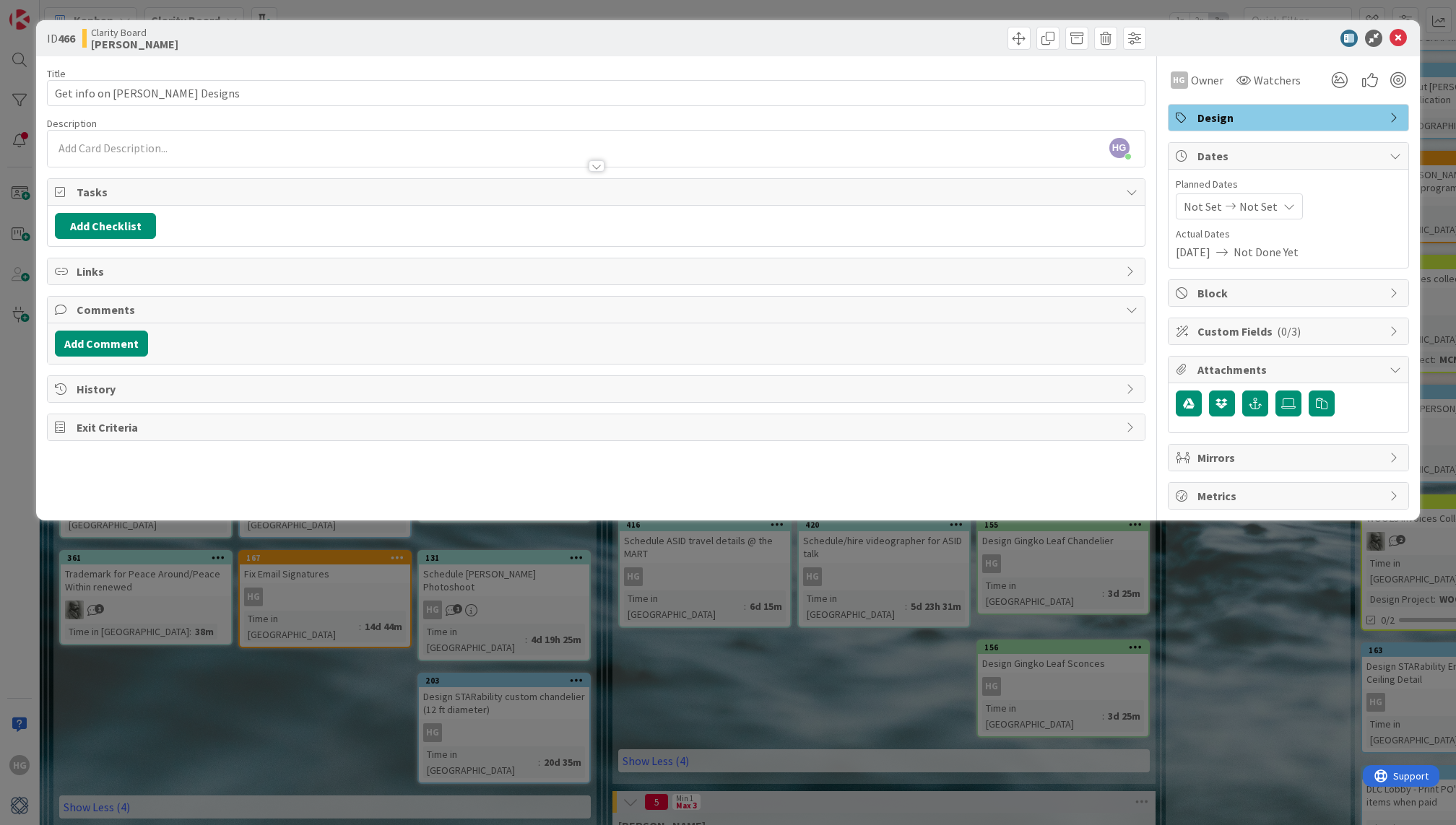
click at [357, 153] on div at bounding box center [596, 160] width 1096 height 15
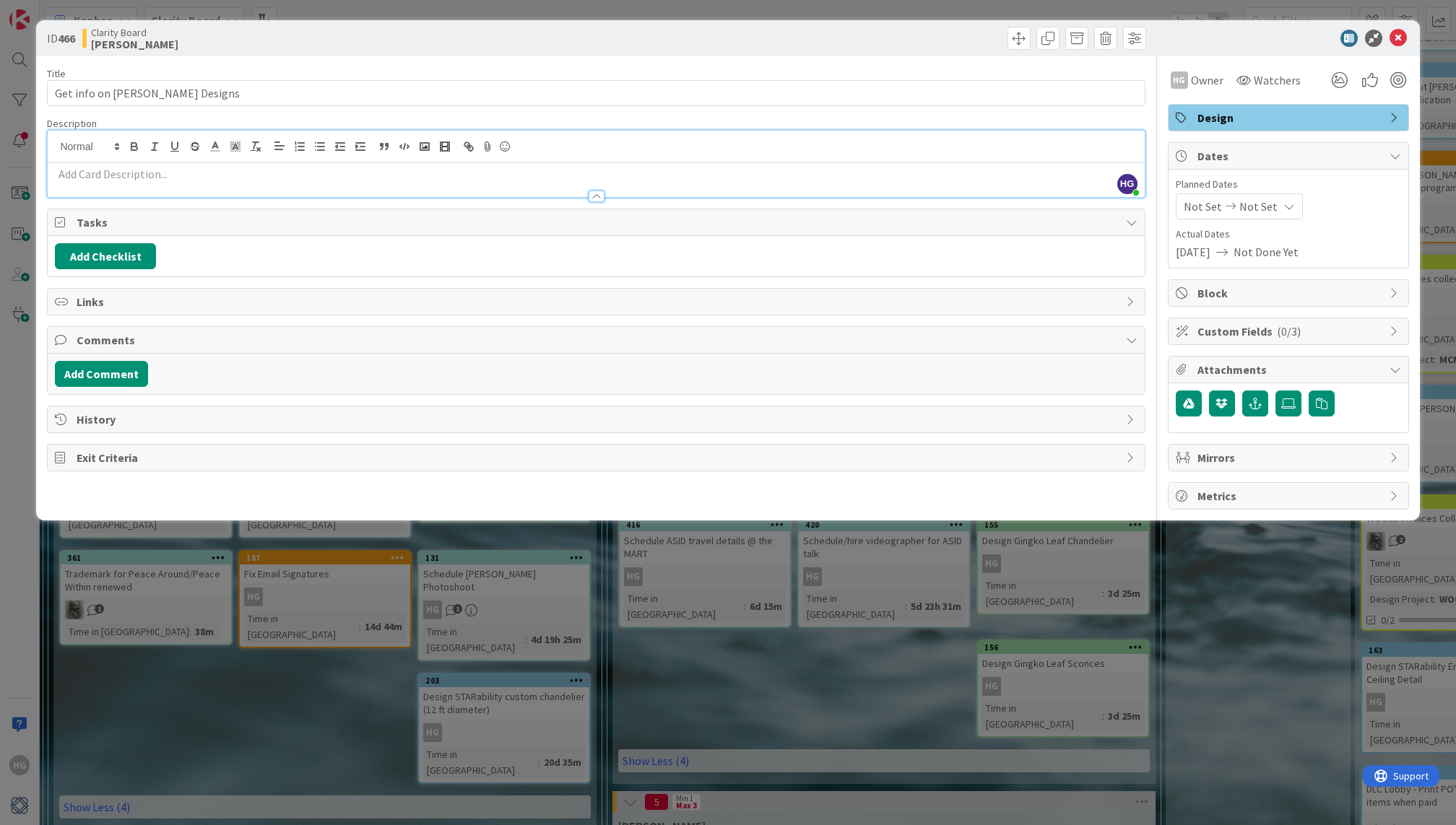
click at [354, 174] on p at bounding box center [596, 173] width 1082 height 16
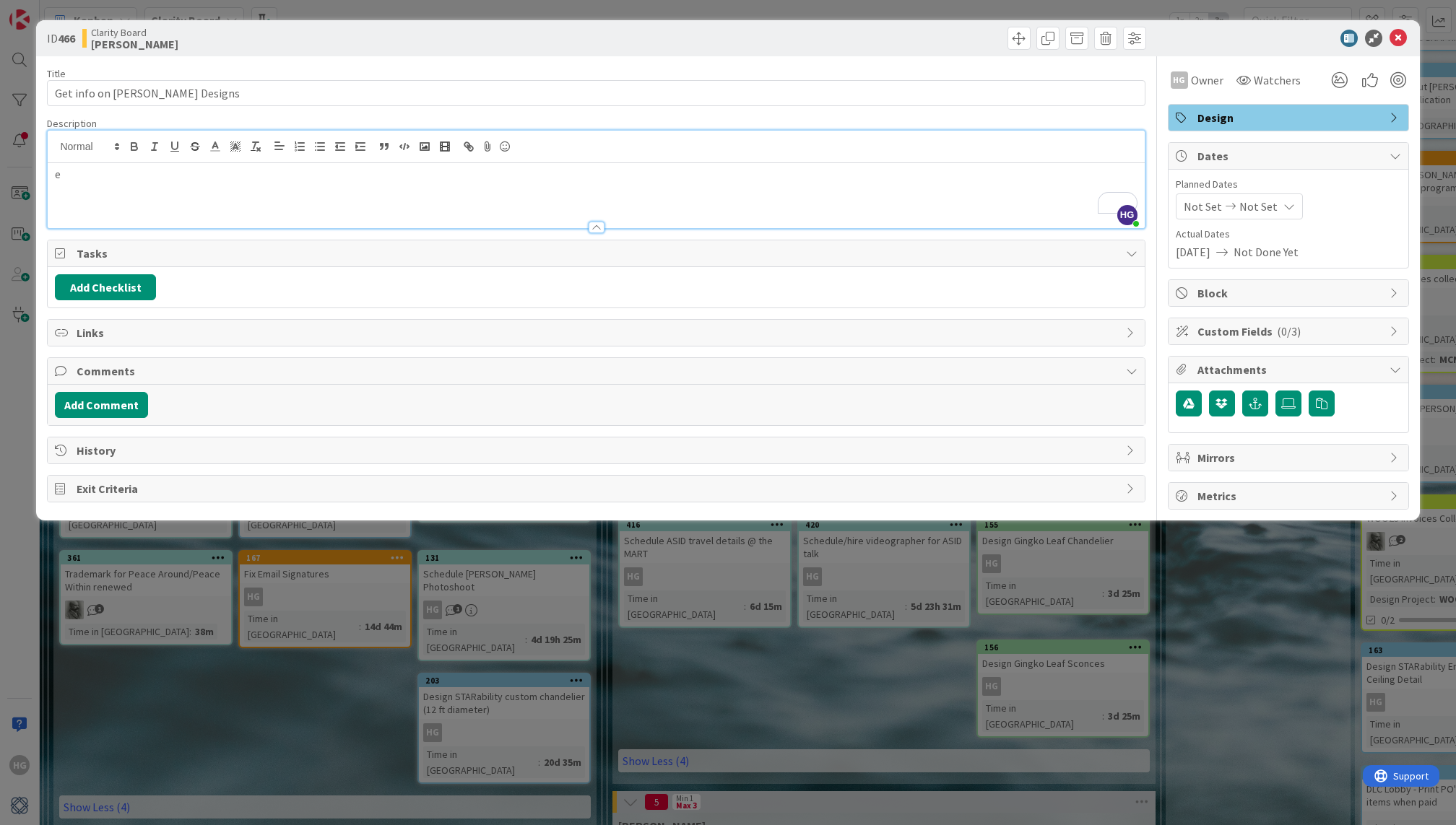
scroll to position [306, 0]
click at [167, 179] on p "email from Lisa on" at bounding box center [596, 173] width 1082 height 16
drag, startPoint x: 217, startPoint y: 202, endPoint x: 145, endPoint y: 179, distance: 75.6
click at [145, 179] on div "email from Lisa on Sun, Sep" at bounding box center [596, 196] width 1096 height 65
click at [142, 211] on div "email from Lisa on" at bounding box center [596, 196] width 1096 height 65
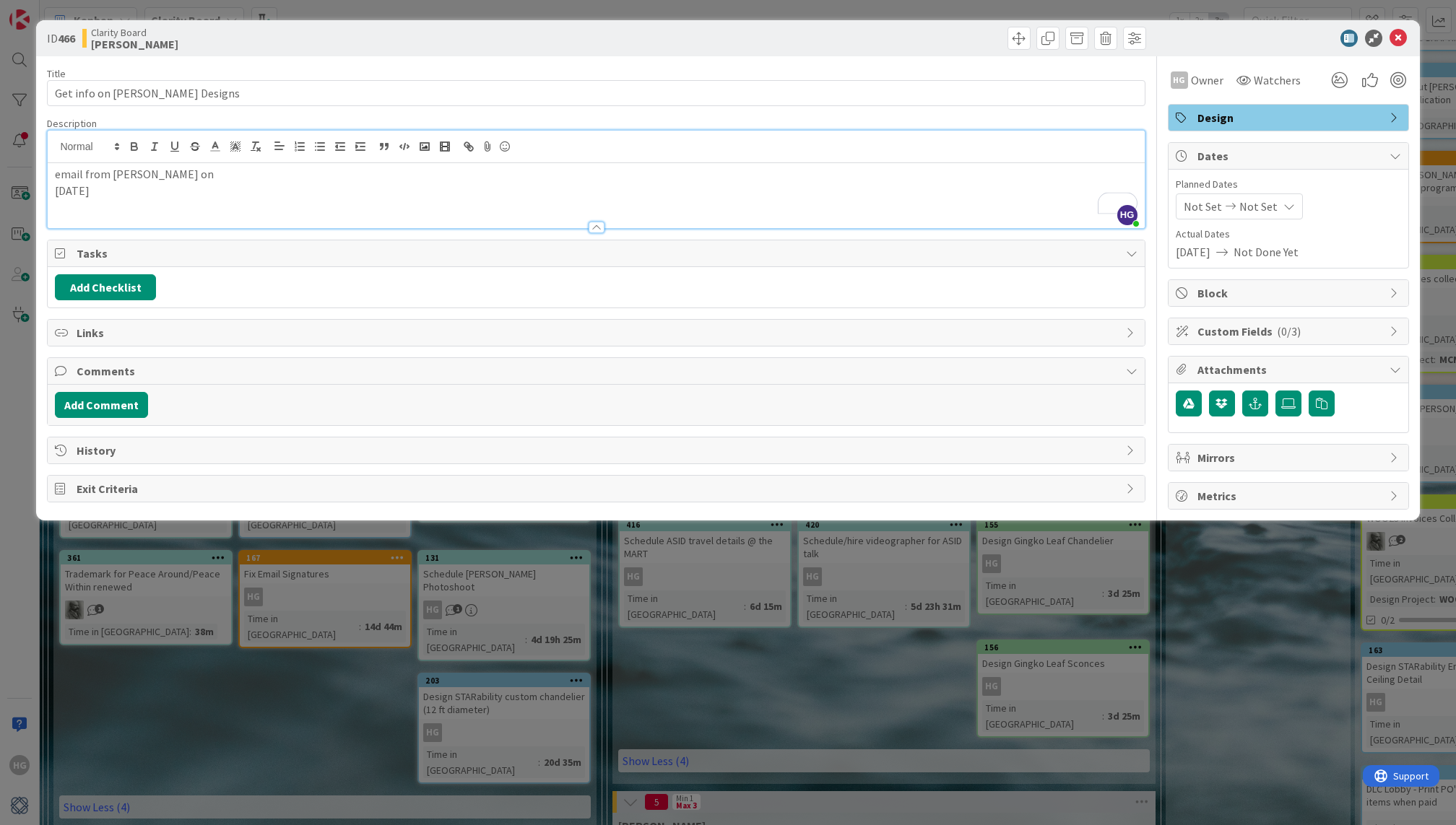
click at [55, 196] on p "Sun, Sep 7" at bounding box center [596, 190] width 1082 height 16
click at [206, 181] on p "email from Lisa on Sun, Sep 7" at bounding box center [596, 173] width 1082 height 16
click at [450, 268] on div "Add Checklist" at bounding box center [596, 287] width 1096 height 40
click at [1406, 35] on icon at bounding box center [1398, 38] width 17 height 17
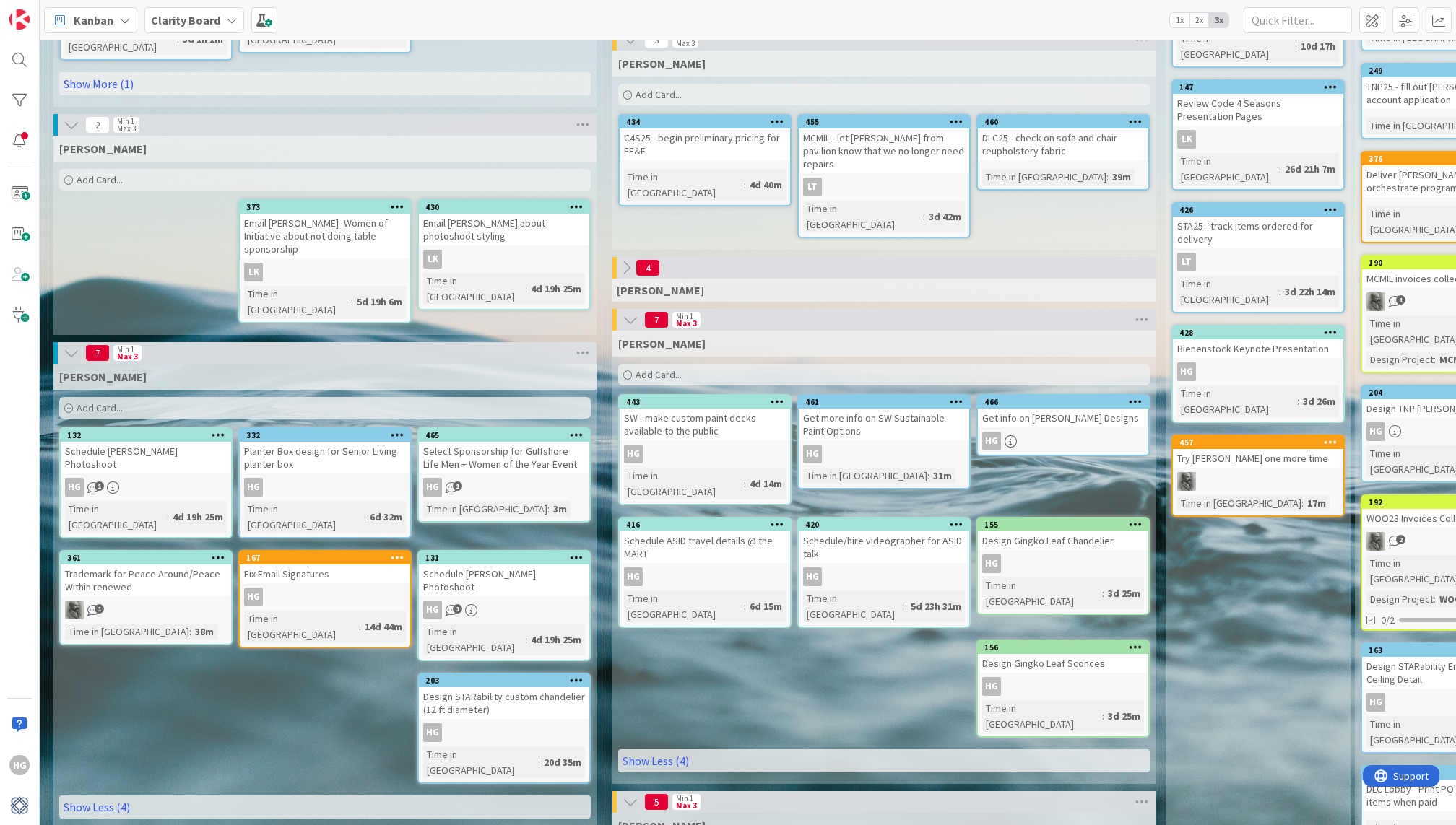
click at [1071, 437] on div "HG" at bounding box center [1063, 441] width 170 height 19
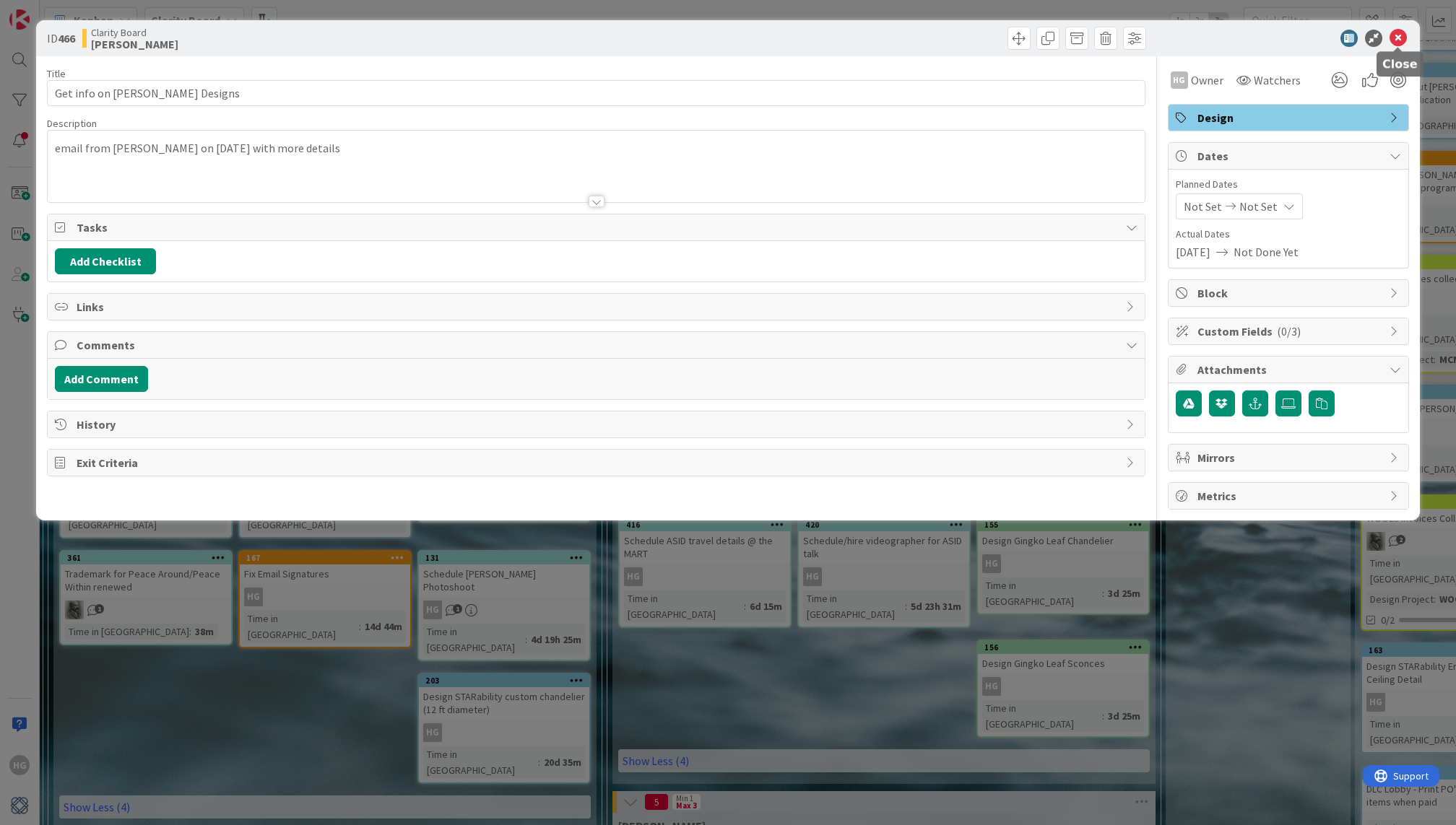
click at [1392, 41] on icon at bounding box center [1398, 38] width 17 height 17
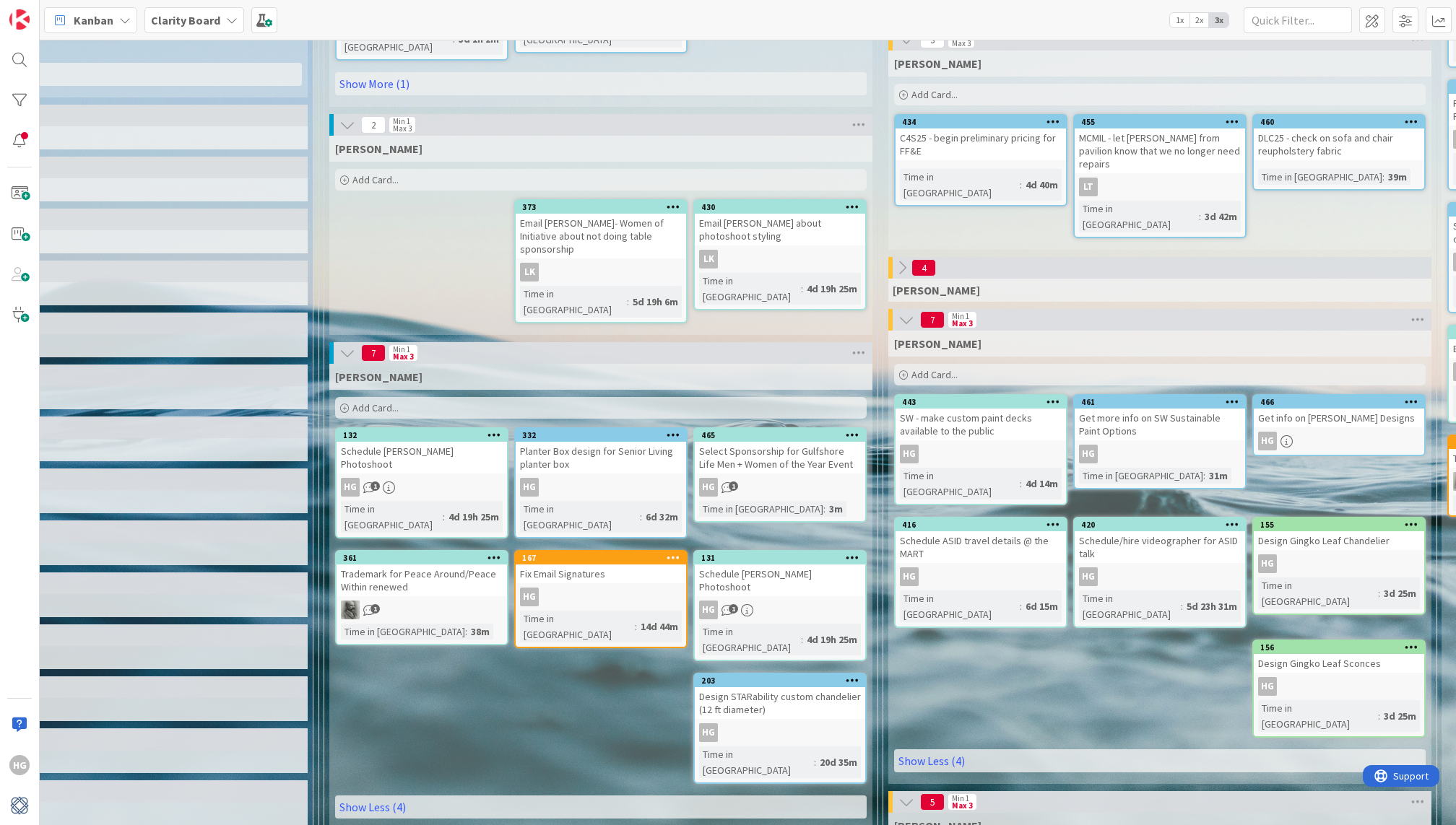
scroll to position [306, 652]
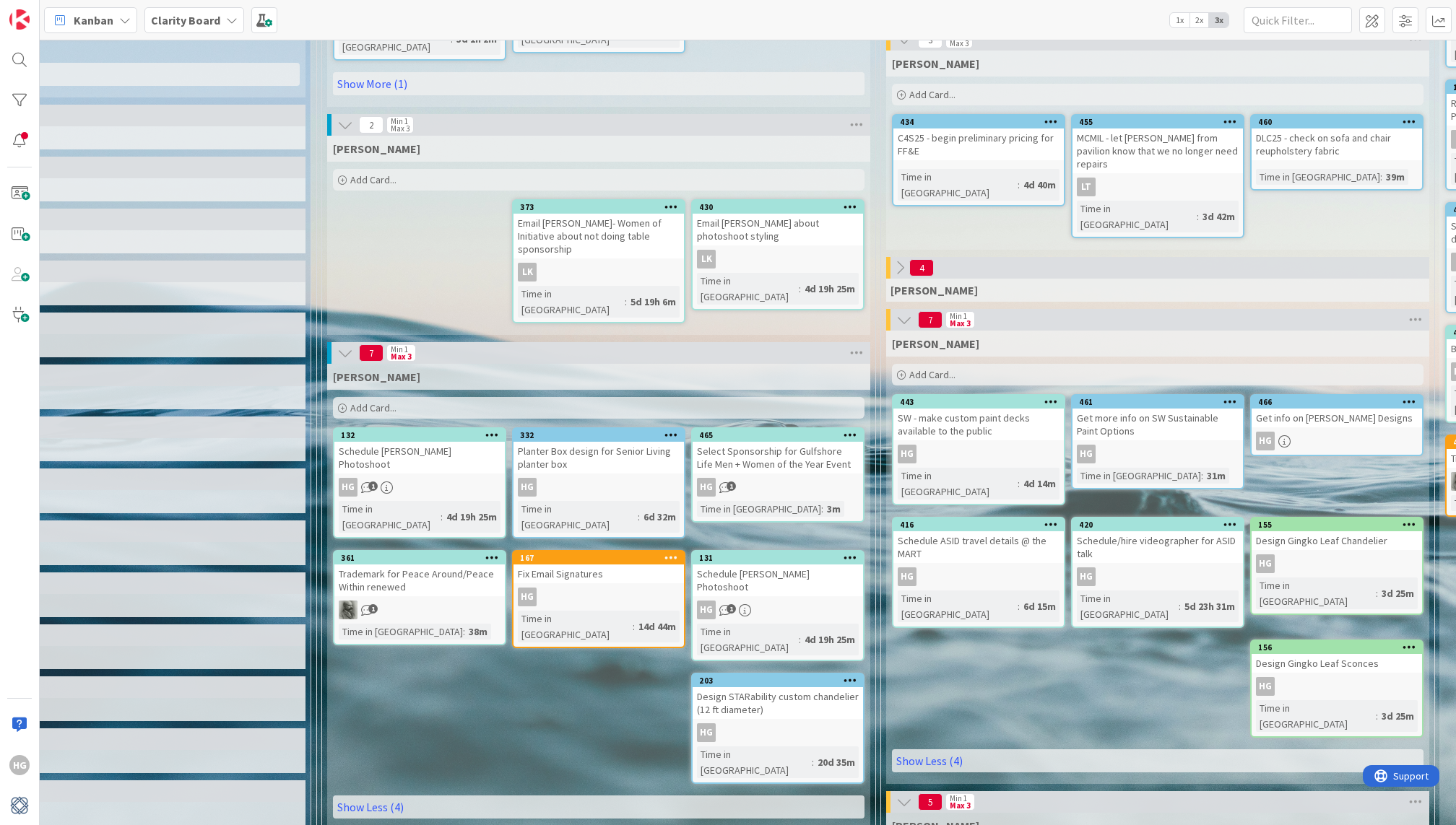
click at [754, 442] on div "Select Sponsorship for Gulfshore Life Men + Women of the Year Event" at bounding box center [778, 457] width 170 height 32
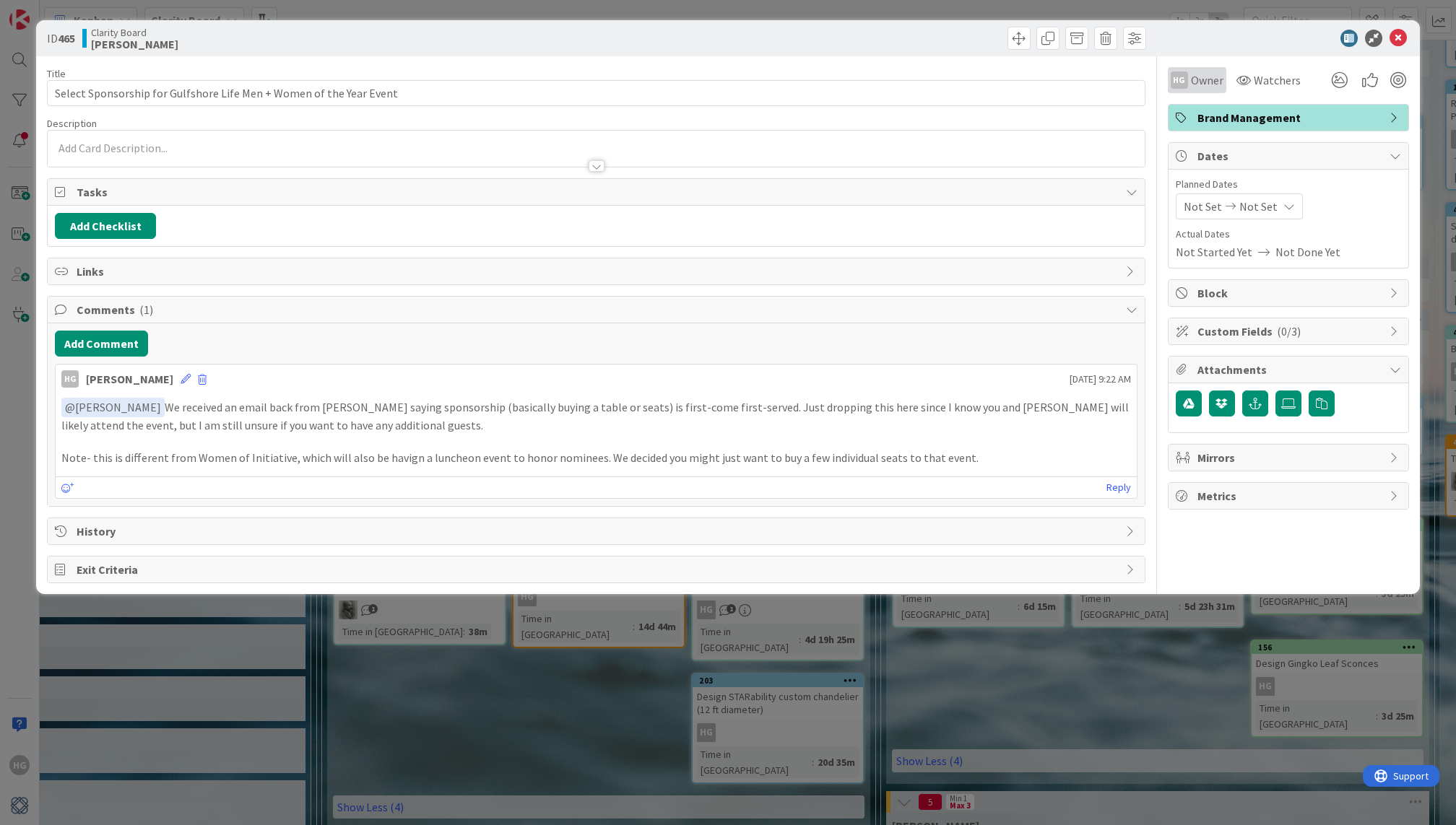
click at [1183, 82] on div "HG" at bounding box center [1179, 80] width 17 height 17
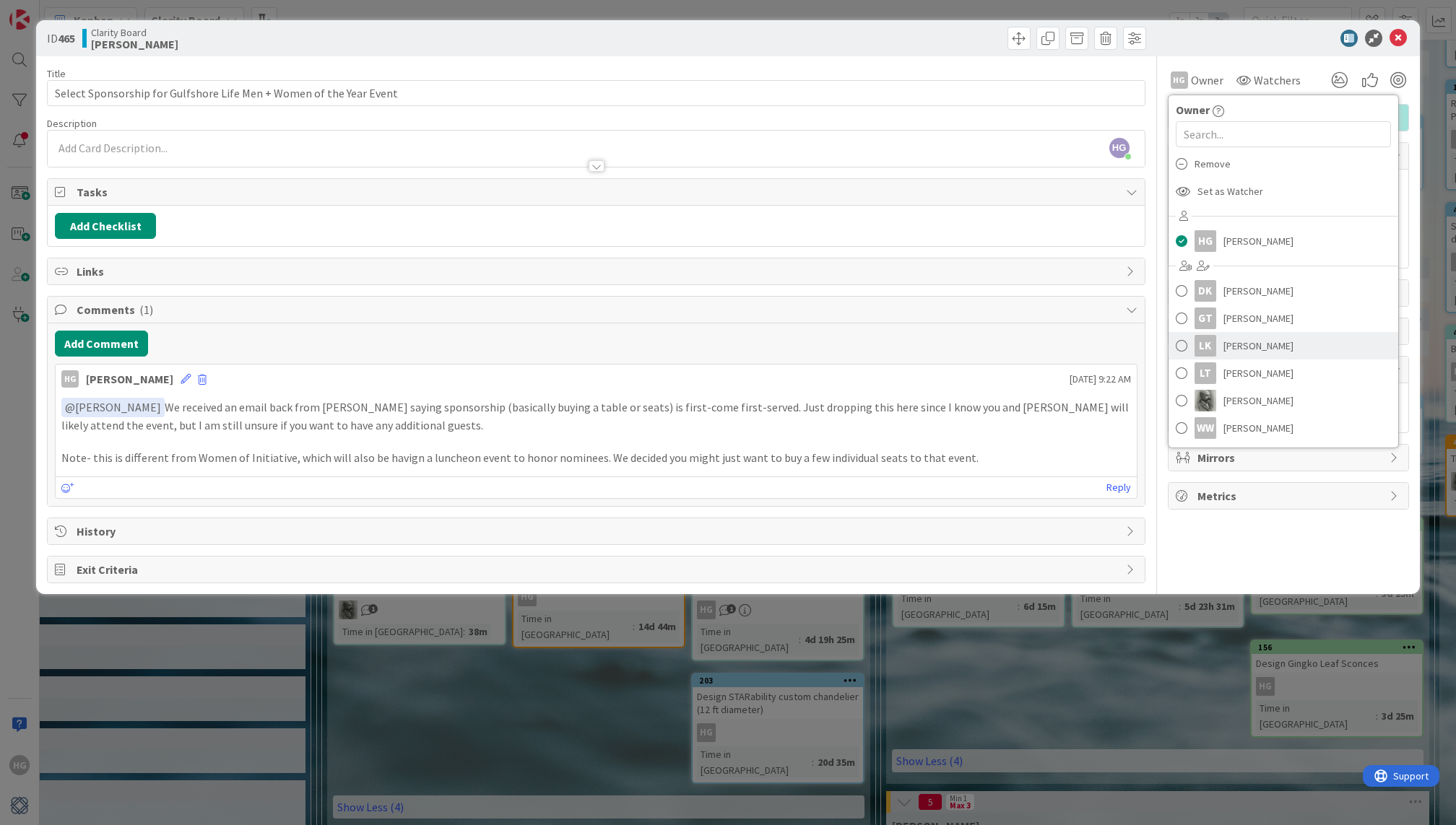
click at [1191, 343] on link "LK Lisa Kahn" at bounding box center [1283, 346] width 230 height 27
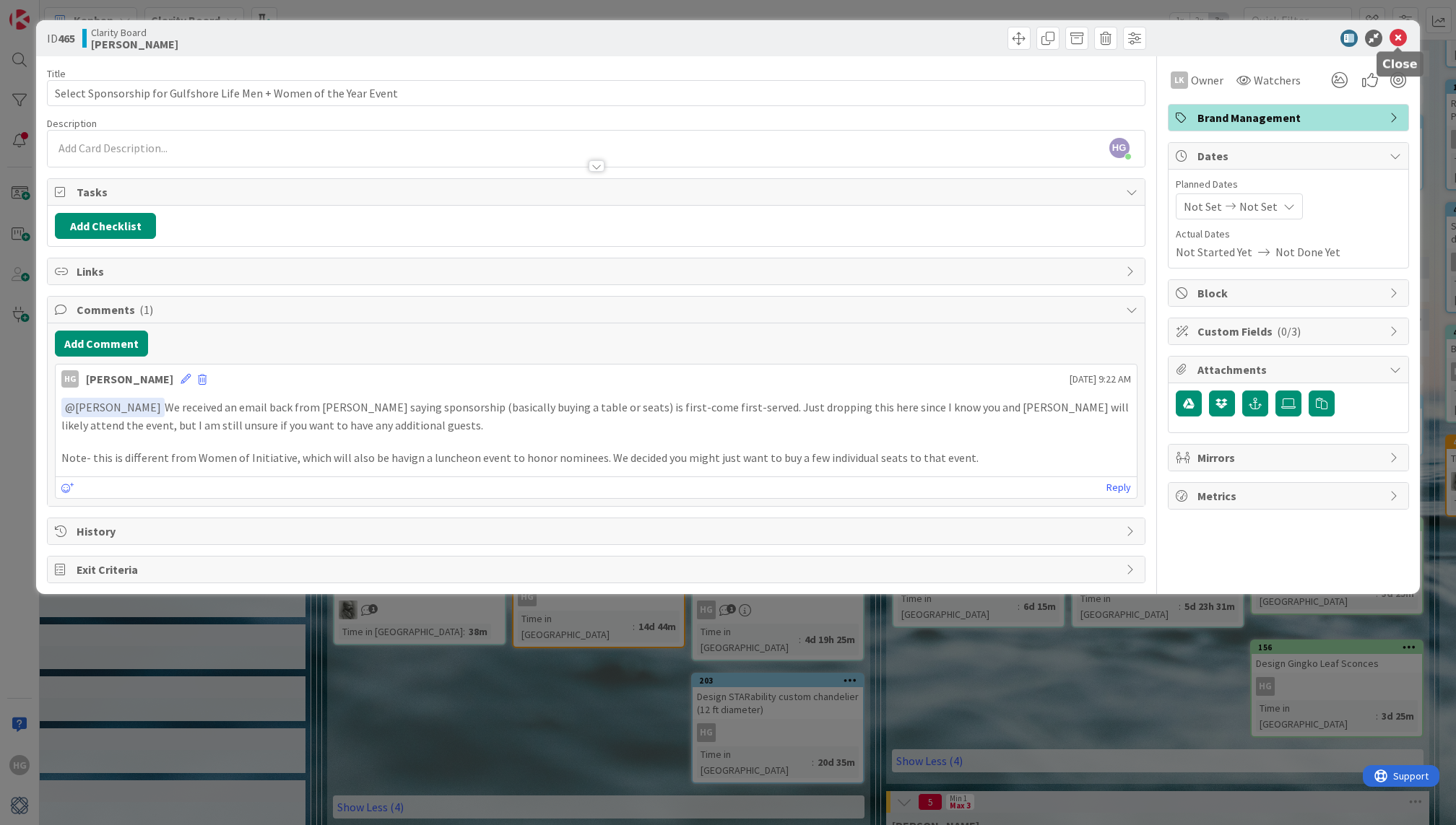
click at [1397, 41] on icon at bounding box center [1398, 38] width 17 height 17
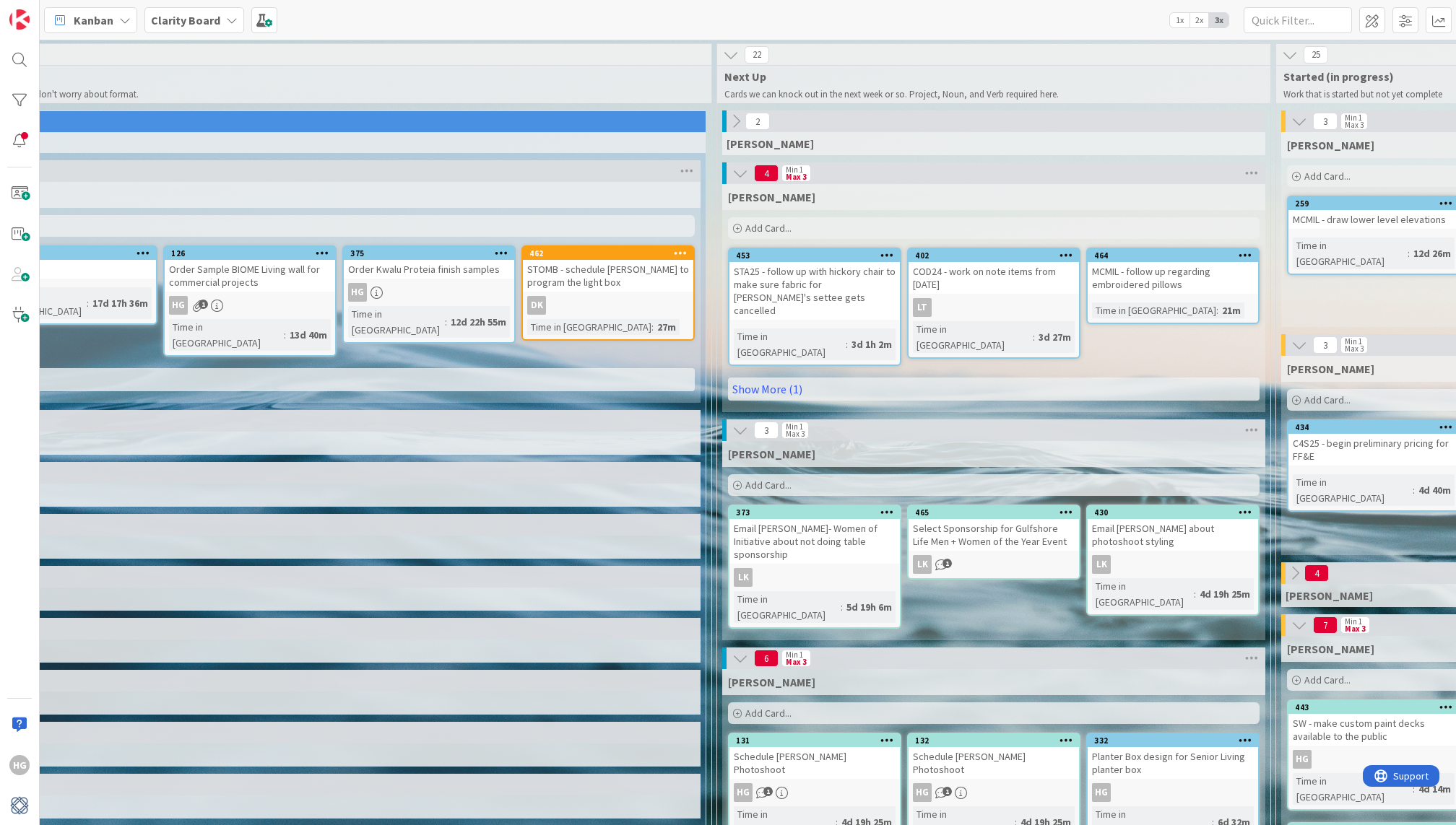
scroll to position [1, 0]
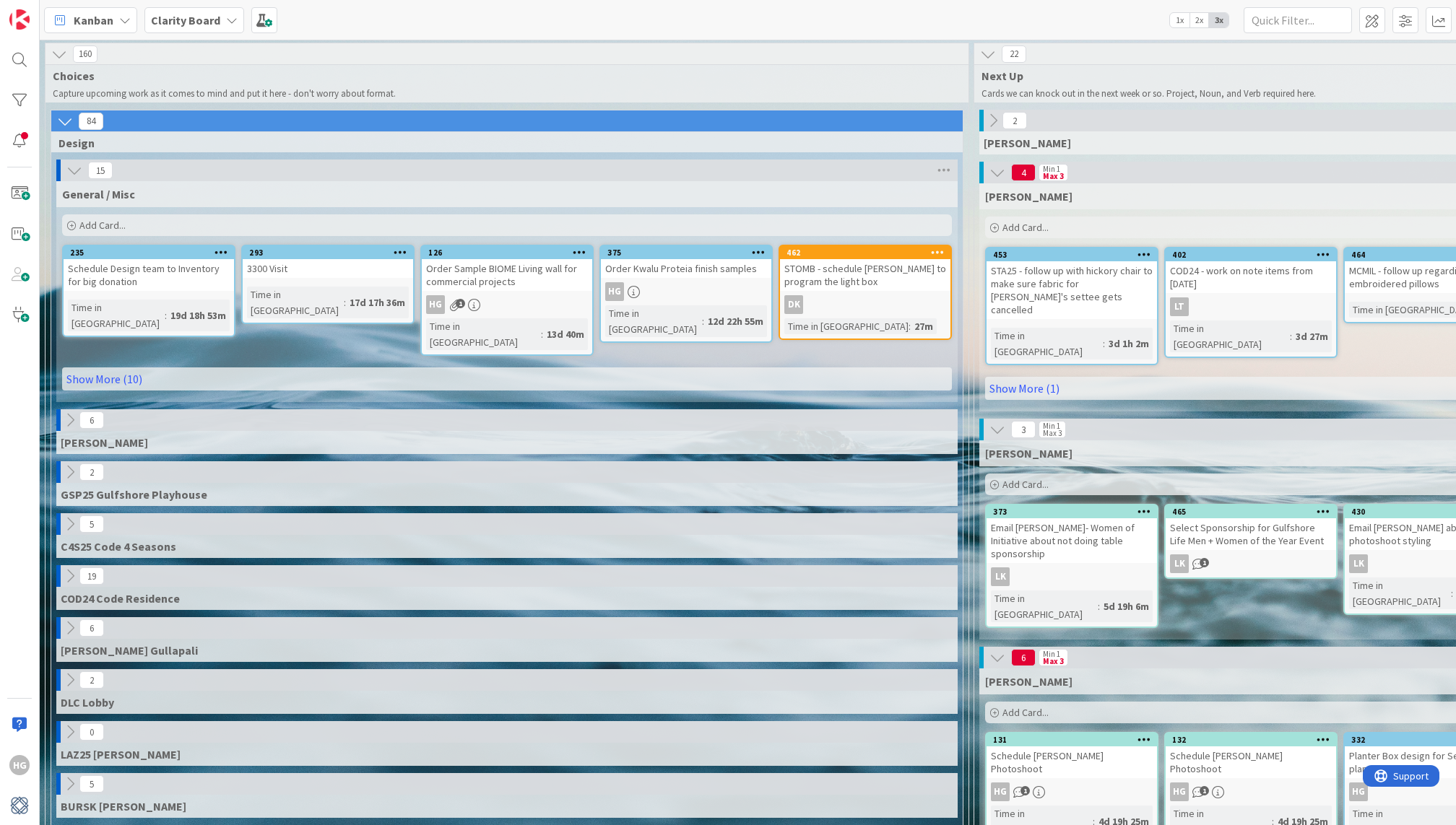
click at [74, 172] on icon at bounding box center [74, 170] width 16 height 16
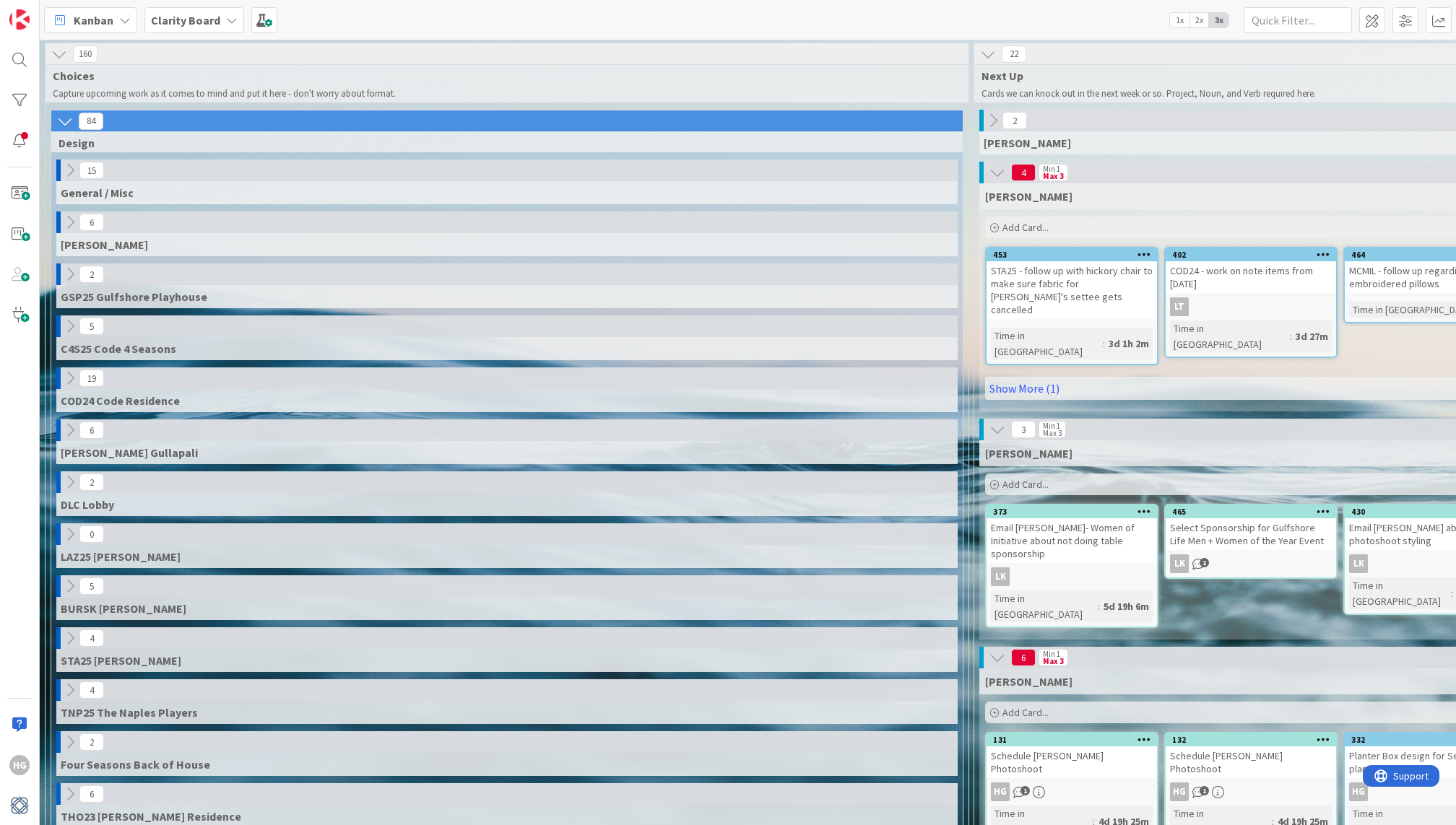
click at [73, 128] on div "84" at bounding box center [507, 120] width 912 height 21
click at [68, 124] on icon at bounding box center [65, 121] width 16 height 16
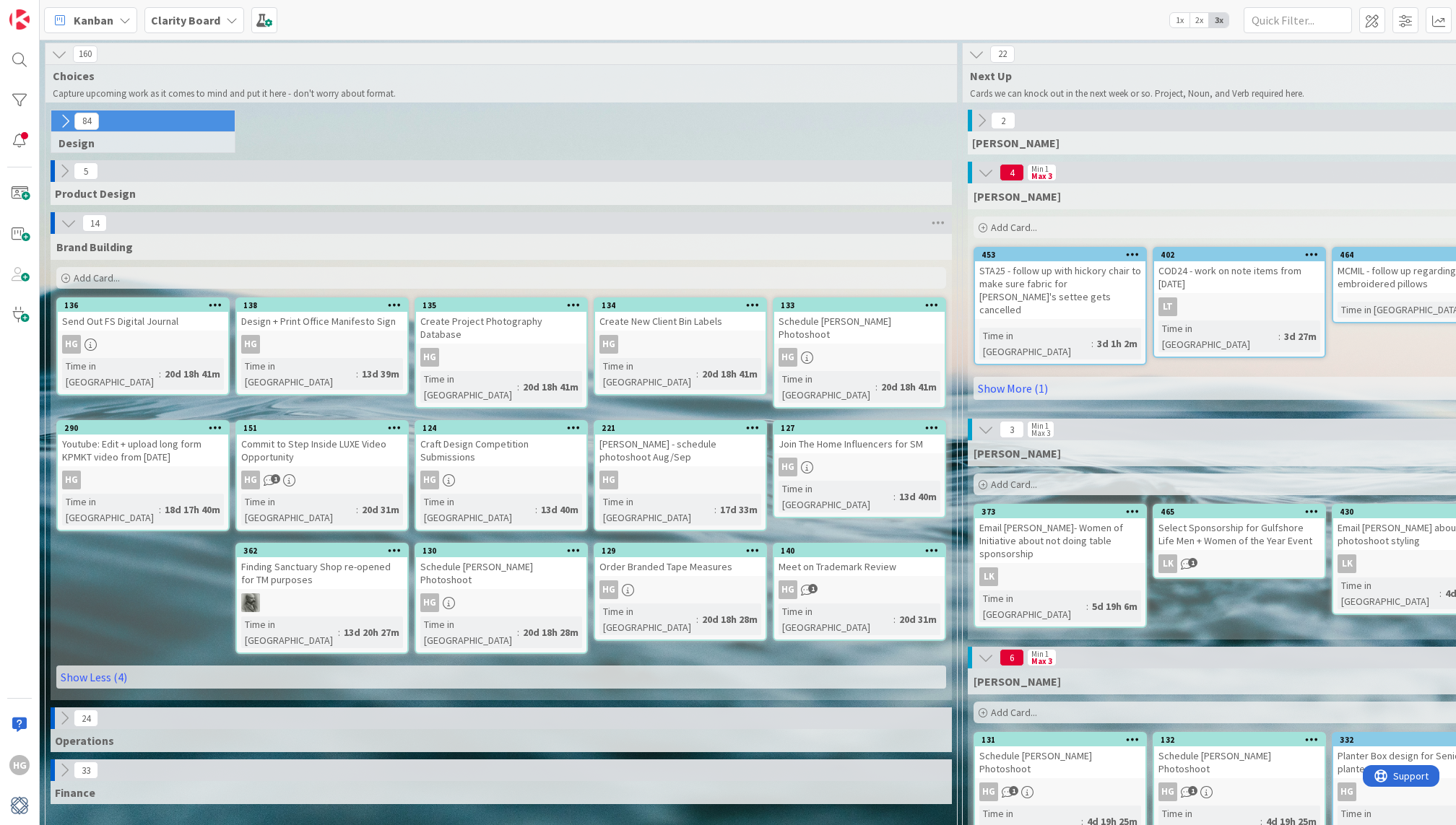
click at [67, 128] on button at bounding box center [65, 121] width 19 height 19
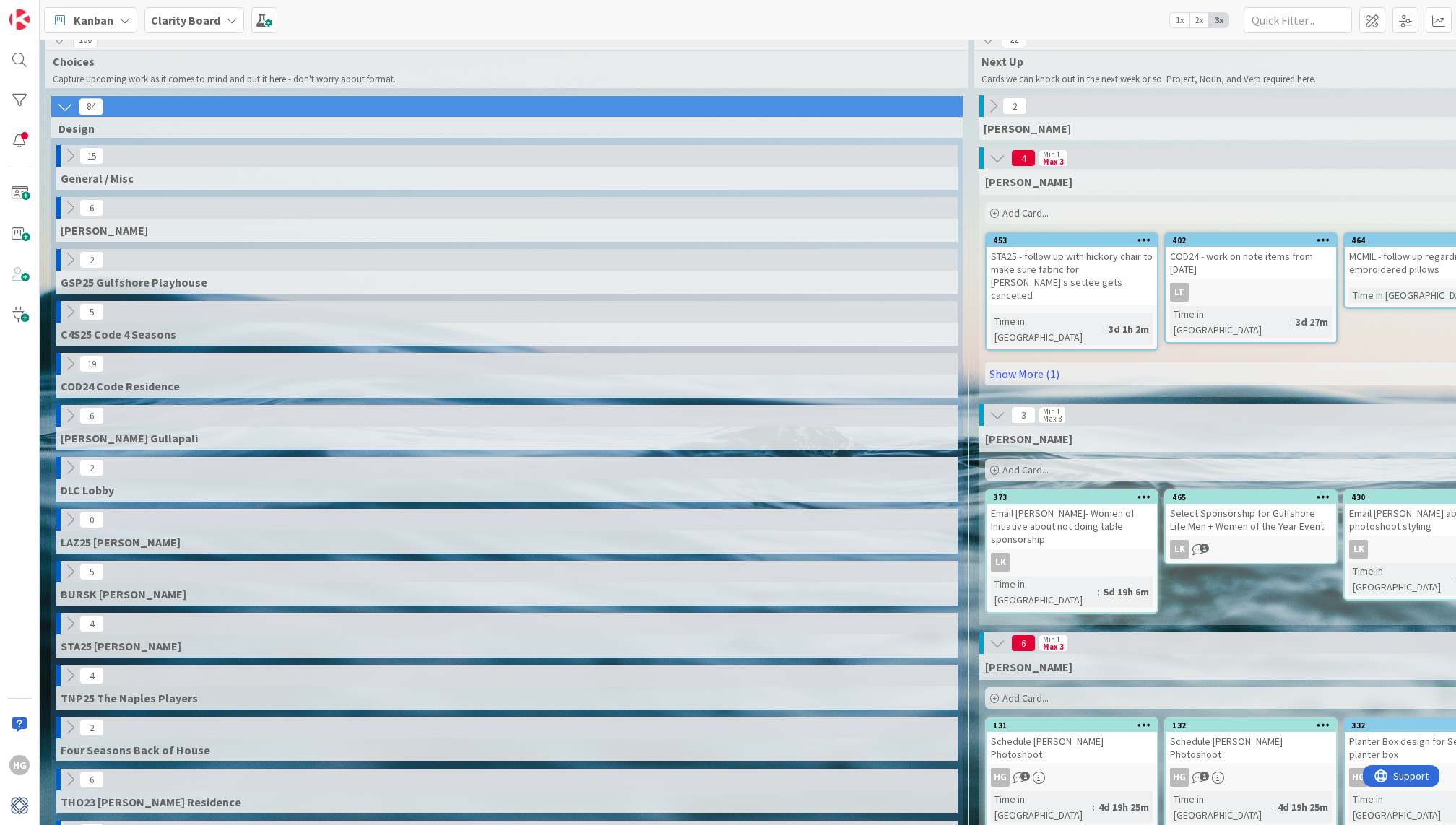
scroll to position [0, 0]
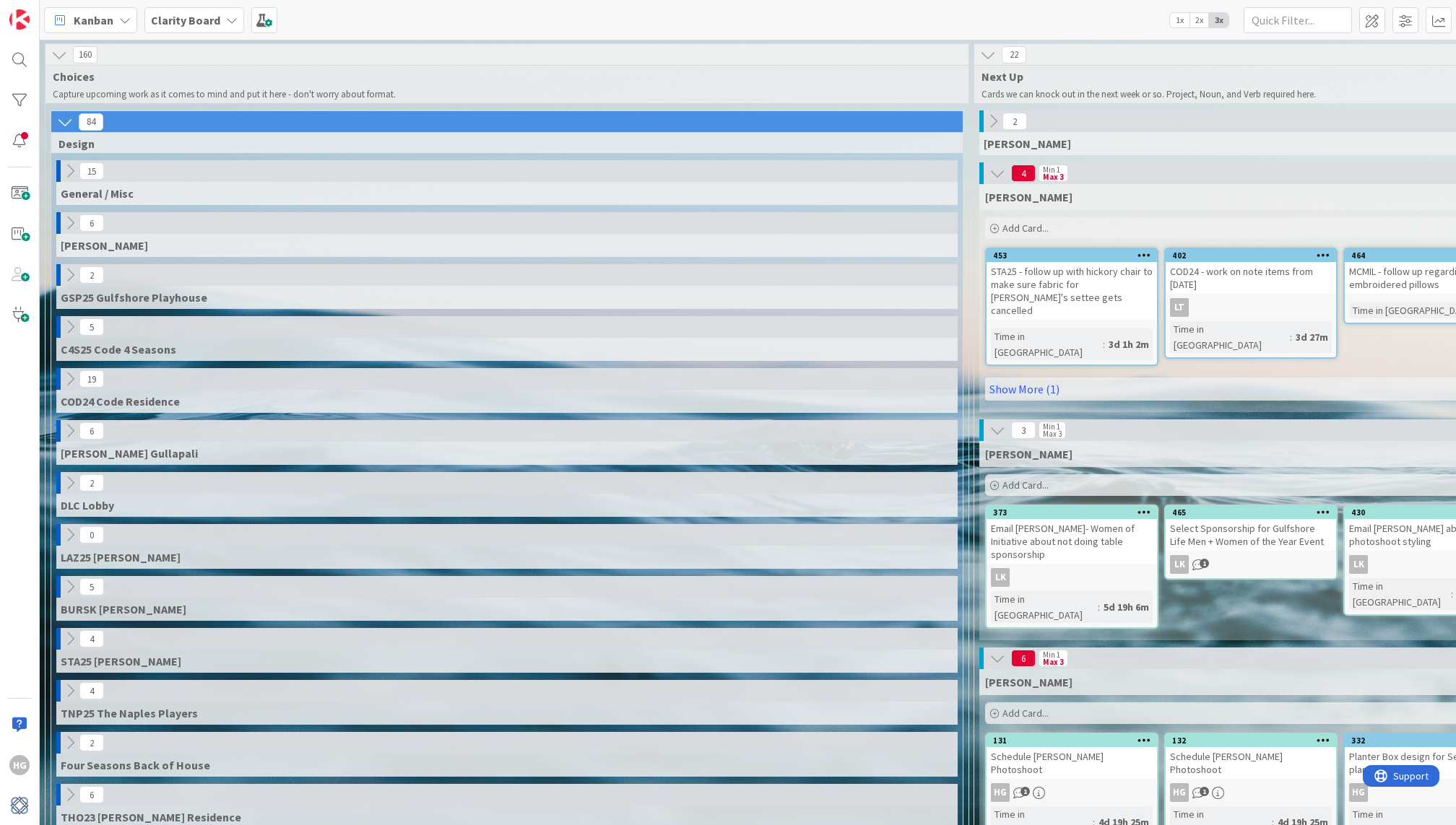
click at [69, 169] on icon at bounding box center [70, 171] width 16 height 16
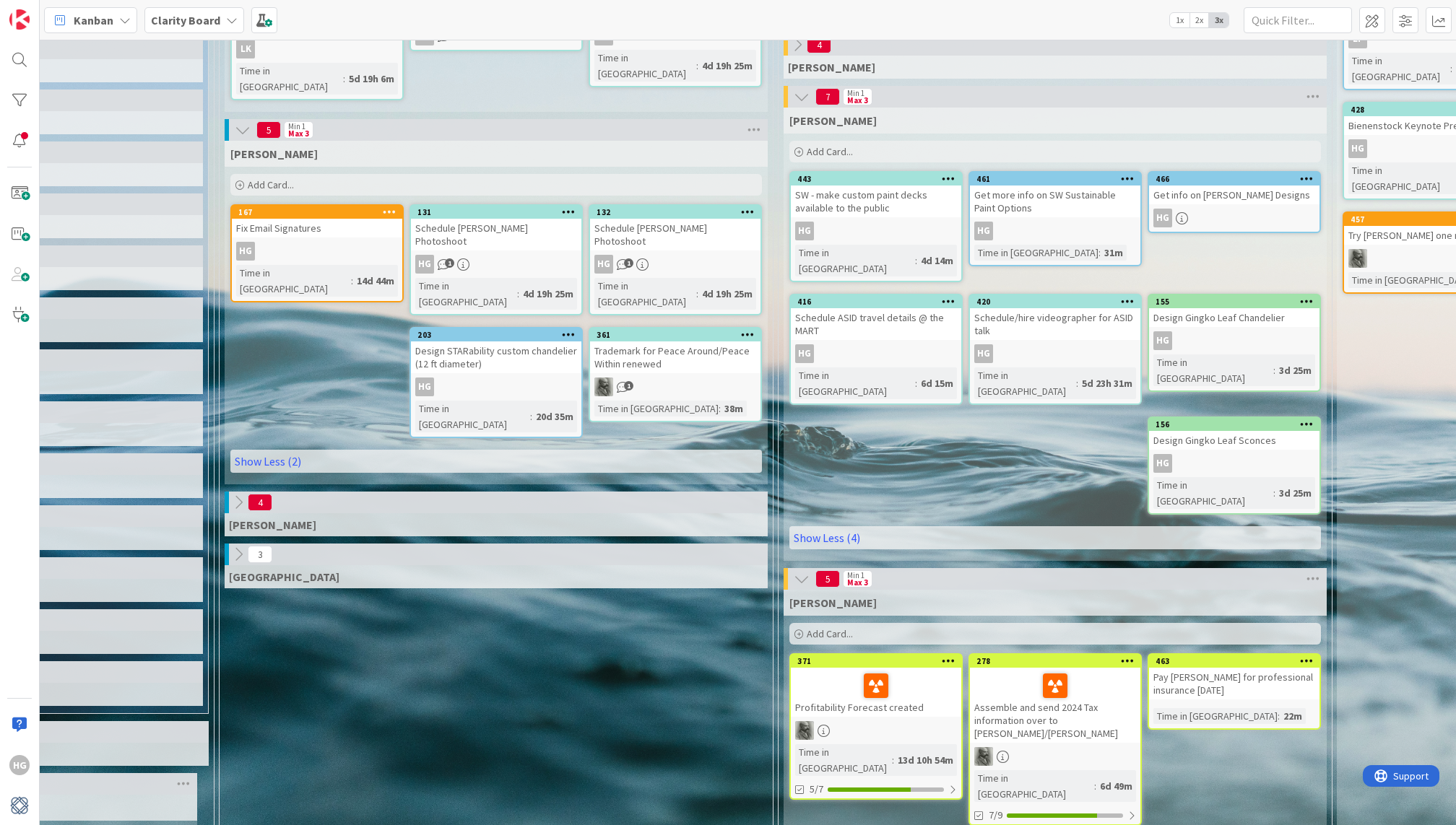
scroll to position [532, 754]
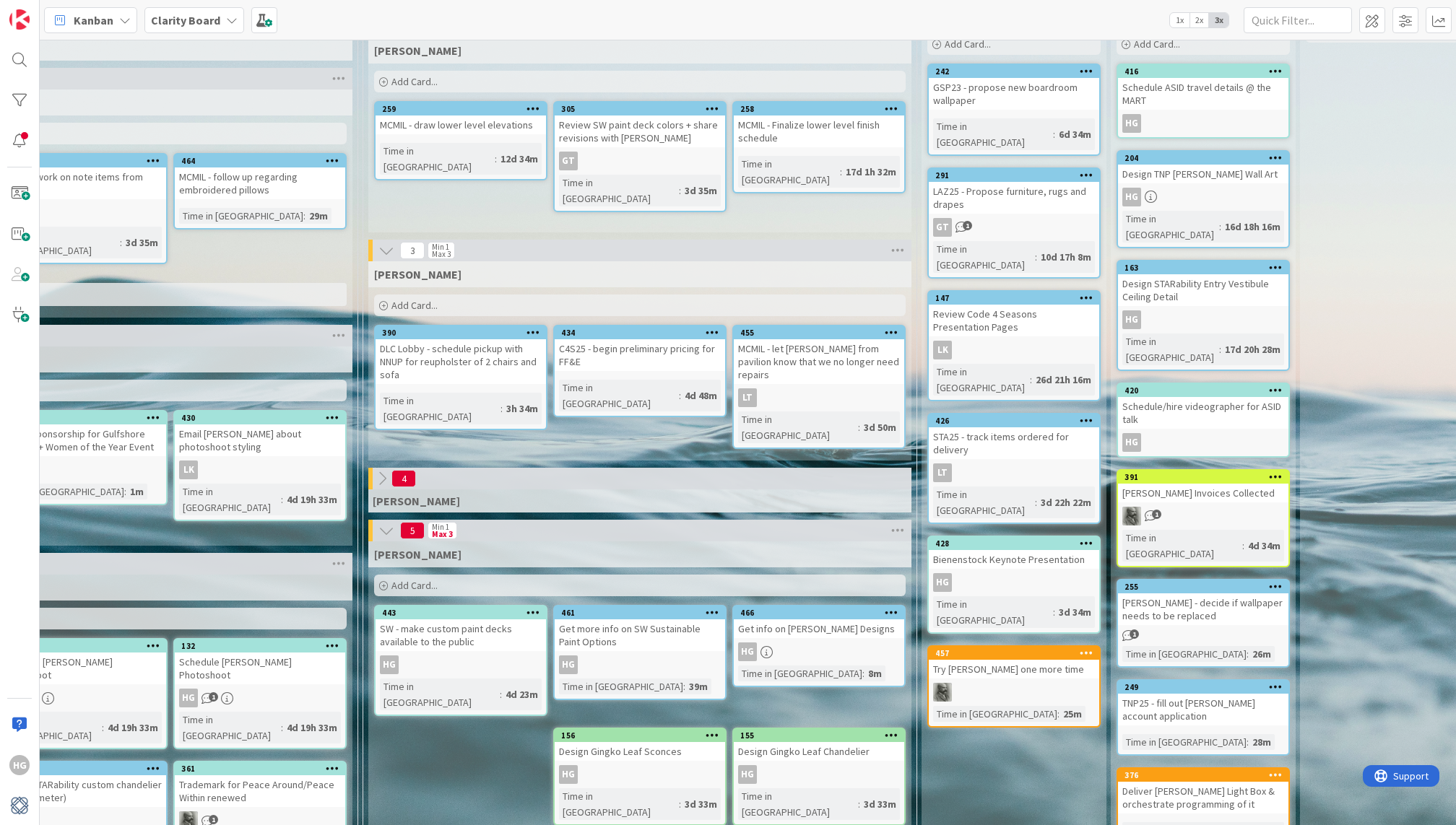
scroll to position [95, 1163]
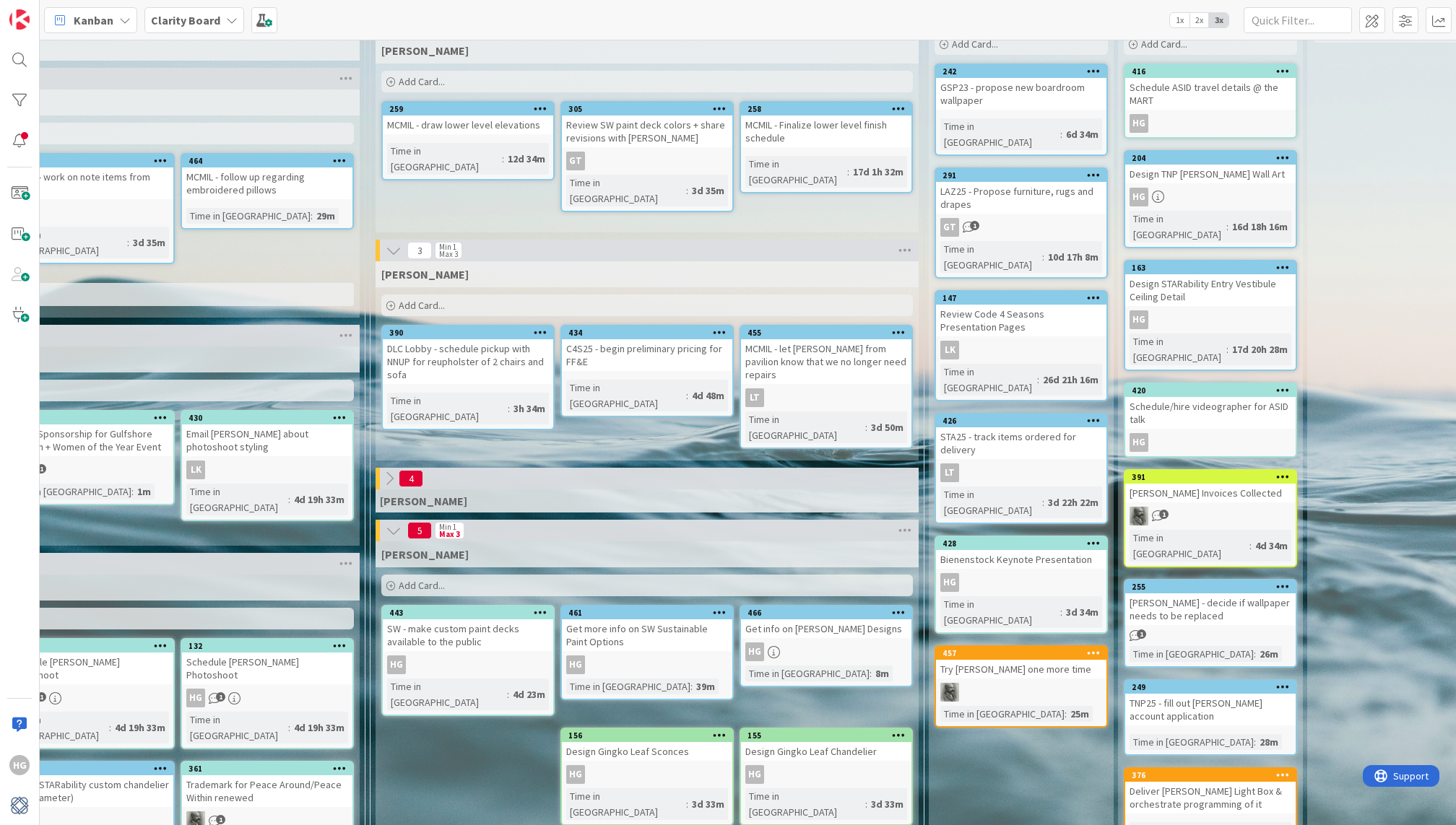
click at [490, 576] on div "Add Card..." at bounding box center [647, 585] width 531 height 21
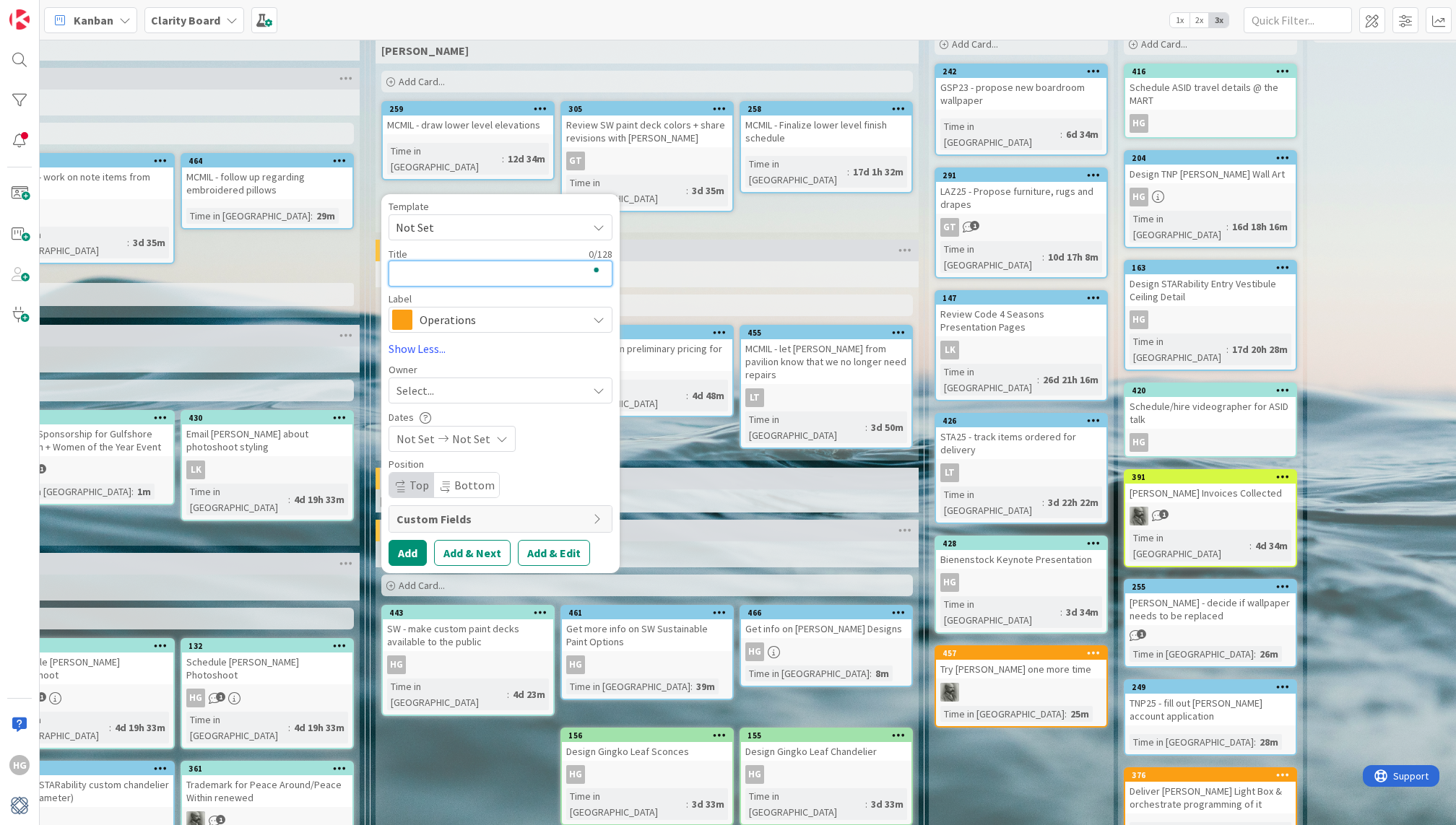
type textarea "R"
type textarea "x"
type textarea "Re"
type textarea "x"
type textarea "Rev"
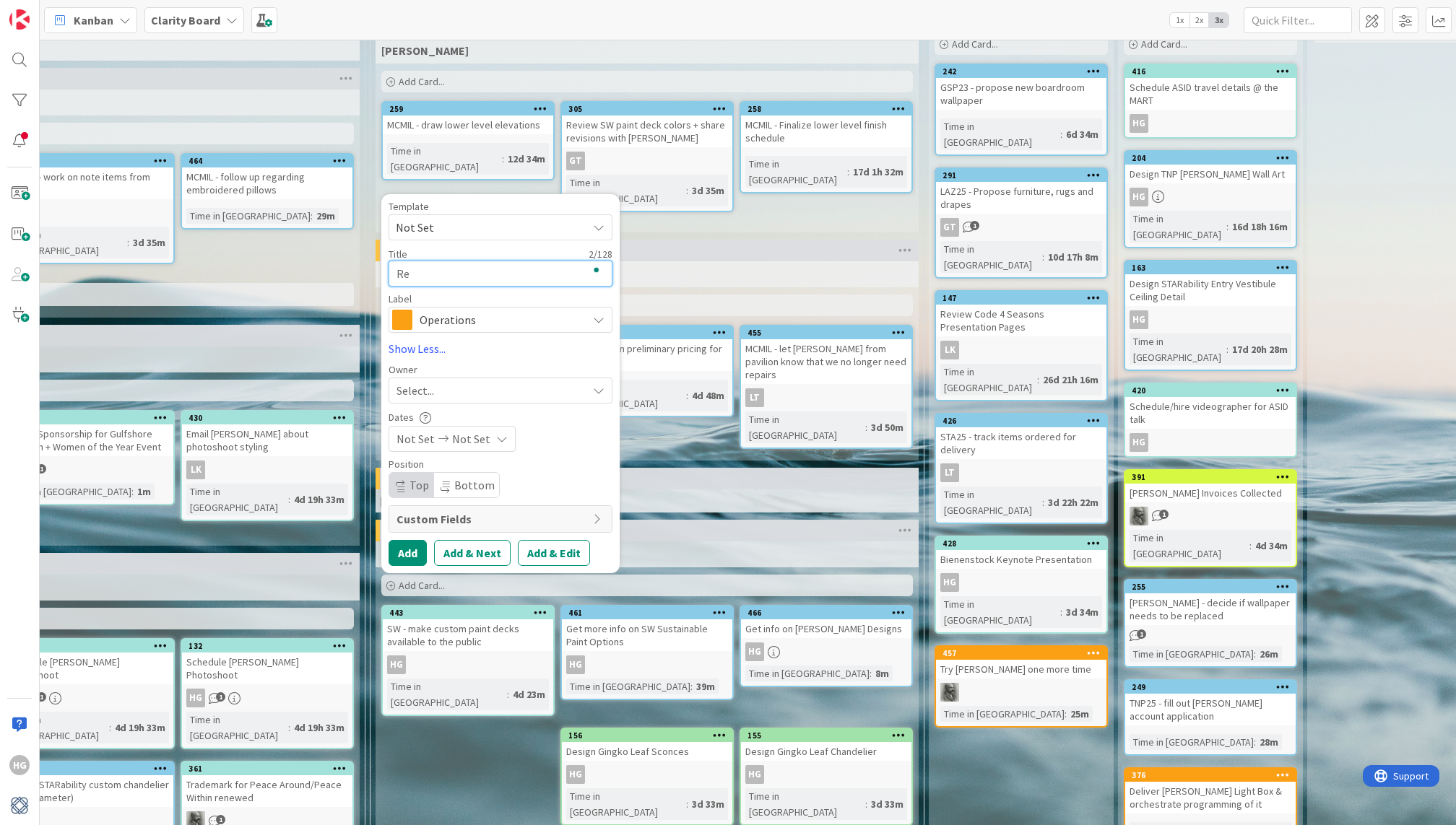
type textarea "x"
type textarea "Revi"
type textarea "x"
type textarea "Revie"
type textarea "x"
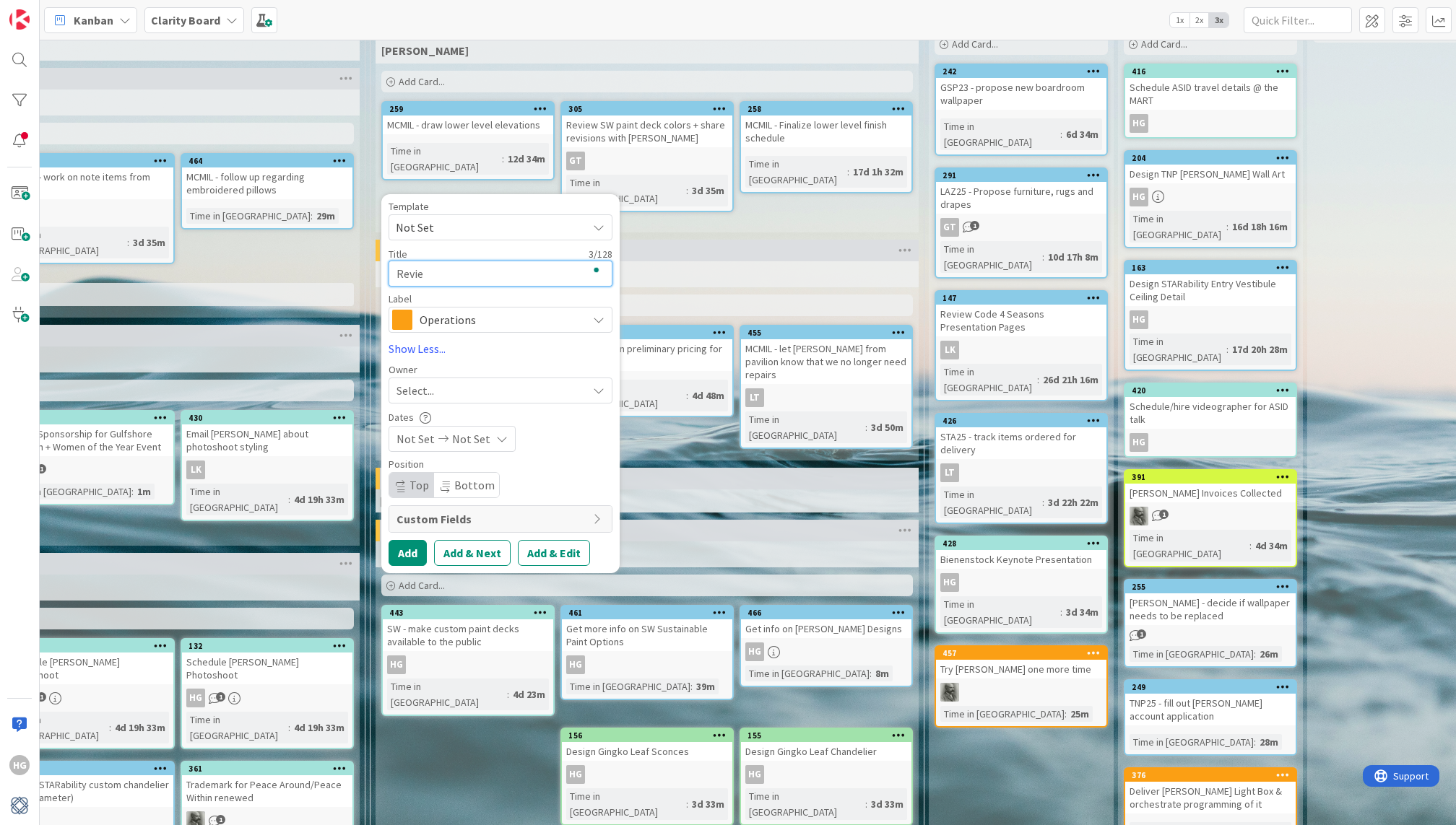
type textarea "Review"
type textarea "x"
type textarea "Review"
type textarea "x"
type textarea "Review +"
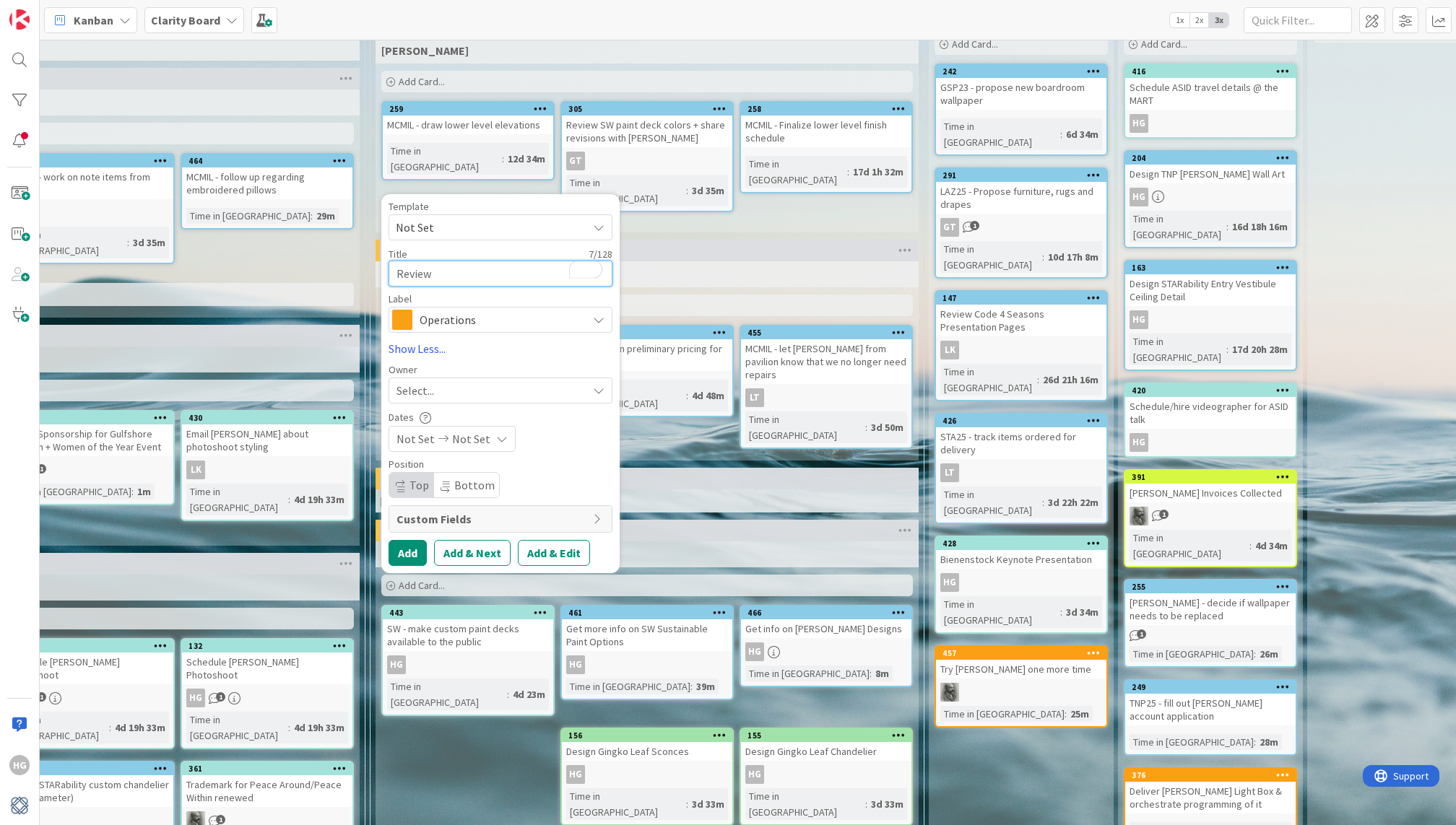
type textarea "x"
type textarea "Review +"
type textarea "x"
type textarea "Review + C"
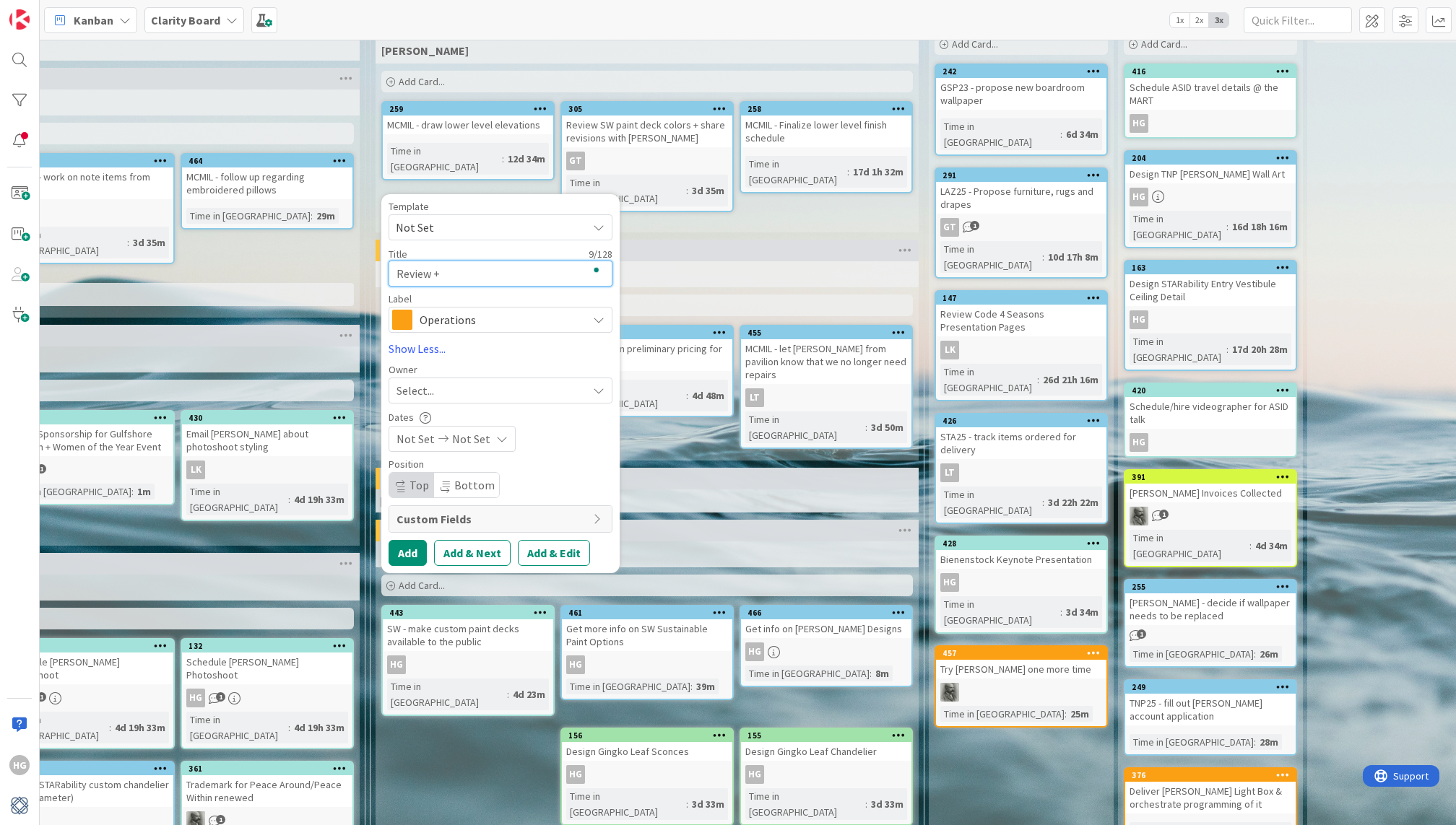
type textarea "x"
type textarea "Review + Co"
type textarea "x"
type textarea "Review + Com"
type textarea "x"
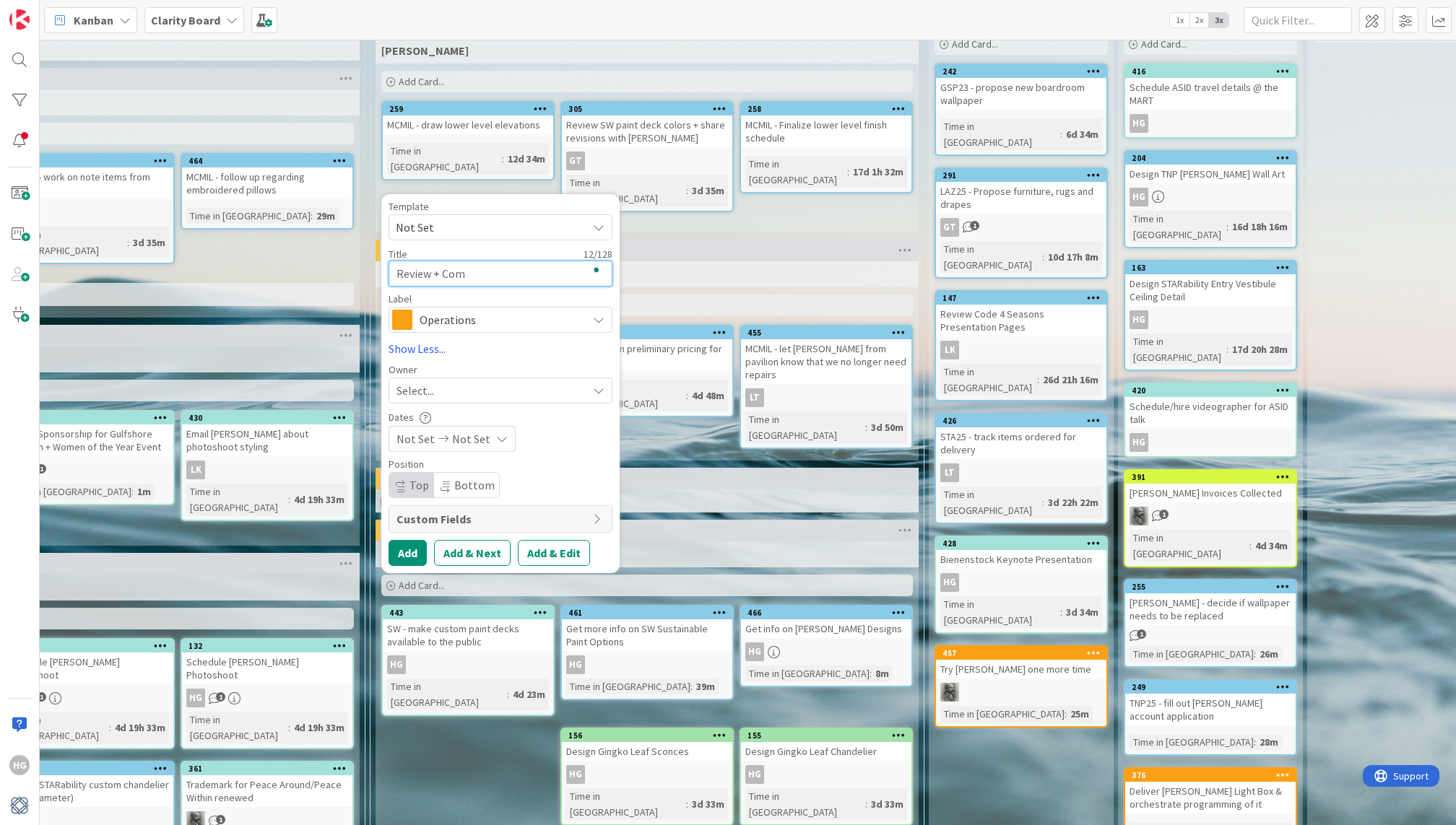
type textarea "Review + Comp"
type textarea "x"
type textarea "Review + Compl"
type textarea "x"
type textarea "Review + Comple"
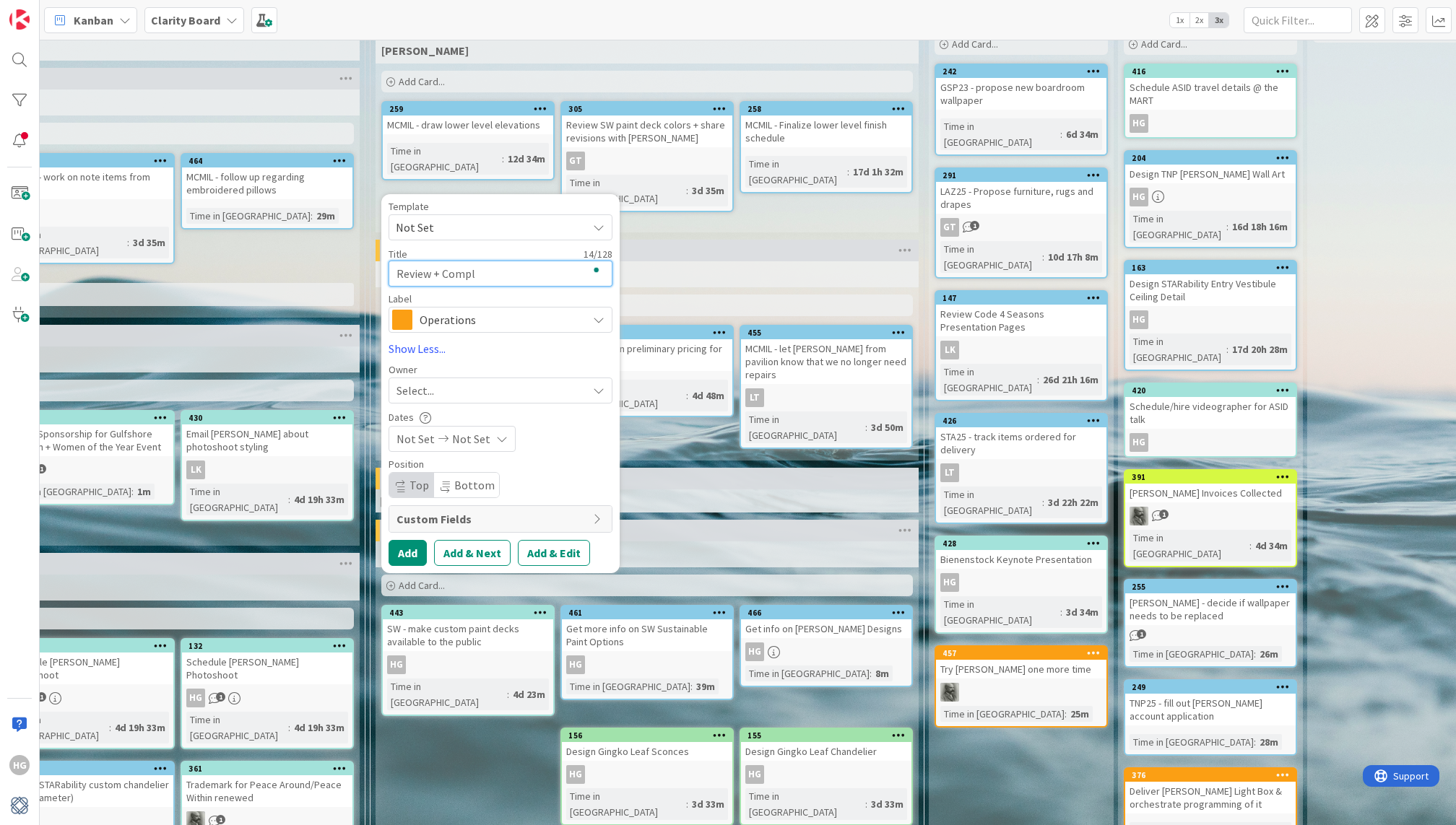
type textarea "x"
type textarea "Review + Complet"
type textarea "x"
type textarea "Review + Complete"
type textarea "x"
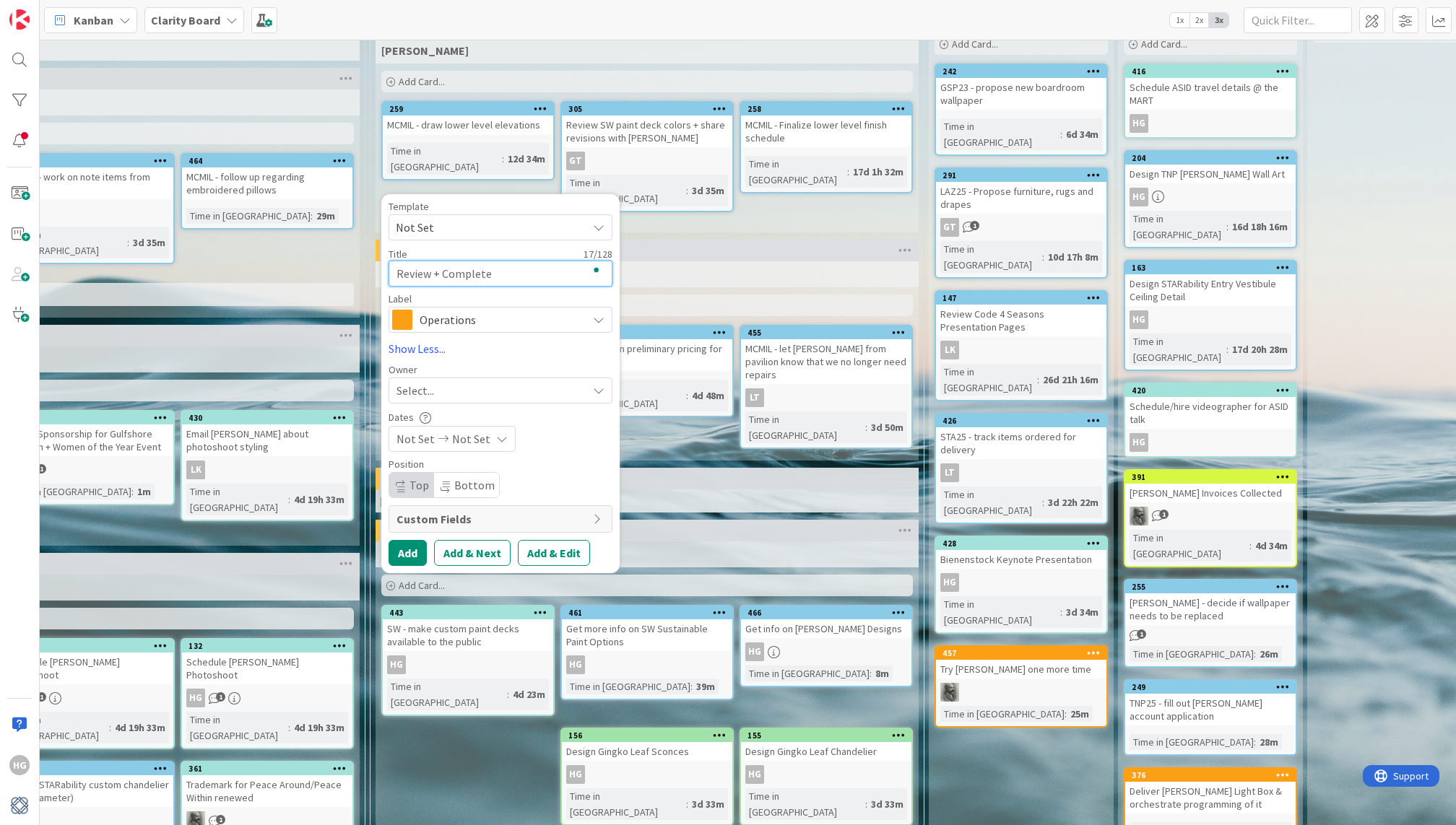
type textarea "Review + Complete"
type textarea "x"
paste textarea "Hubbardton Forge's Designer Advisory Counci"
type textarea "Review + Complete Hubbardton Forge's Designer Advisory Counci"
type textarea "x"
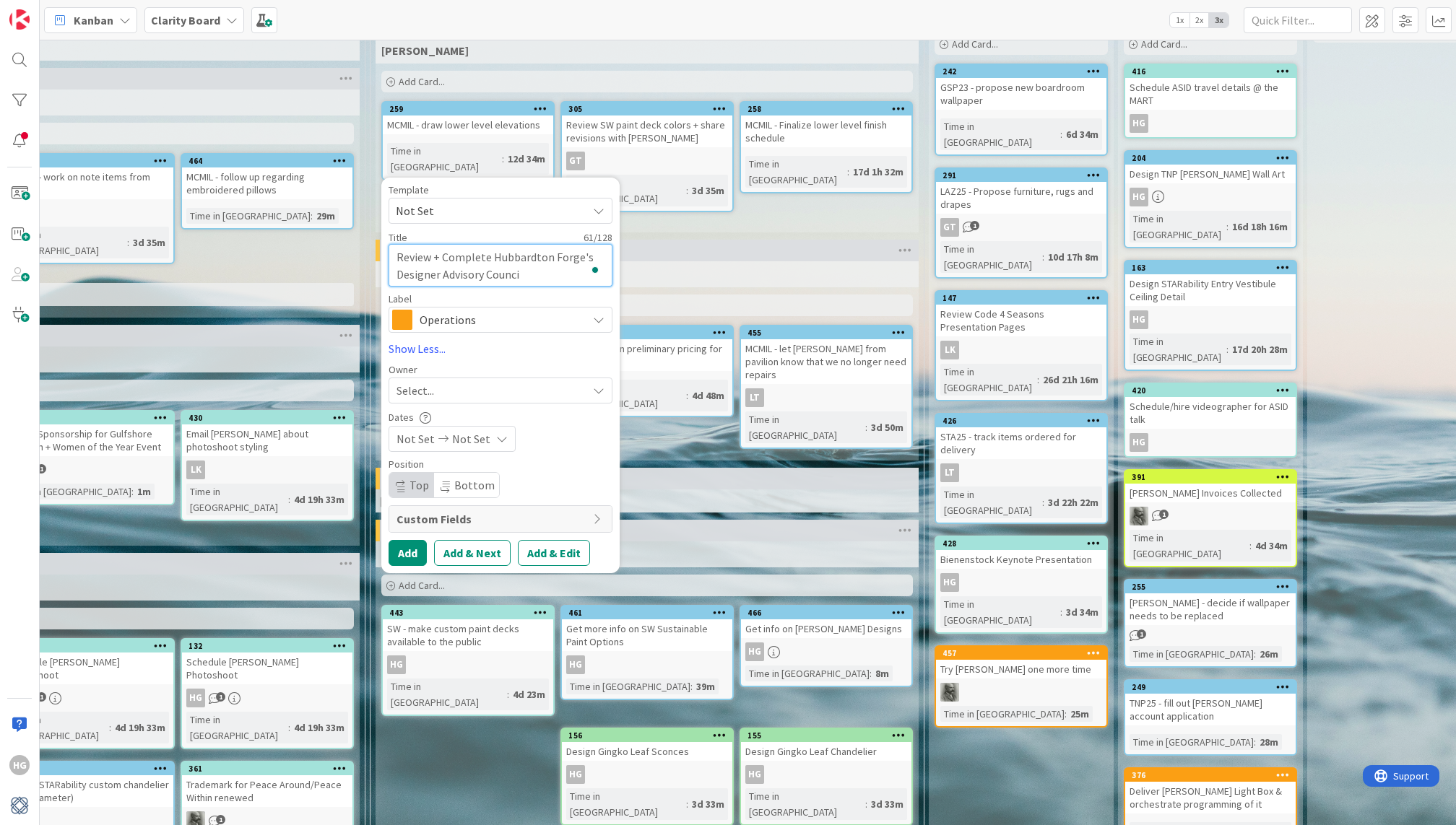
type textarea "Review + Complete Hubbardton Forge's Designer Advisory Council"
type textarea "x"
type textarea "Review + Complete Hubbardton Forge's Designer Advisory Council"
type textarea "x"
type textarea "Review + Complete Hubbardton Forge's Designer Advisory Council R"
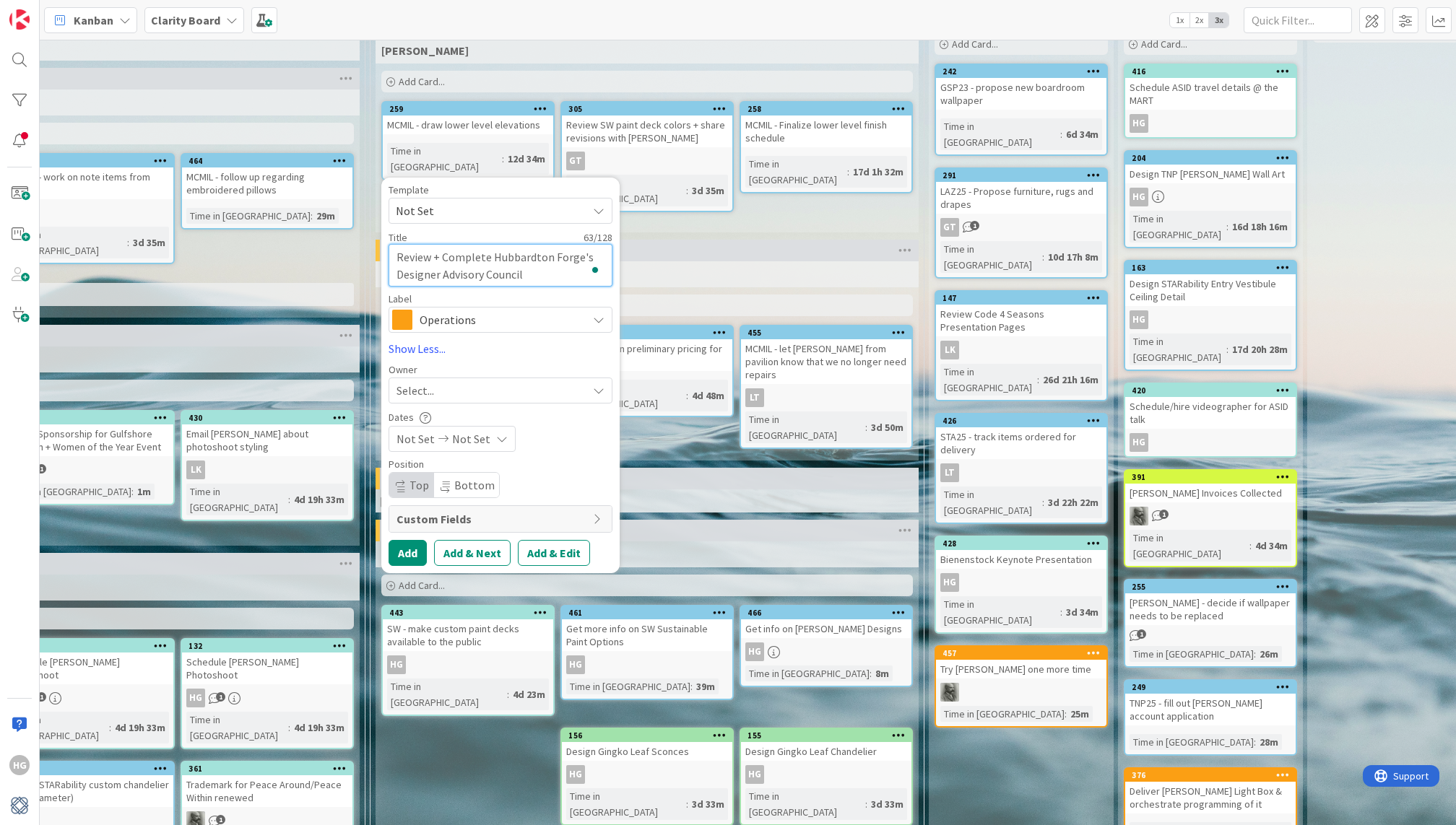
type textarea "x"
type textarea "Review + Complete Hubbardton Forge's Designer Advisory Council Re"
type textarea "x"
type textarea "Review + Complete Hubbardton Forge's Designer Advisory Council Rec"
type textarea "x"
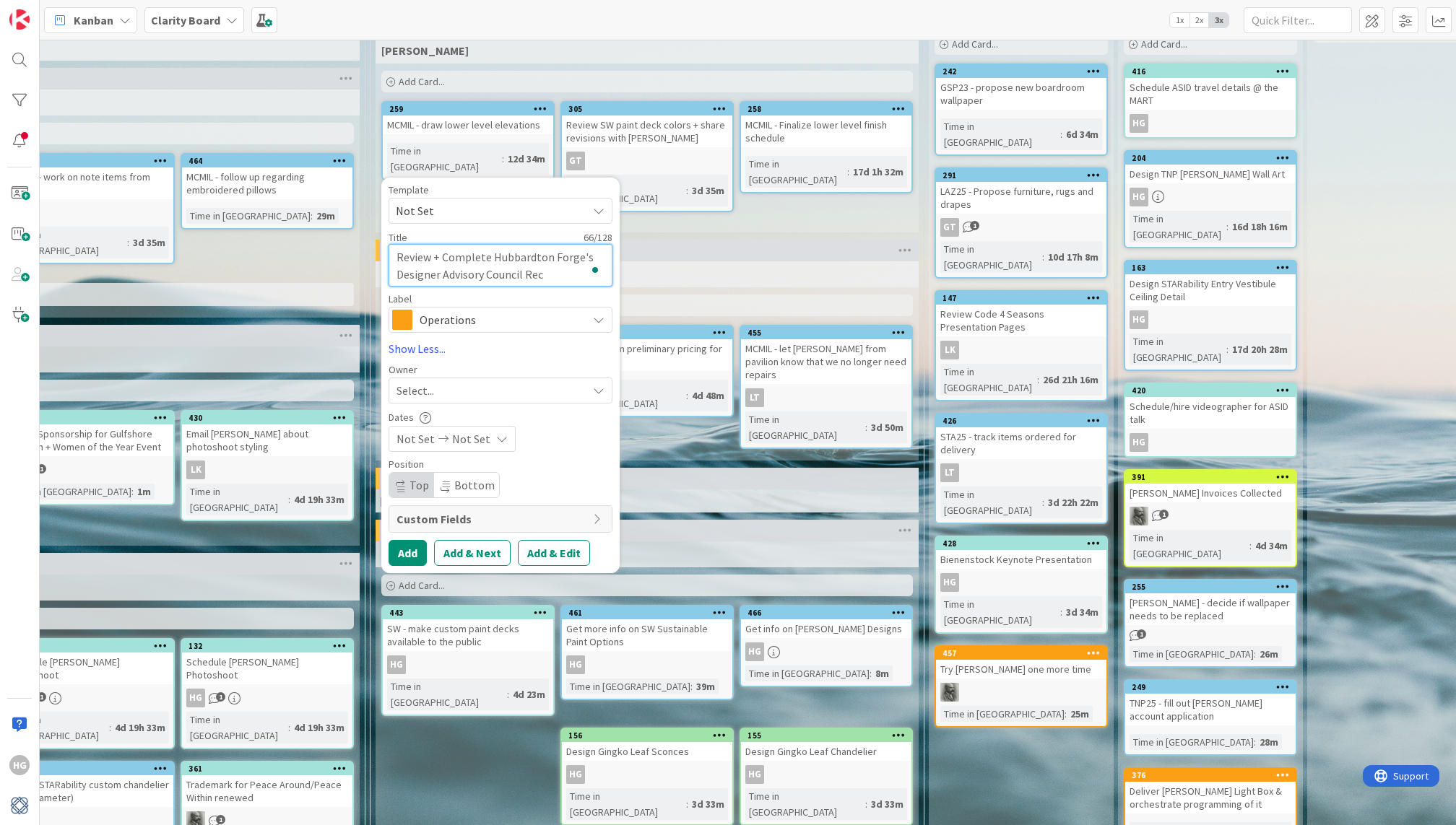
type textarea "Review + Complete Hubbardton Forge's Designer Advisory Council Recs"
type textarea "x"
type textarea "Review + Complete Hubbardton Forge's Designer Advisory Council Recs"
click at [402, 313] on span at bounding box center [402, 320] width 21 height 20
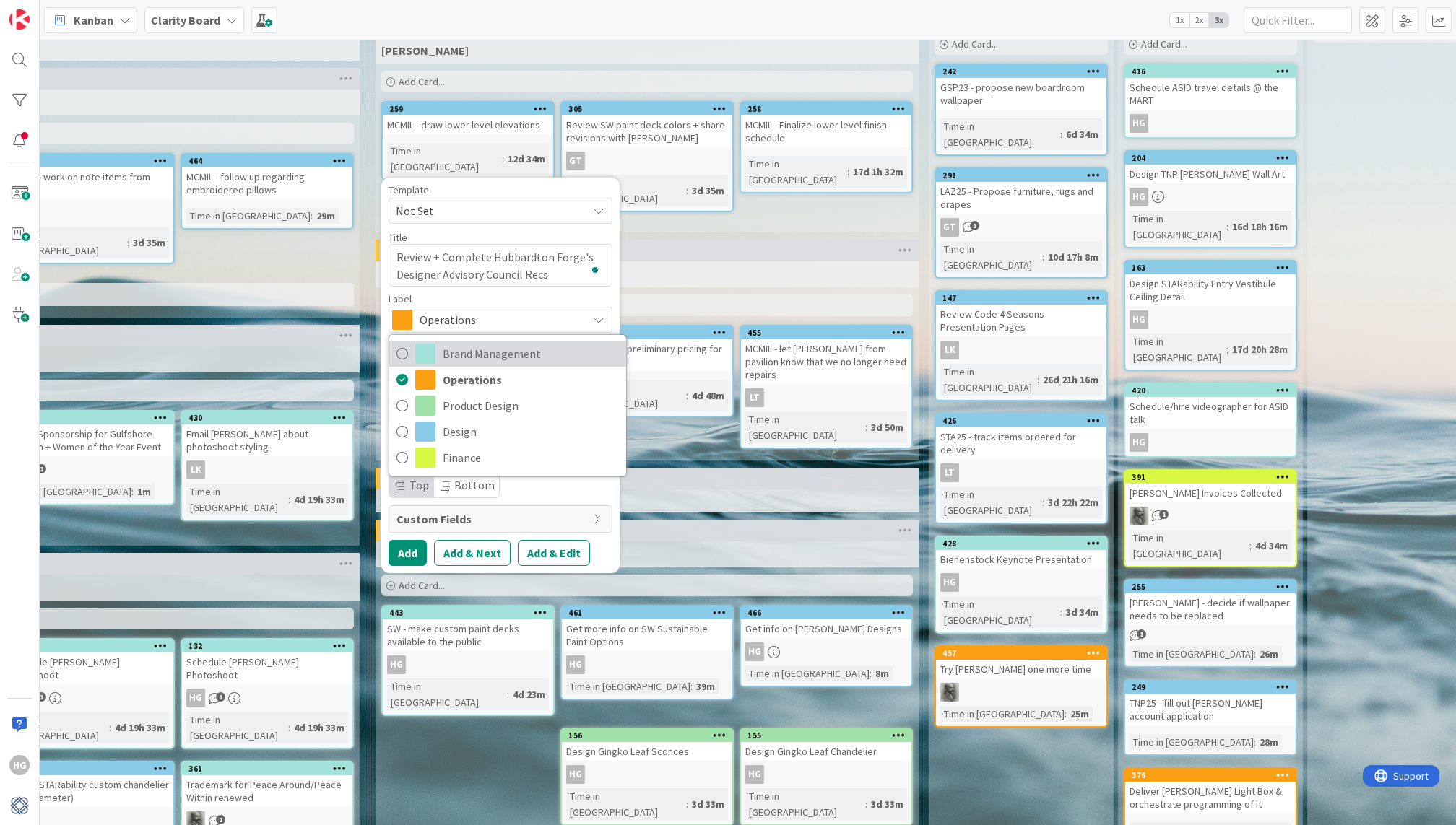
click at [446, 348] on span "Brand Management" at bounding box center [531, 354] width 176 height 21
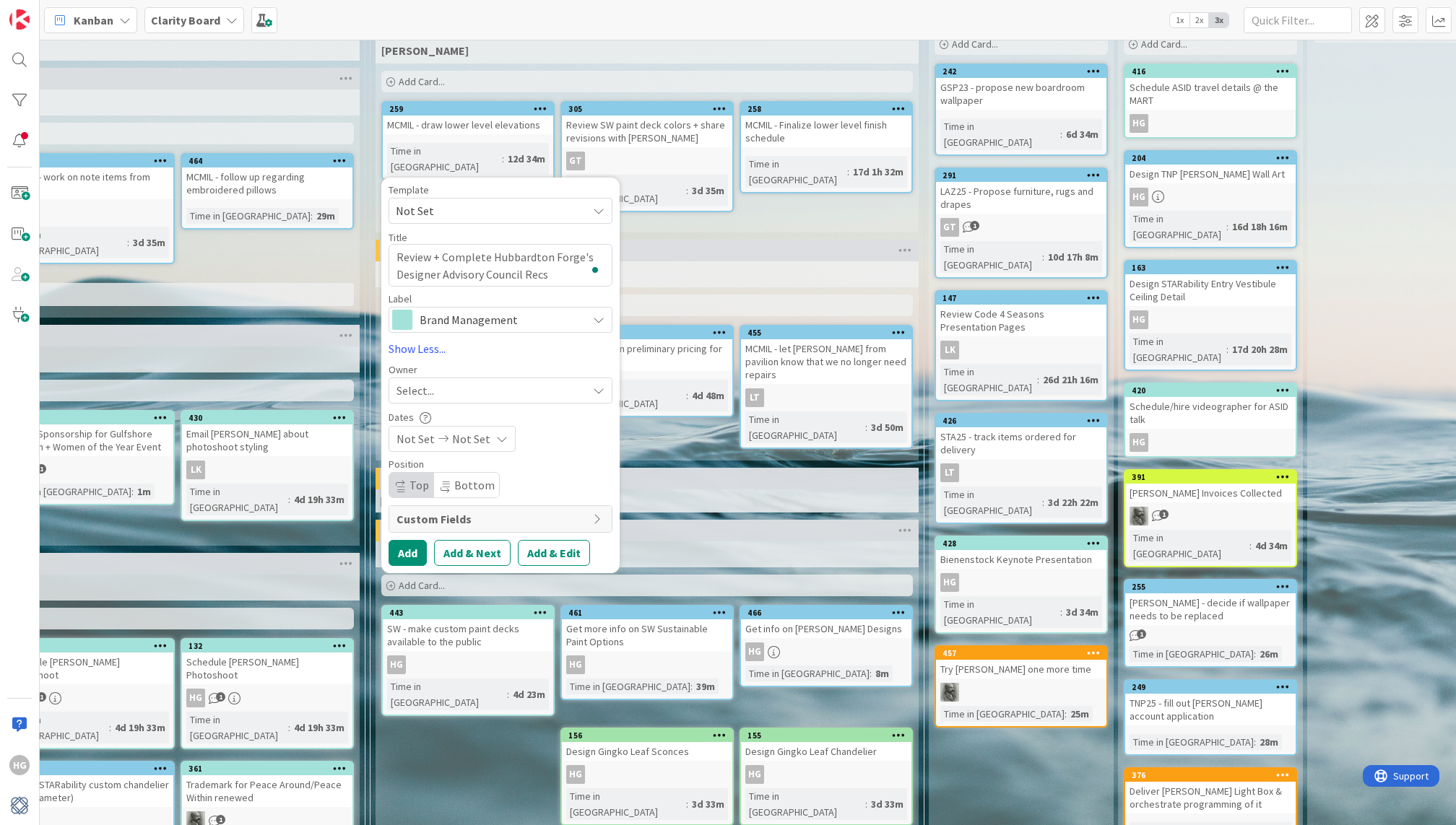
click at [441, 377] on div "Select..." at bounding box center [501, 390] width 224 height 26
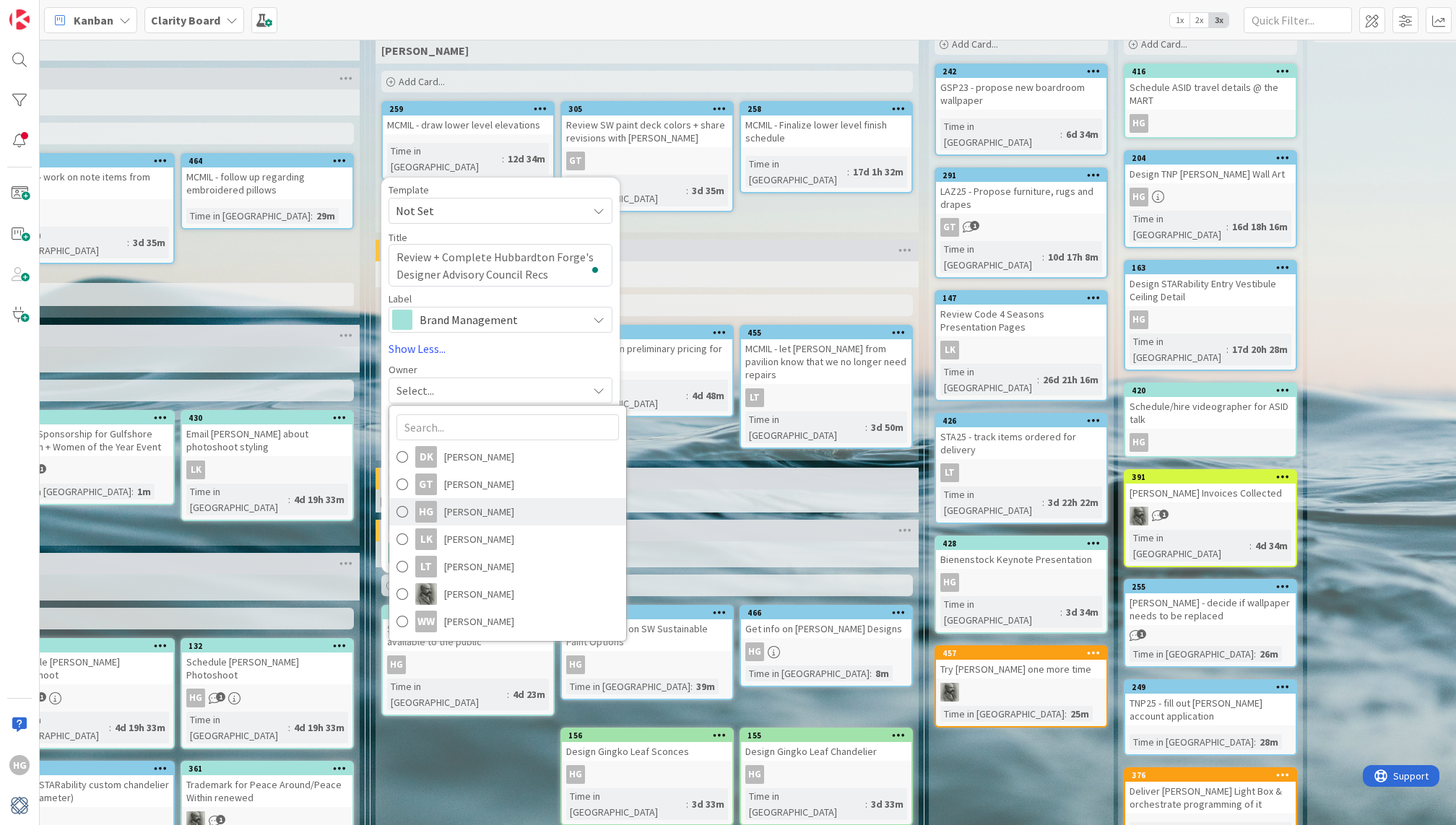
click at [435, 504] on link "HG [PERSON_NAME]" at bounding box center [508, 512] width 237 height 27
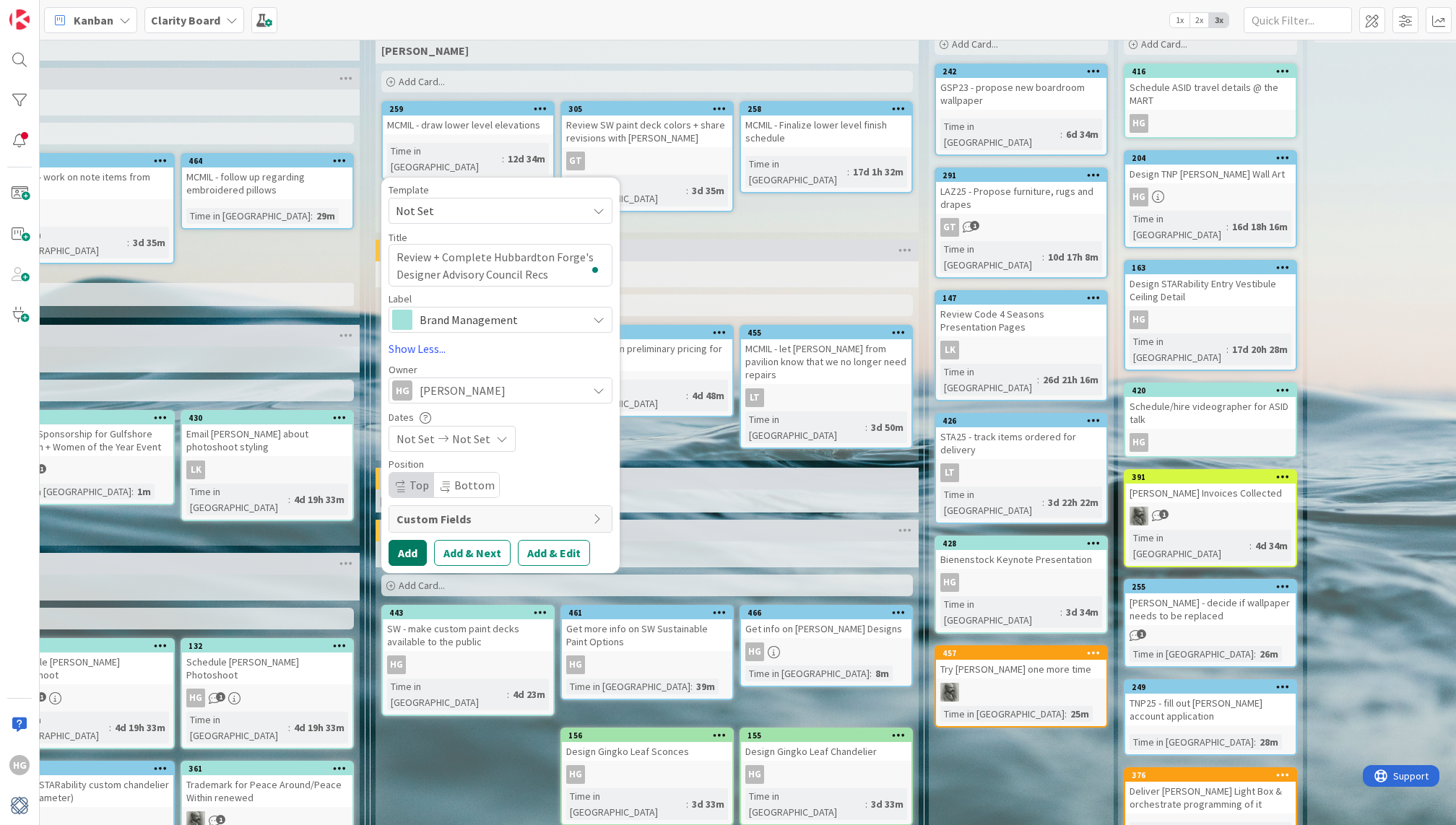
click at [390, 553] on button "Add" at bounding box center [408, 553] width 38 height 26
type textarea "x"
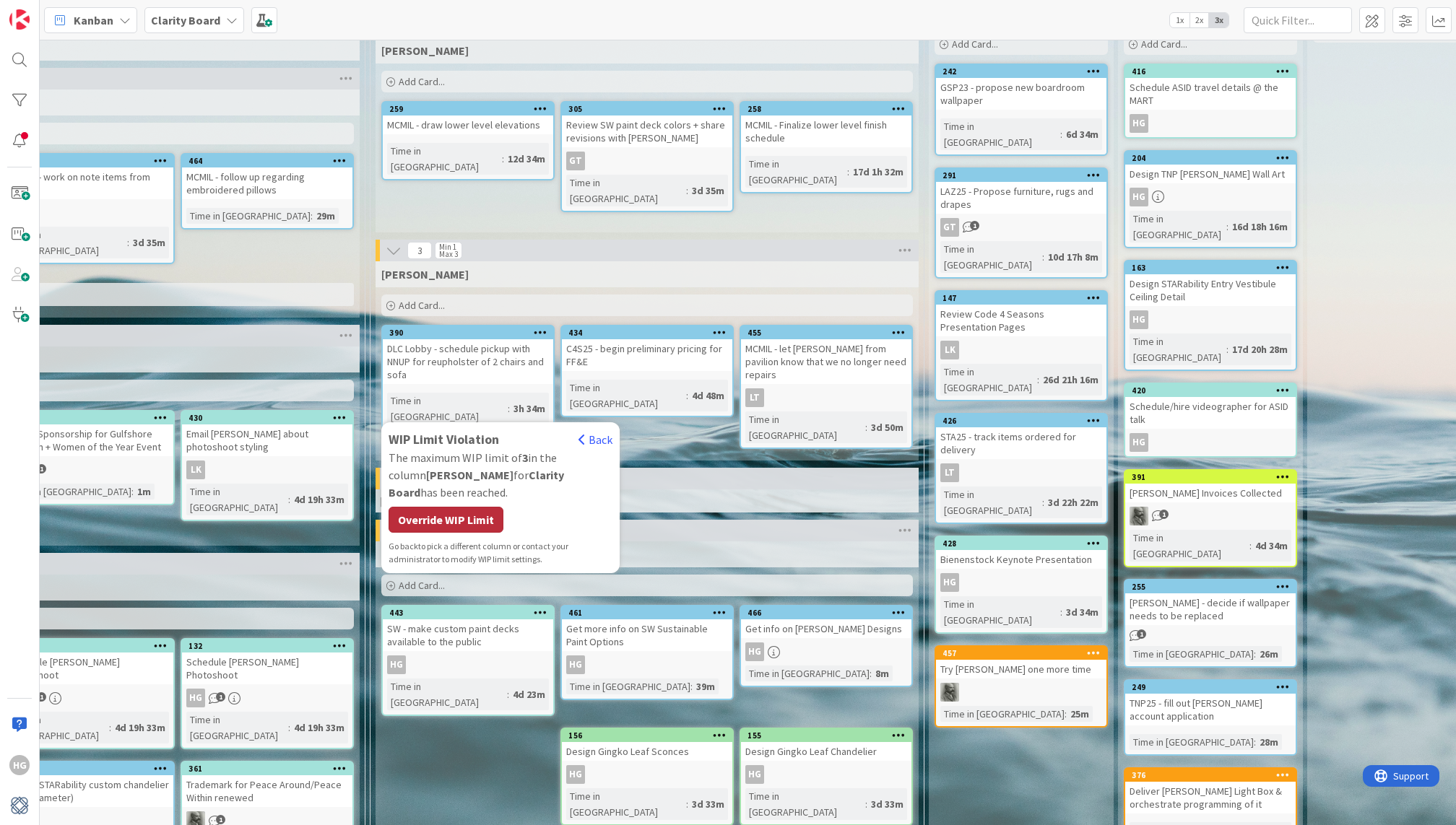
click at [460, 506] on div "Override WIP Limit" at bounding box center [446, 519] width 114 height 26
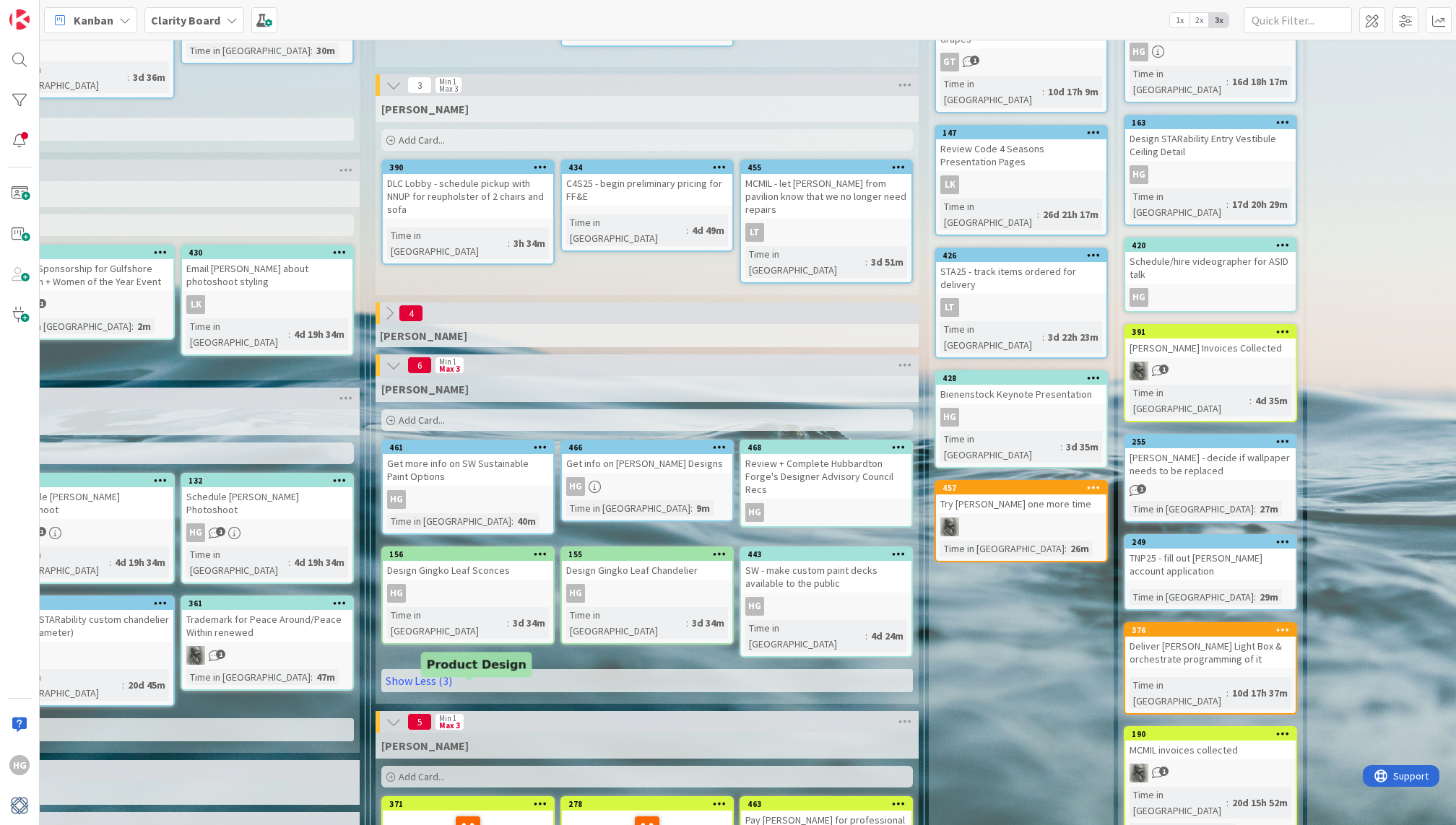
scroll to position [274, 0]
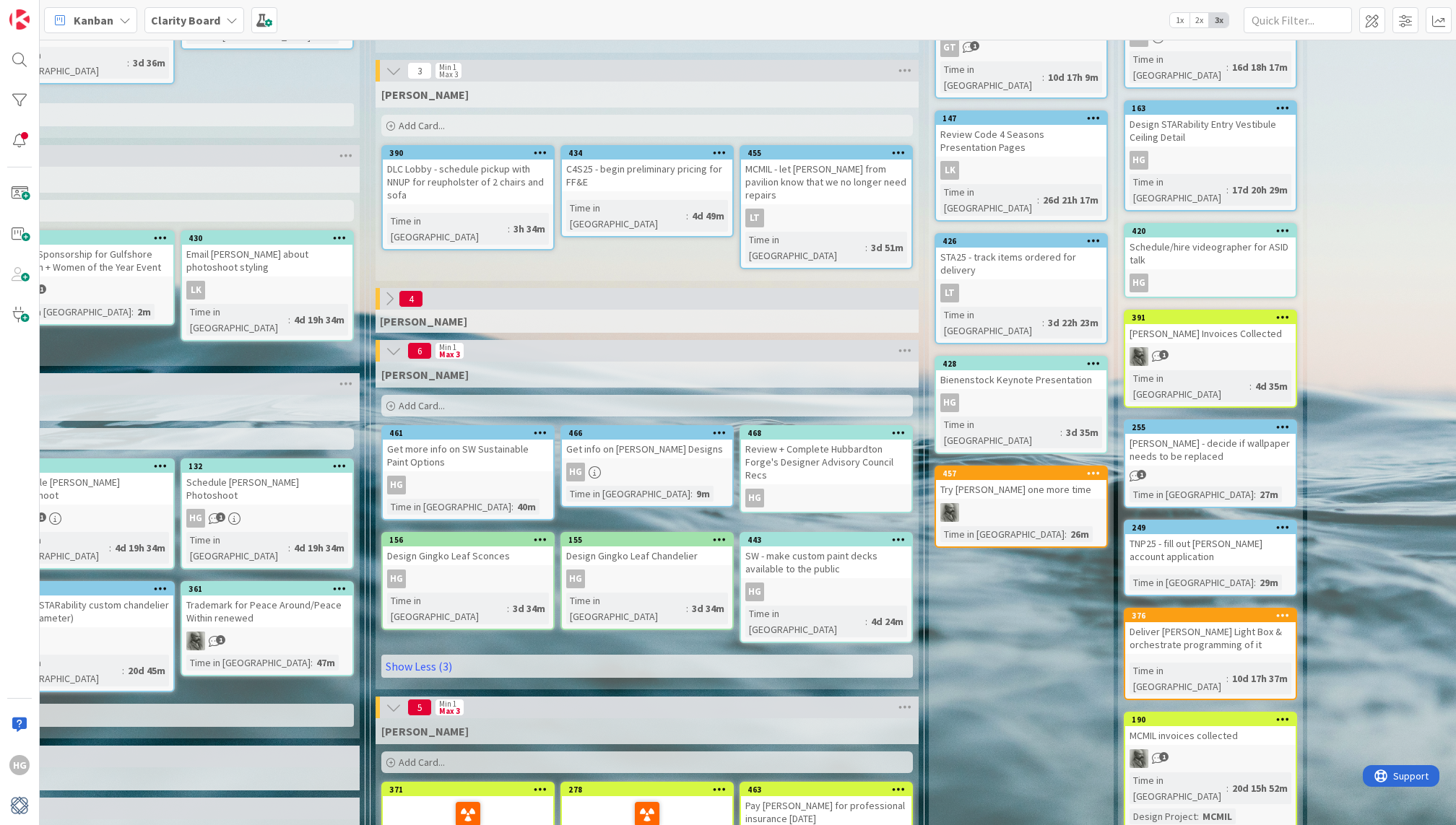
click at [388, 77] on button at bounding box center [394, 71] width 19 height 19
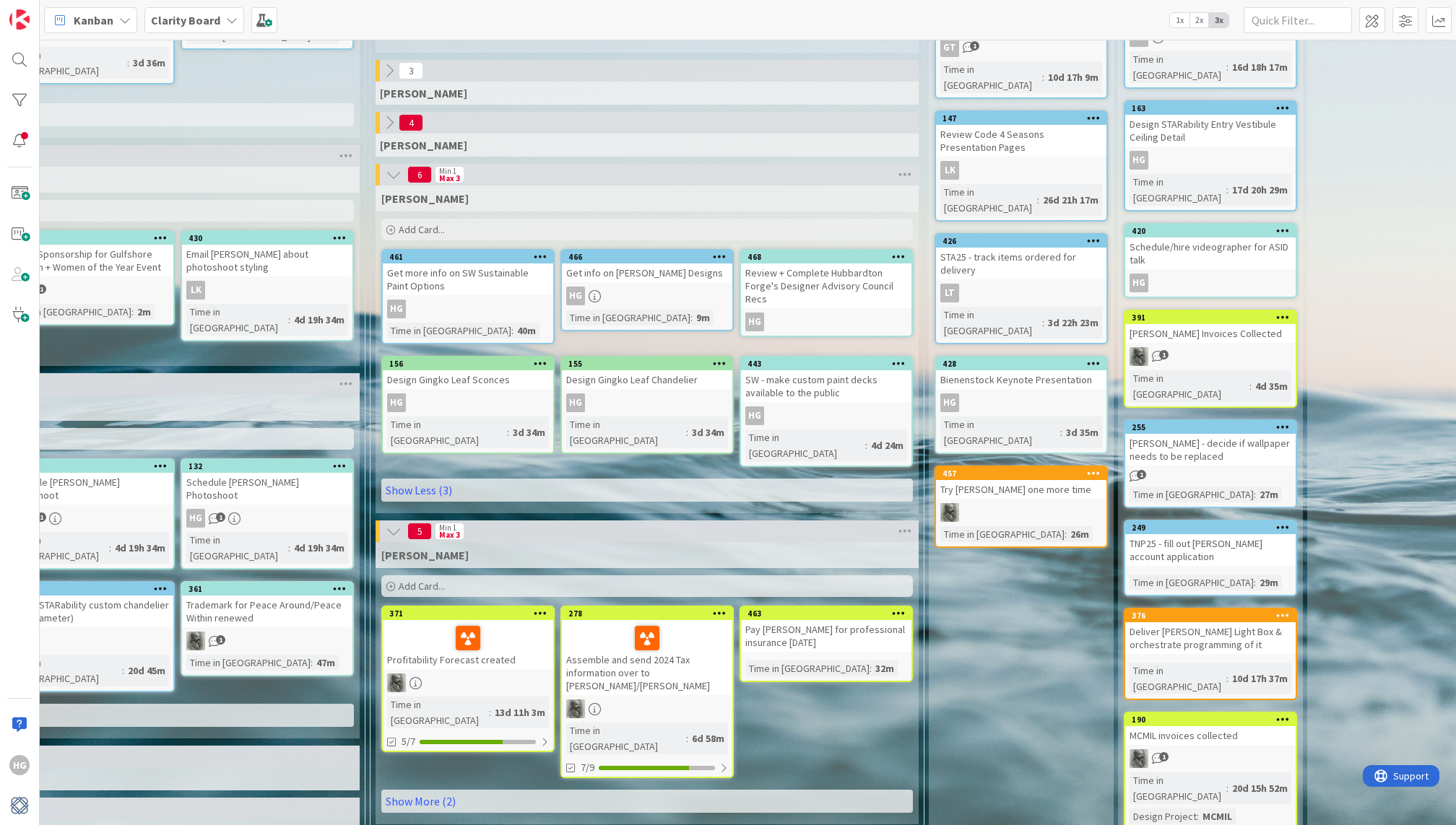
click at [392, 524] on icon at bounding box center [393, 531] width 16 height 16
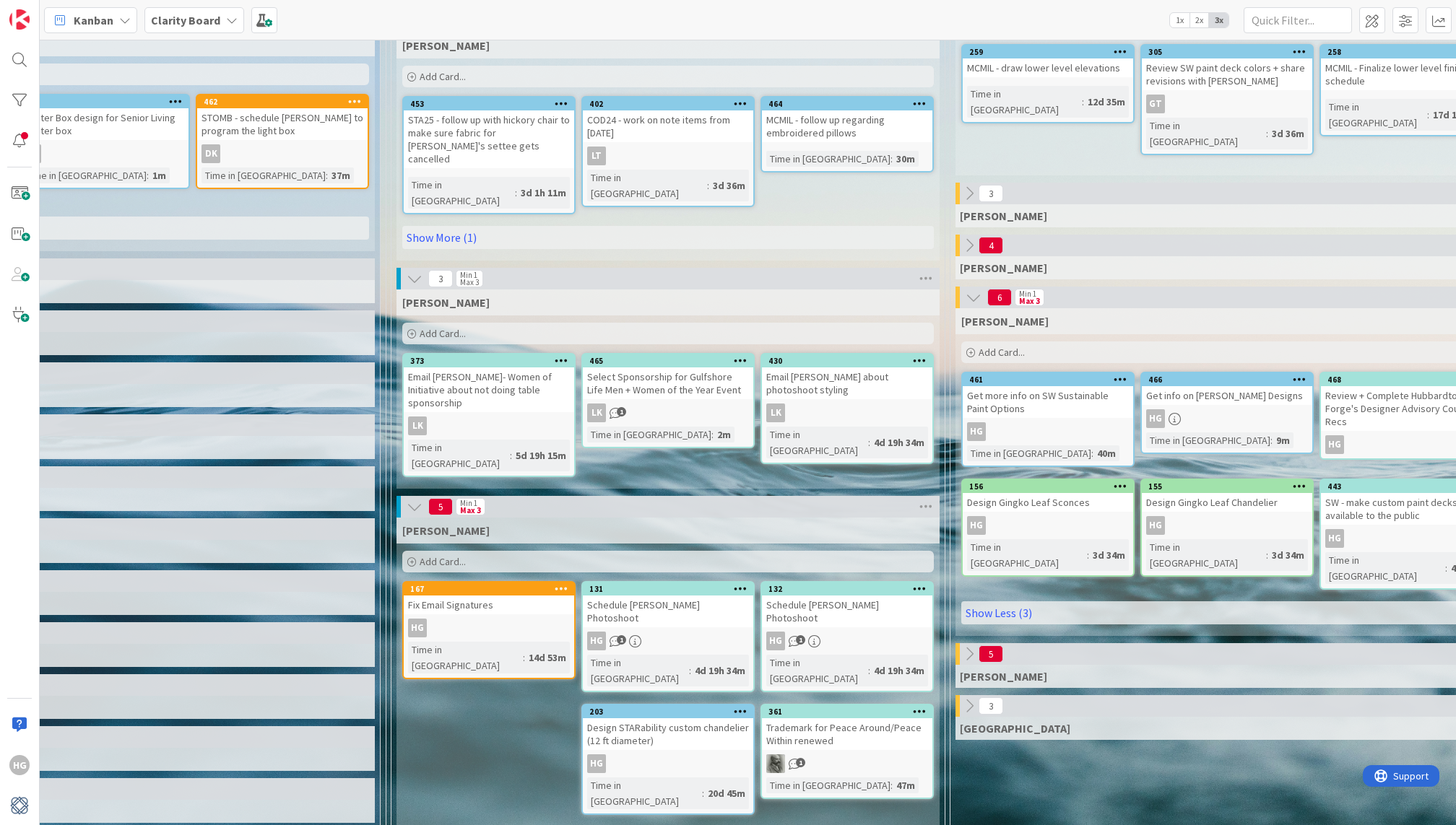
scroll to position [152, 574]
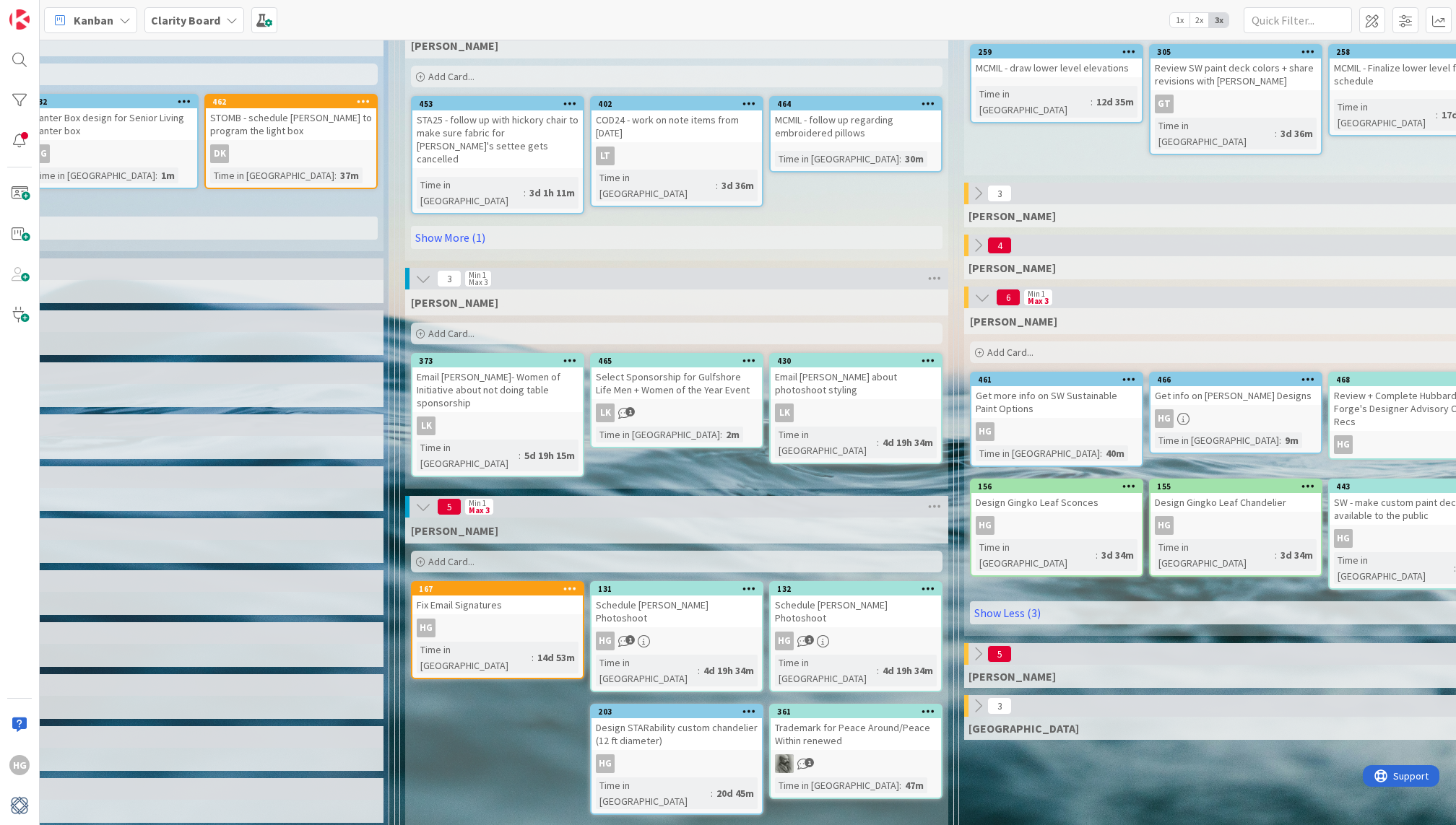
click at [423, 271] on icon at bounding box center [423, 278] width 16 height 16
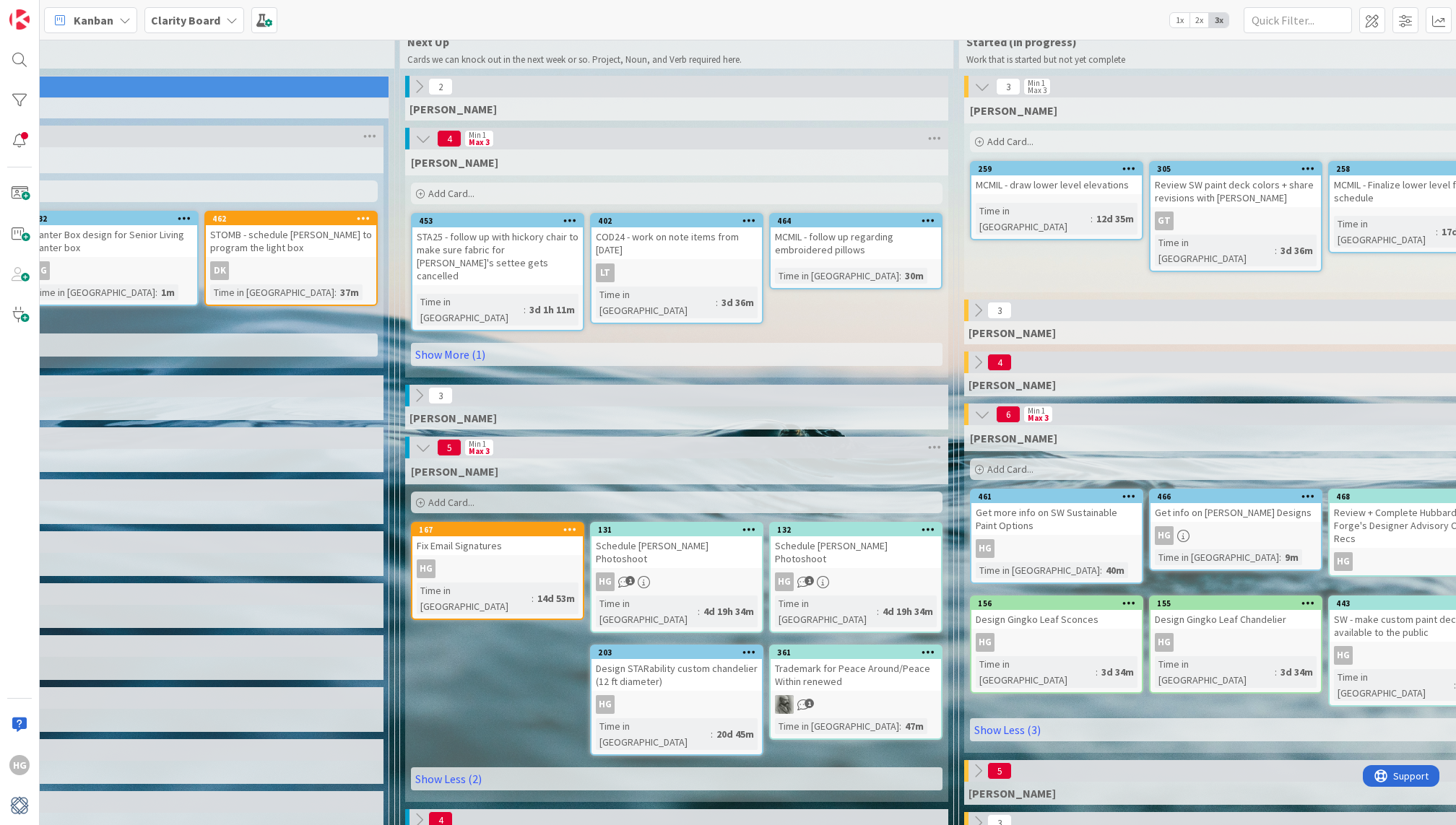
scroll to position [20, 0]
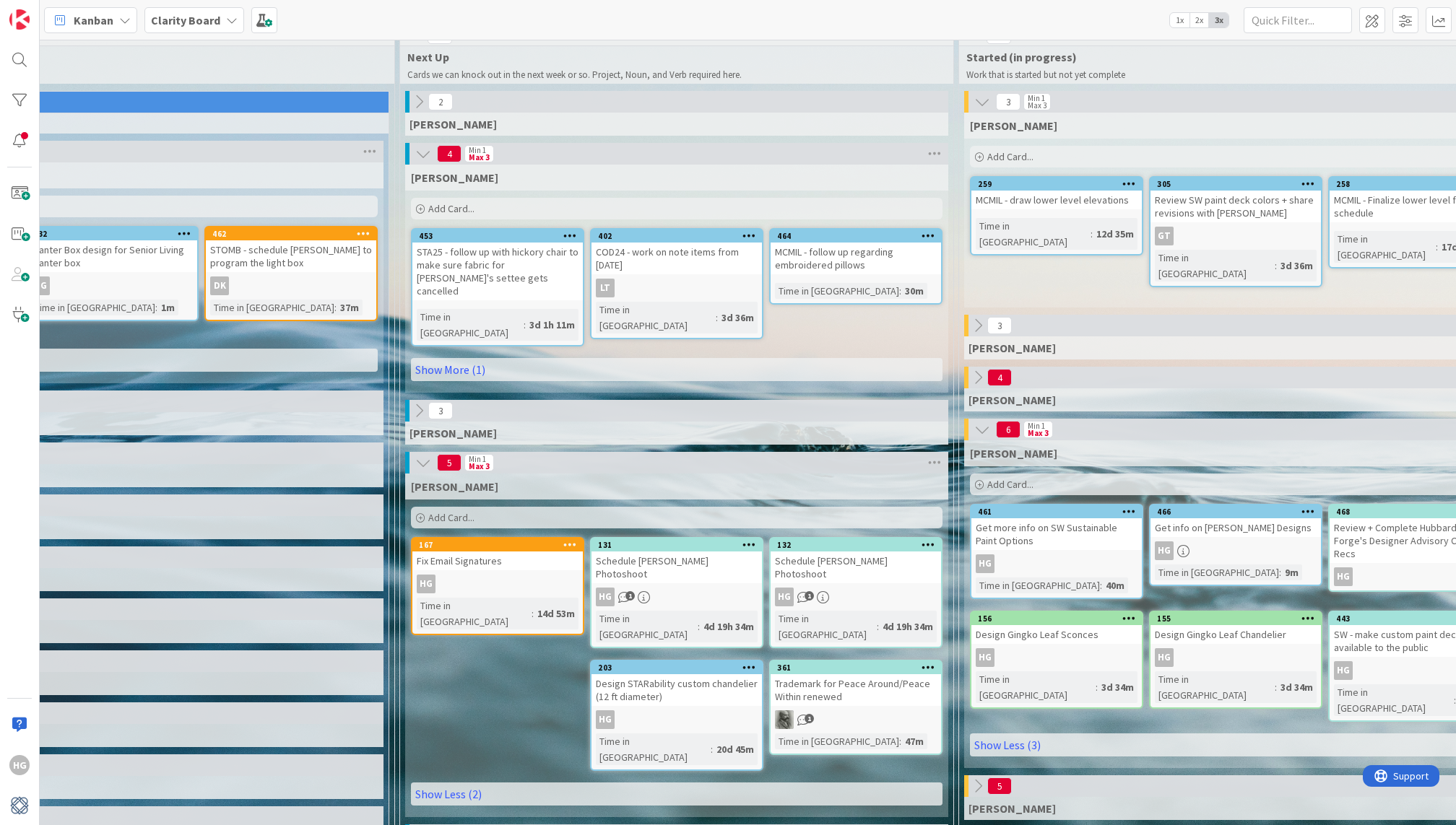
click at [424, 161] on button at bounding box center [423, 154] width 19 height 19
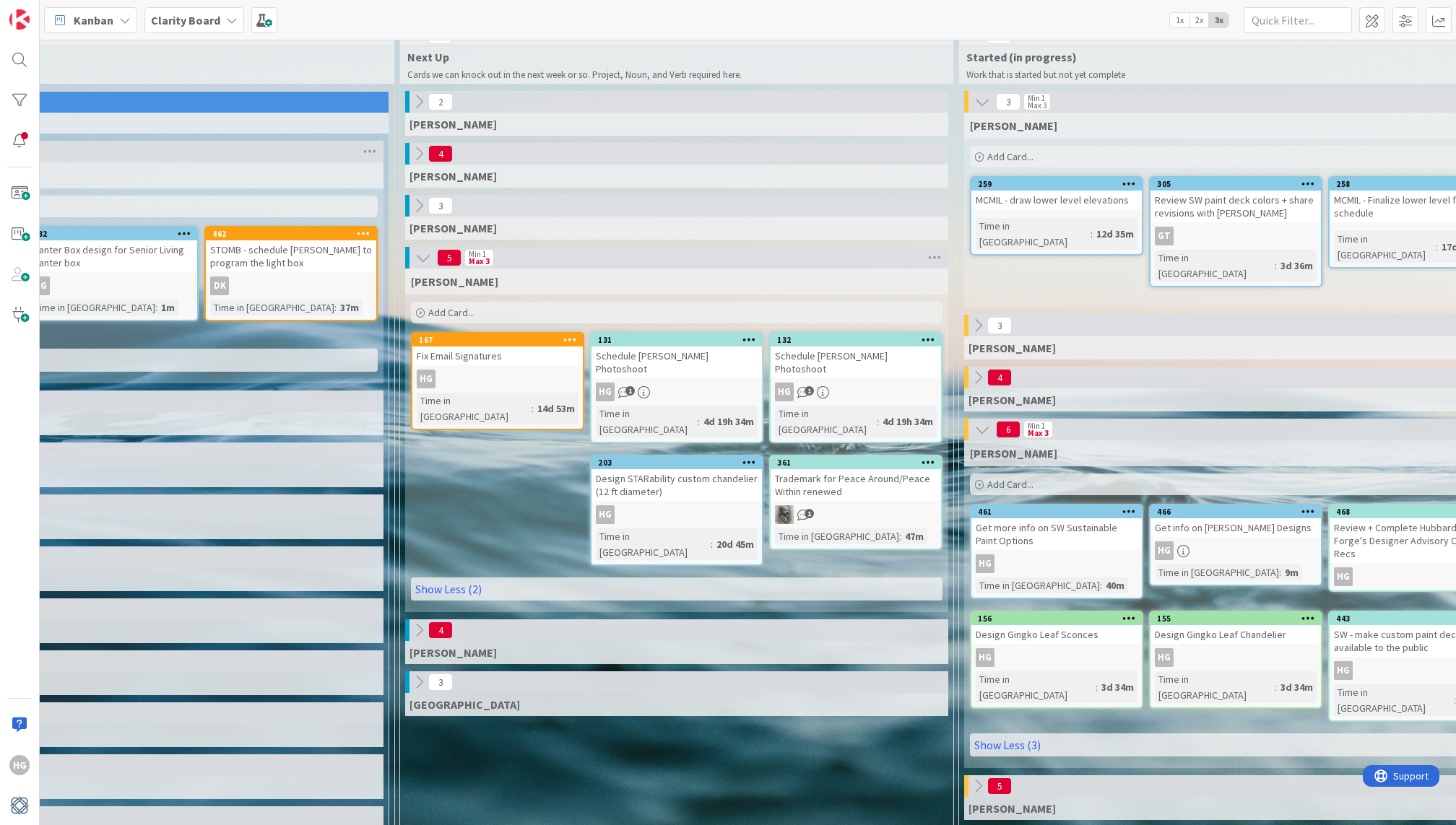
scroll to position [0, 0]
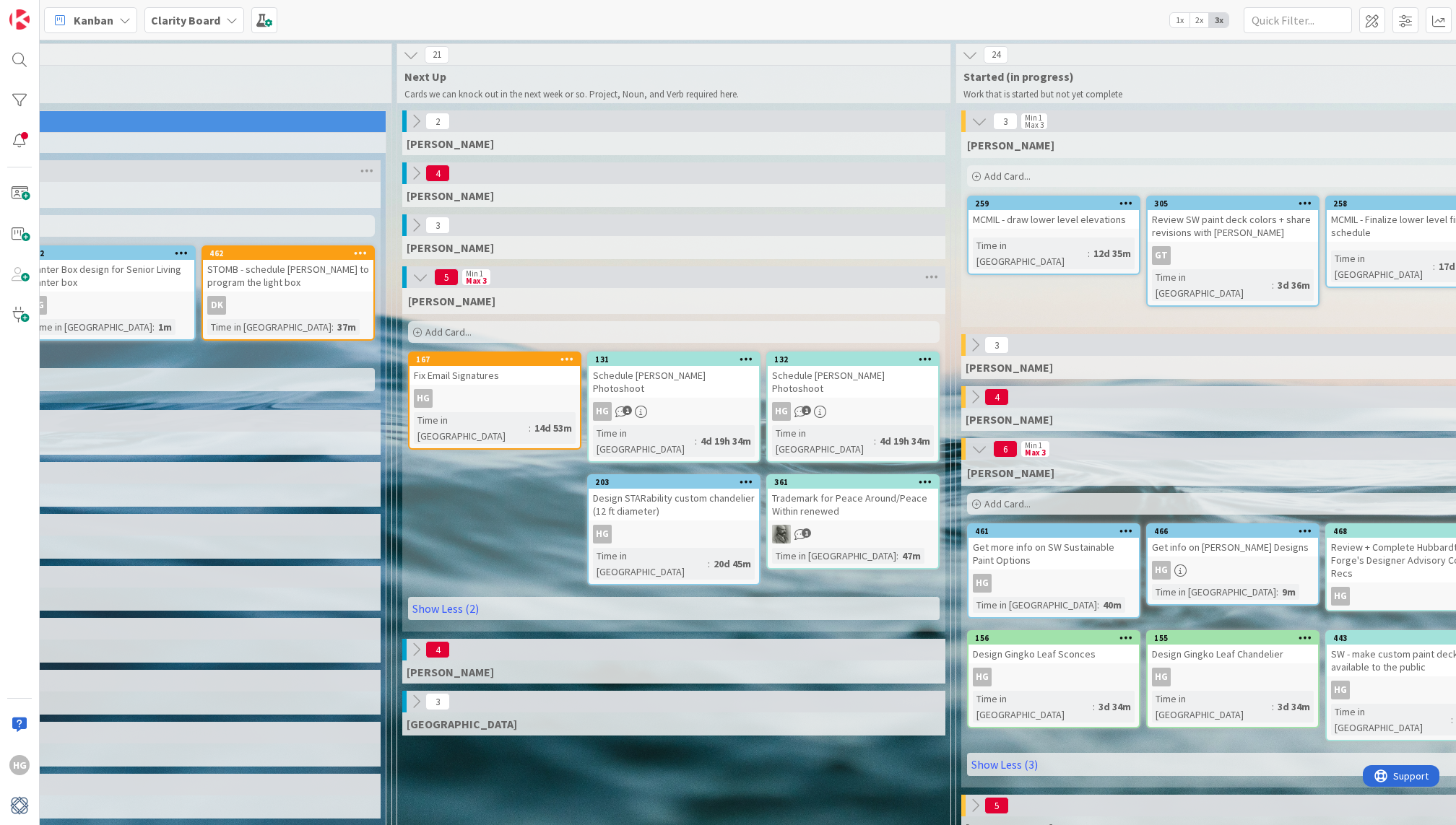
click at [414, 224] on icon at bounding box center [416, 225] width 16 height 16
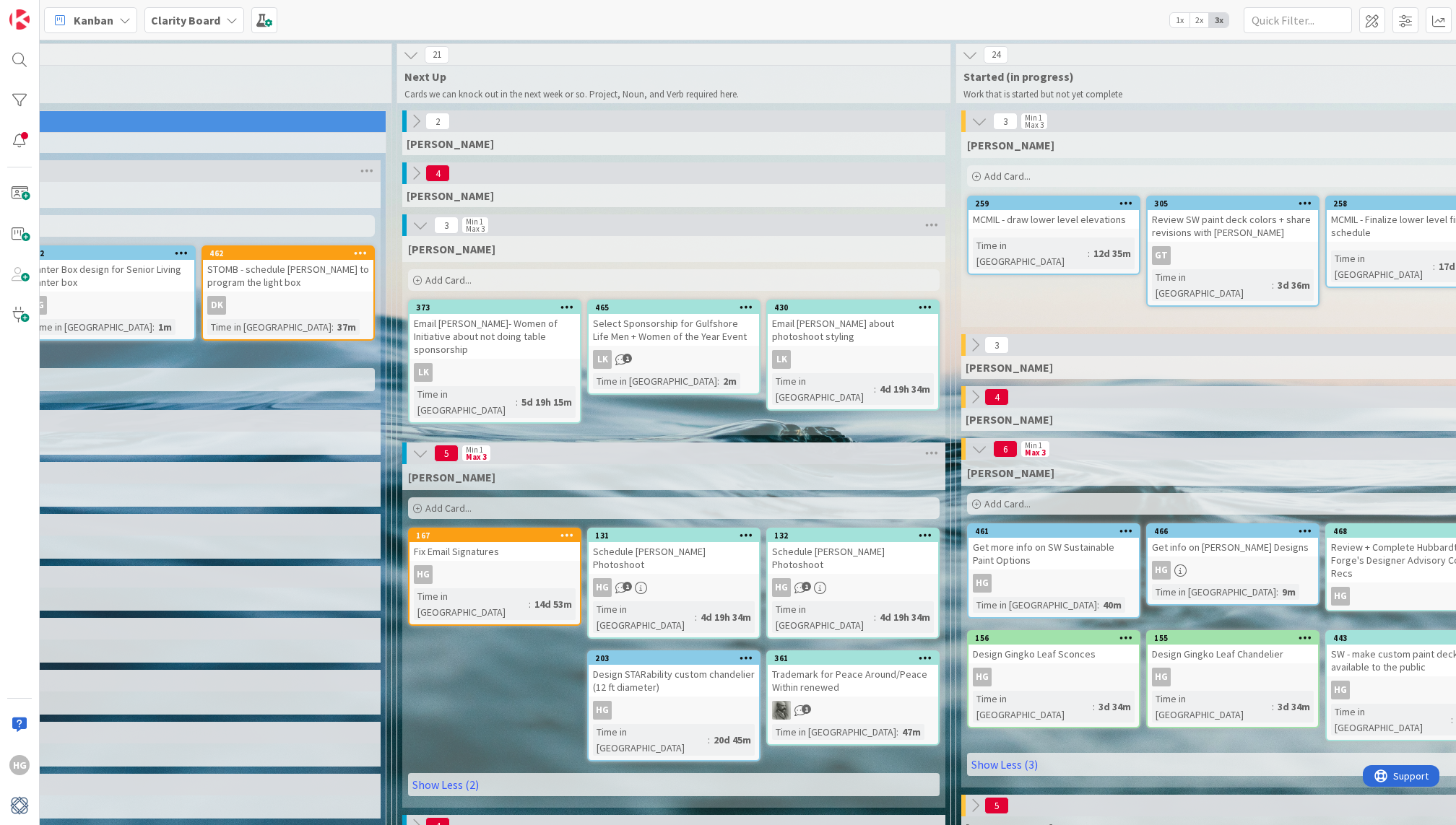
click at [418, 179] on icon at bounding box center [416, 173] width 16 height 16
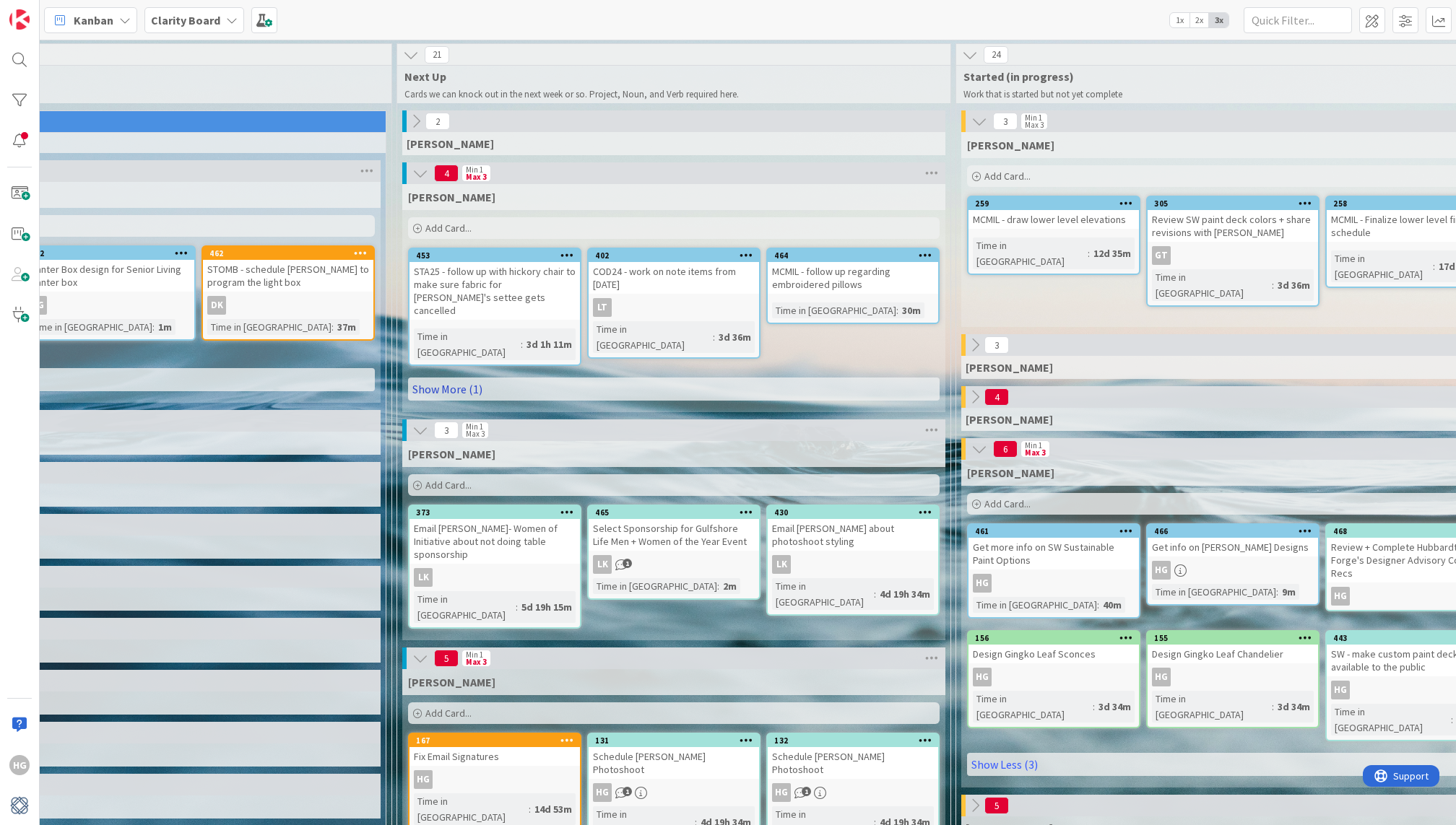
click at [448, 377] on link "Show More (1)" at bounding box center [674, 389] width 531 height 23
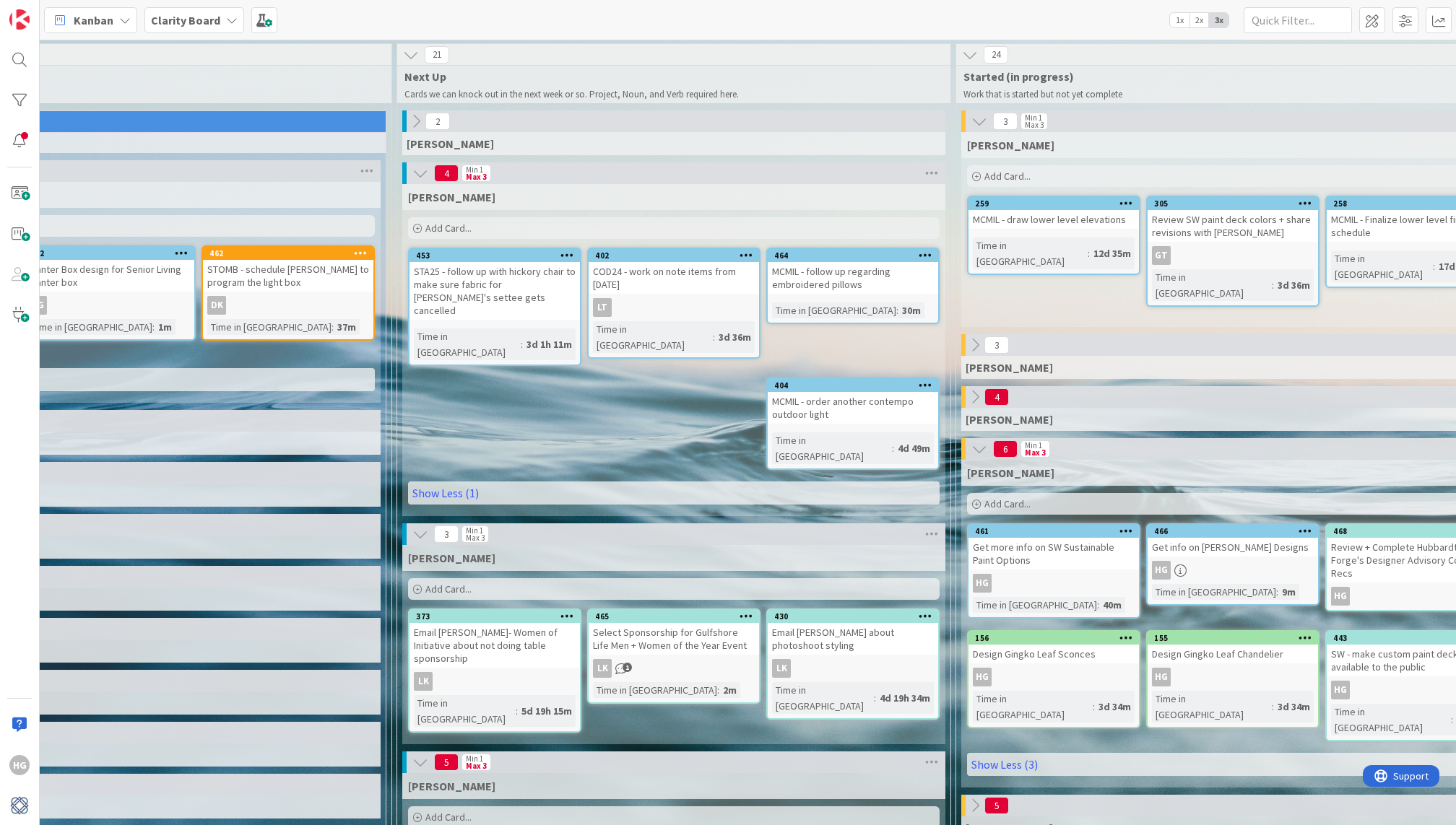
click at [416, 172] on icon at bounding box center [420, 173] width 16 height 16
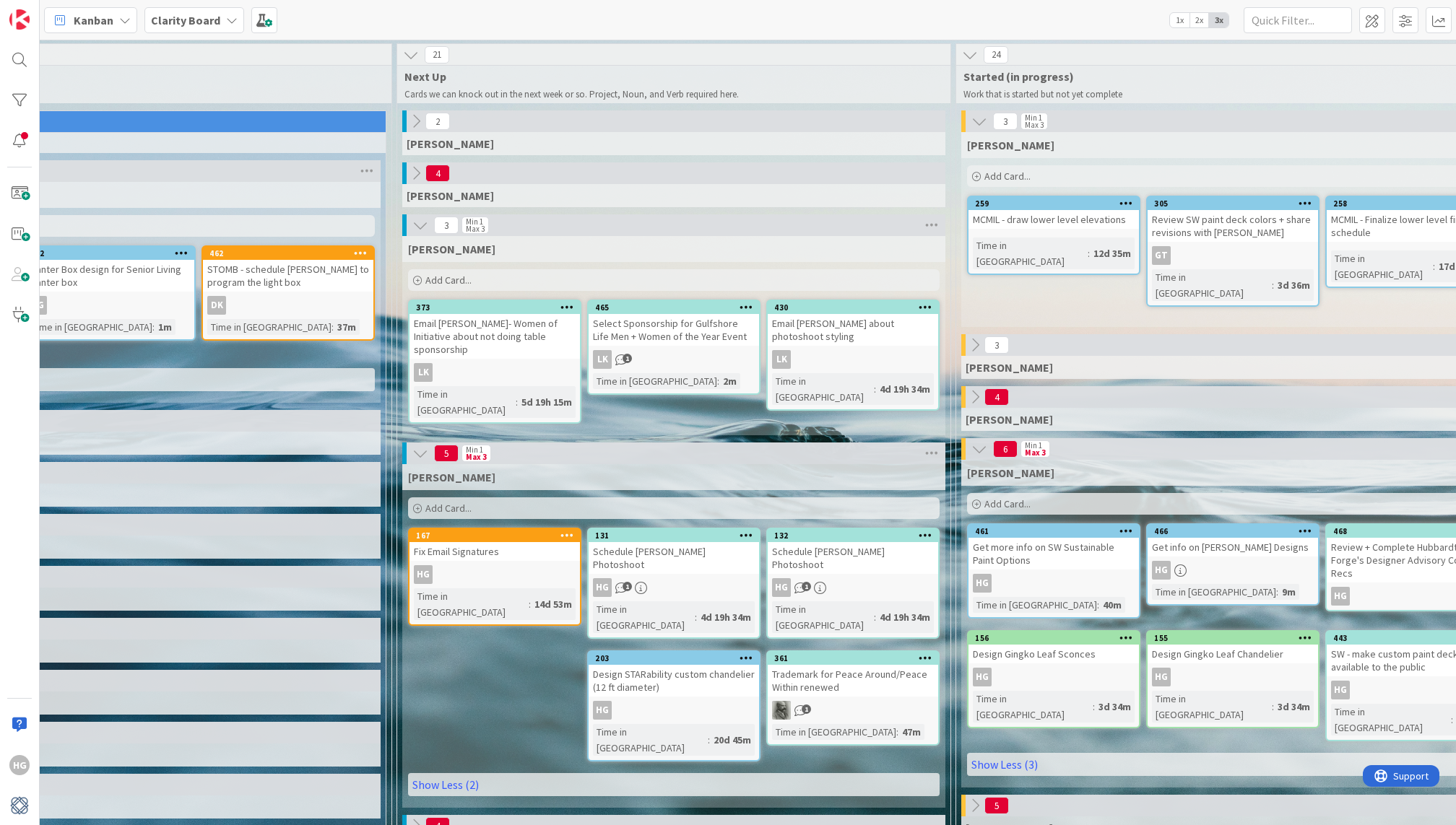
click at [414, 226] on icon at bounding box center [420, 225] width 16 height 16
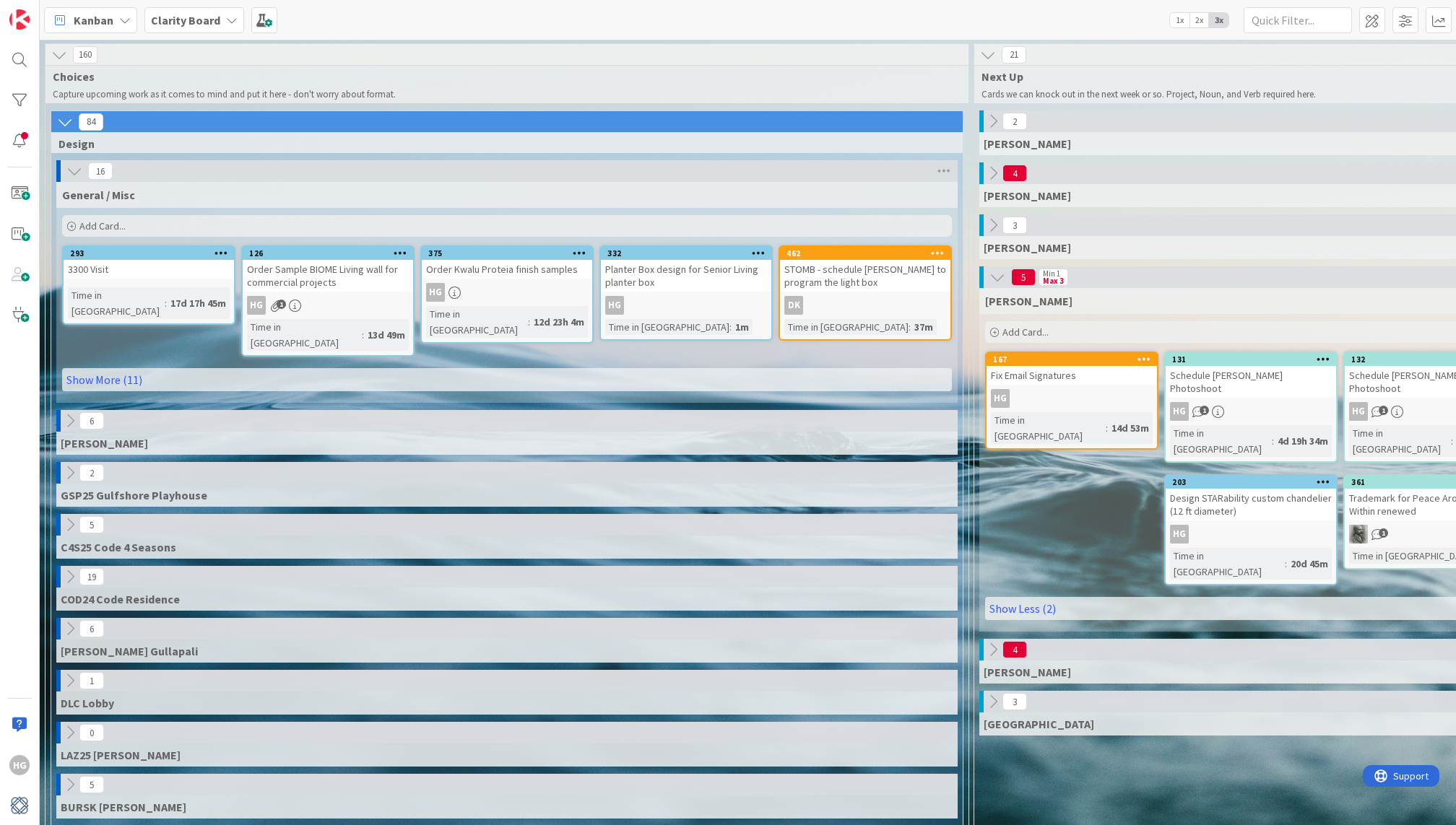
click at [58, 118] on icon at bounding box center [65, 122] width 16 height 16
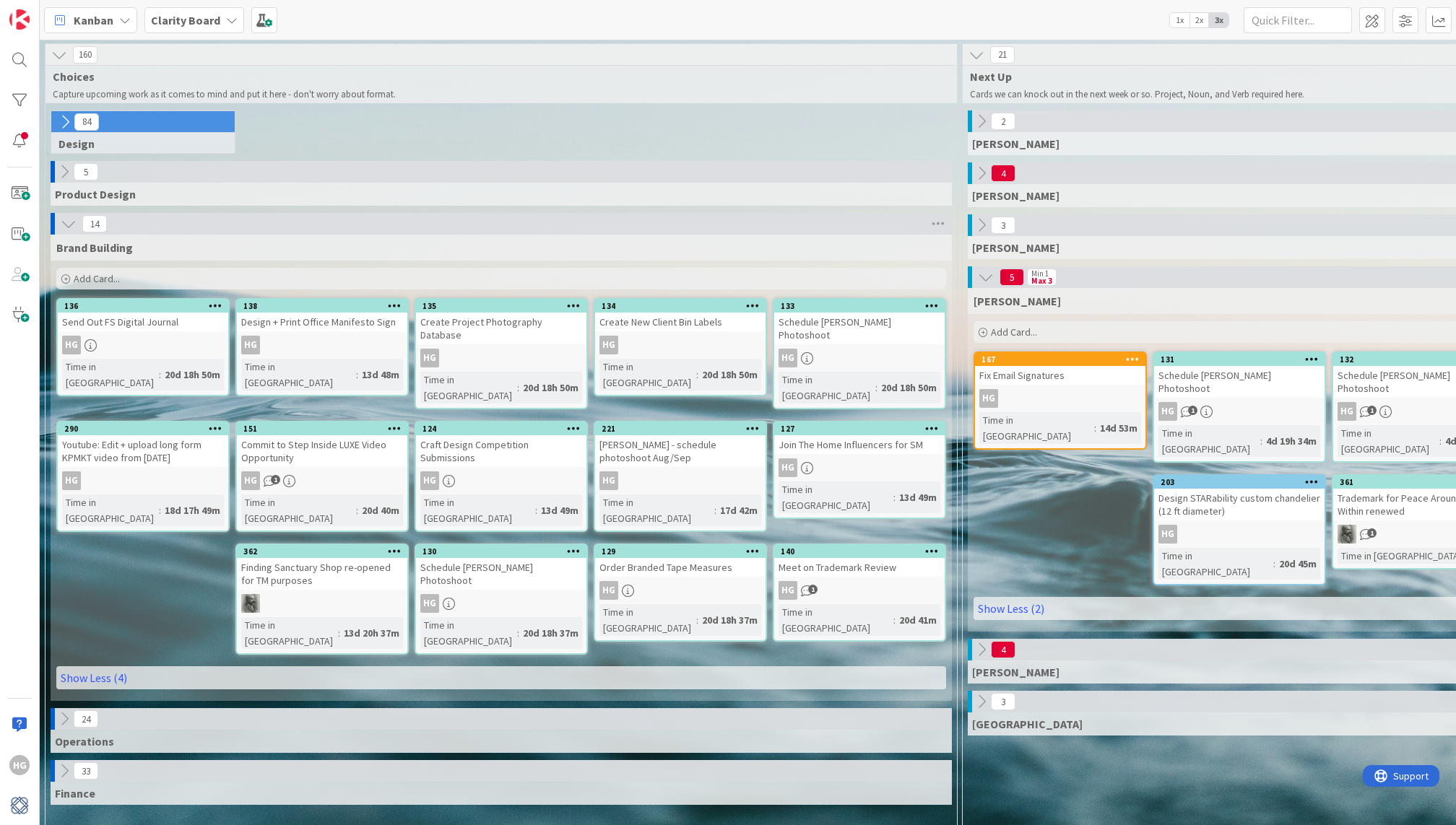
click at [67, 224] on icon at bounding box center [68, 224] width 16 height 16
